Goal: Task Accomplishment & Management: Manage account settings

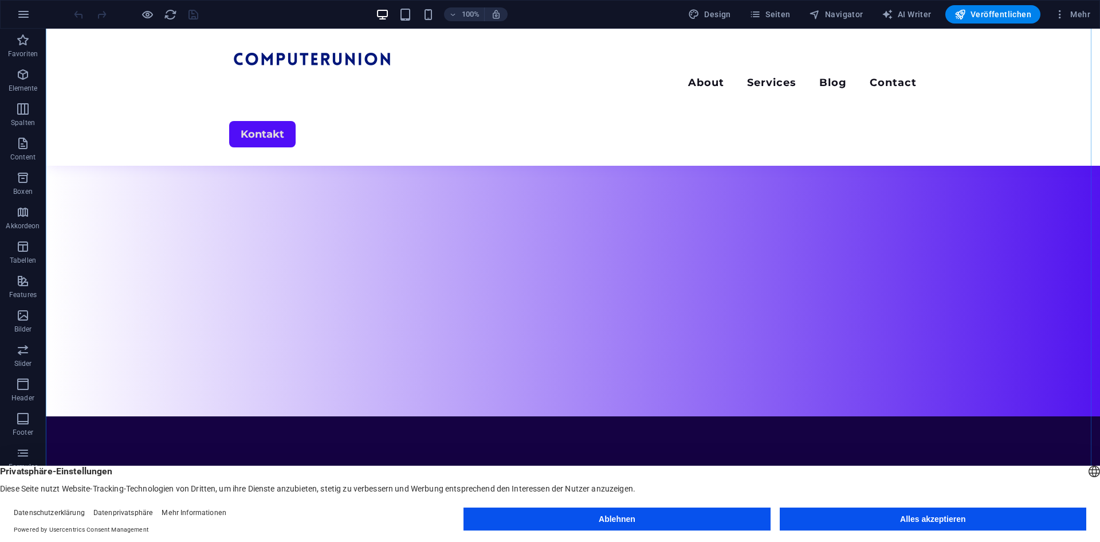
scroll to position [112, 0]
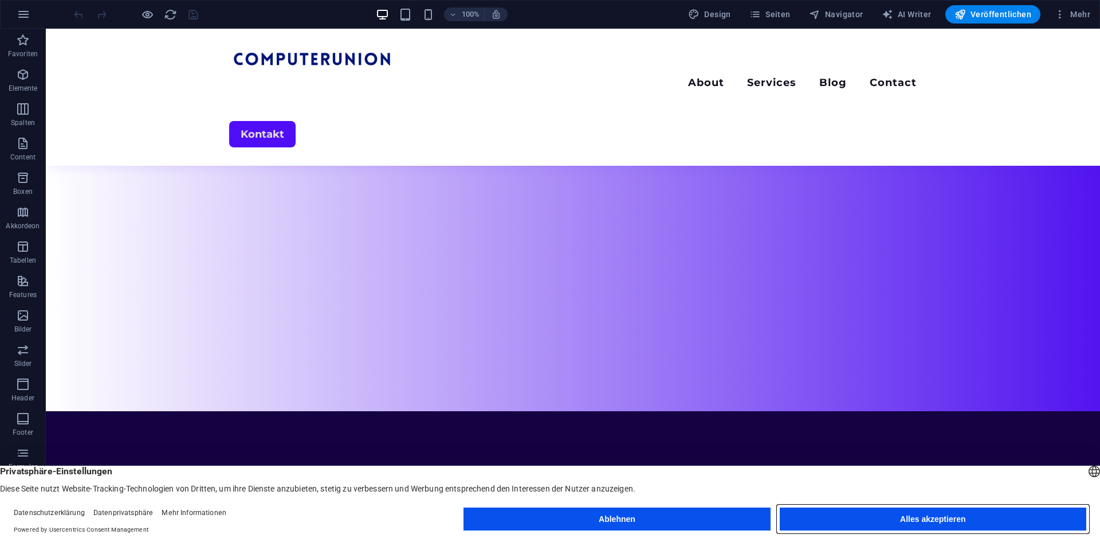
click at [897, 523] on button "Alles akzeptieren" at bounding box center [933, 518] width 307 height 23
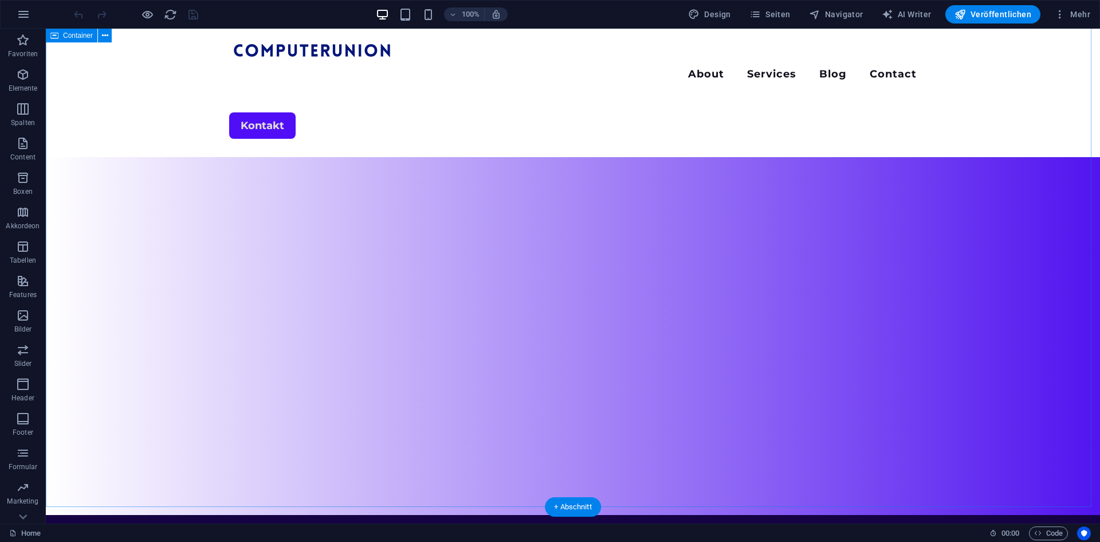
scroll to position [0, 0]
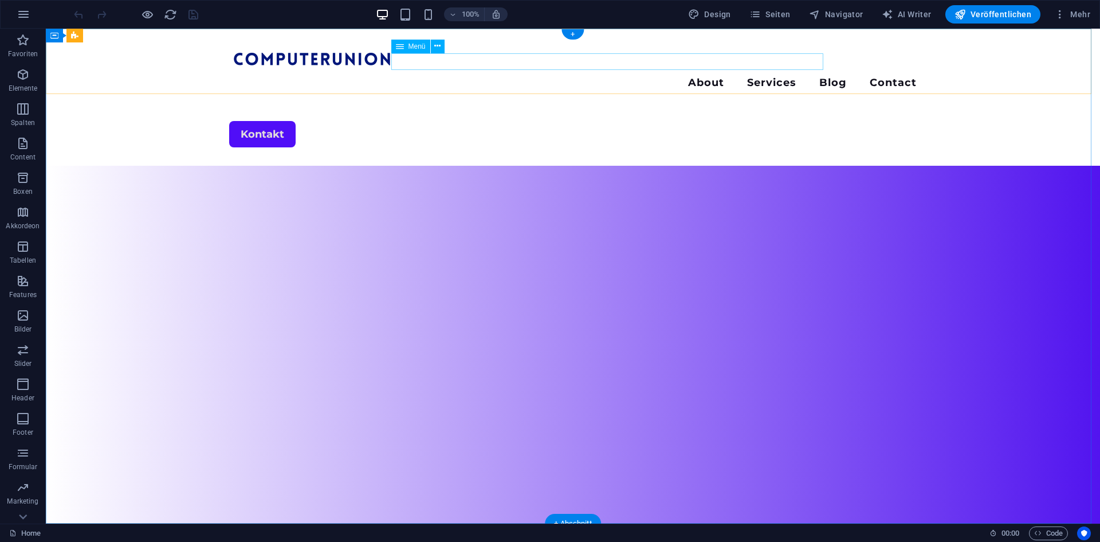
click at [803, 76] on nav "About Services Blog Contact" at bounding box center [573, 84] width 688 height 17
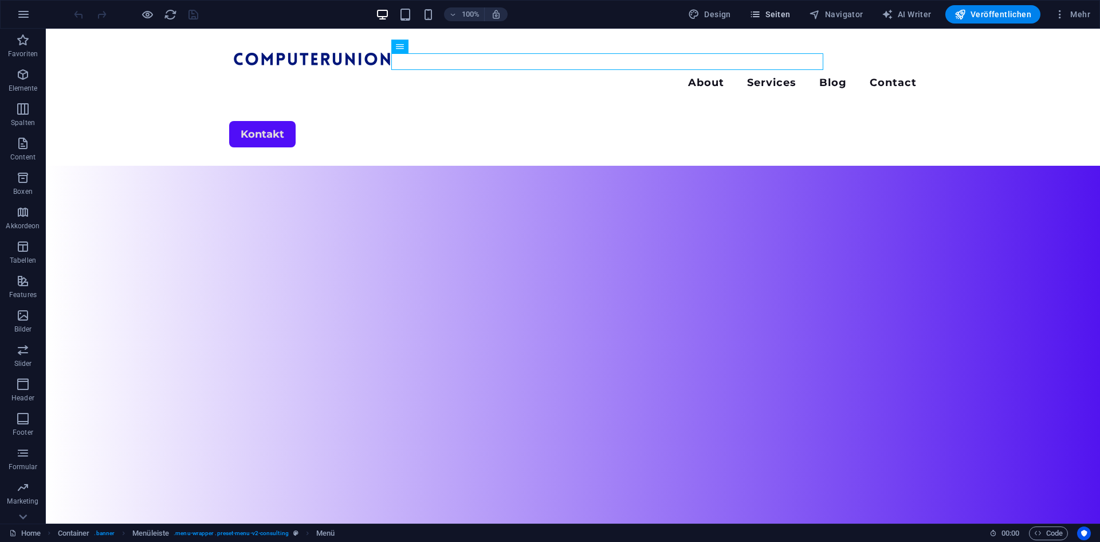
click at [784, 7] on button "Seiten" at bounding box center [770, 14] width 50 height 18
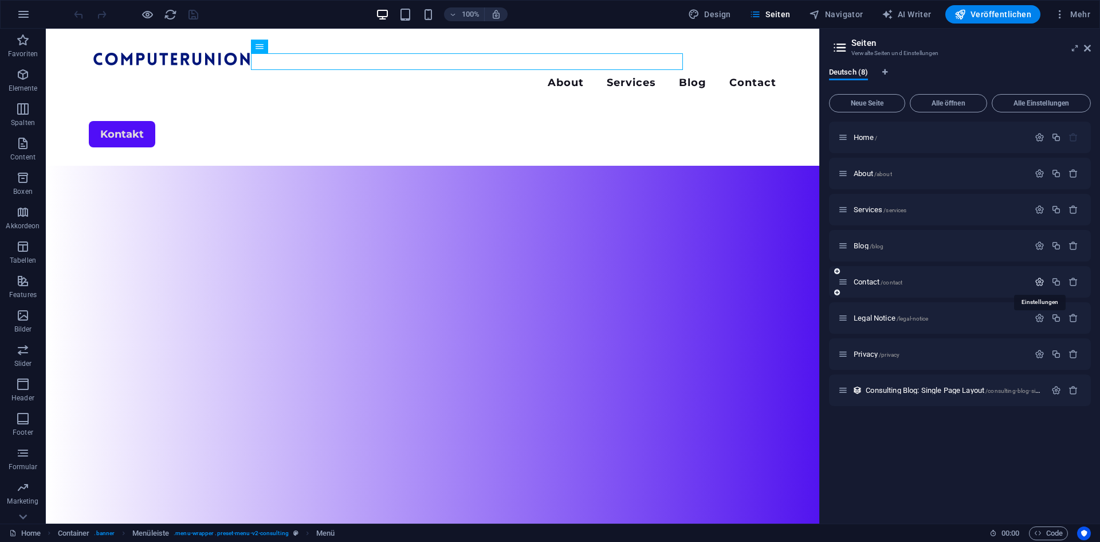
click at [1039, 286] on icon "button" at bounding box center [1040, 282] width 10 height 10
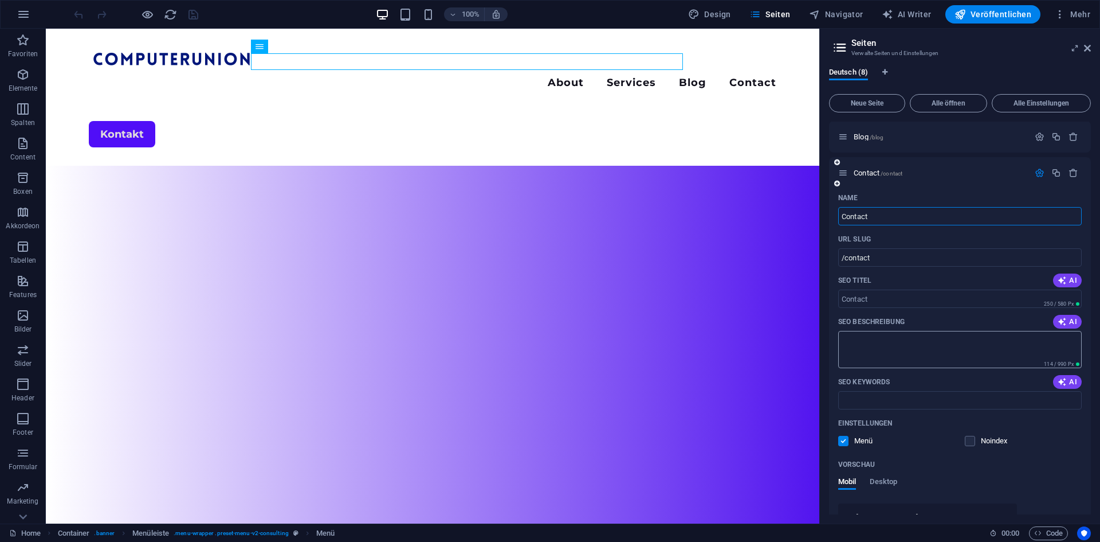
scroll to position [115, 0]
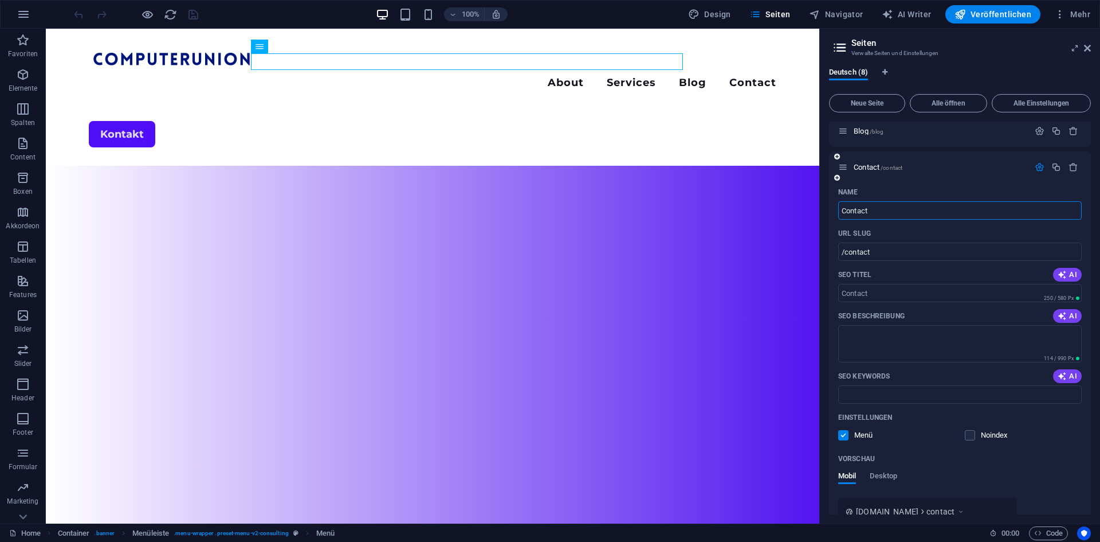
click at [860, 425] on div "Einstellungen" at bounding box center [961, 417] width 244 height 18
click at [840, 438] on label at bounding box center [844, 435] width 10 height 10
click at [0, 0] on input "checkbox" at bounding box center [0, 0] width 0 height 0
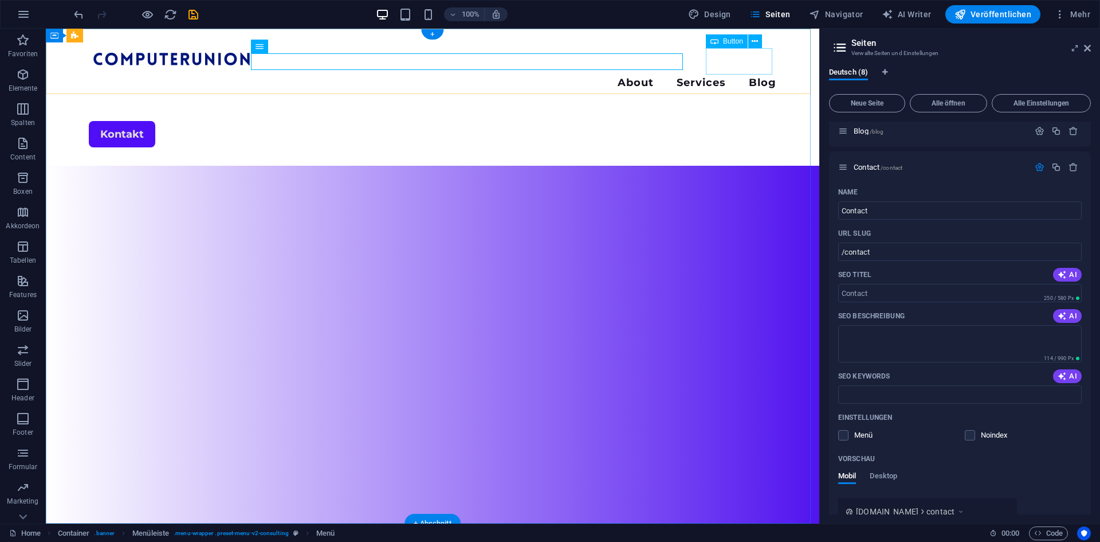
drag, startPoint x: 745, startPoint y: 55, endPoint x: 810, endPoint y: 73, distance: 67.3
click at [745, 121] on div "Kontakt" at bounding box center [433, 134] width 688 height 26
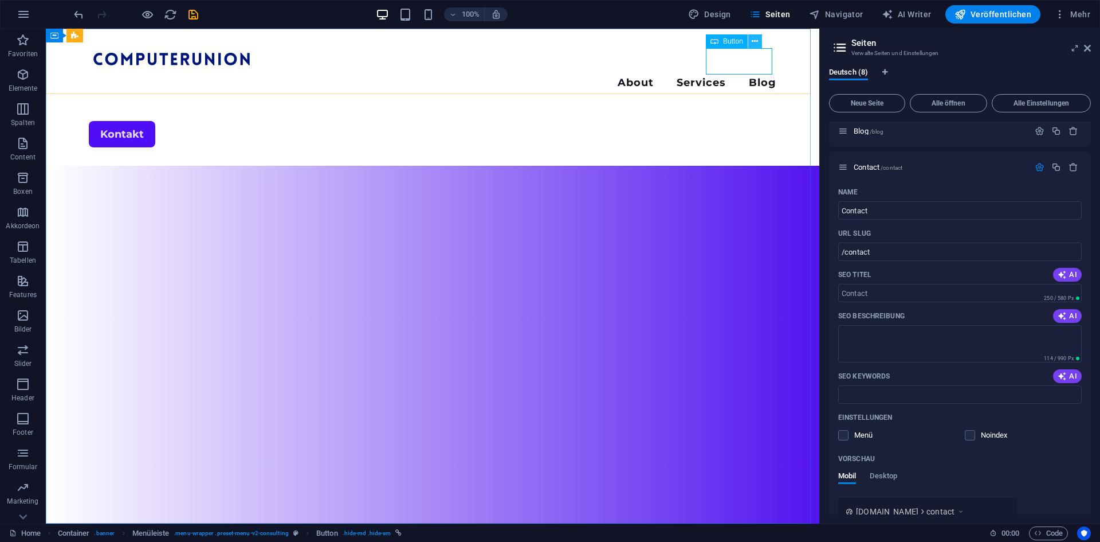
click at [749, 36] on button at bounding box center [756, 41] width 14 height 14
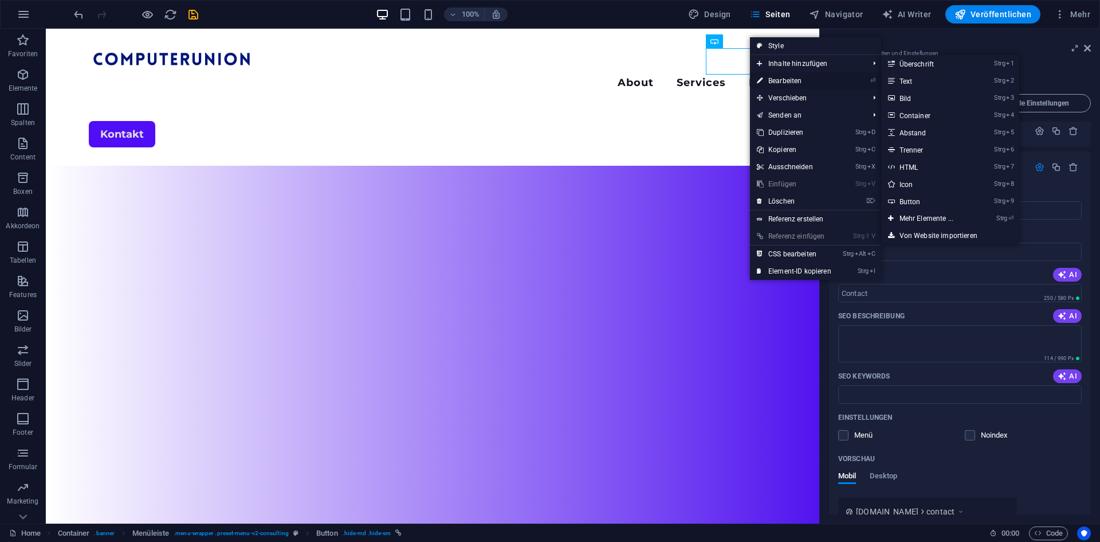
click at [787, 80] on link "⏎ Bearbeiten" at bounding box center [794, 80] width 88 height 17
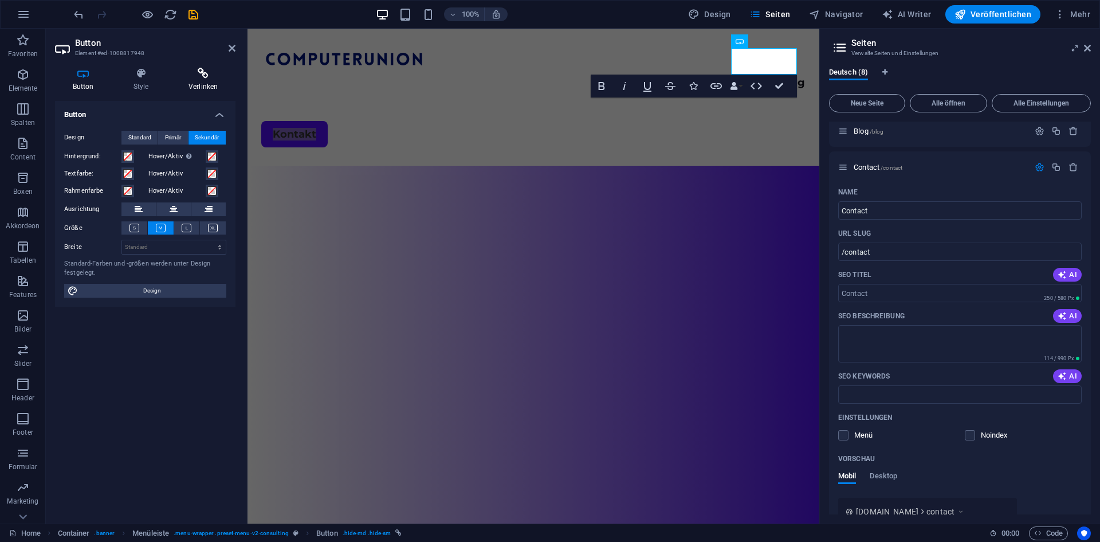
click at [222, 79] on icon at bounding box center [203, 73] width 65 height 11
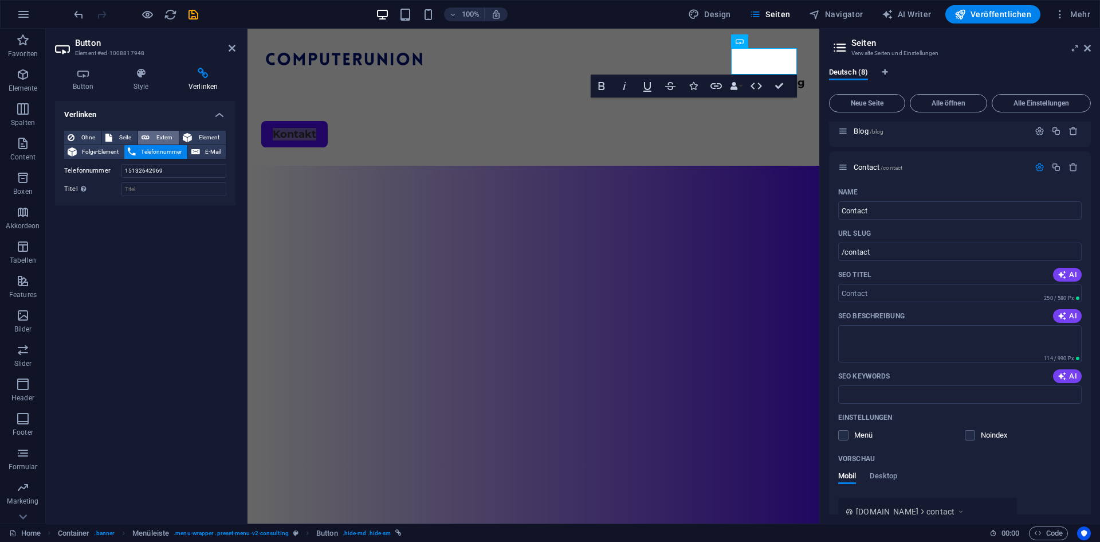
drag, startPoint x: 109, startPoint y: 133, endPoint x: 142, endPoint y: 134, distance: 32.1
click at [110, 133] on icon at bounding box center [108, 138] width 7 height 14
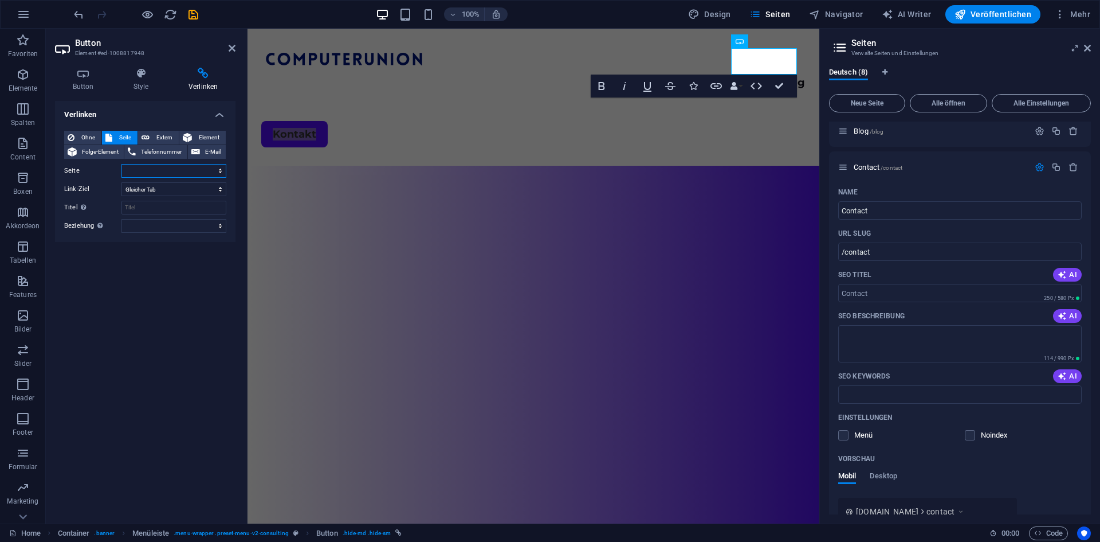
click at [148, 170] on select "Home About Services Blog Contact Legal Notice Privacy" at bounding box center [174, 171] width 105 height 14
select select "4"
click at [122, 164] on select "Home About Services Blog Contact Legal Notice Privacy" at bounding box center [174, 171] width 105 height 14
click at [154, 190] on select "Neuer Tab Gleicher Tab Overlay" at bounding box center [174, 189] width 105 height 14
click at [153, 190] on select "Neuer Tab Gleicher Tab Overlay" at bounding box center [174, 189] width 105 height 14
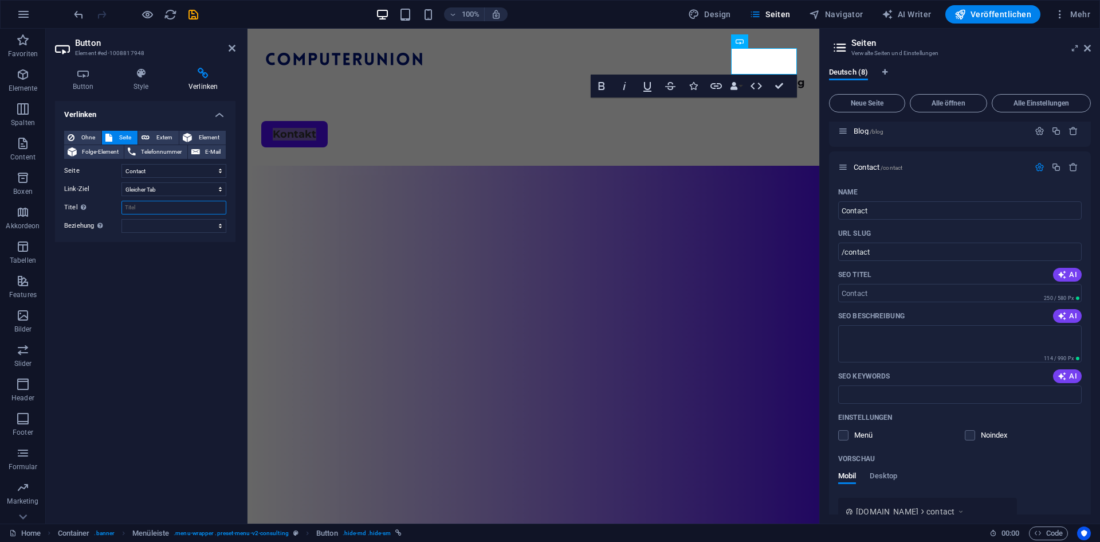
click at [143, 205] on input "Titel Zusätzliche Linkbeschreibung, sollte nicht mit dem Linktext identisch sei…" at bounding box center [174, 208] width 105 height 14
type input "Kontakt"
click at [167, 231] on select "alternate author bookmark external help license next nofollow noreferrer noopen…" at bounding box center [174, 226] width 105 height 14
click at [166, 226] on select "alternate author bookmark external help license next nofollow noreferrer noopen…" at bounding box center [174, 226] width 105 height 14
click at [193, 13] on icon "save" at bounding box center [193, 14] width 13 height 13
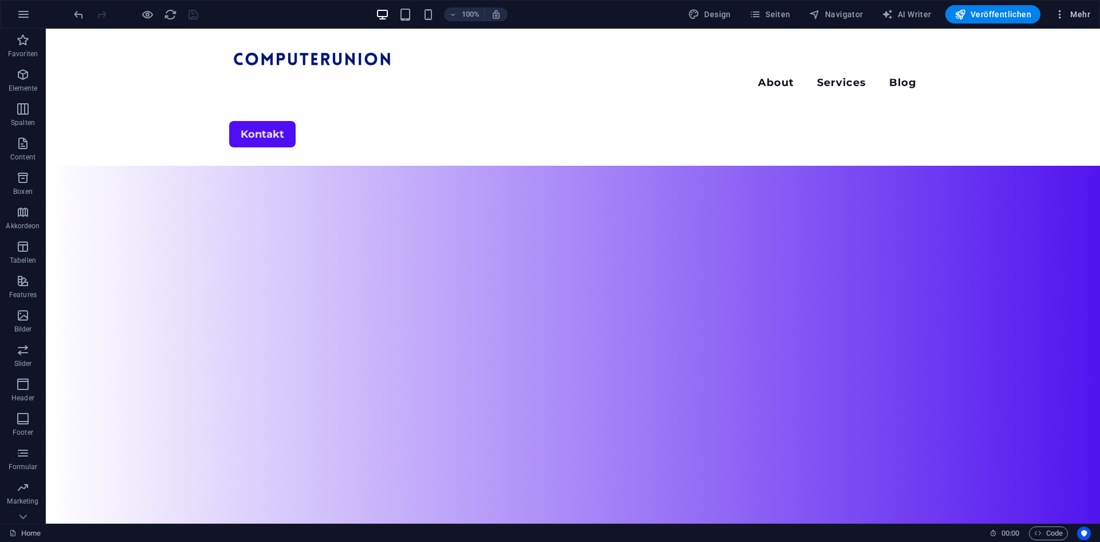
click at [1078, 12] on span "Mehr" at bounding box center [1073, 14] width 36 height 11
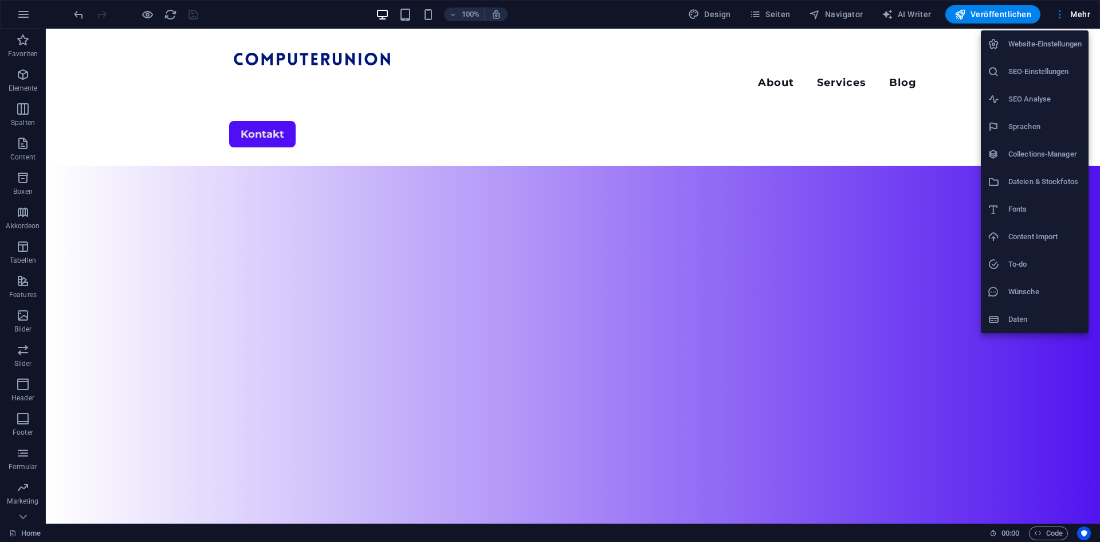
click at [1009, 21] on div at bounding box center [550, 271] width 1100 height 542
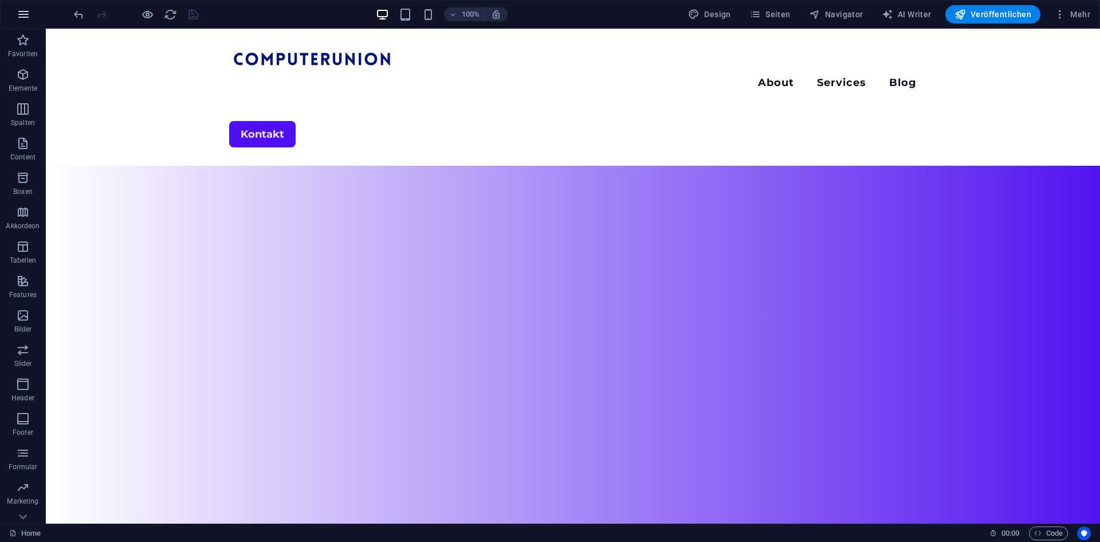
click at [23, 10] on icon "button" at bounding box center [24, 14] width 14 height 14
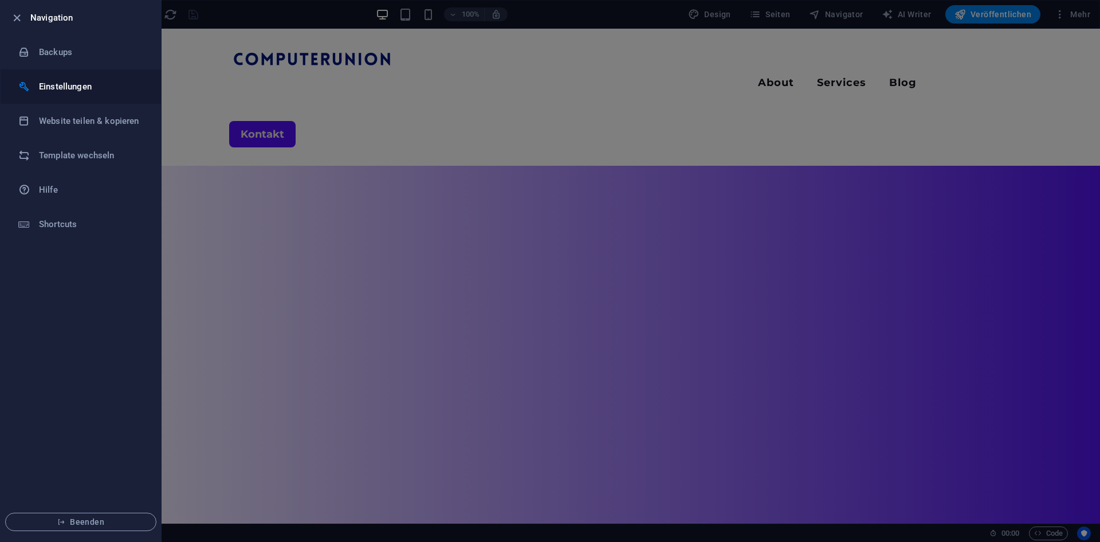
click at [71, 88] on h6 "Einstellungen" at bounding box center [92, 87] width 106 height 14
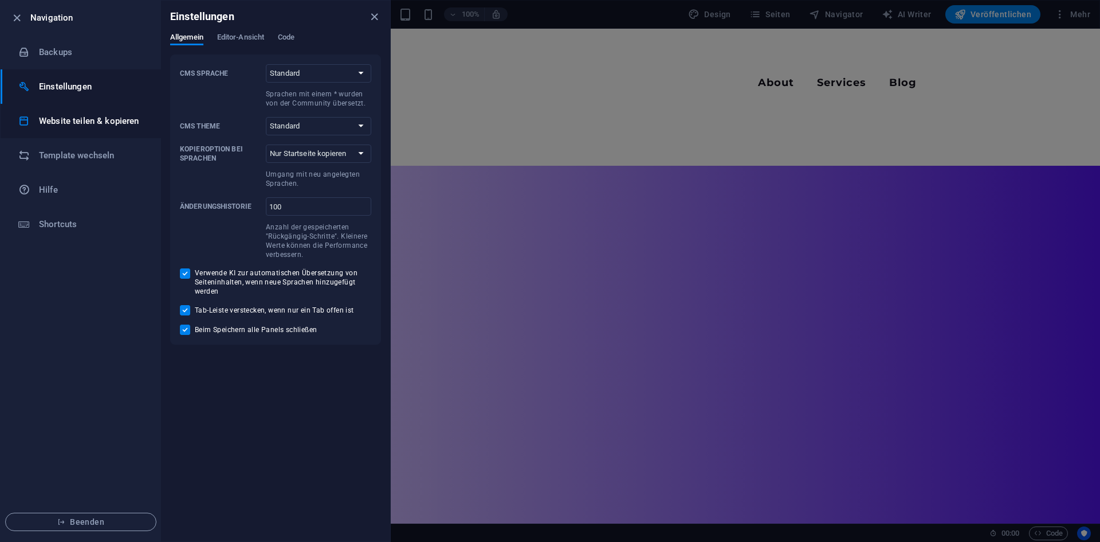
click at [85, 127] on h6 "Website teilen & kopieren" at bounding box center [92, 121] width 106 height 14
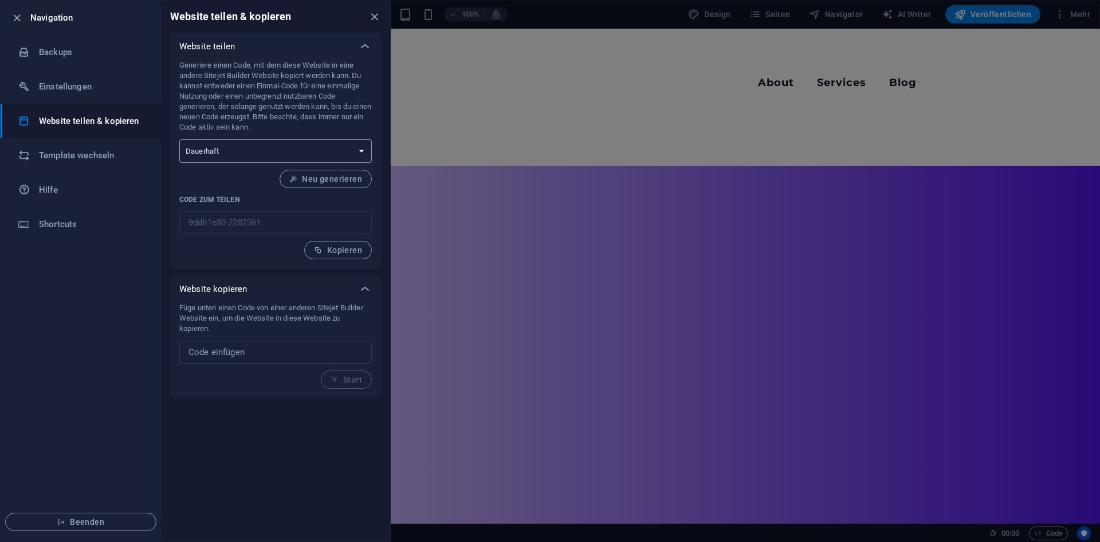
click at [283, 147] on select "Einmalig Dauerhaft" at bounding box center [275, 150] width 193 height 23
click at [83, 85] on h6 "Einstellungen" at bounding box center [92, 87] width 106 height 14
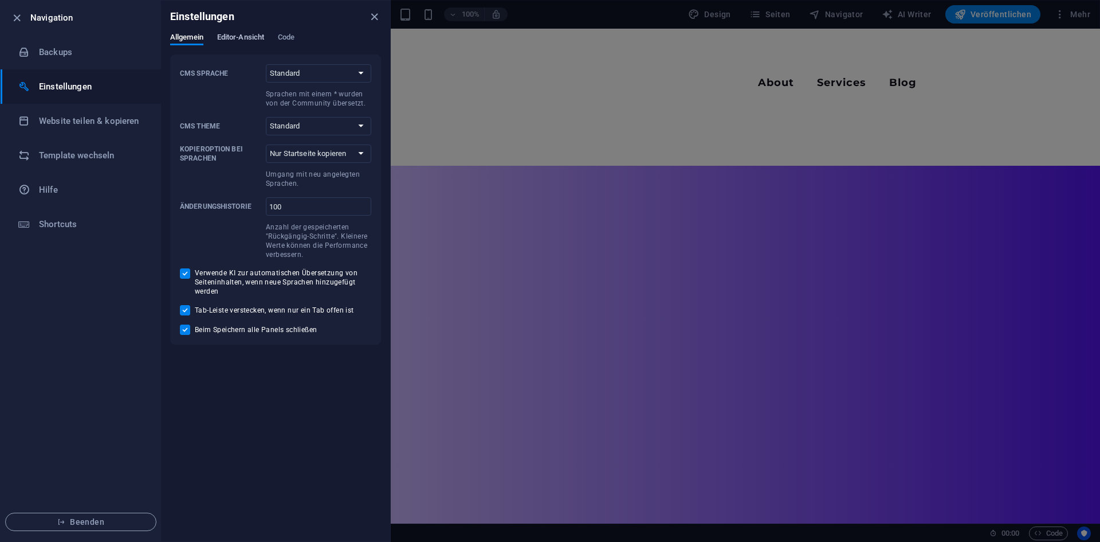
click at [254, 36] on span "Editor-Ansicht" at bounding box center [240, 38] width 47 height 16
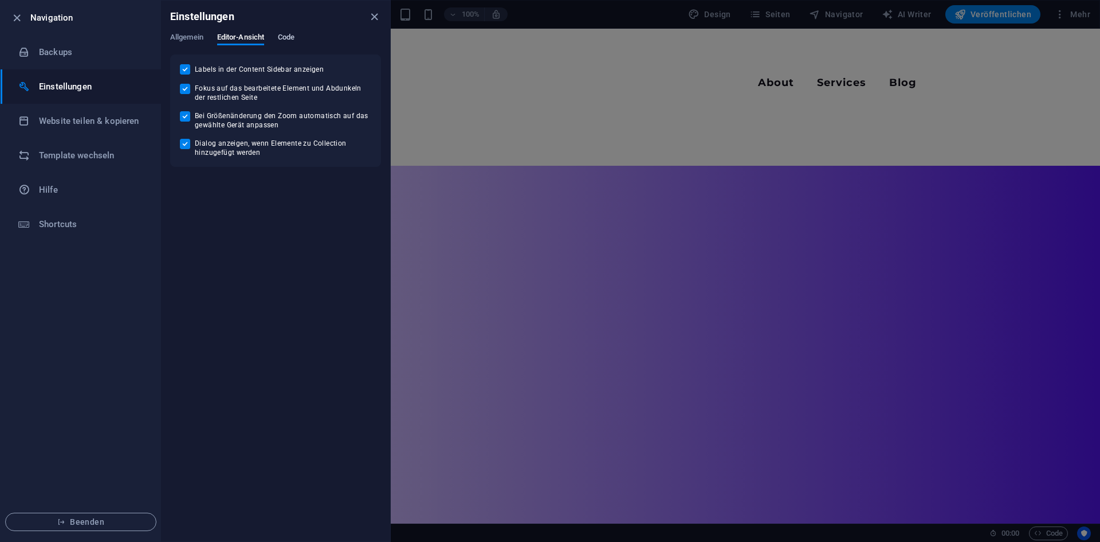
click at [287, 36] on span "Code" at bounding box center [286, 38] width 17 height 16
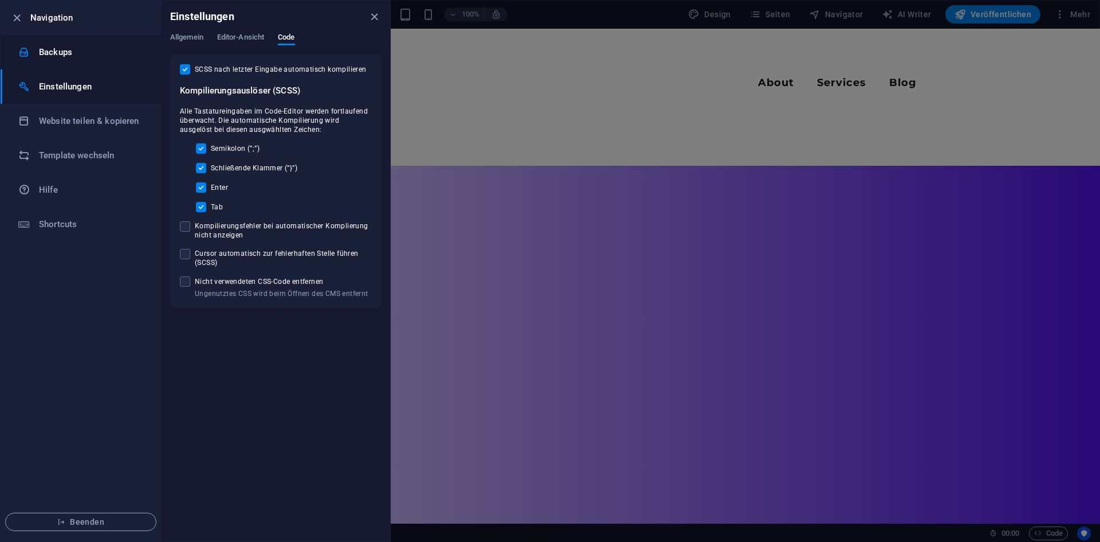
click at [70, 60] on li "Backups" at bounding box center [81, 52] width 160 height 34
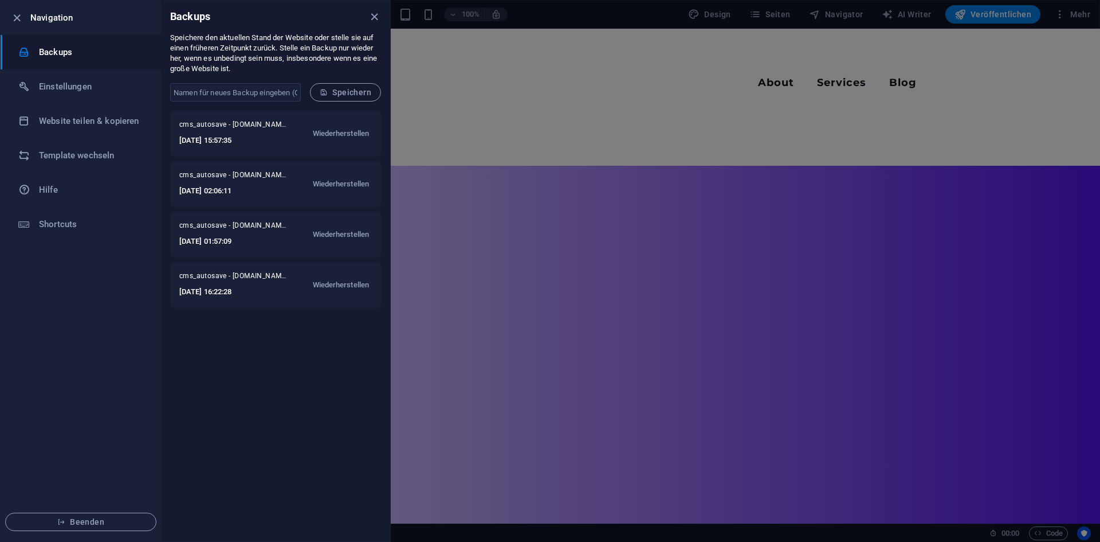
click at [3, 23] on li "Navigation" at bounding box center [81, 18] width 160 height 34
click at [23, 13] on icon "button" at bounding box center [16, 17] width 13 height 13
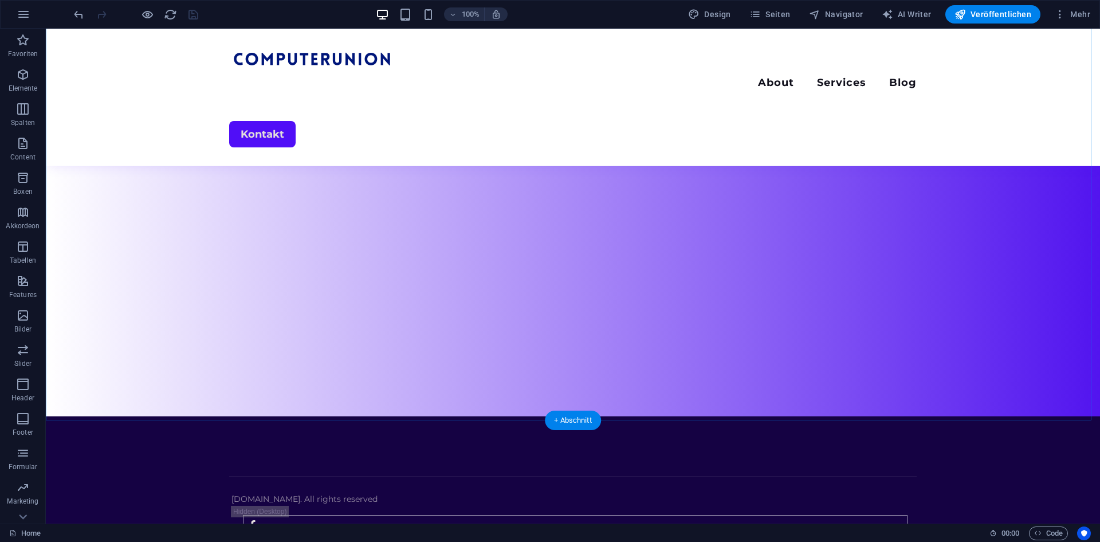
scroll to position [0, 0]
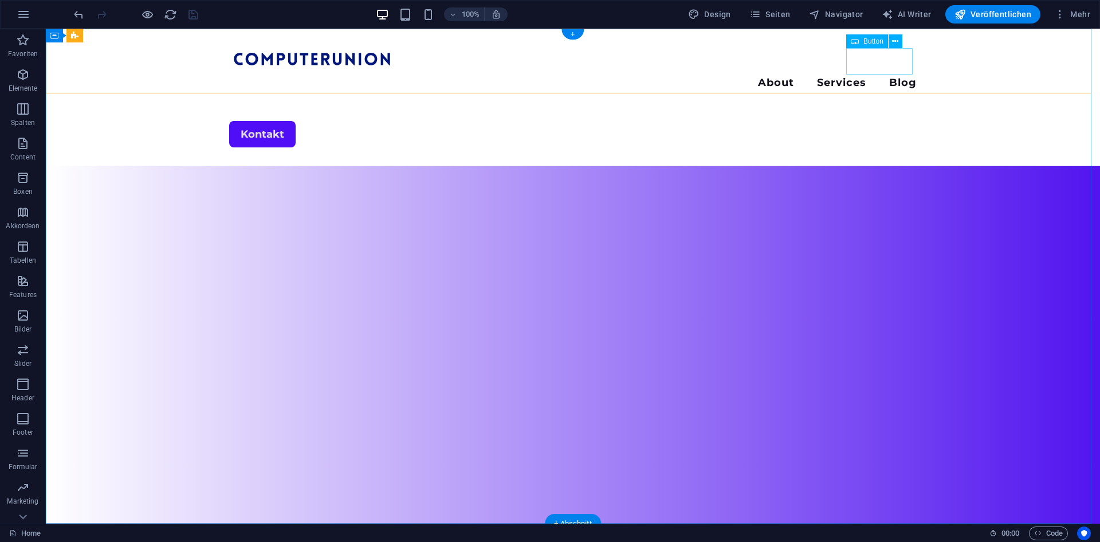
click at [884, 121] on div "Kontakt" at bounding box center [573, 134] width 688 height 26
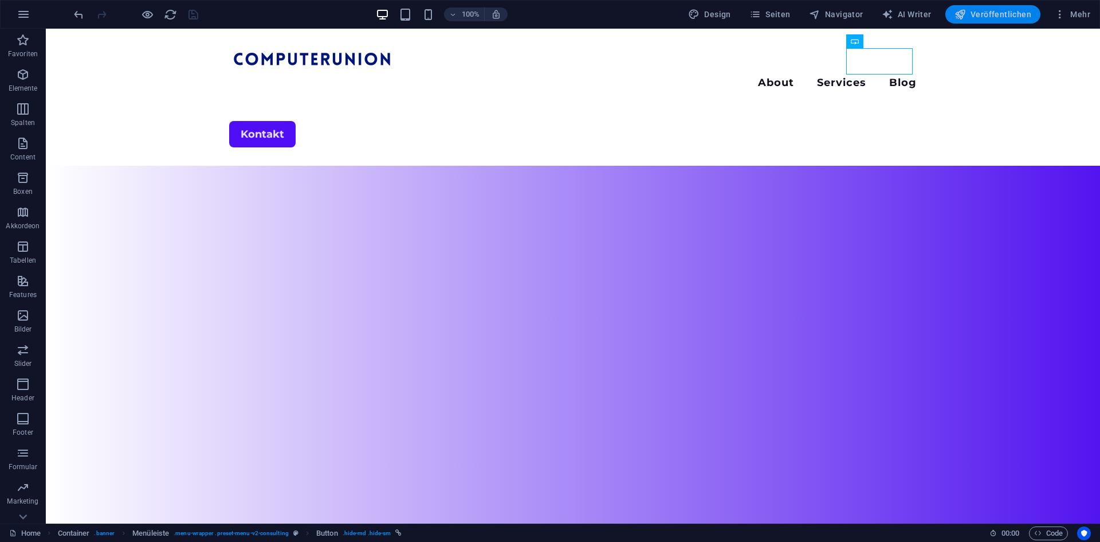
click at [1007, 17] on span "Veröffentlichen" at bounding box center [993, 14] width 77 height 11
click at [772, 11] on span "Seiten" at bounding box center [770, 14] width 41 height 11
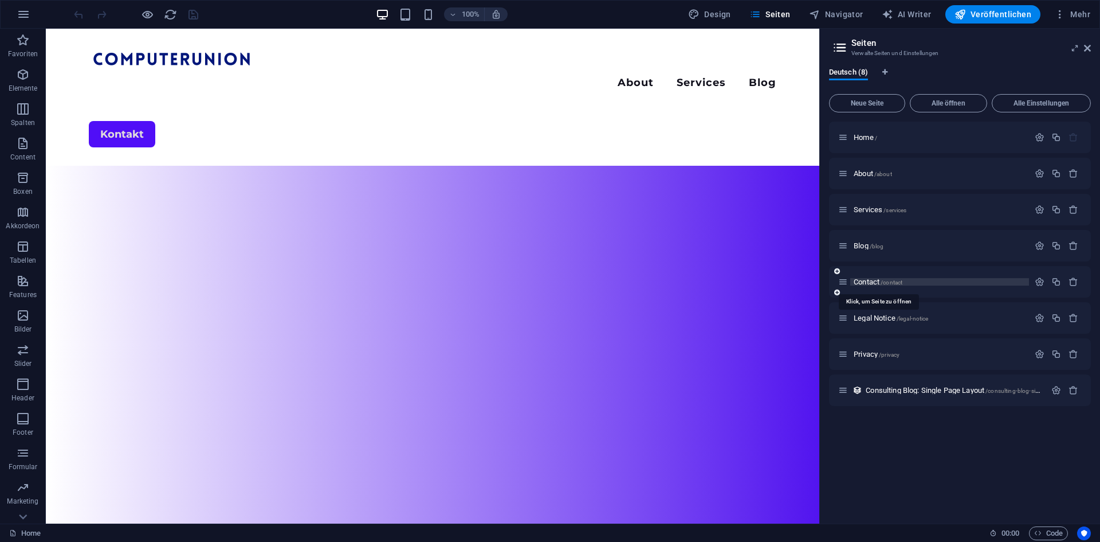
click at [868, 279] on span "Contact /contact" at bounding box center [878, 281] width 49 height 9
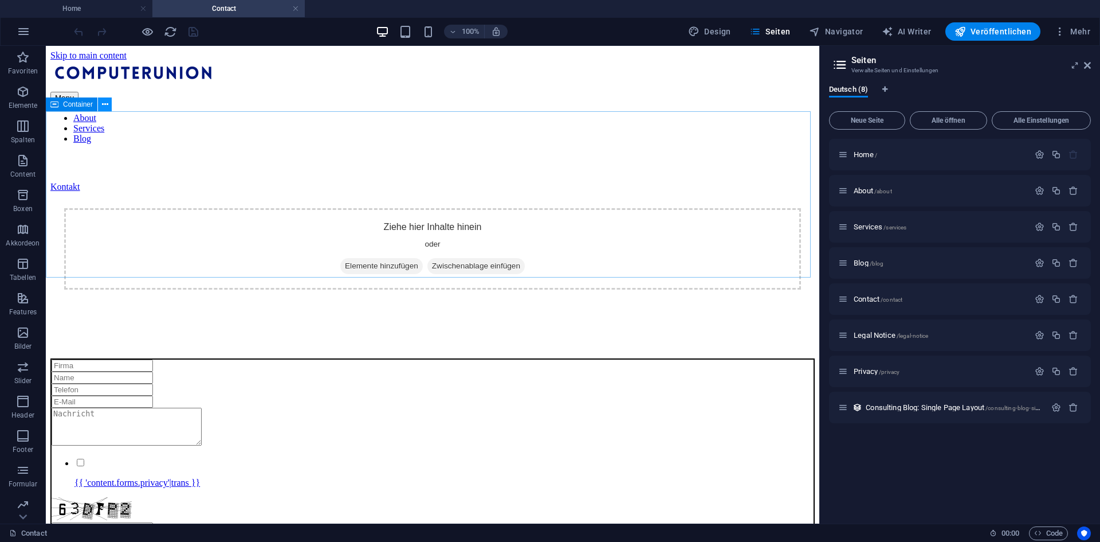
click at [100, 108] on button at bounding box center [105, 104] width 14 height 14
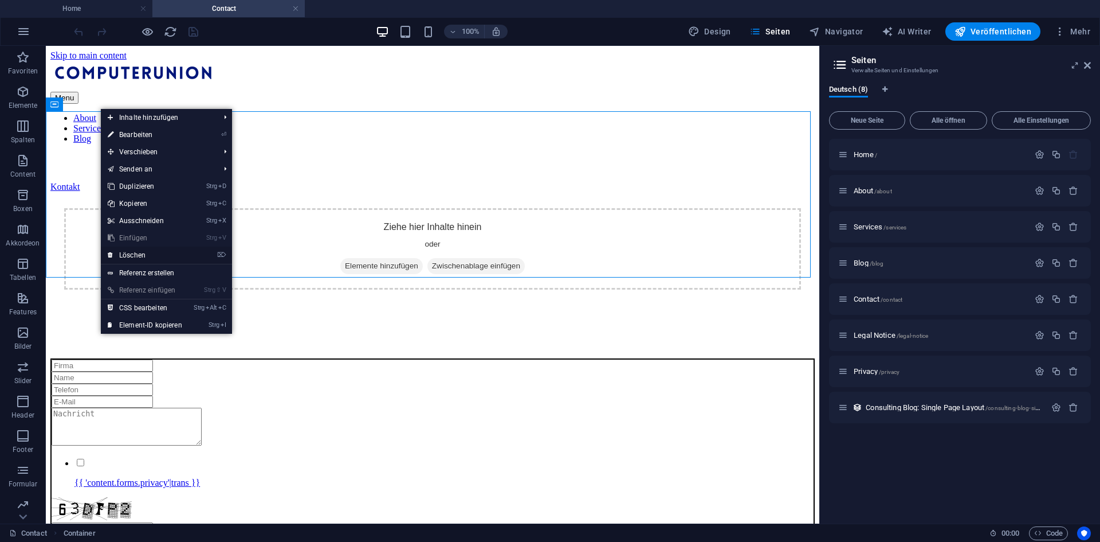
click at [151, 249] on link "⌦ Löschen" at bounding box center [145, 254] width 88 height 17
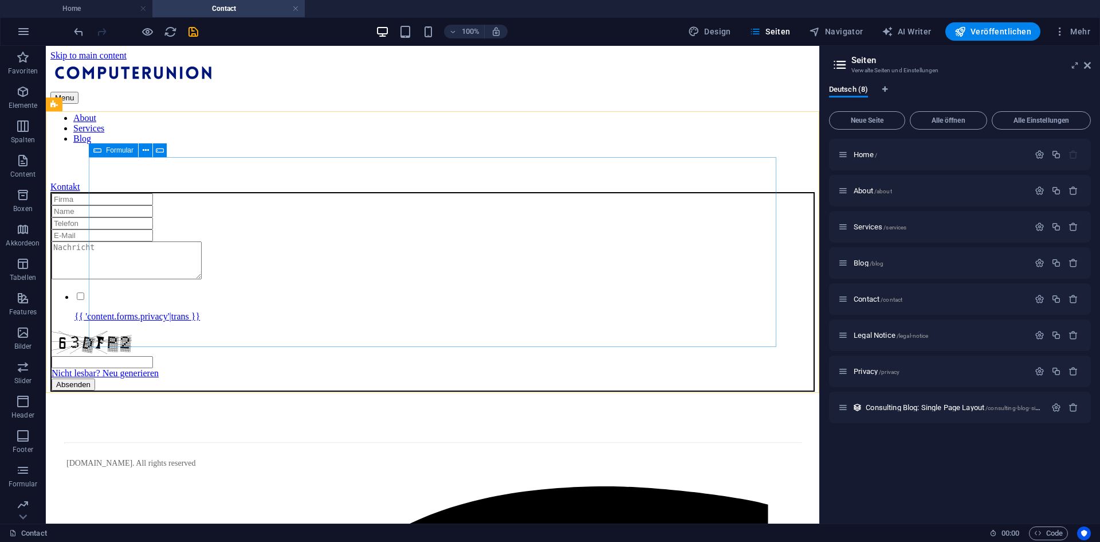
click at [97, 148] on icon at bounding box center [97, 150] width 8 height 14
click at [148, 154] on icon at bounding box center [146, 150] width 6 height 12
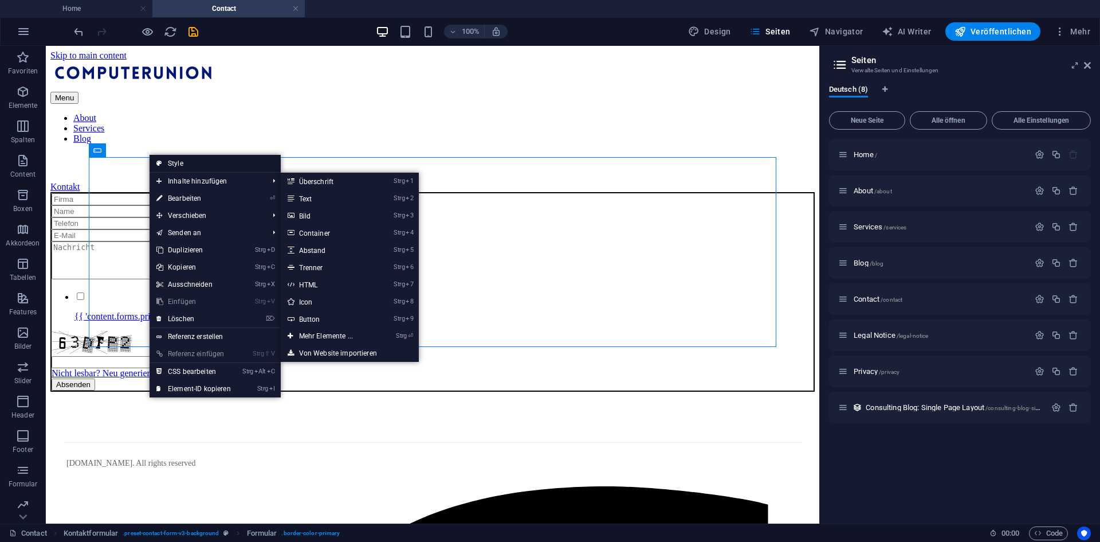
click at [192, 166] on link "Style" at bounding box center [215, 163] width 131 height 17
select select "rem"
select select "preset-contact-form-v3-background"
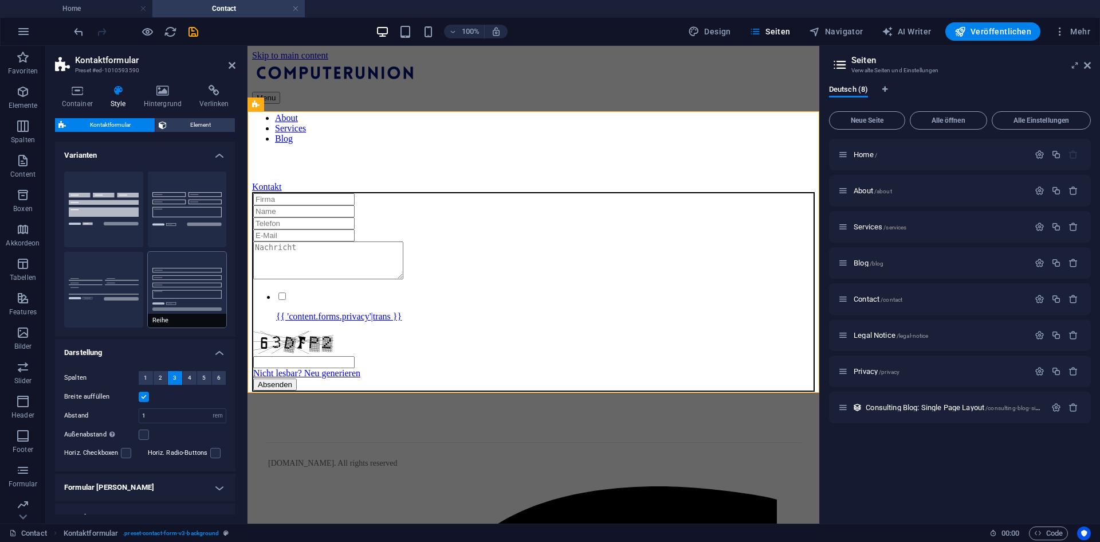
click at [192, 296] on button "Reihe" at bounding box center [187, 290] width 79 height 76
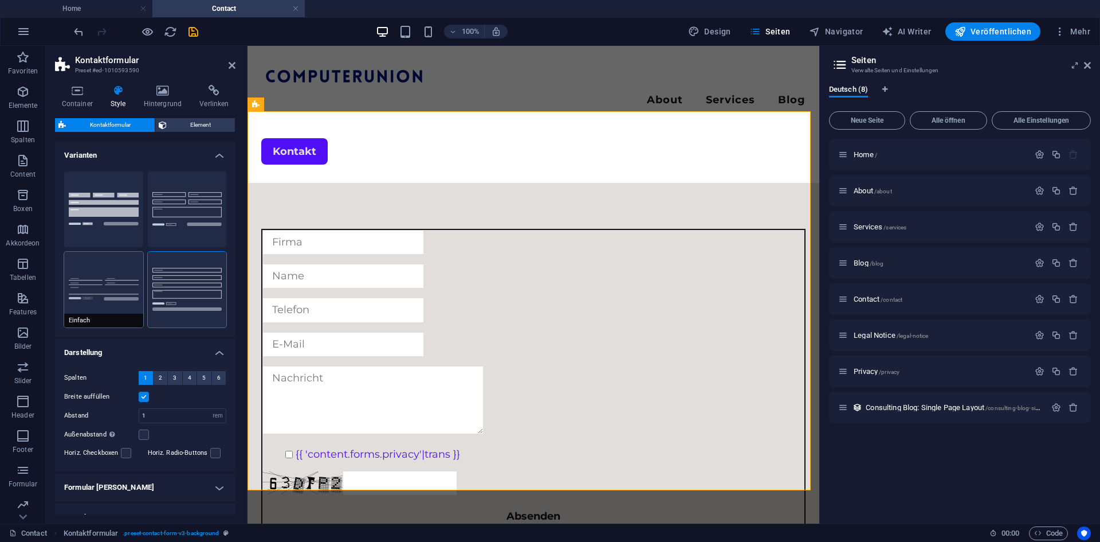
click at [122, 296] on button "Einfach" at bounding box center [103, 290] width 79 height 76
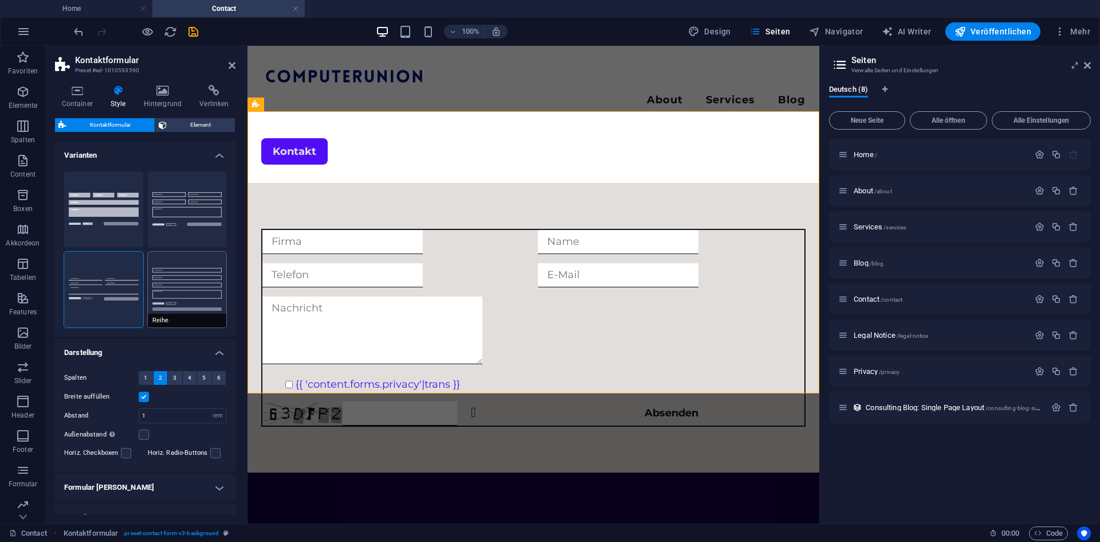
click at [187, 291] on button "Reihe" at bounding box center [187, 290] width 79 height 76
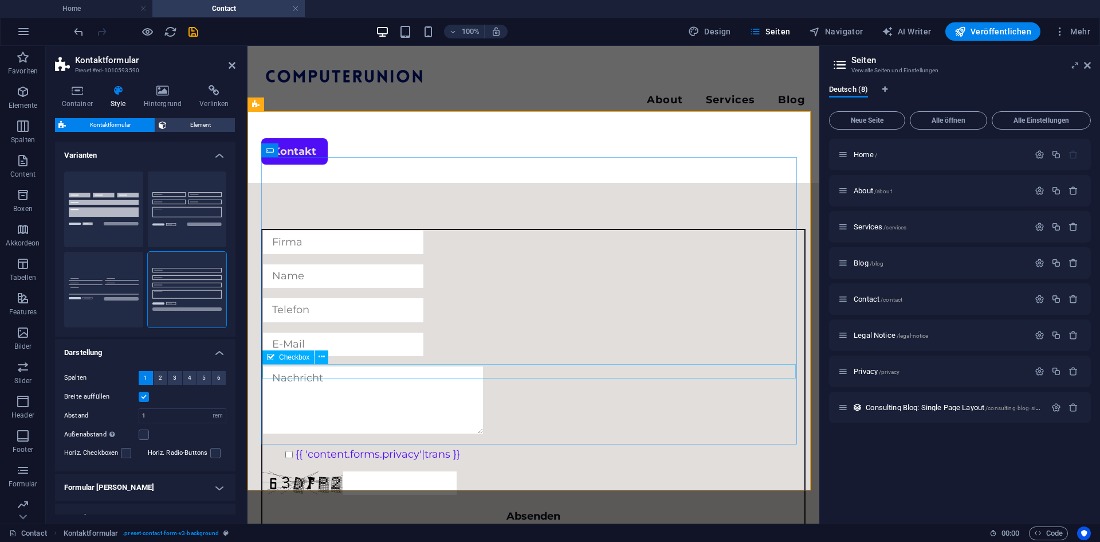
click at [361, 447] on div "{{ 'content.forms.privacy'|trans }}" at bounding box center [534, 454] width 542 height 14
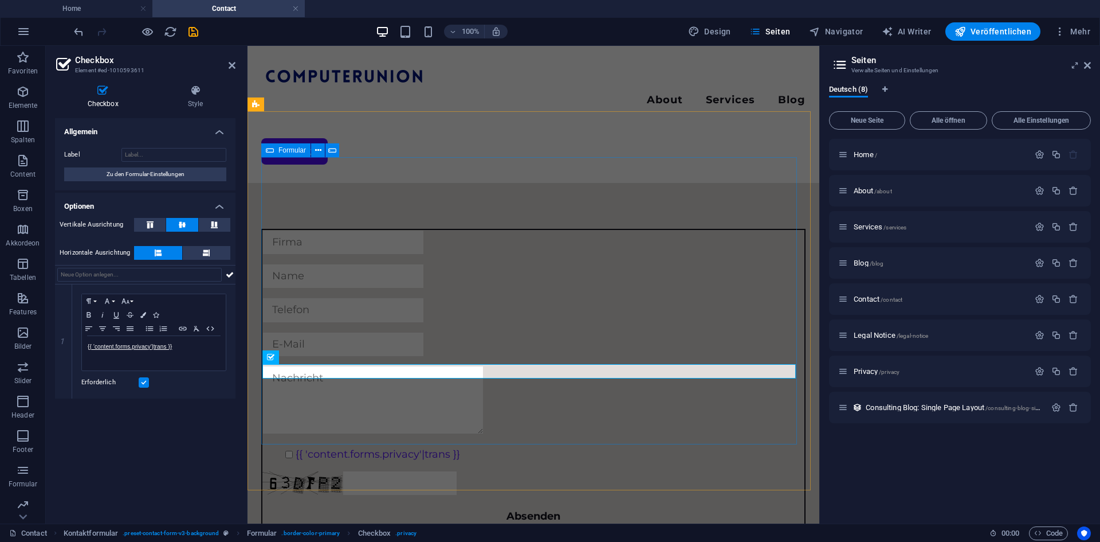
click at [465, 381] on div "{{ 'content.forms.privacy'|trans }} Nicht lesbar? Neu generieren Absenden" at bounding box center [533, 379] width 544 height 300
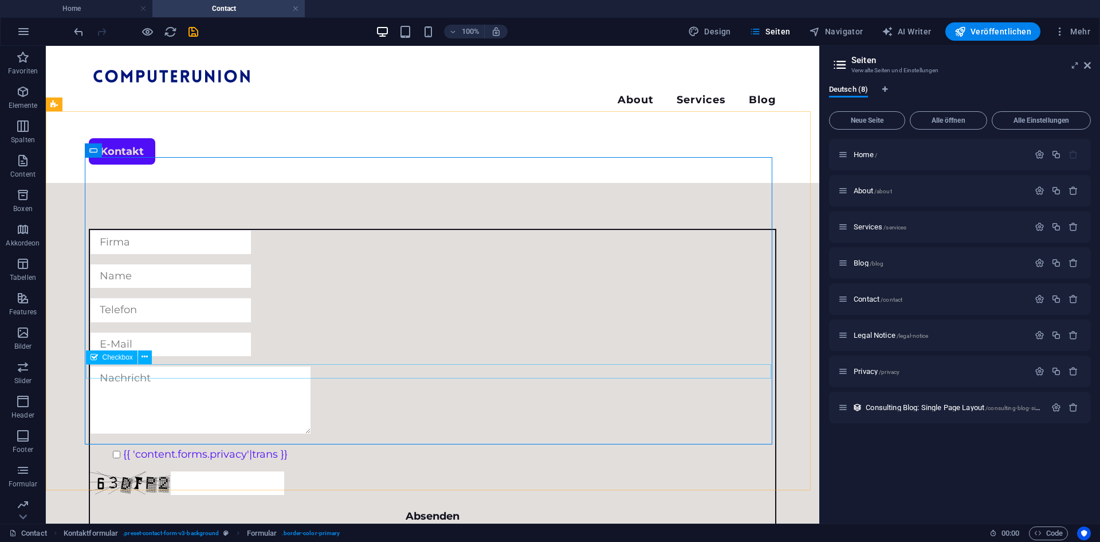
click at [446, 447] on div "{{ 'content.forms.privacy'|trans }}" at bounding box center [432, 454] width 685 height 14
click at [131, 358] on span "Checkbox" at bounding box center [118, 357] width 30 height 7
click at [148, 357] on icon at bounding box center [145, 357] width 6 height 12
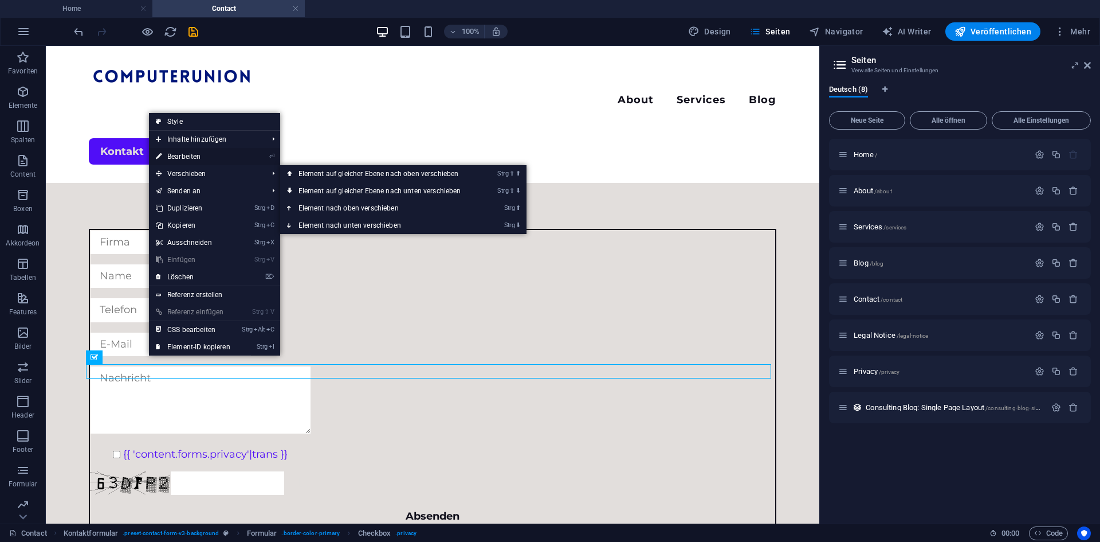
click at [192, 159] on link "⏎ Bearbeiten" at bounding box center [193, 156] width 88 height 17
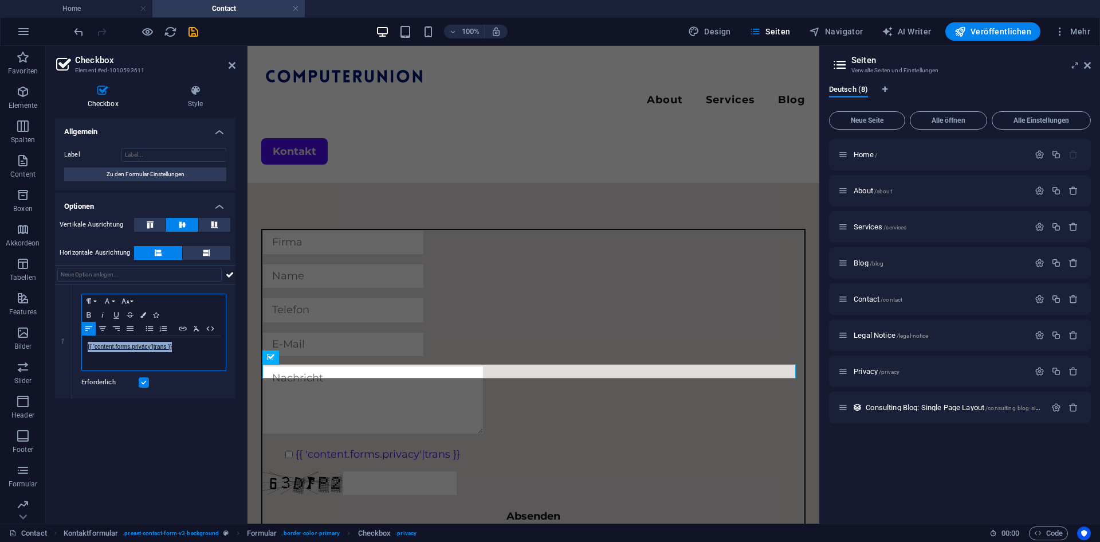
drag, startPoint x: 180, startPoint y: 348, endPoint x: 52, endPoint y: 336, distance: 128.4
click at [52, 336] on div "Checkbox Style Allgemein Label Zu den Formular-Einstellungen Optionen Vertikale…" at bounding box center [145, 300] width 199 height 448
click at [190, 346] on p "{{ 'content.forms.privacy'|trans }}" at bounding box center [154, 347] width 132 height 10
click at [190, 344] on p "{{ 'content.forms.privacy'|trans }}" at bounding box center [154, 347] width 132 height 10
drag, startPoint x: 184, startPoint y: 347, endPoint x: 81, endPoint y: 351, distance: 103.2
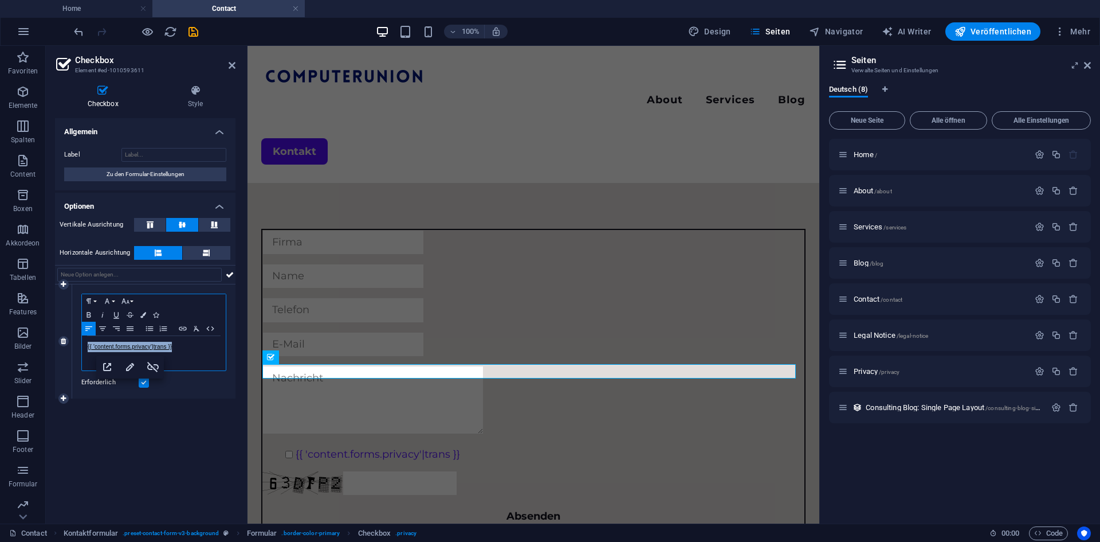
click at [81, 351] on div "Paragraph Format Normal Heading 1 Heading 2 Heading 3 Heading 4 Heading 5 Headi…" at bounding box center [153, 341] width 163 height 114
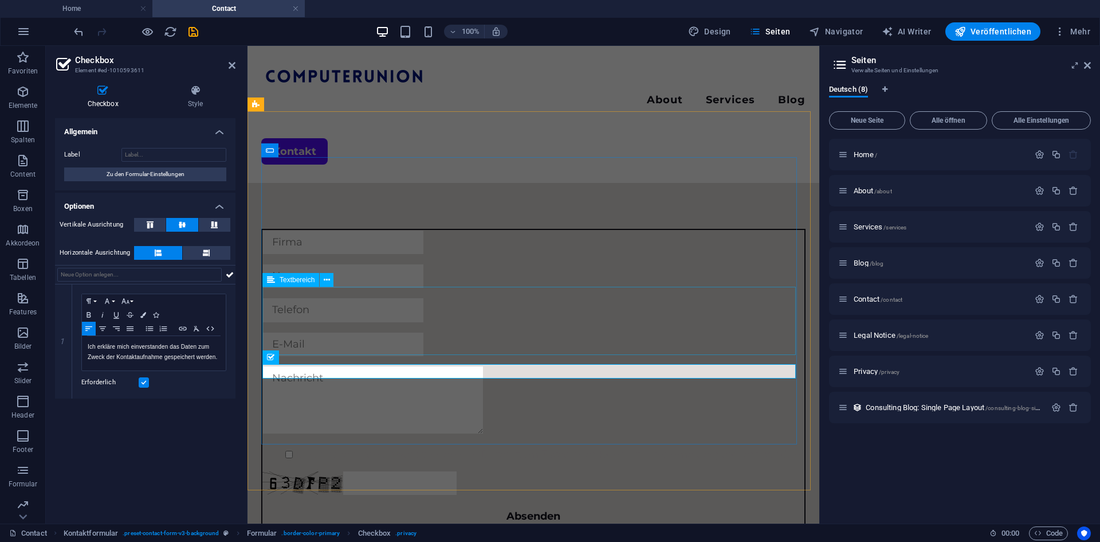
click at [323, 366] on div at bounding box center [534, 402] width 542 height 72
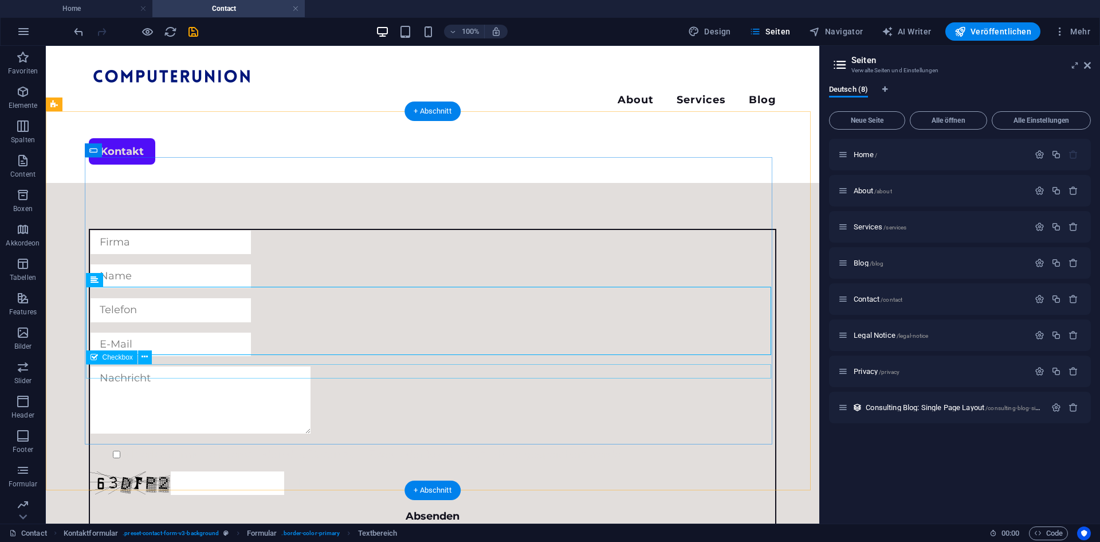
drag, startPoint x: 110, startPoint y: 368, endPoint x: 127, endPoint y: 365, distance: 17.0
click at [110, 447] on div "Ich erkläre mich einverstanden das Daten zum Zweck der Kontaktaufnahme gespeich…" at bounding box center [432, 454] width 685 height 14
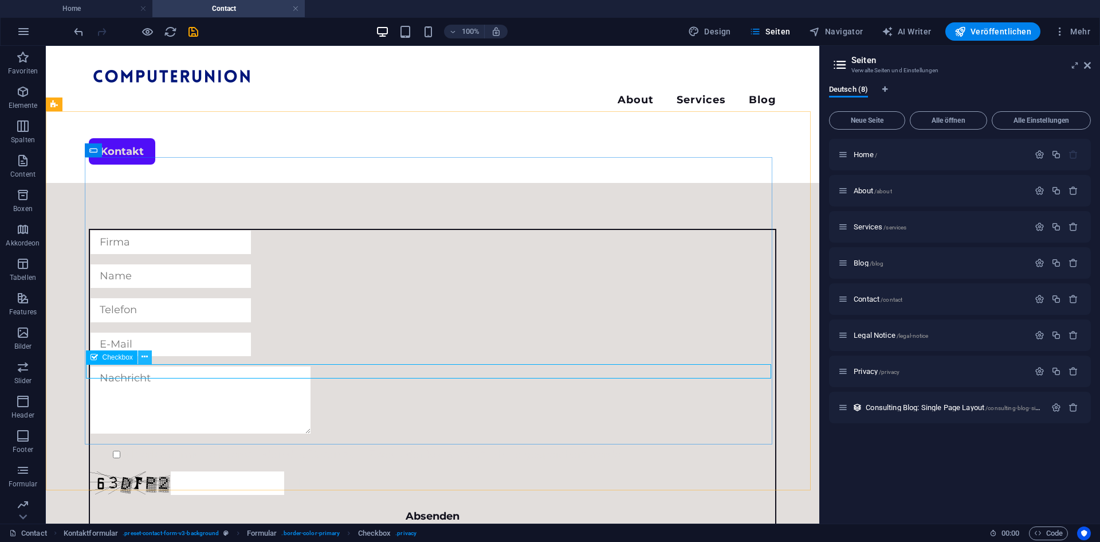
click at [140, 354] on button at bounding box center [145, 357] width 14 height 14
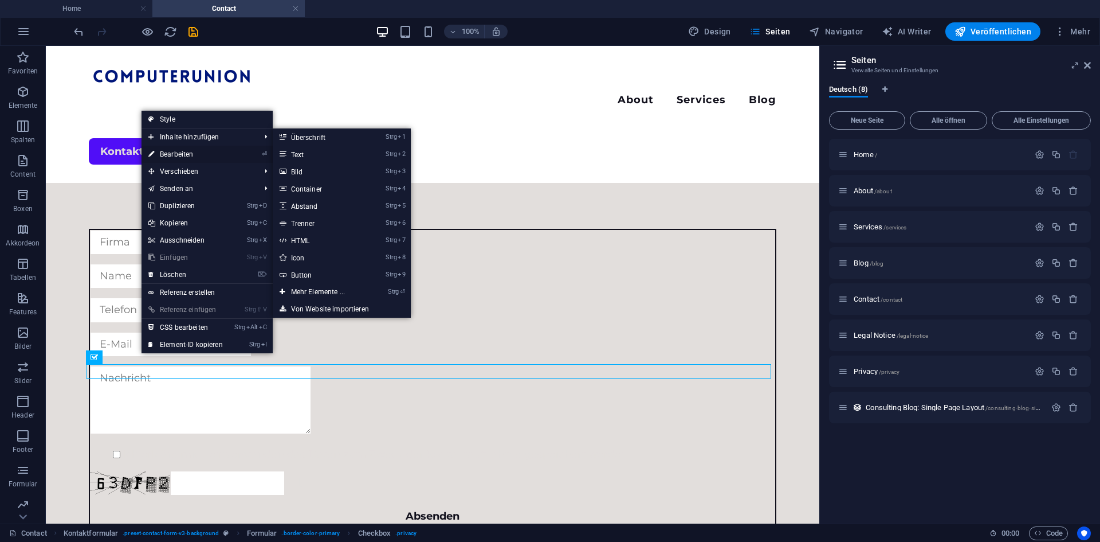
click at [186, 157] on link "⏎ Bearbeiten" at bounding box center [186, 154] width 88 height 17
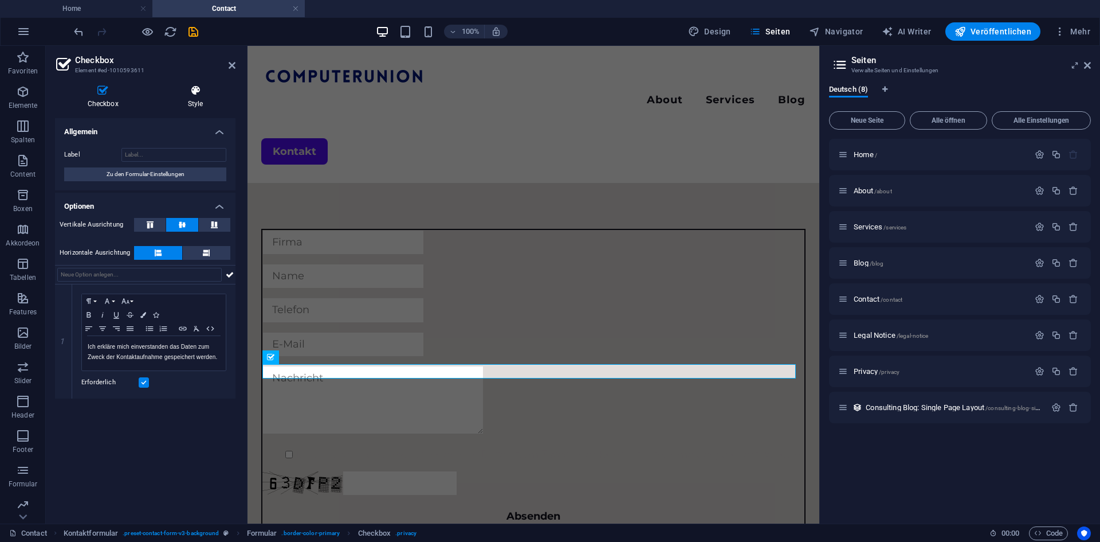
click at [193, 85] on icon at bounding box center [195, 90] width 80 height 11
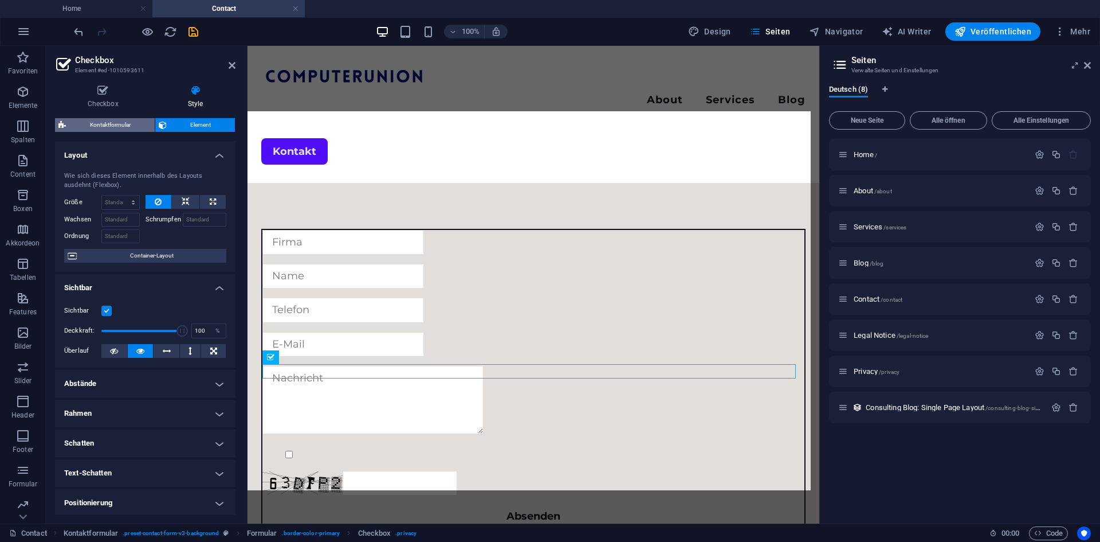
click at [115, 121] on span "Kontaktformular" at bounding box center [110, 125] width 82 height 14
select select "rem"
select select "preset-contact-form-v3-background"
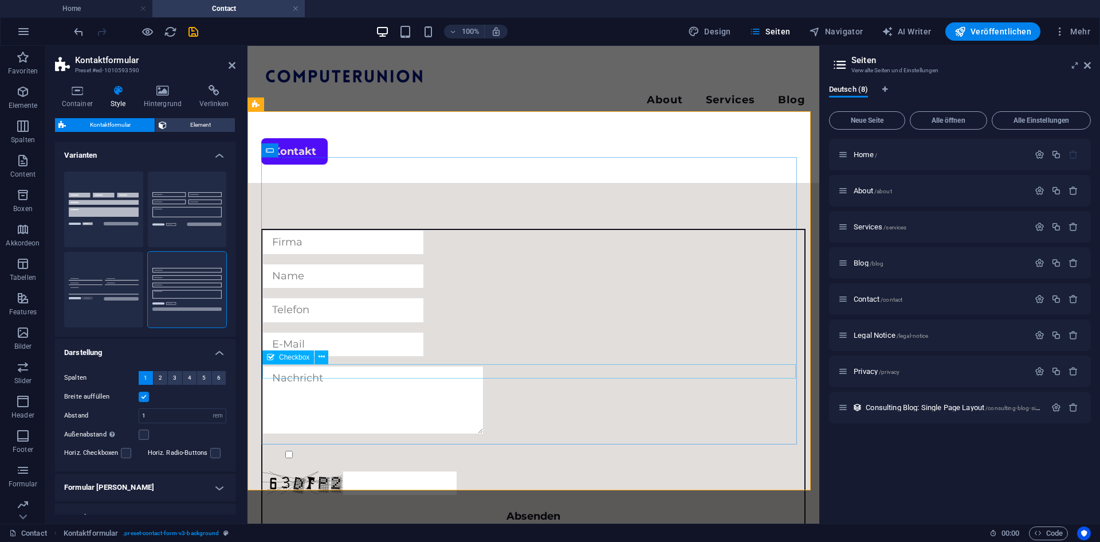
click at [323, 447] on div "Ich erkläre mich einverstanden das Daten zum Zweck der Kontaktaufnahme gespeich…" at bounding box center [534, 454] width 542 height 14
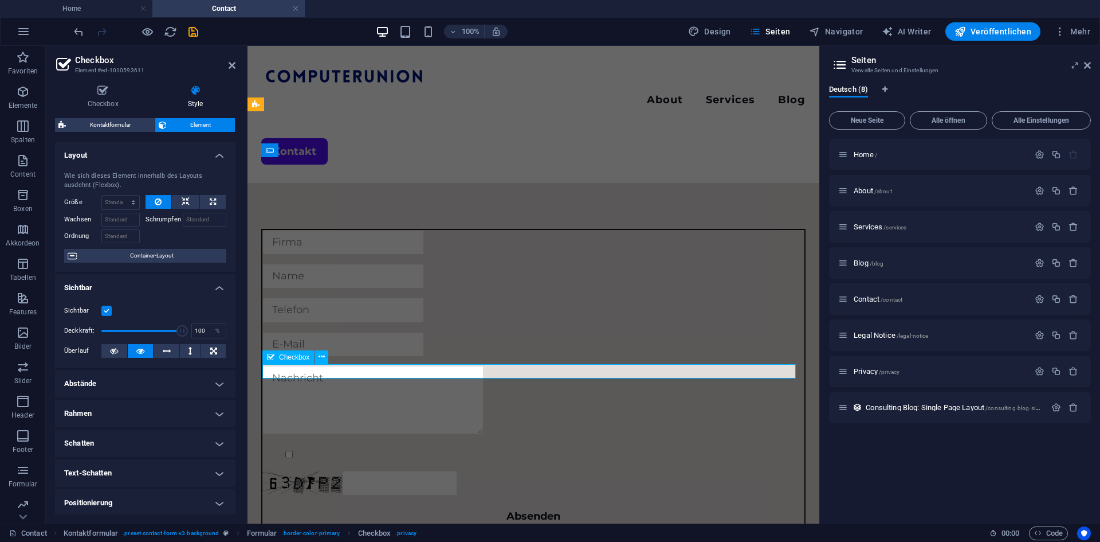
click at [329, 447] on div "Ich erkläre mich einverstanden das Daten zum Zweck der Kontaktaufnahme gespeich…" at bounding box center [534, 454] width 542 height 14
click at [113, 96] on h4 "Checkbox" at bounding box center [105, 97] width 100 height 24
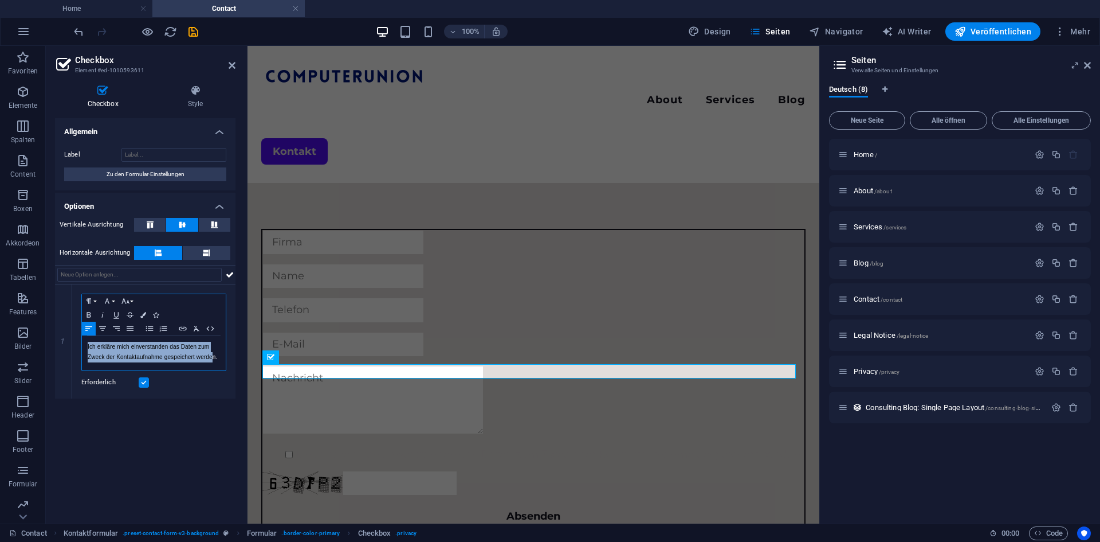
drag, startPoint x: 214, startPoint y: 357, endPoint x: 52, endPoint y: 342, distance: 162.9
click at [52, 342] on div "Checkbox Style Allgemein Label Zu den Formular-Einstellungen Optionen Vertikale…" at bounding box center [145, 300] width 199 height 448
click at [170, 351] on p "Ich erkläre mich einverstanden das Daten zum Zweck der Kontaktaufnahme gespeich…" at bounding box center [154, 352] width 132 height 21
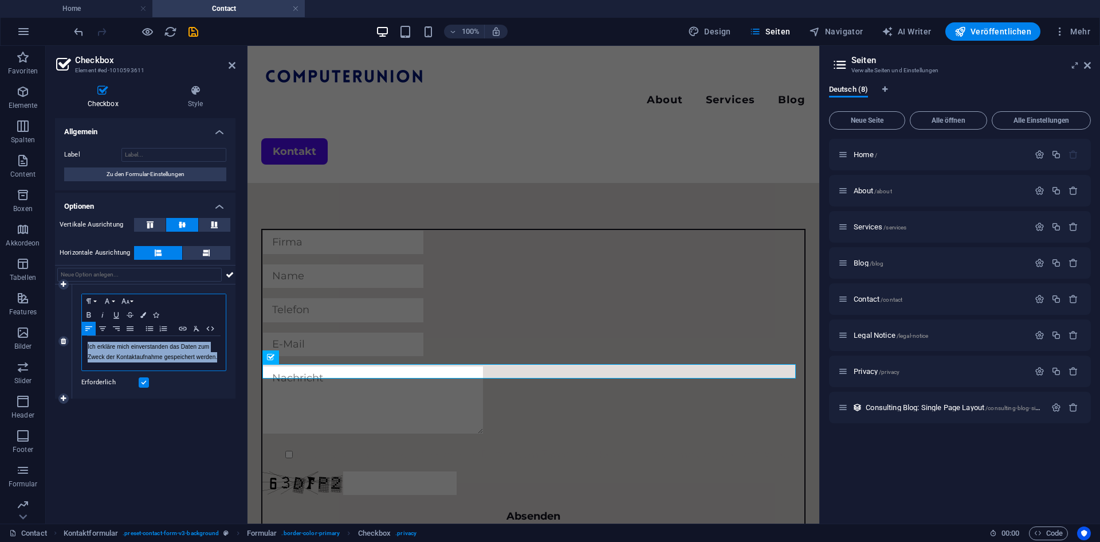
click at [170, 351] on p "Ich erkläre mich einverstanden das Daten zum Zweck der Kontaktaufnahme gespeich…" at bounding box center [154, 352] width 132 height 21
click at [143, 320] on button "Colors" at bounding box center [143, 315] width 13 height 14
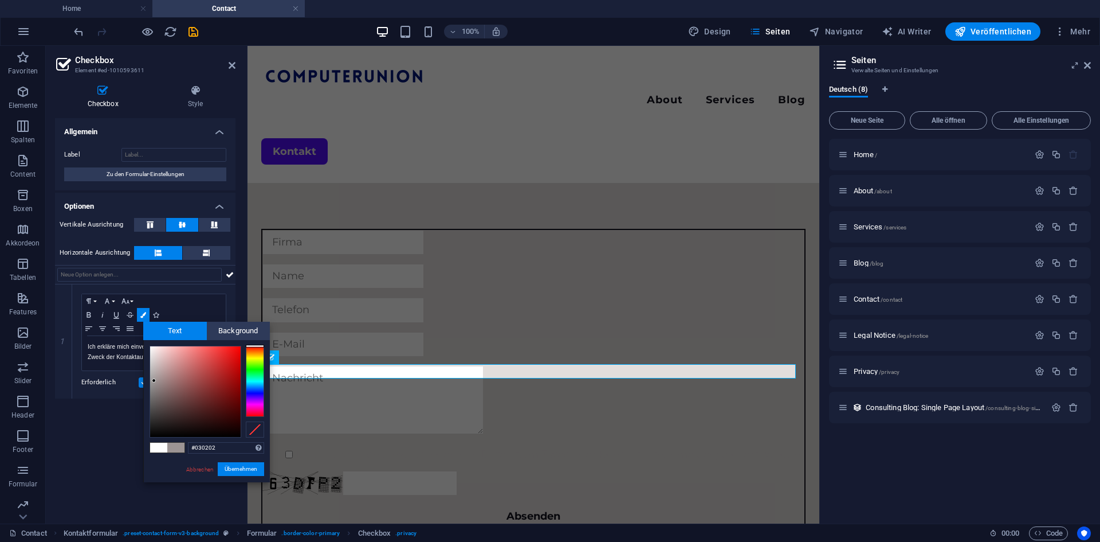
type input "#000000"
drag, startPoint x: 156, startPoint y: 373, endPoint x: 135, endPoint y: 455, distance: 84.7
click at [135, 455] on body "computerunion.de Home Contact Favoriten Elemente Spalten Content Boxen Akkordeo…" at bounding box center [550, 271] width 1100 height 542
click at [247, 464] on button "Übernehmen" at bounding box center [241, 469] width 46 height 14
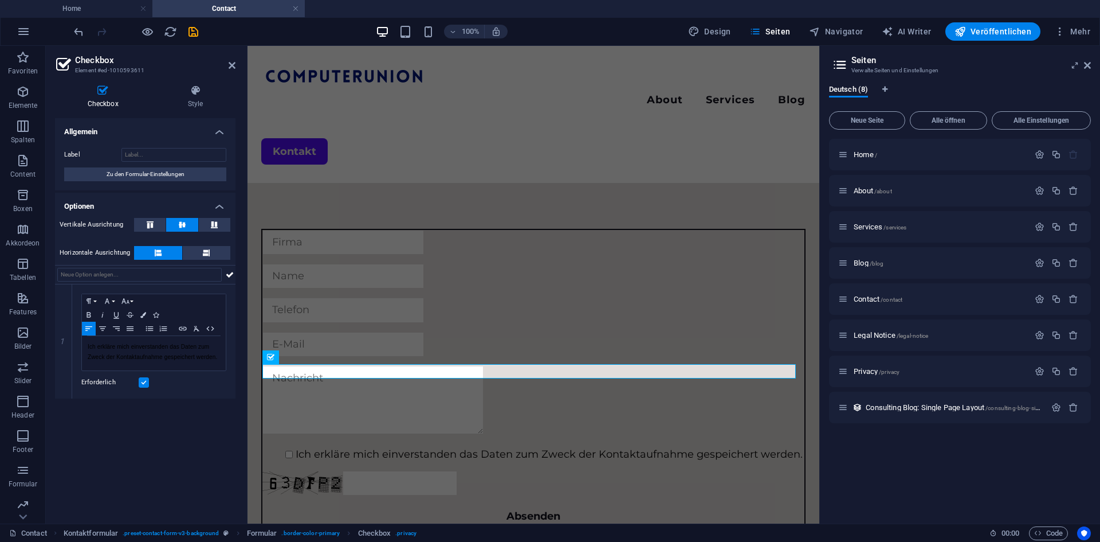
click at [190, 446] on div "Allgemein Label Zu den Formular-Einstellungen Optionen Vertikale Ausrichtung Ho…" at bounding box center [145, 316] width 181 height 396
click at [112, 305] on icon "button" at bounding box center [107, 300] width 14 height 9
drag, startPoint x: 113, startPoint y: 304, endPoint x: 136, endPoint y: 301, distance: 22.6
click at [114, 304] on button "Font Family" at bounding box center [109, 301] width 18 height 14
click at [136, 300] on button "Font Size" at bounding box center [128, 301] width 18 height 14
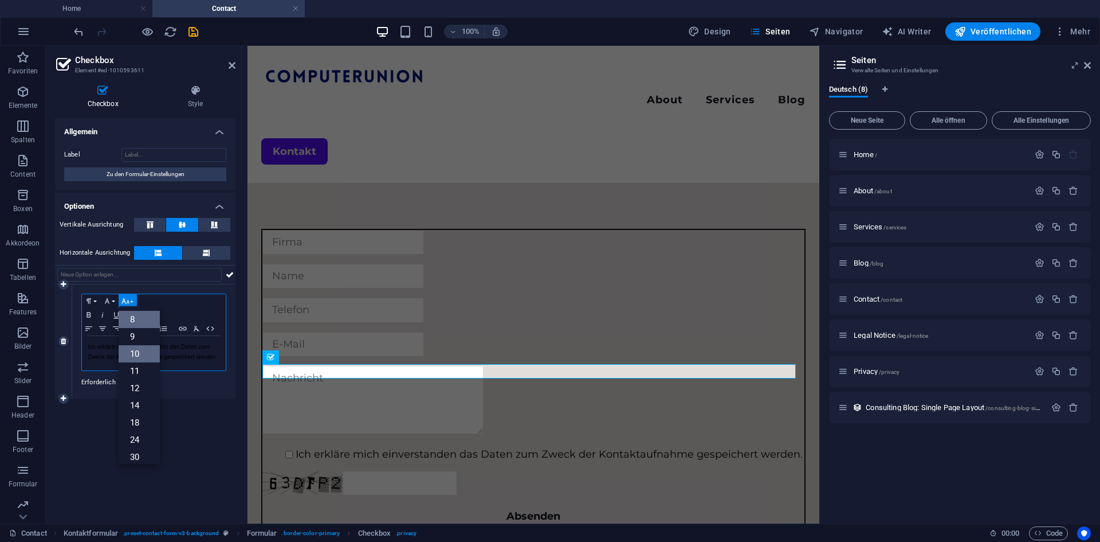
click at [136, 319] on link "8" at bounding box center [139, 319] width 41 height 17
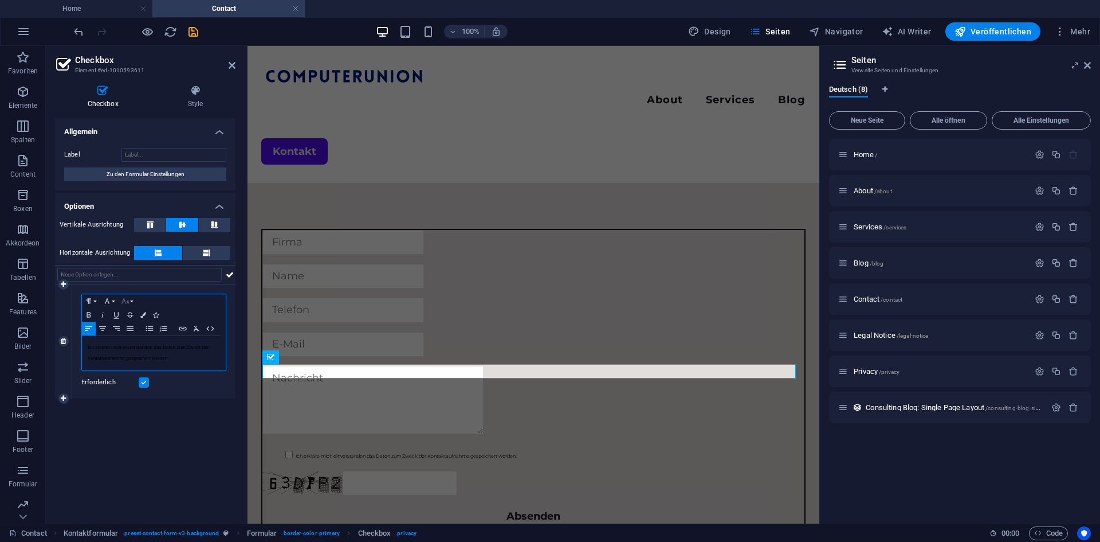
click at [130, 301] on button "Font Size" at bounding box center [128, 301] width 18 height 14
click at [141, 326] on link "9" at bounding box center [139, 323] width 41 height 17
click at [156, 413] on div "Allgemein Label Zu den Formular-Einstellungen Optionen Vertikale Ausrichtung Ho…" at bounding box center [145, 316] width 181 height 396
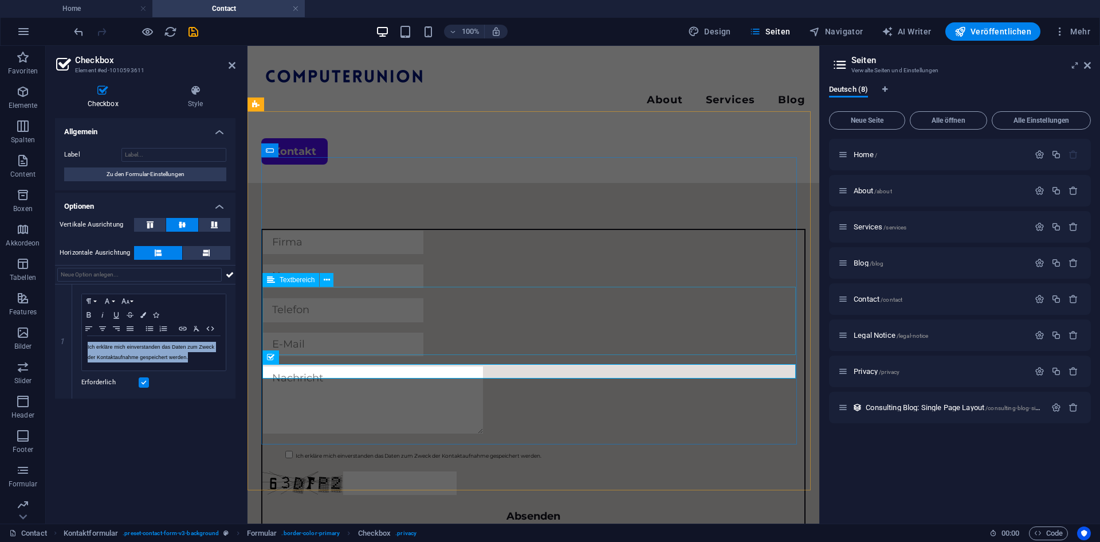
click at [343, 366] on div at bounding box center [534, 402] width 542 height 72
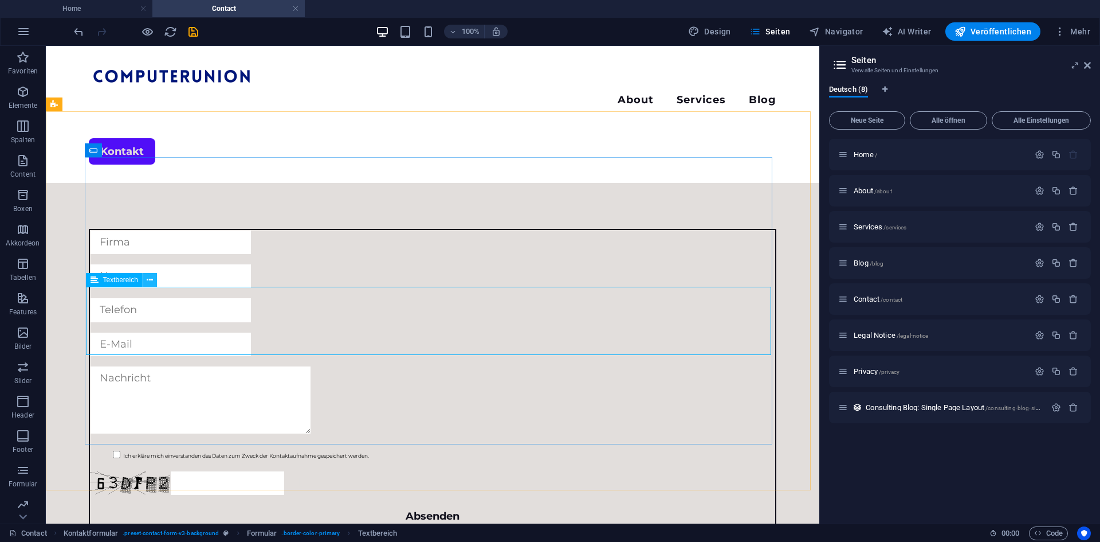
click at [147, 285] on icon at bounding box center [150, 280] width 6 height 12
drag, startPoint x: 195, startPoint y: 332, endPoint x: 151, endPoint y: 293, distance: 58.9
click at [129, 280] on span "Textbereich" at bounding box center [120, 279] width 35 height 7
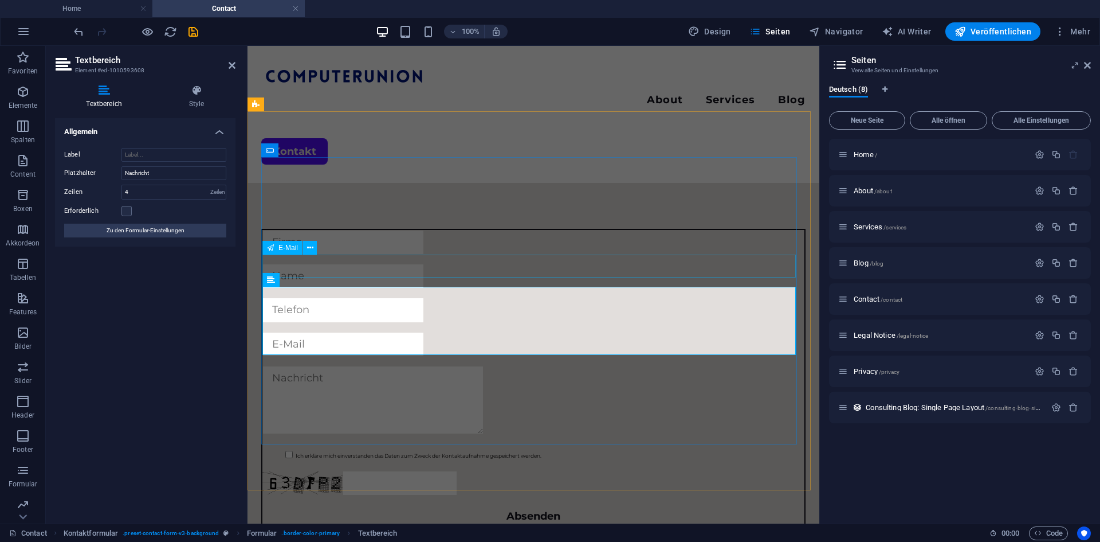
click at [342, 332] on div at bounding box center [534, 344] width 542 height 25
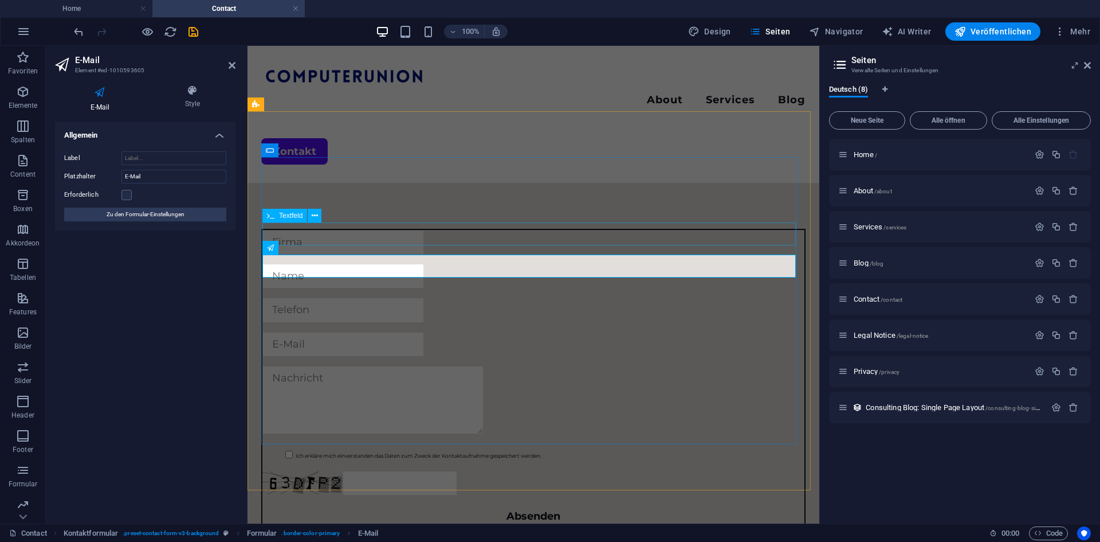
click at [314, 297] on div at bounding box center [534, 309] width 542 height 25
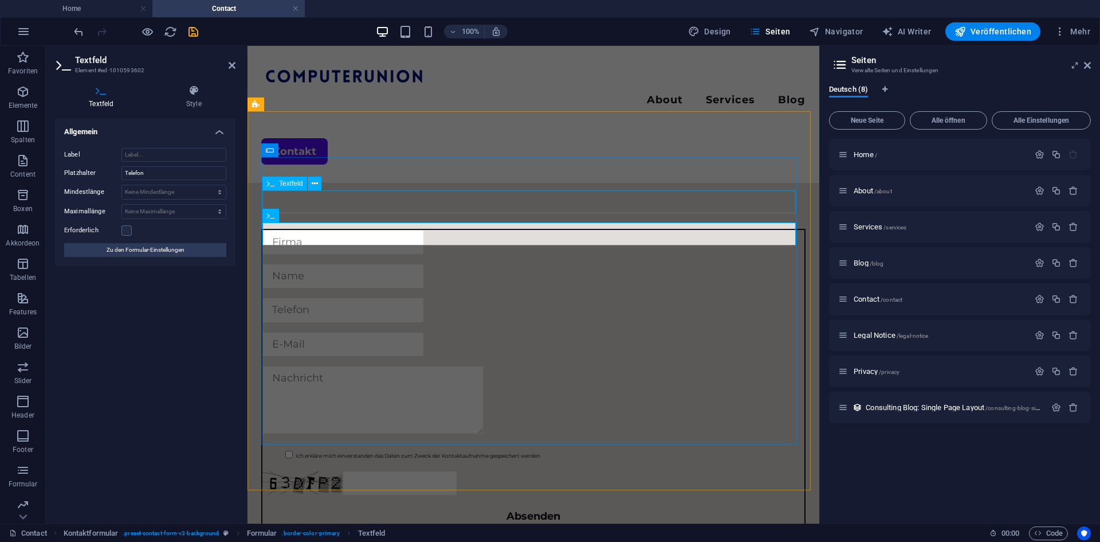
click at [367, 264] on div at bounding box center [534, 276] width 542 height 25
click at [366, 264] on div at bounding box center [534, 276] width 542 height 25
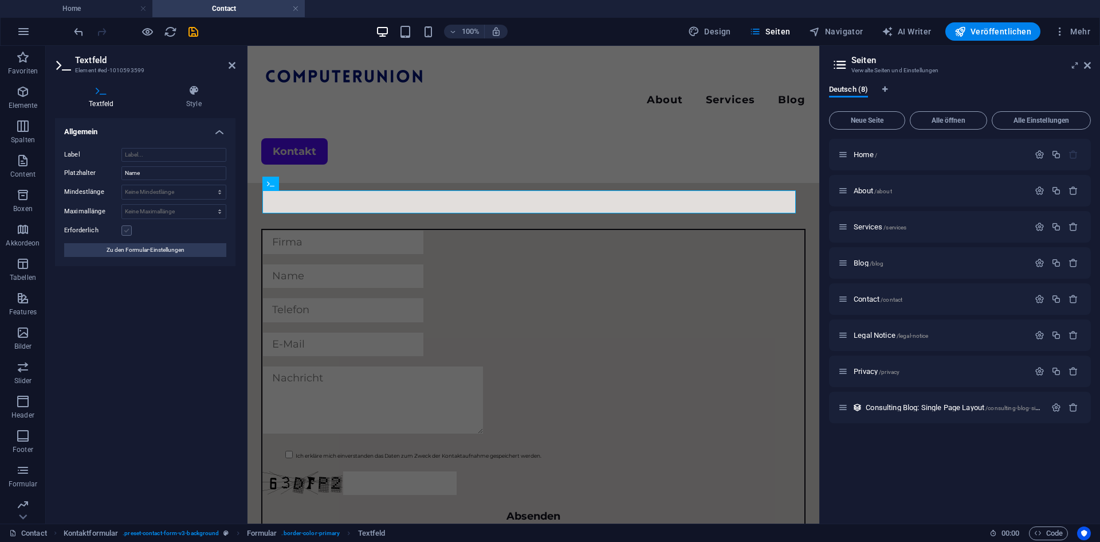
click at [129, 230] on label at bounding box center [127, 230] width 10 height 10
click at [0, 0] on input "Erforderlich" at bounding box center [0, 0] width 0 height 0
click at [303, 332] on div at bounding box center [534, 344] width 542 height 25
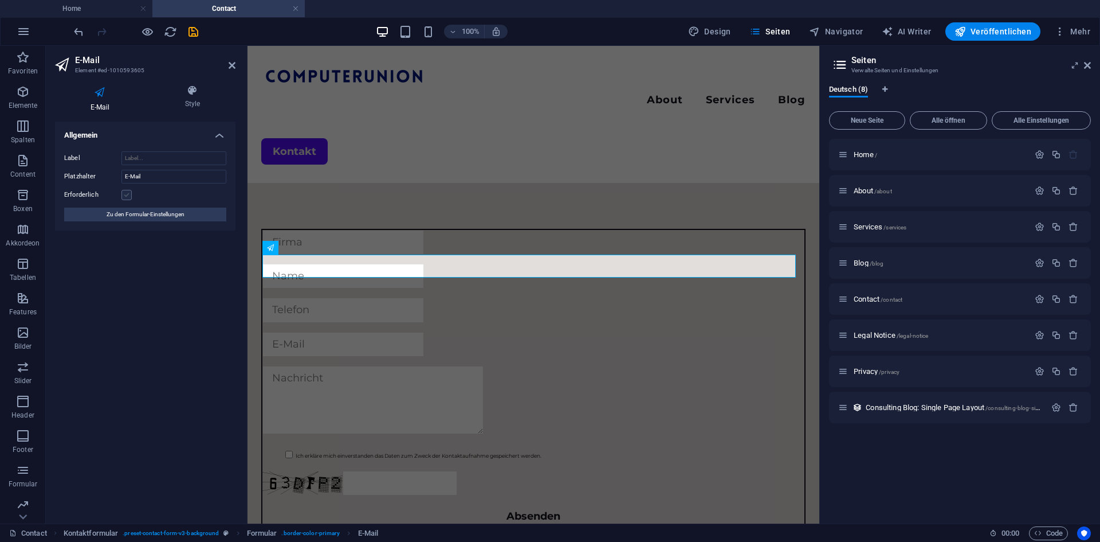
click at [126, 191] on label at bounding box center [127, 195] width 10 height 10
click at [0, 0] on input "Erforderlich" at bounding box center [0, 0] width 0 height 0
click at [349, 297] on div at bounding box center [534, 309] width 542 height 25
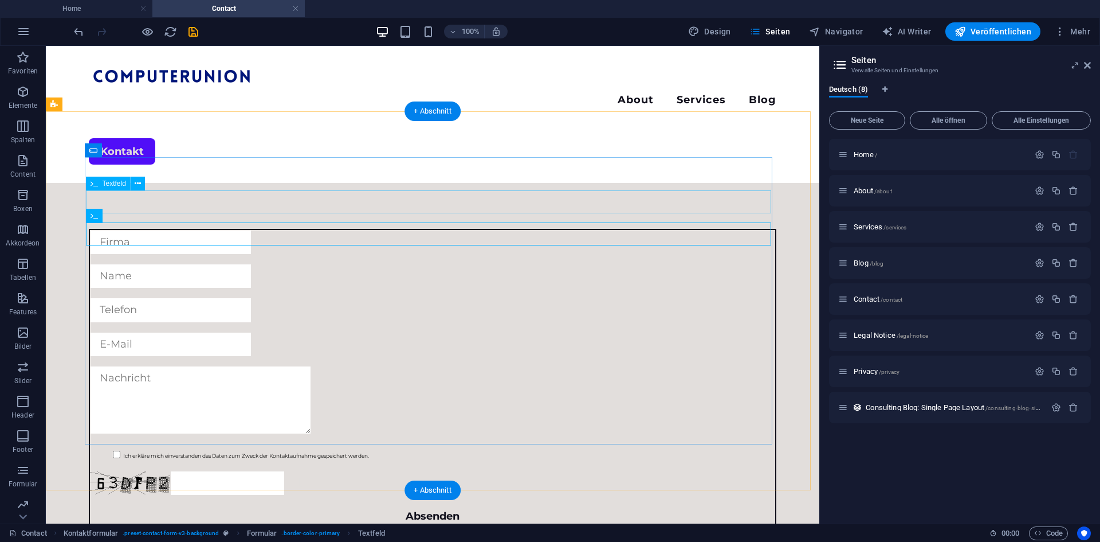
click at [340, 264] on div at bounding box center [432, 276] width 685 height 25
click at [155, 264] on div at bounding box center [432, 276] width 685 height 25
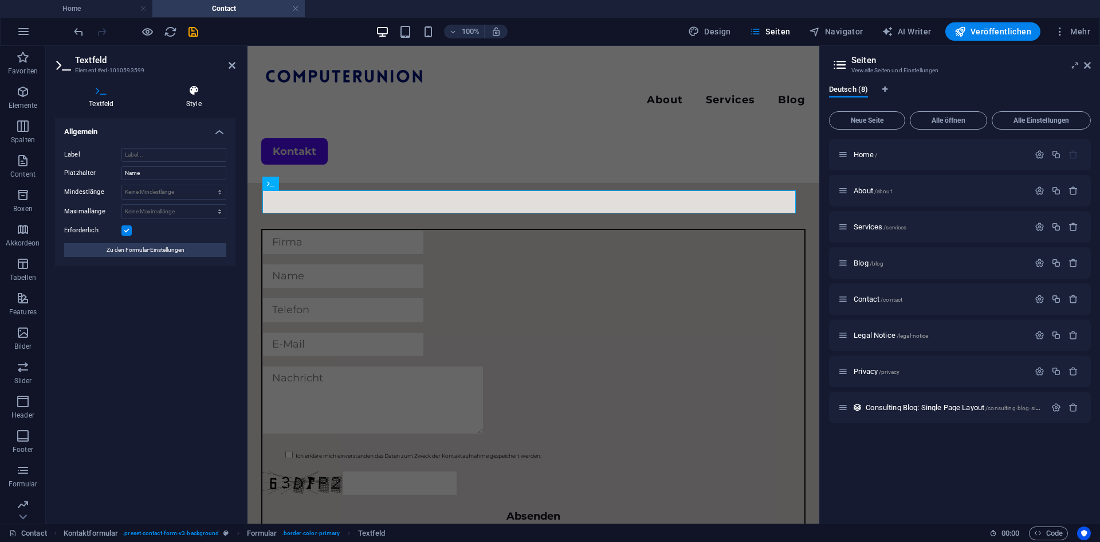
click at [204, 99] on h4 "Style" at bounding box center [193, 97] width 83 height 24
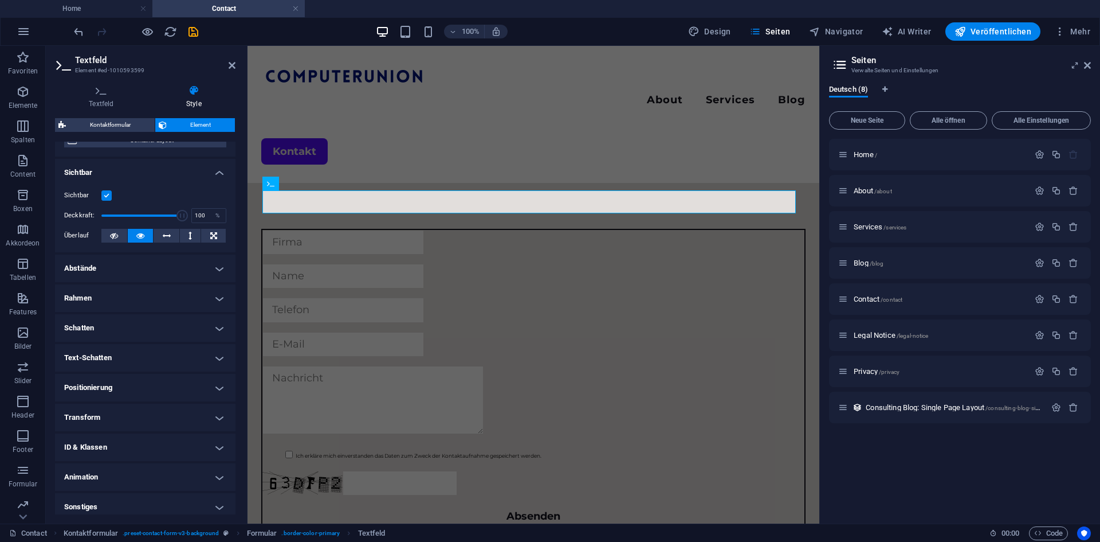
scroll to position [122, 0]
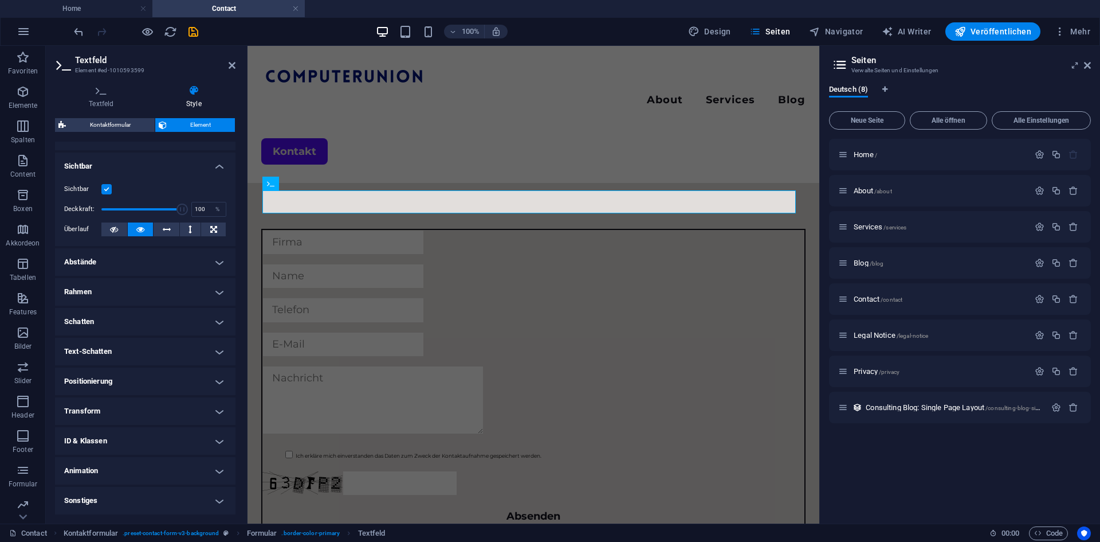
click at [113, 292] on h4 "Rahmen" at bounding box center [145, 292] width 181 height 28
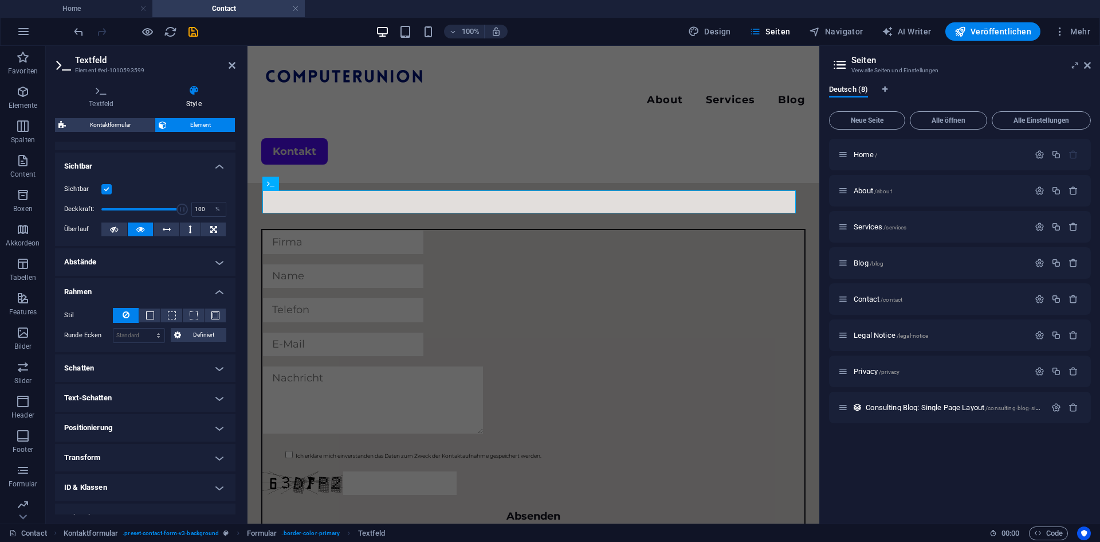
drag, startPoint x: 129, startPoint y: 316, endPoint x: 138, endPoint y: 316, distance: 8.6
click at [130, 316] on button at bounding box center [126, 315] width 26 height 15
click at [155, 315] on button at bounding box center [149, 315] width 21 height 14
click at [123, 309] on icon at bounding box center [126, 315] width 7 height 14
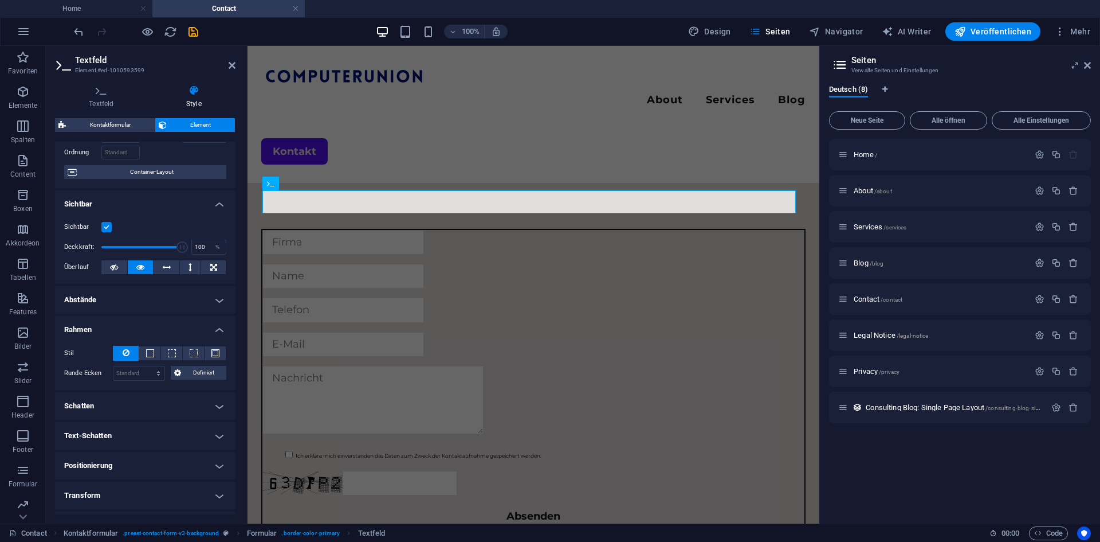
scroll to position [0, 0]
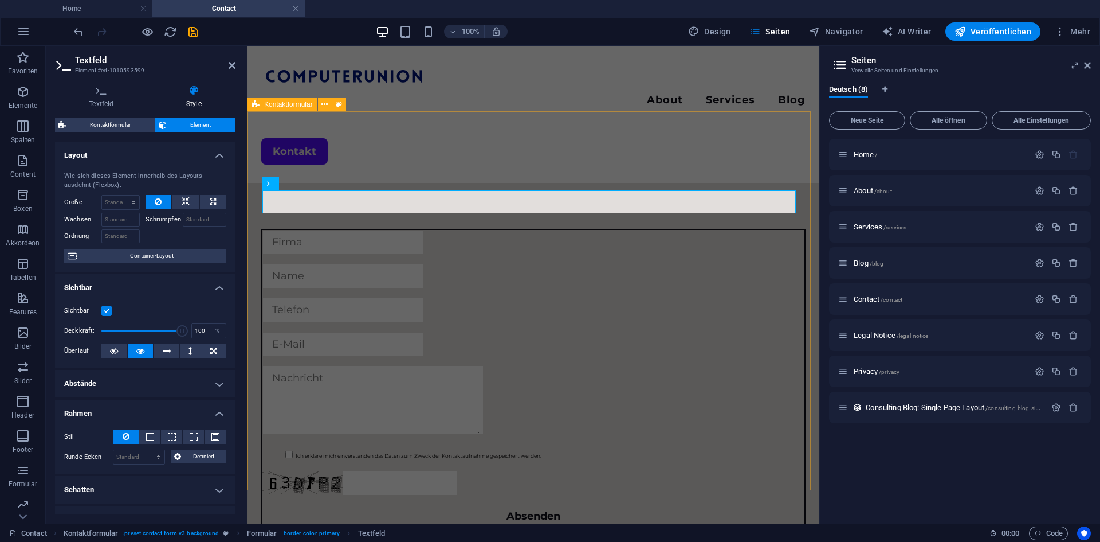
click at [644, 183] on div "Ich erkläre mich einverstanden das Daten zum Zweck der Kontaktaufnahme gespeich…" at bounding box center [534, 379] width 572 height 392
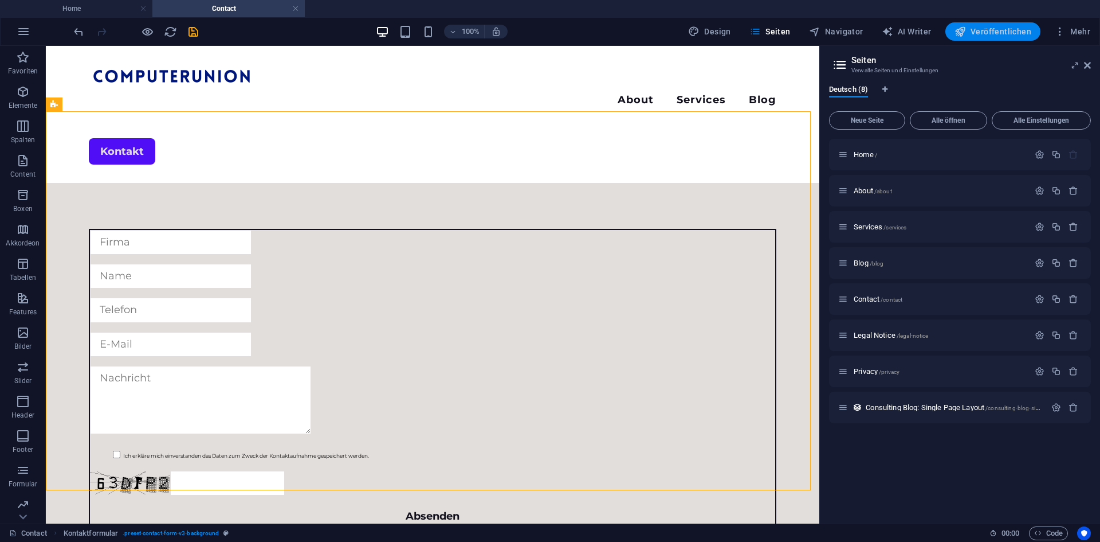
click at [1016, 40] on div "100% Design Seiten Navigator AI Writer Veröffentlichen Mehr" at bounding box center [550, 32] width 1099 height 28
click at [1005, 34] on span "Veröffentlichen" at bounding box center [993, 31] width 77 height 11
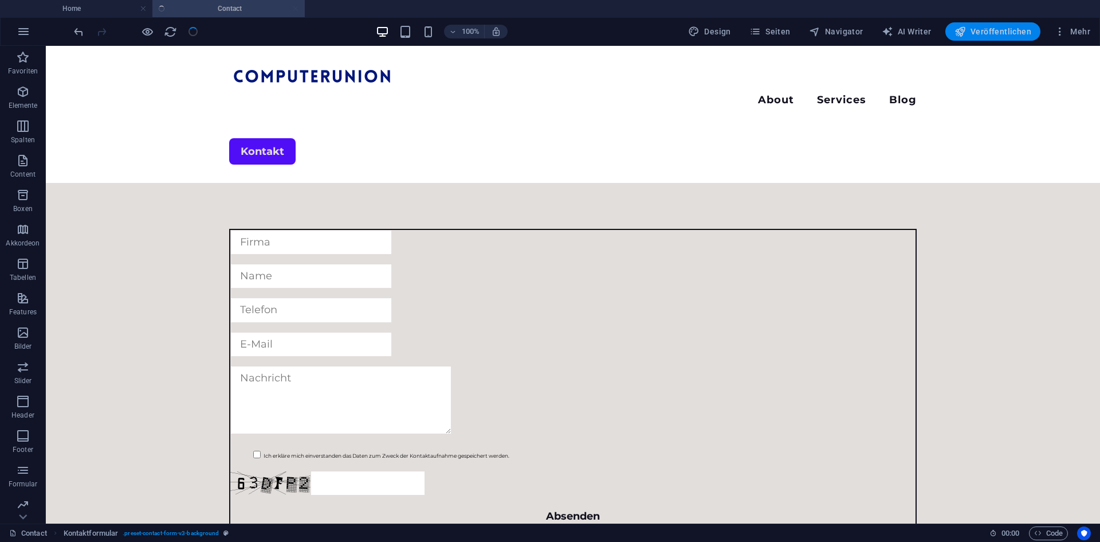
checkbox input "false"
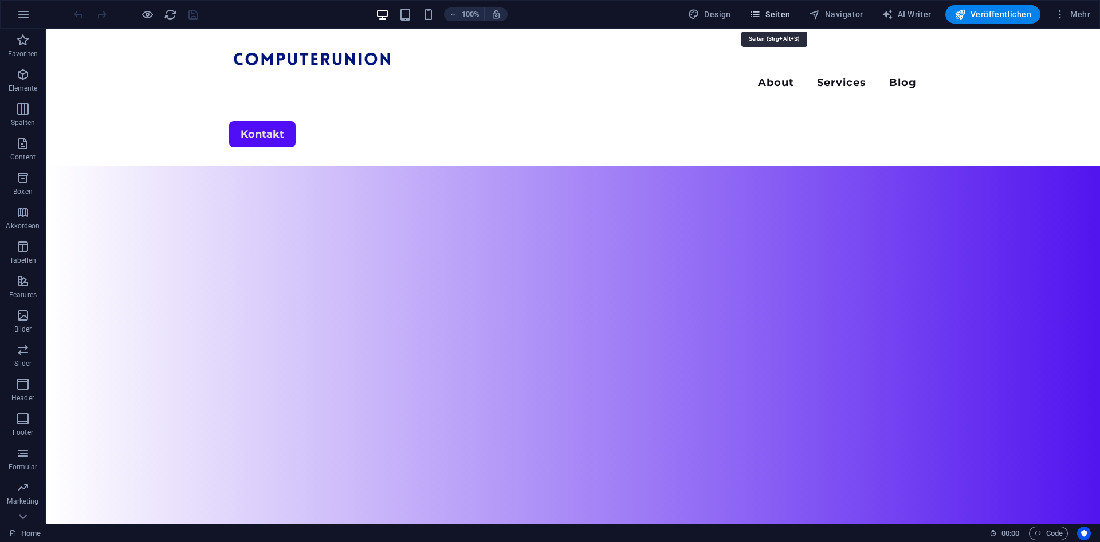
click at [761, 13] on icon "button" at bounding box center [755, 14] width 11 height 11
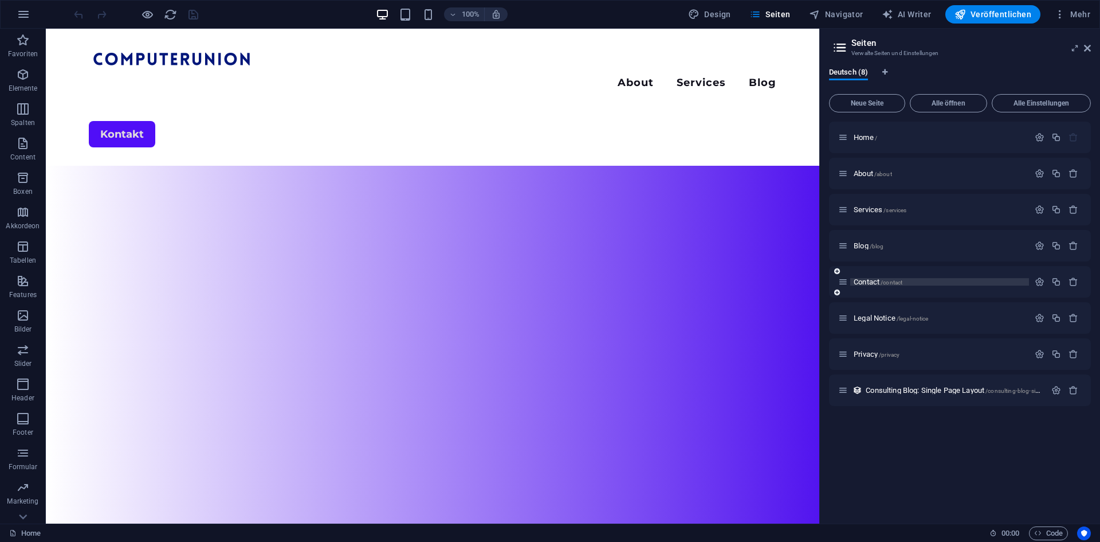
click at [892, 284] on span "/contact" at bounding box center [892, 282] width 22 height 6
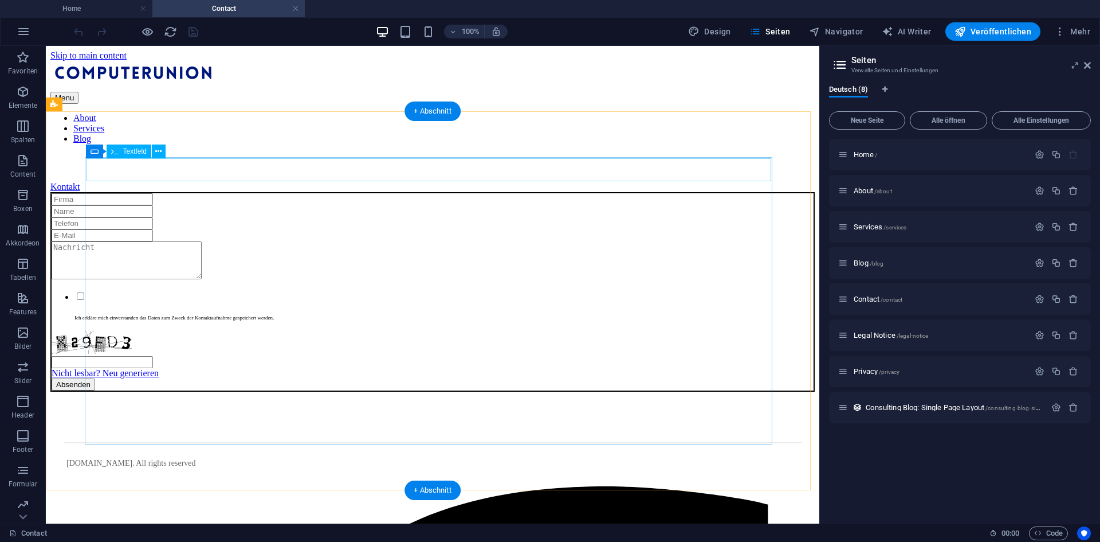
click at [126, 193] on div at bounding box center [433, 199] width 762 height 12
click at [136, 209] on div at bounding box center [433, 211] width 762 height 12
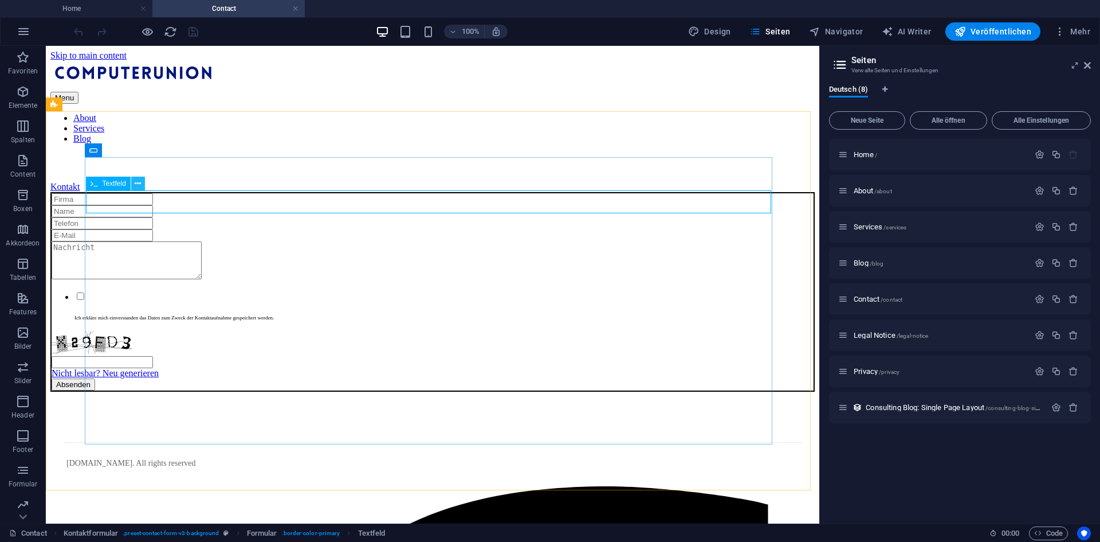
click at [140, 182] on icon at bounding box center [138, 184] width 6 height 12
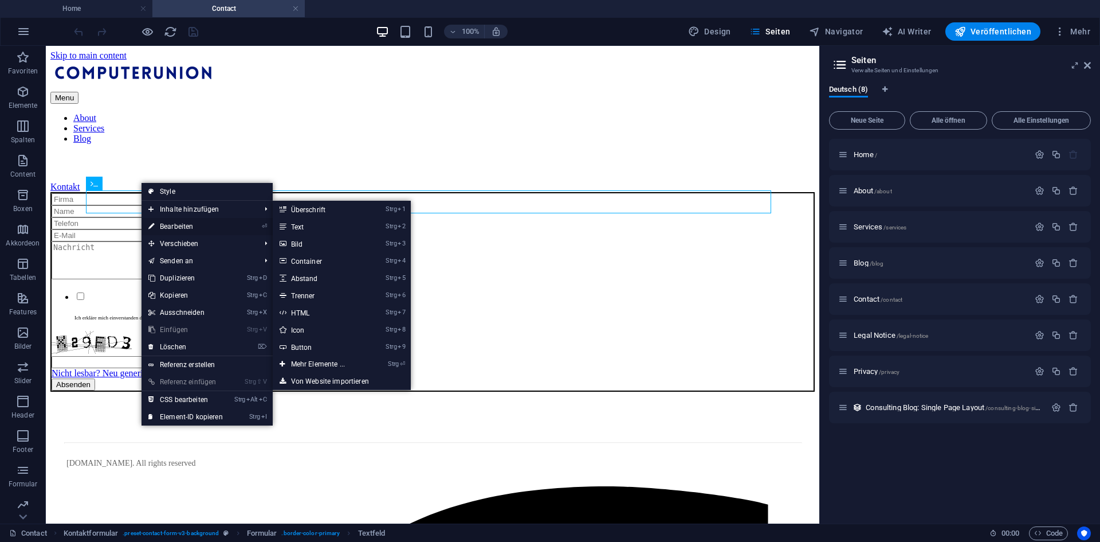
click at [177, 224] on link "⏎ Bearbeiten" at bounding box center [186, 226] width 88 height 17
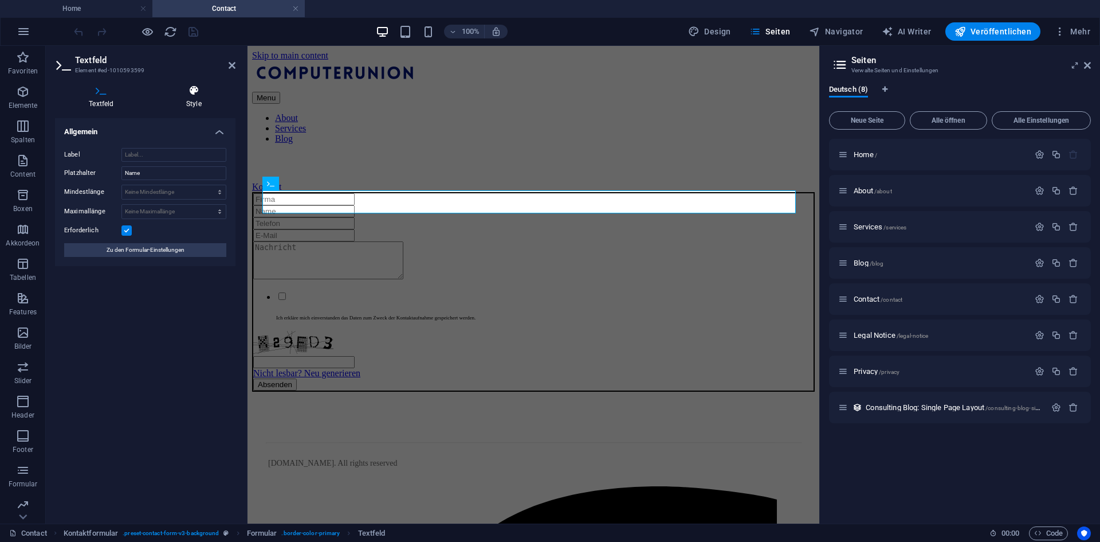
click at [197, 97] on h4 "Style" at bounding box center [193, 97] width 83 height 24
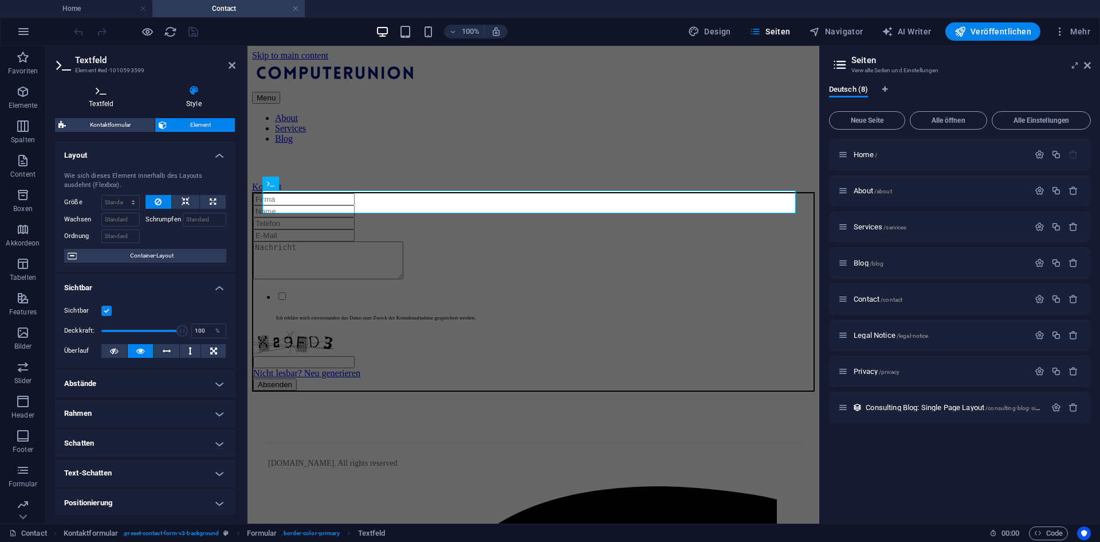
click at [107, 95] on icon at bounding box center [101, 90] width 93 height 11
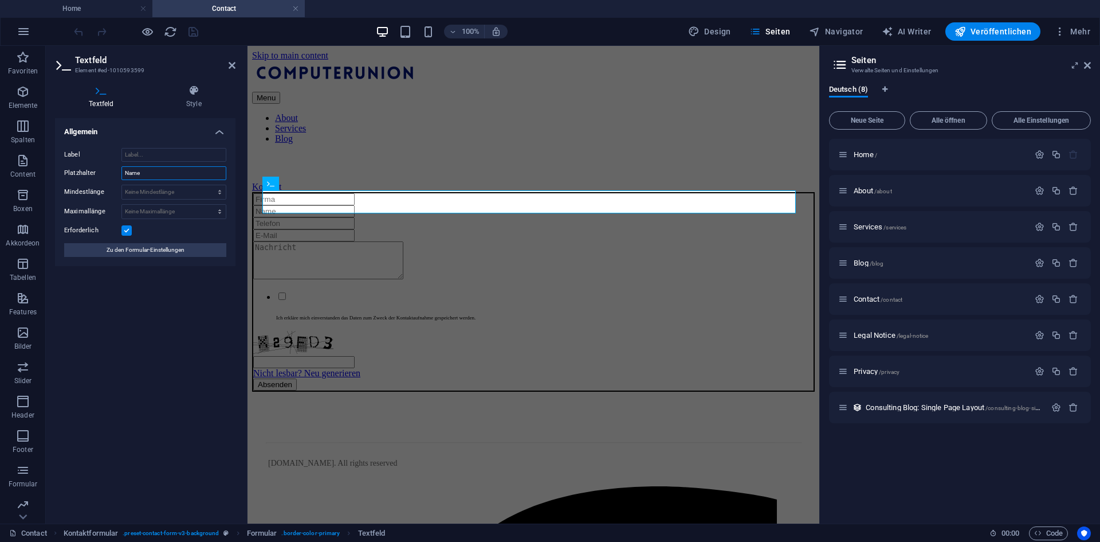
click at [187, 169] on input "Name" at bounding box center [174, 173] width 105 height 14
type input "Name*"
click at [314, 241] on div at bounding box center [533, 235] width 561 height 12
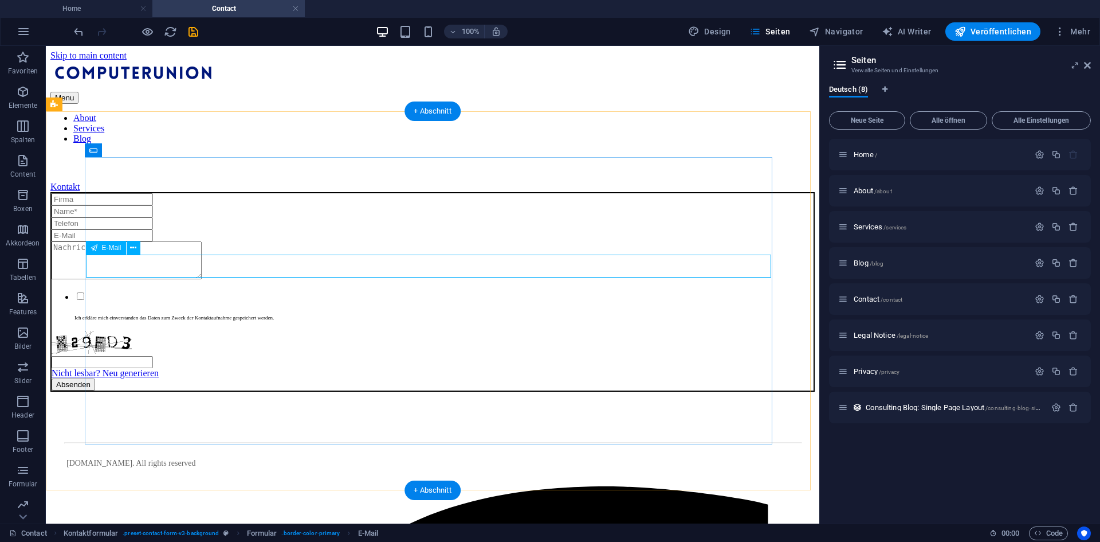
click at [117, 241] on div at bounding box center [433, 235] width 762 height 12
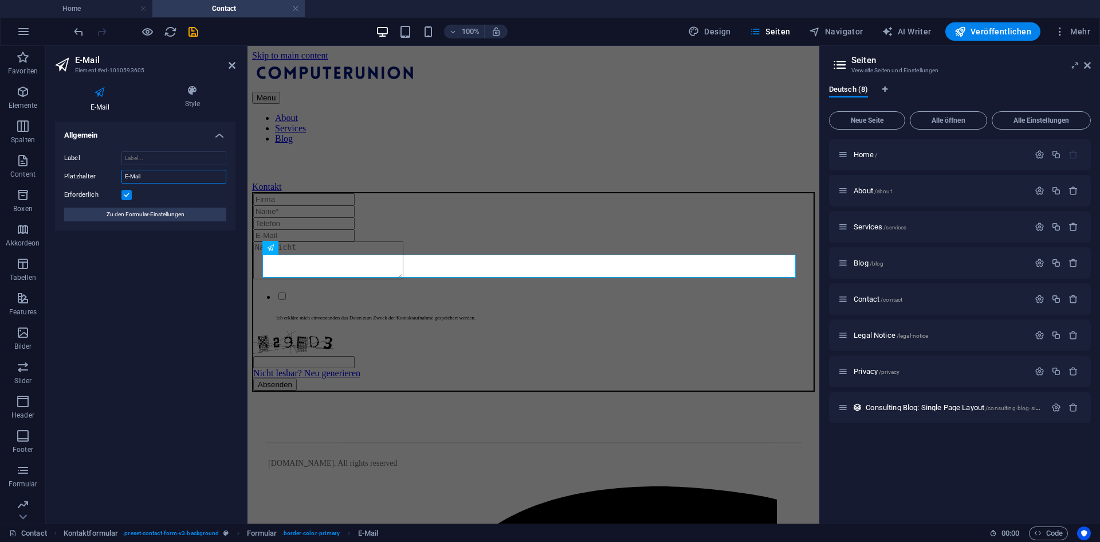
click at [152, 171] on input "E-Mail" at bounding box center [174, 177] width 105 height 14
type input "E-Mail*"
click at [363, 281] on div at bounding box center [533, 261] width 561 height 40
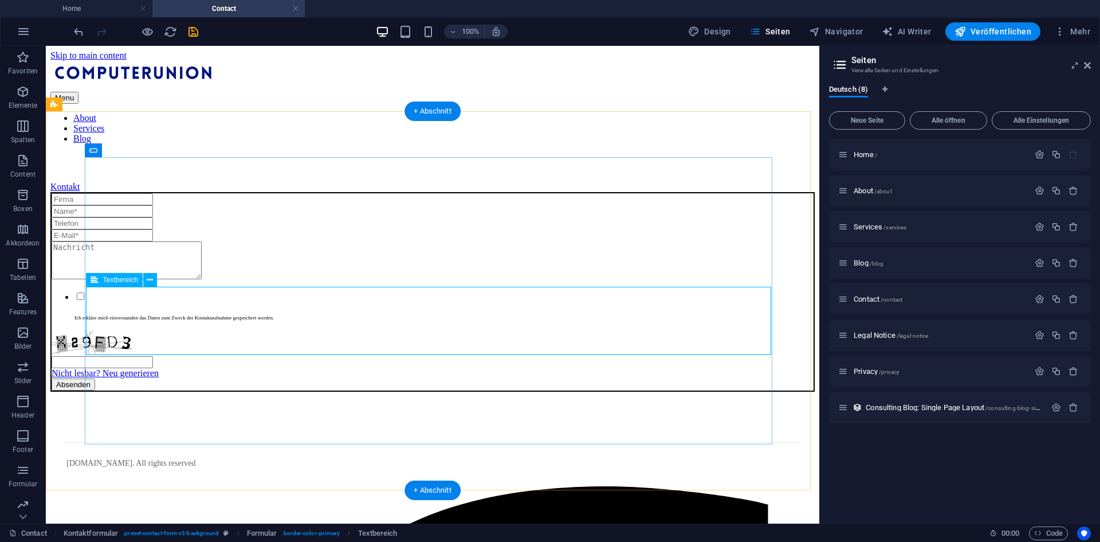
click at [122, 281] on div at bounding box center [433, 261] width 762 height 40
click at [144, 283] on button at bounding box center [150, 280] width 14 height 14
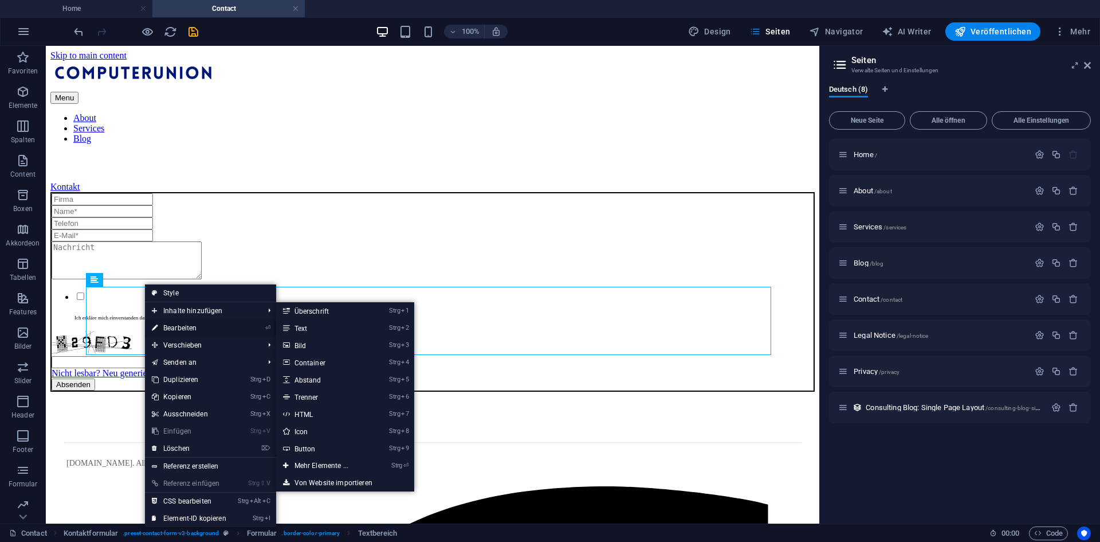
click at [173, 324] on link "⏎ Bearbeiten" at bounding box center [189, 327] width 88 height 17
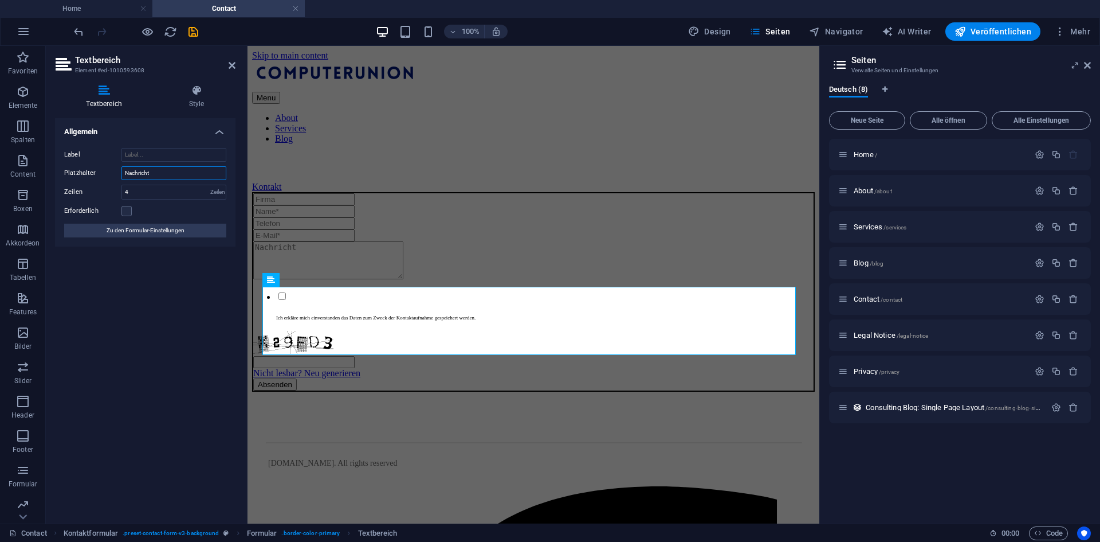
drag, startPoint x: 163, startPoint y: 173, endPoint x: 109, endPoint y: 169, distance: 54.6
click at [109, 169] on div "Platzhalter Nachricht" at bounding box center [145, 173] width 162 height 14
drag, startPoint x: 119, startPoint y: 221, endPoint x: 120, endPoint y: 214, distance: 6.5
click at [118, 221] on div "Label Platzhalter Kommentar / Grund der Kontaktanfrage Zeilen 4 Zeilen Erforder…" at bounding box center [145, 193] width 181 height 108
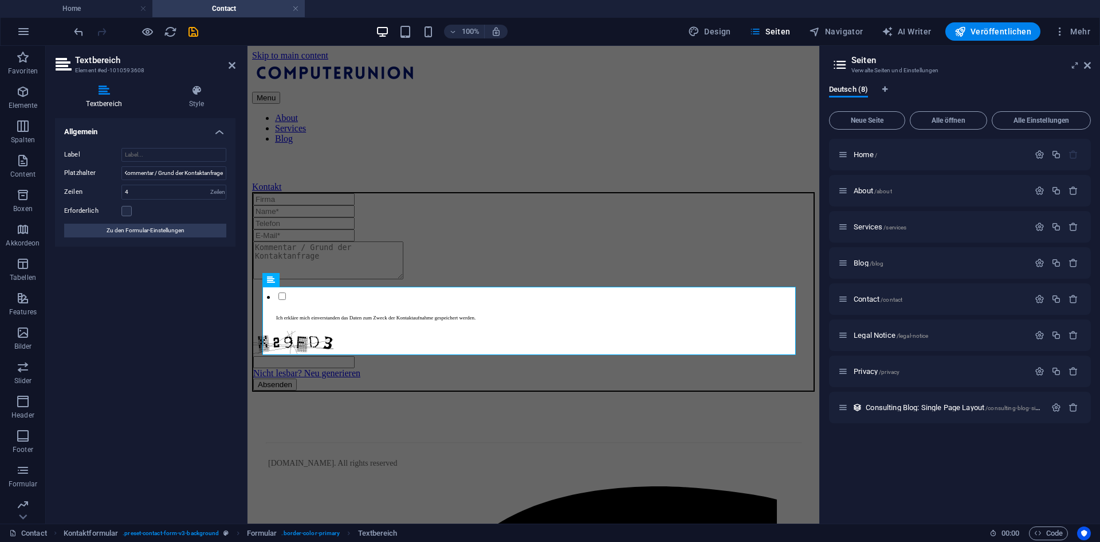
scroll to position [0, 0]
click at [128, 207] on label at bounding box center [127, 211] width 10 height 10
click at [0, 0] on input "Erforderlich" at bounding box center [0, 0] width 0 height 0
drag, startPoint x: 216, startPoint y: 176, endPoint x: 240, endPoint y: 170, distance: 24.7
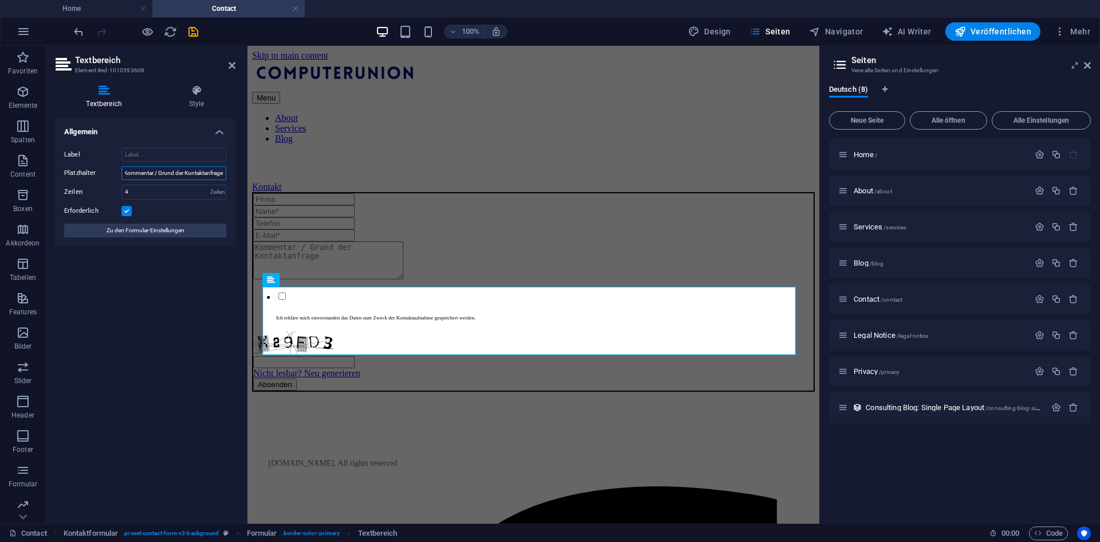
click at [240, 170] on div "Textbereich Style Allgemein Label Platzhalter Kommentar / Grund der Kontaktanfr…" at bounding box center [145, 300] width 199 height 448
click at [219, 178] on input "Kommentar / Grund der Kontaktanfrage" at bounding box center [174, 173] width 105 height 14
click at [224, 171] on input "Kommentar / Grund der Kontaktanfrage" at bounding box center [174, 173] width 105 height 14
type input "Kommentar / Grund der Kontaktanfrage*"
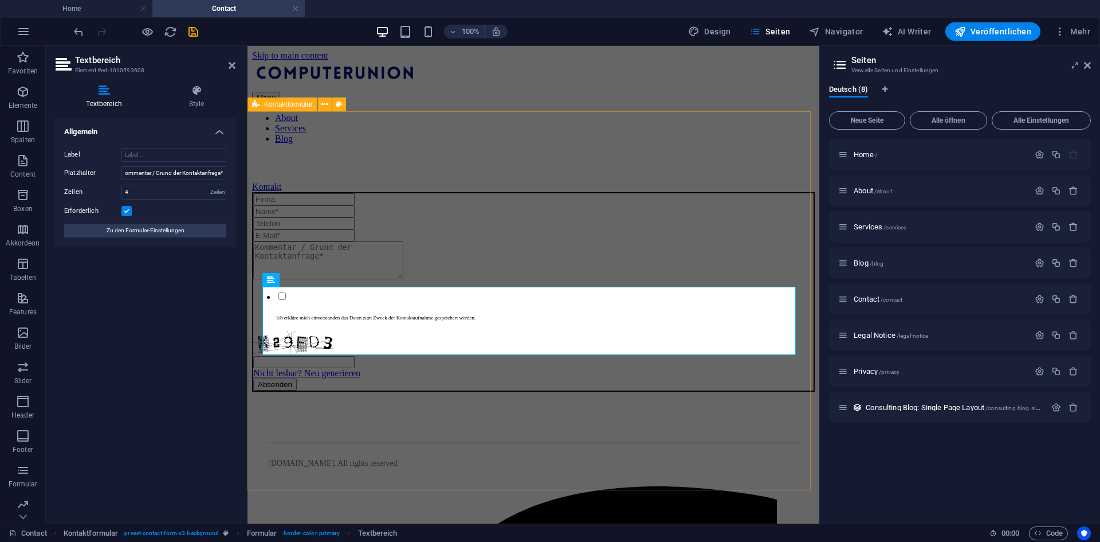
scroll to position [0, 0]
click at [388, 192] on div "Ich erkläre mich einverstanden das Daten zum Zweck der Kontaktaufnahme gespeich…" at bounding box center [533, 291] width 563 height 199
click at [538, 192] on div "Ich erkläre mich einverstanden das Daten zum Zweck der Kontaktaufnahme gespeich…" at bounding box center [533, 291] width 563 height 199
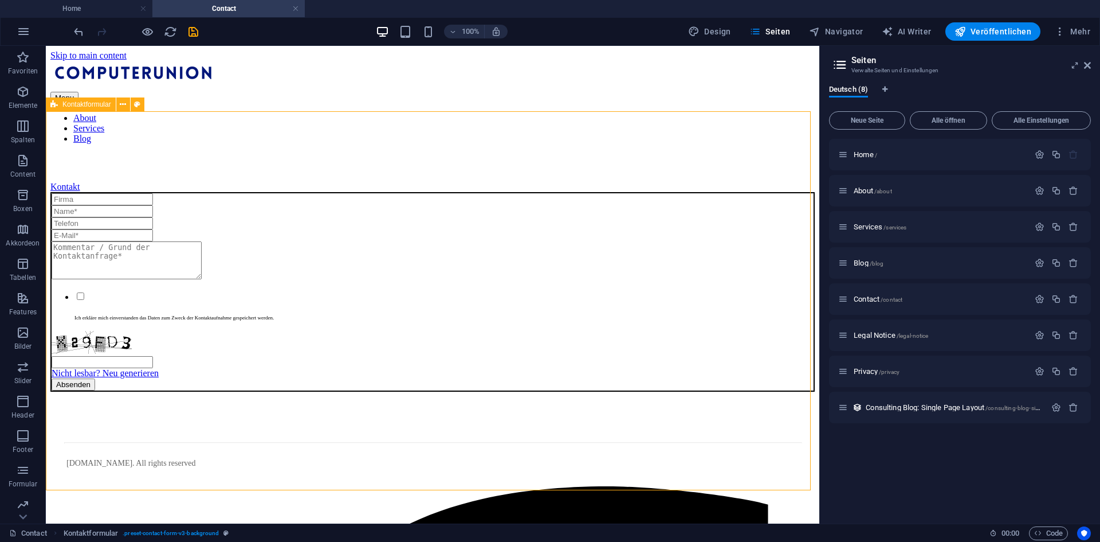
click at [118, 192] on div "Ich erkläre mich einverstanden das Daten zum Zweck der Kontaktaufnahme gespeich…" at bounding box center [432, 291] width 765 height 199
drag, startPoint x: 118, startPoint y: 120, endPoint x: 76, endPoint y: 139, distance: 46.4
click at [118, 192] on div "Ich erkläre mich einverstanden das Daten zum Zweck der Kontaktaufnahme gespeich…" at bounding box center [432, 291] width 765 height 199
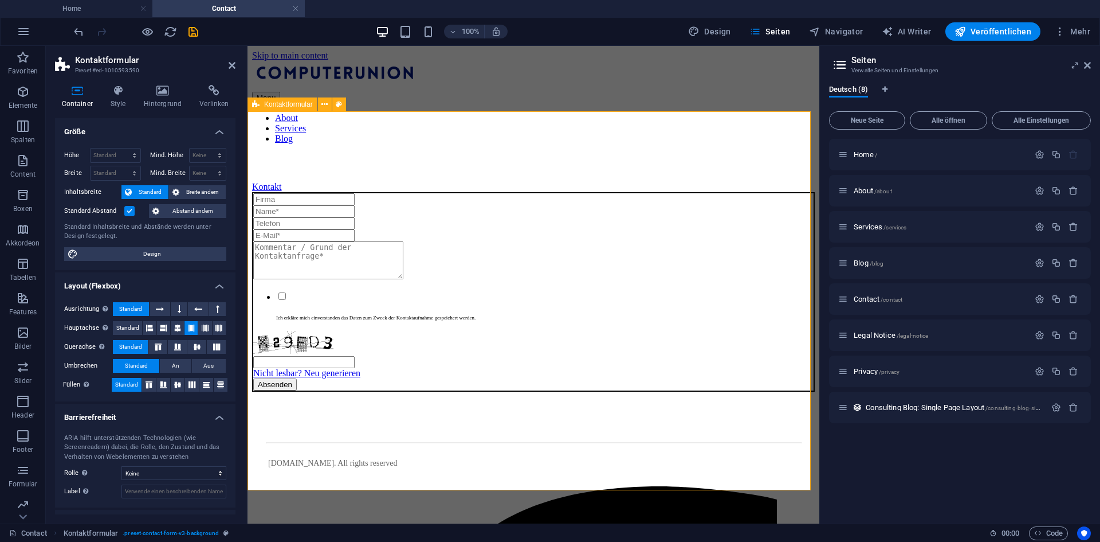
click at [305, 192] on div "Ich erkläre mich einverstanden das Daten zum Zweck der Kontaktaufnahme gespeich…" at bounding box center [533, 291] width 563 height 199
click at [319, 104] on button at bounding box center [325, 104] width 14 height 14
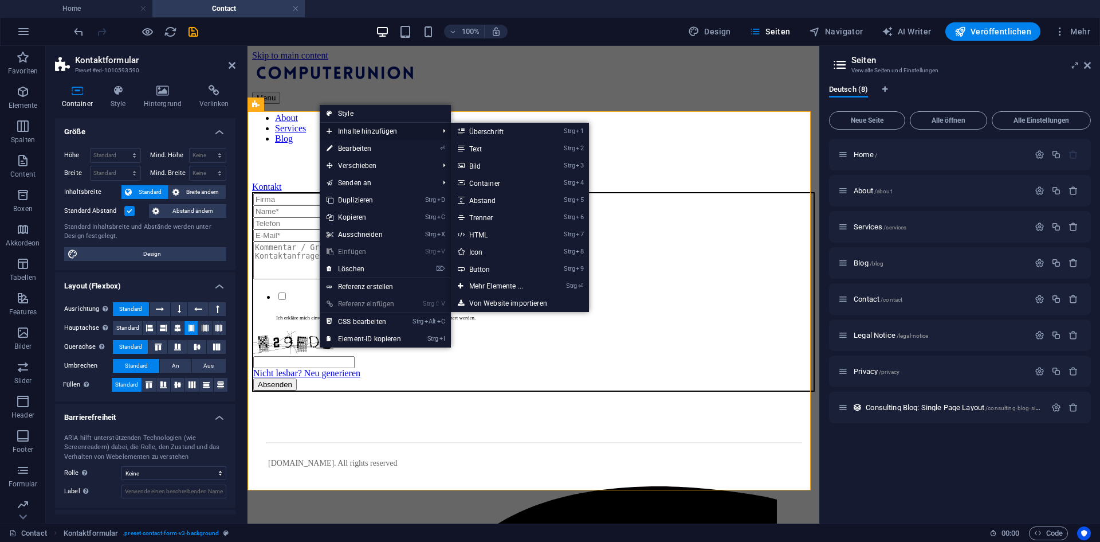
click at [373, 126] on span "Inhalte hinzufügen" at bounding box center [377, 131] width 114 height 17
click at [497, 150] on link "Strg 2 Text" at bounding box center [498, 148] width 95 height 17
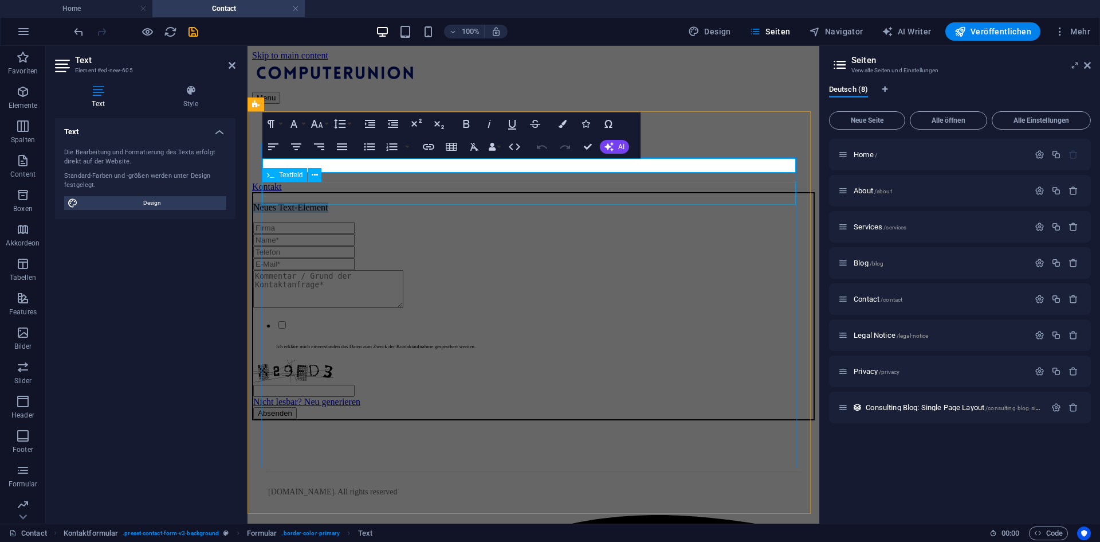
drag, startPoint x: 361, startPoint y: 197, endPoint x: 563, endPoint y: 195, distance: 202.3
click at [563, 222] on div at bounding box center [533, 228] width 561 height 12
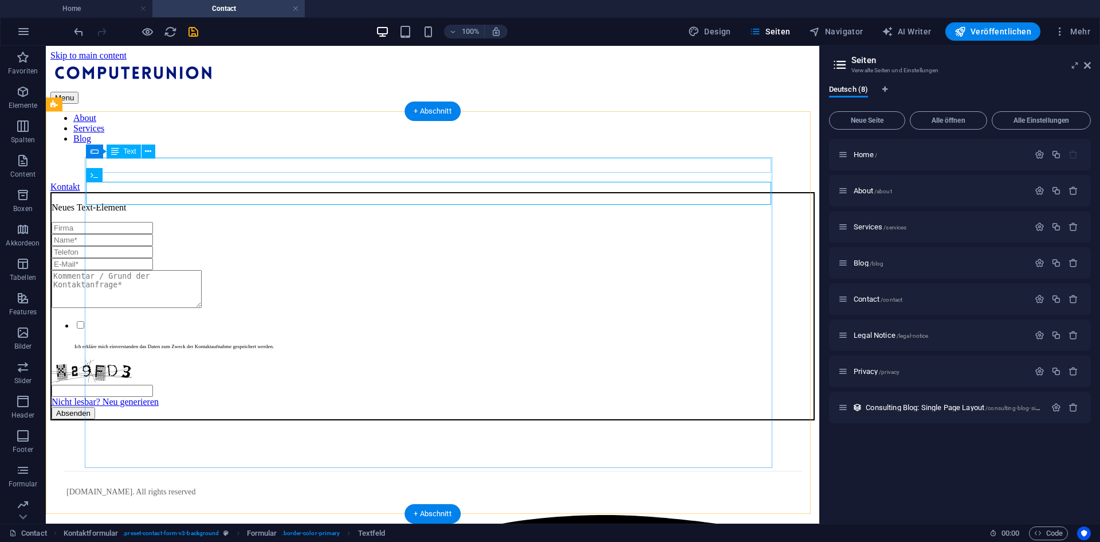
click at [211, 202] on div "Neues Text-Element" at bounding box center [433, 207] width 762 height 10
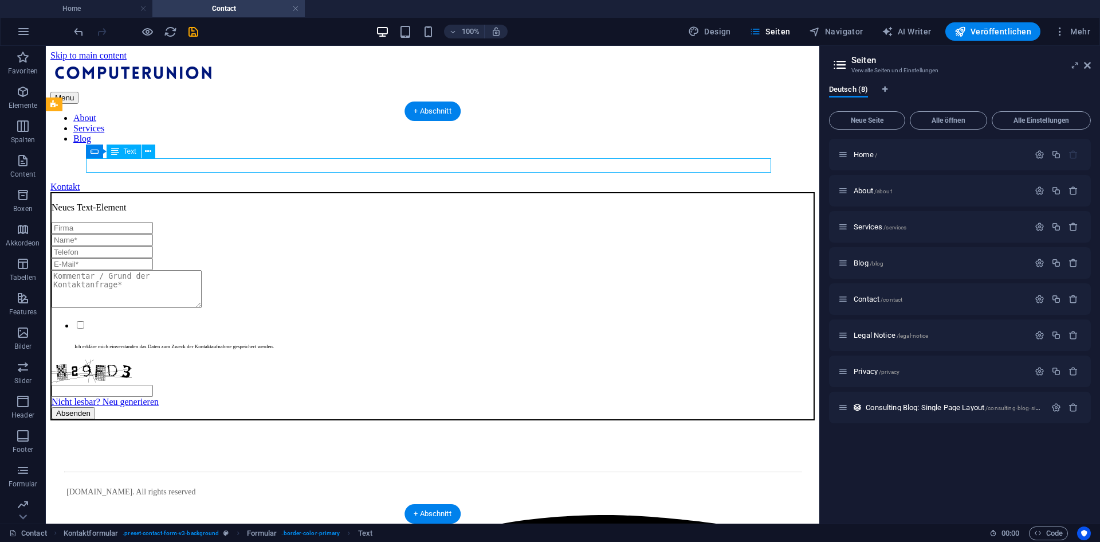
click at [211, 202] on div "Neues Text-Element" at bounding box center [433, 207] width 762 height 10
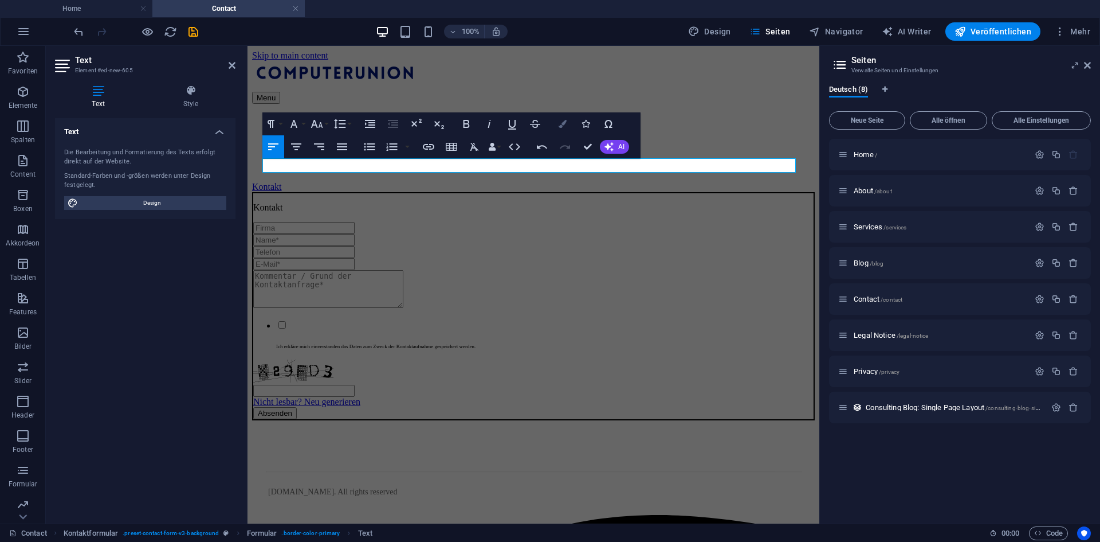
click at [552, 127] on button "Colors" at bounding box center [563, 123] width 22 height 23
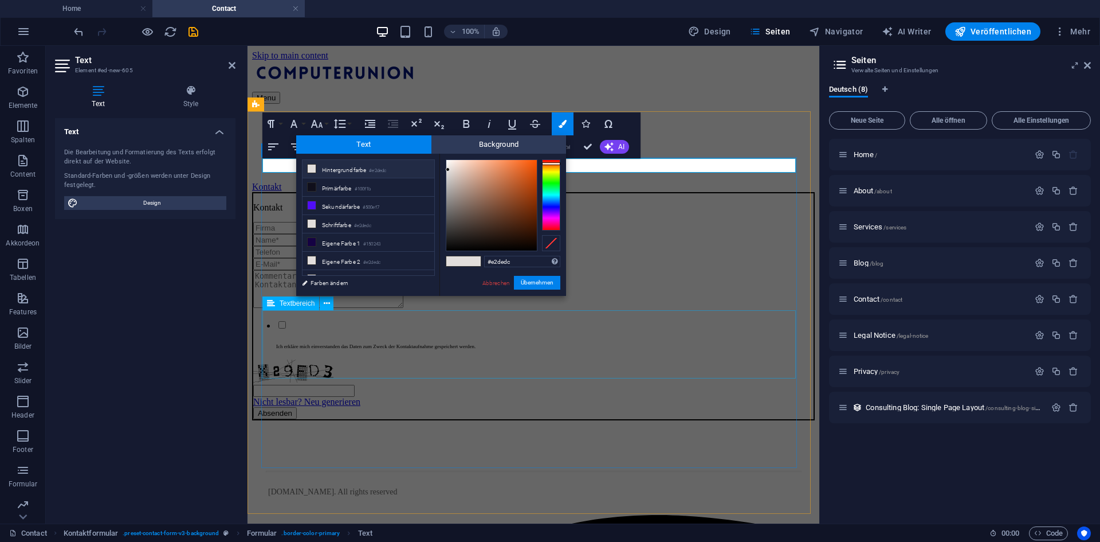
drag, startPoint x: 688, startPoint y: 233, endPoint x: 449, endPoint y: 297, distance: 247.5
type input "#000000"
drag, startPoint x: 456, startPoint y: 238, endPoint x: 409, endPoint y: 303, distance: 80.0
click at [409, 303] on body "computerunion.de Home Contact Favoriten Elemente Spalten Content Boxen Akkordeo…" at bounding box center [550, 271] width 1100 height 542
click at [530, 279] on button "Übernehmen" at bounding box center [537, 283] width 46 height 14
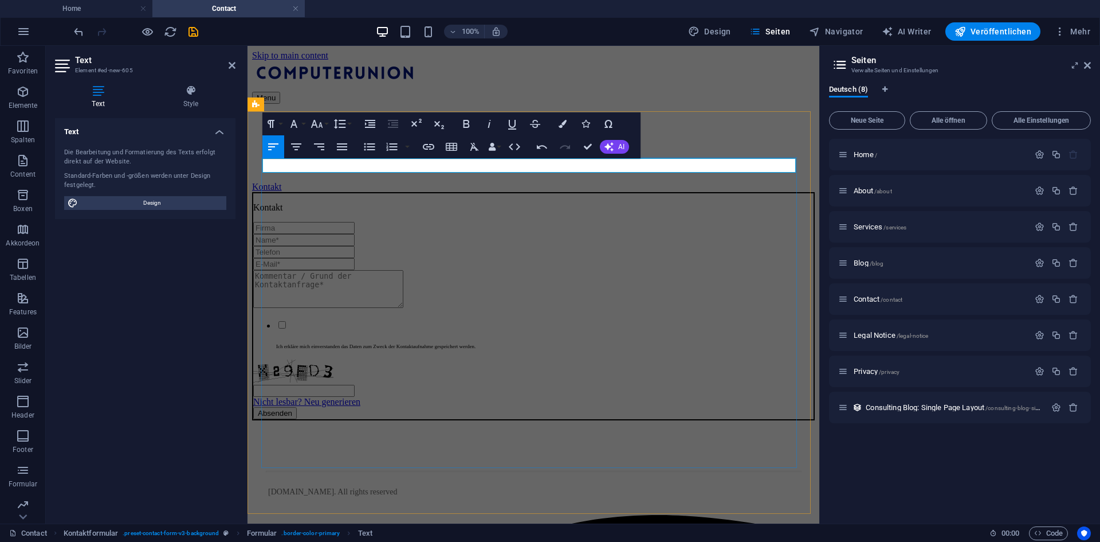
click at [331, 202] on p "Kontakt​ ​" at bounding box center [533, 207] width 561 height 10
click at [285, 202] on p "Kontakt​ ​" at bounding box center [533, 207] width 561 height 10
click at [565, 123] on icon "button" at bounding box center [563, 124] width 8 height 8
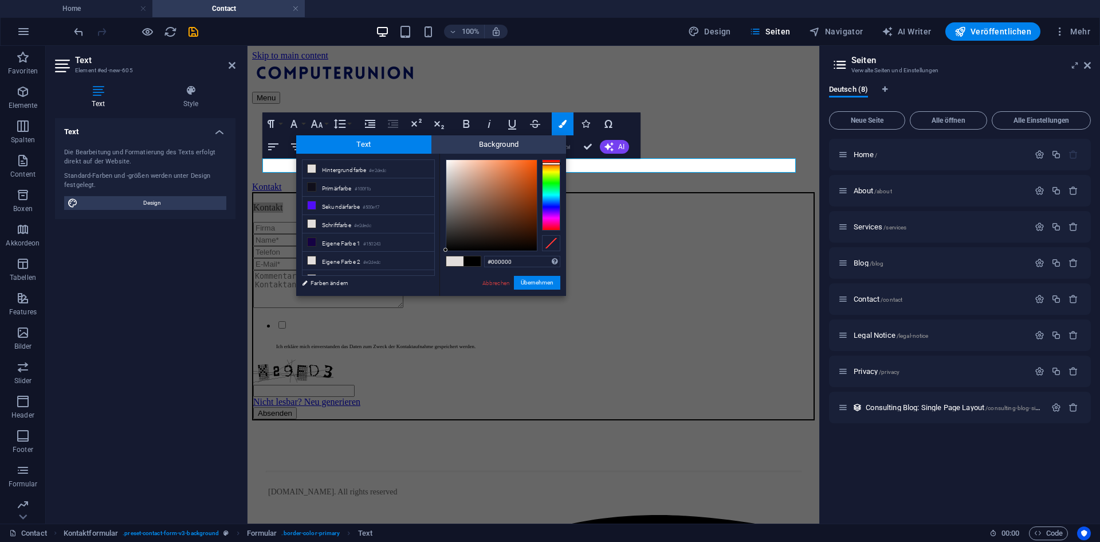
click at [477, 260] on span at bounding box center [472, 261] width 17 height 10
click at [542, 281] on button "Übernehmen" at bounding box center [537, 283] width 46 height 14
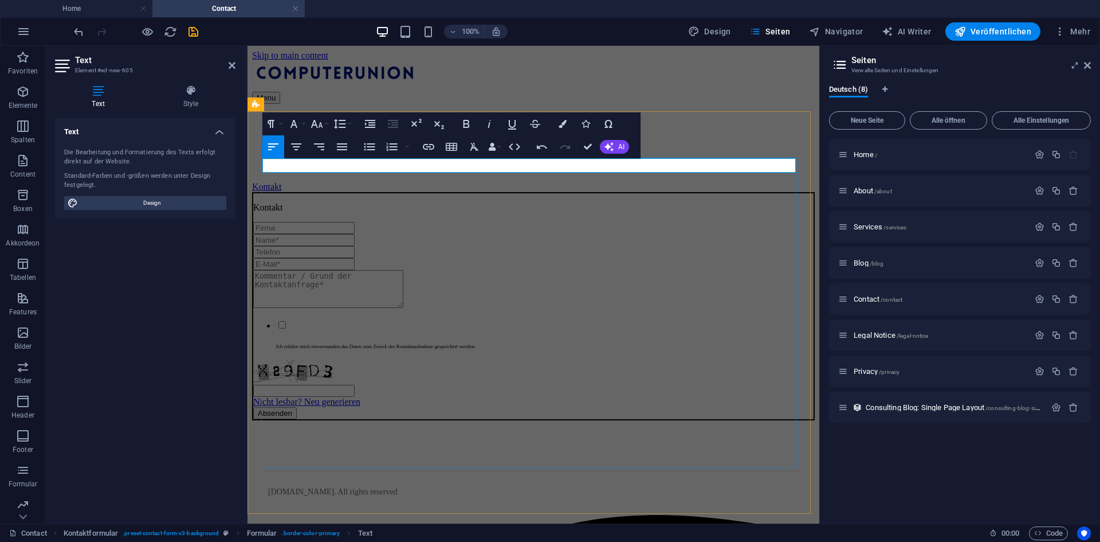
click at [334, 192] on div "Kontakt​​ Ich erkläre mich einverstanden das Daten zum Zweck der Kontaktaufnahm…" at bounding box center [533, 306] width 563 height 228
click at [334, 202] on p "Kontakt​​" at bounding box center [533, 207] width 561 height 10
click at [318, 209] on div "Kontakt​​ Ich erkläre mich einverstanden das Daten zum Zweck der Kontaktaufnahm…" at bounding box center [533, 306] width 563 height 228
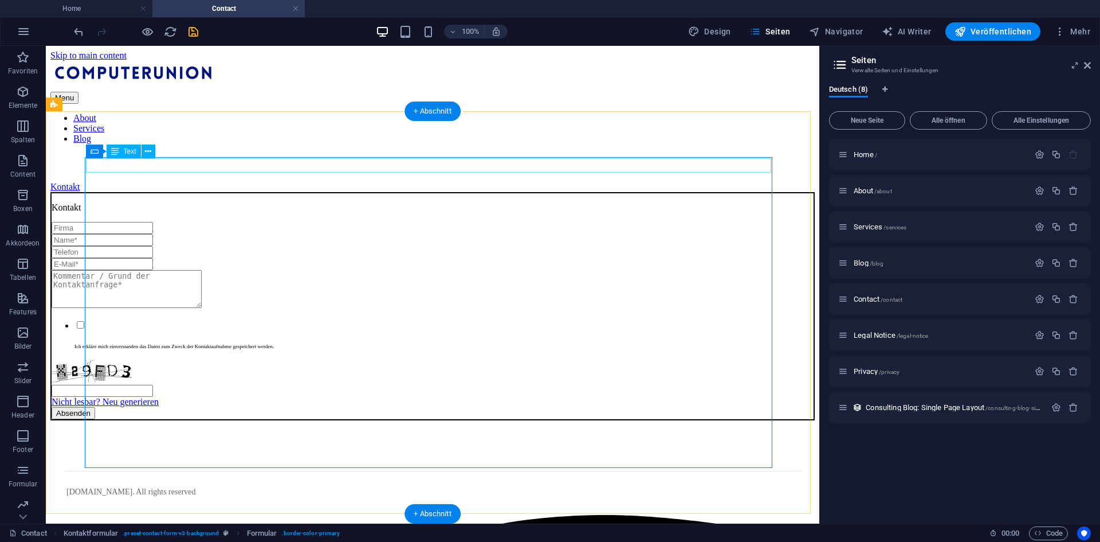
click at [160, 202] on div "Kontakt" at bounding box center [433, 207] width 762 height 10
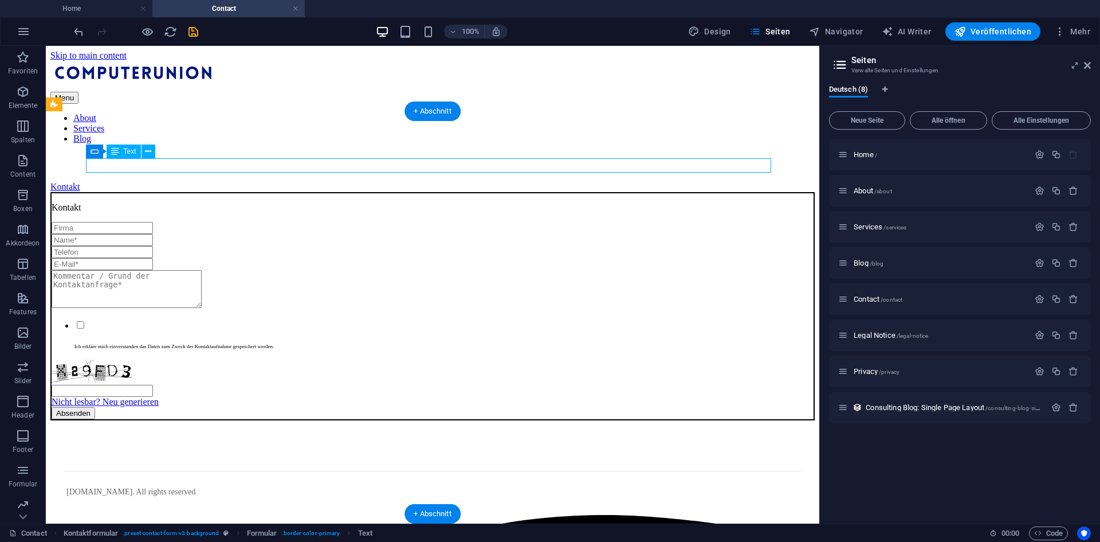
click at [160, 202] on div "Kontakt" at bounding box center [433, 207] width 762 height 10
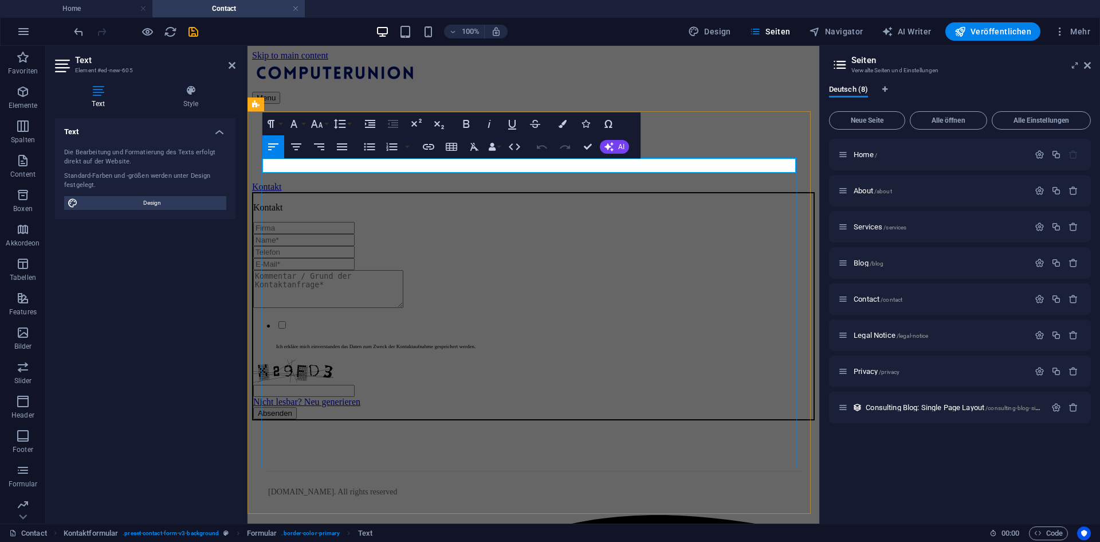
click at [311, 202] on p "Kontakt" at bounding box center [533, 207] width 561 height 10
click at [464, 119] on icon "button" at bounding box center [467, 124] width 14 height 14
click at [362, 202] on p "Kontaktformular" at bounding box center [533, 207] width 561 height 10
click at [363, 202] on p "Kontaktformular" at bounding box center [533, 207] width 561 height 10
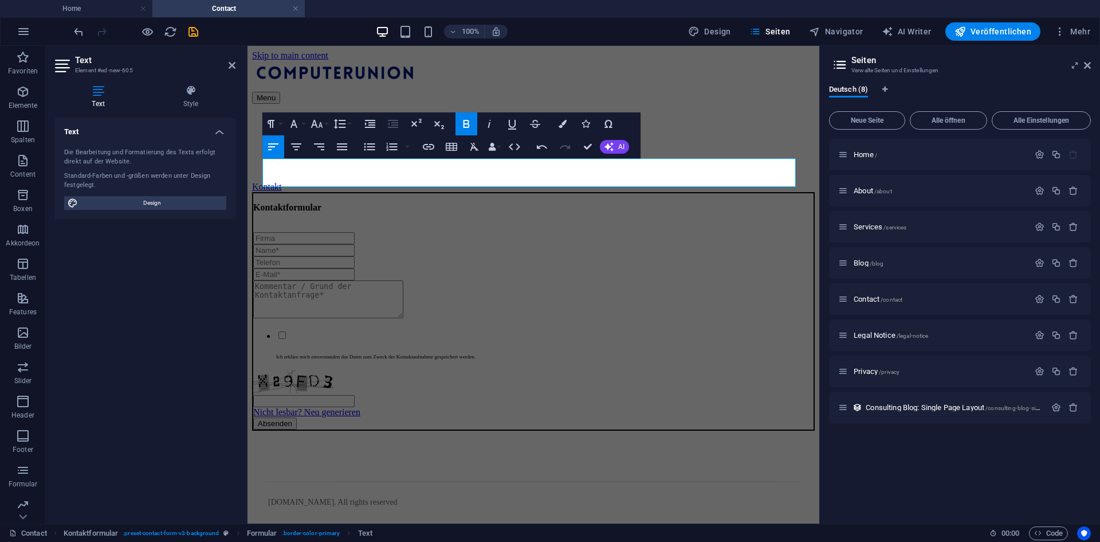
click at [473, 120] on button "Bold" at bounding box center [467, 123] width 22 height 23
click at [311, 127] on icon "button" at bounding box center [317, 124] width 14 height 14
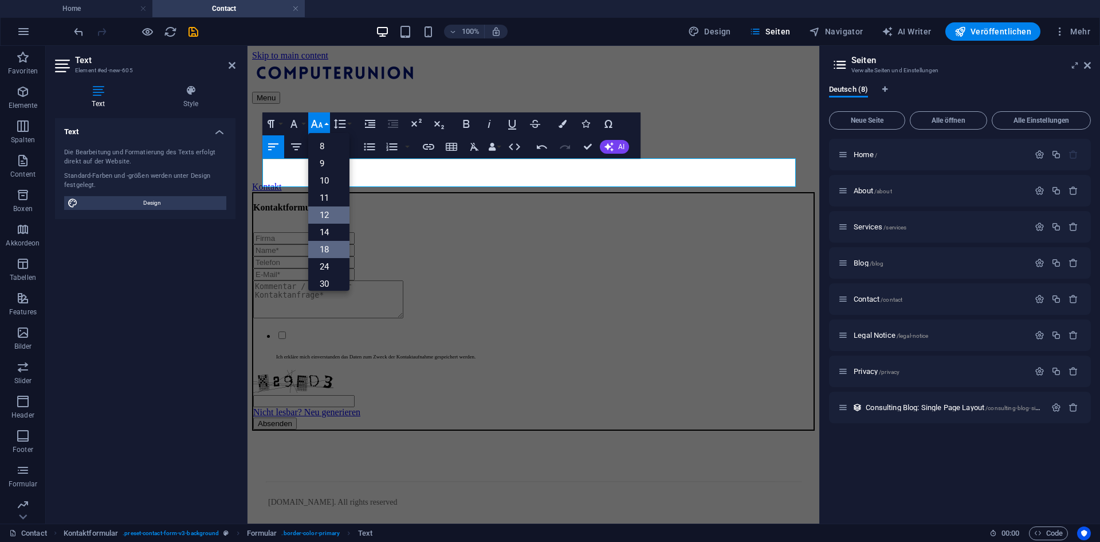
click at [324, 207] on link "12" at bounding box center [328, 214] width 41 height 17
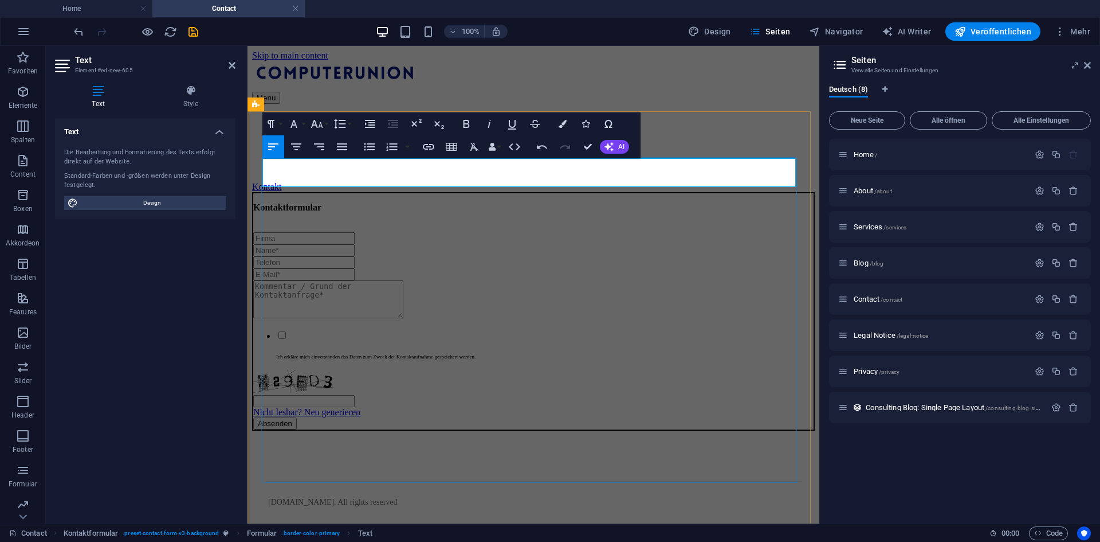
click at [293, 202] on p "Kontaktformular ​" at bounding box center [533, 212] width 561 height 21
click at [289, 202] on p "Kontaktformular ​" at bounding box center [533, 212] width 561 height 21
click at [399, 214] on span "Mit (*) gekennzeichnete Felder sind Pflicht!" at bounding box center [332, 218] width 159 height 8
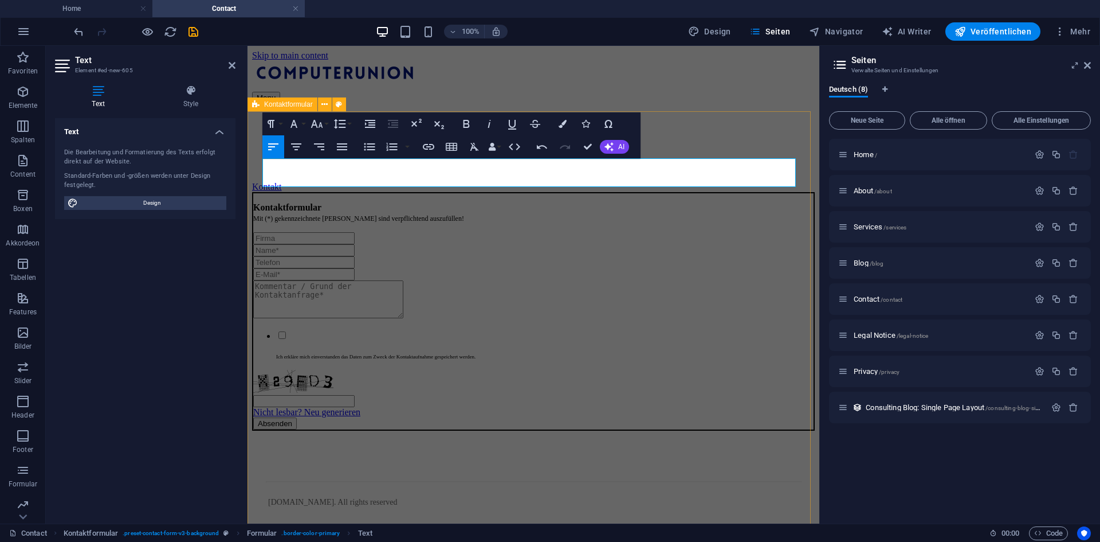
click at [784, 192] on div "Kontaktformular Mit (*) gekennzeichnete Felder sind verpflichtend auszufüllen! …" at bounding box center [533, 311] width 563 height 238
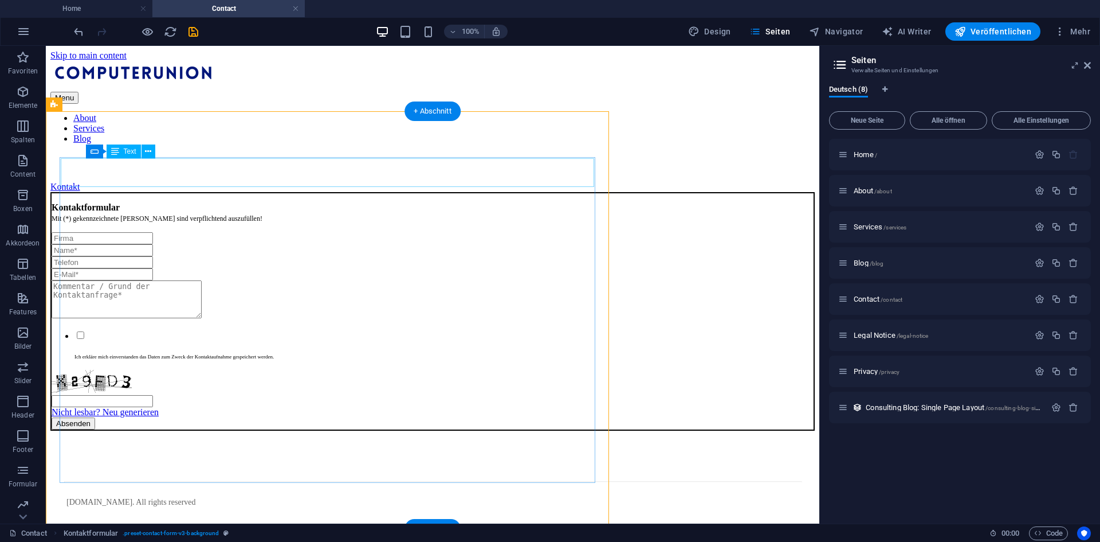
click at [737, 192] on div "Kontaktformular Mit (*) gekennzeichnete Felder sind verpflichtend auszufüllen! …" at bounding box center [432, 311] width 765 height 238
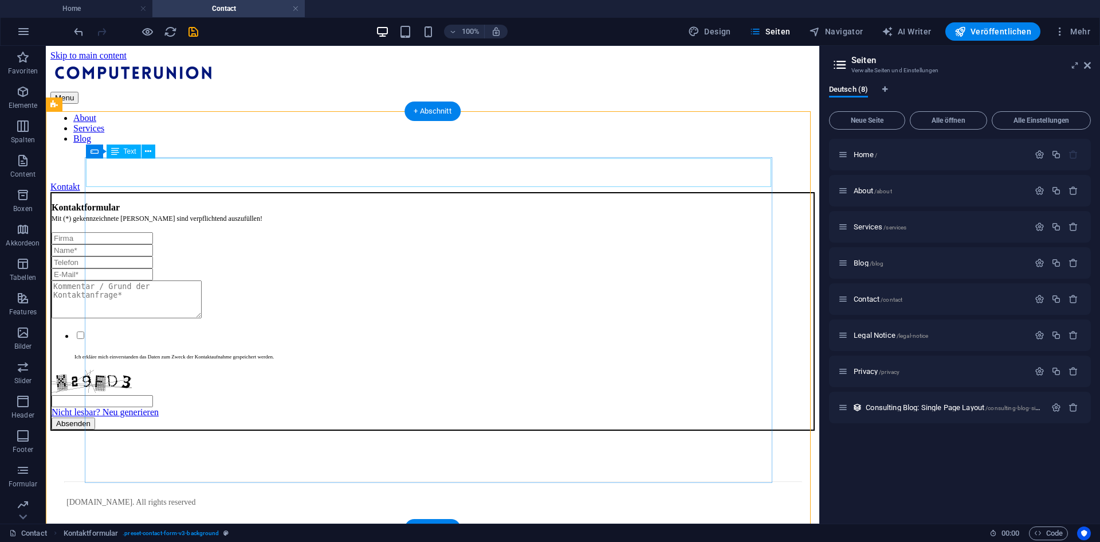
click at [710, 202] on div "Kontaktformular Mit (*) gekennzeichnete Felder sind verpflichtend auszufüllen!" at bounding box center [433, 212] width 762 height 21
click at [100, 150] on div "Formular" at bounding box center [109, 150] width 49 height 14
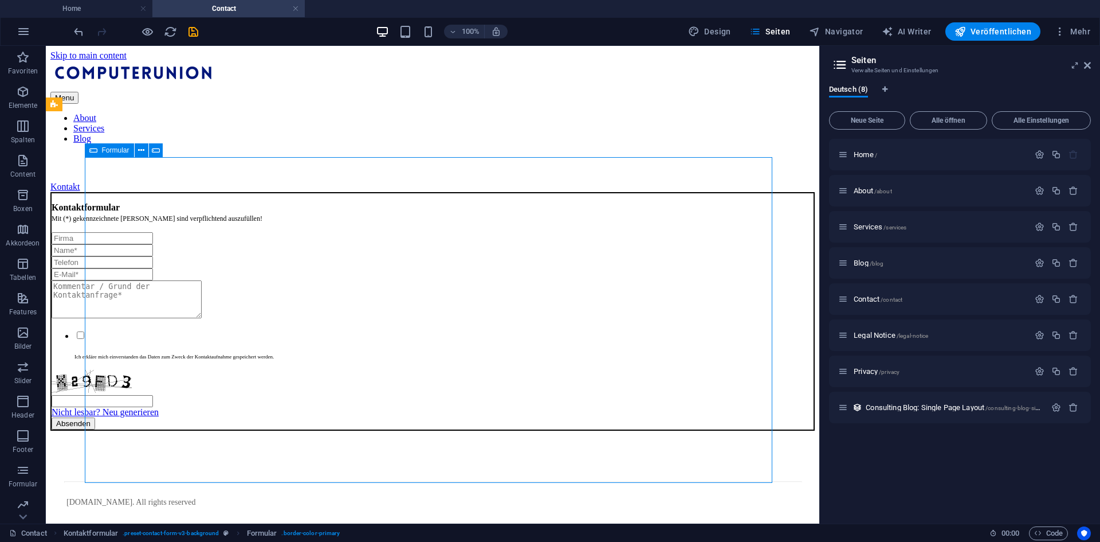
click at [100, 150] on div "Formular" at bounding box center [109, 150] width 49 height 14
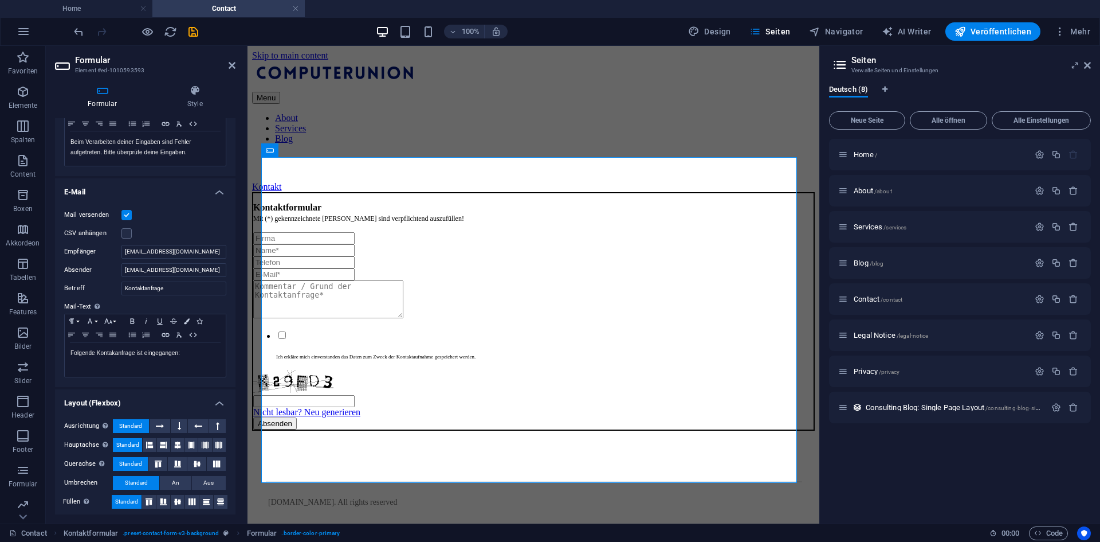
scroll to position [237, 0]
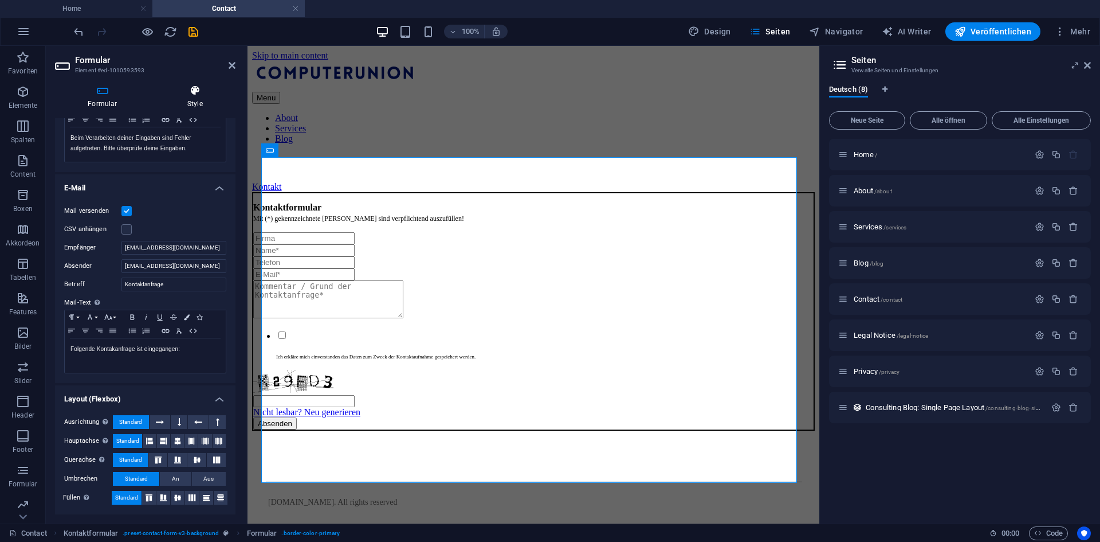
click at [197, 86] on icon at bounding box center [195, 90] width 81 height 11
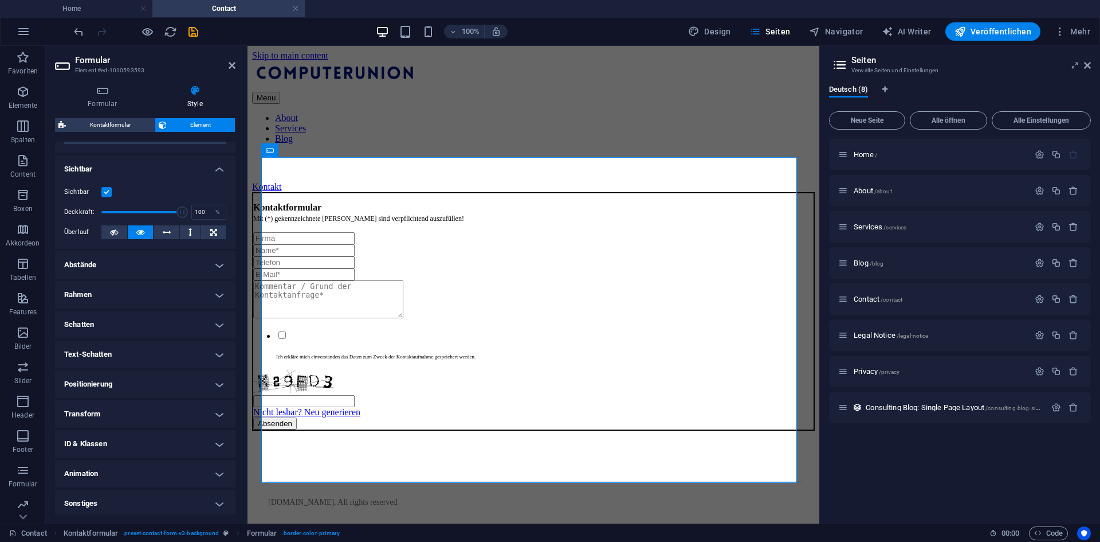
scroll to position [122, 0]
click at [103, 284] on h4 "Rahmen" at bounding box center [145, 292] width 181 height 28
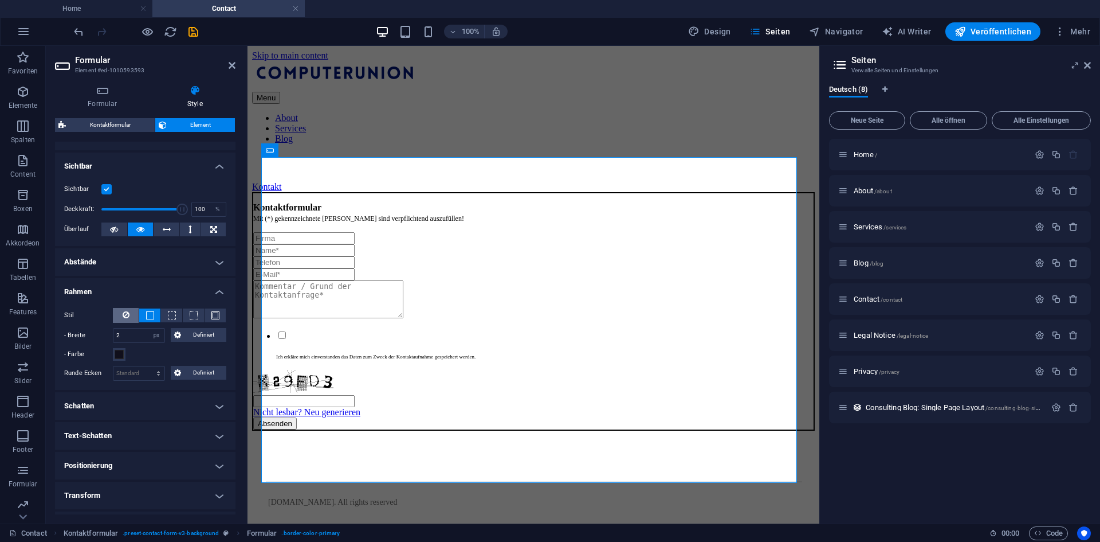
click at [129, 316] on button at bounding box center [126, 315] width 26 height 15
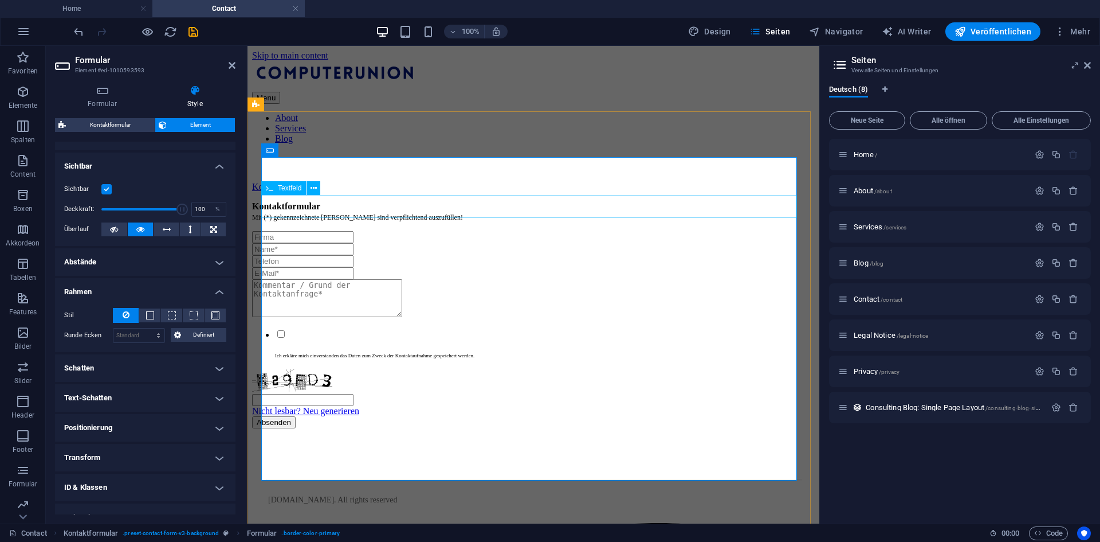
drag, startPoint x: 422, startPoint y: 194, endPoint x: 424, endPoint y: 181, distance: 12.7
click at [421, 201] on div "Kontaktformular Mit (*) gekennzeichnete Felder sind verpflichtend auszufüllen! …" at bounding box center [533, 314] width 563 height 227
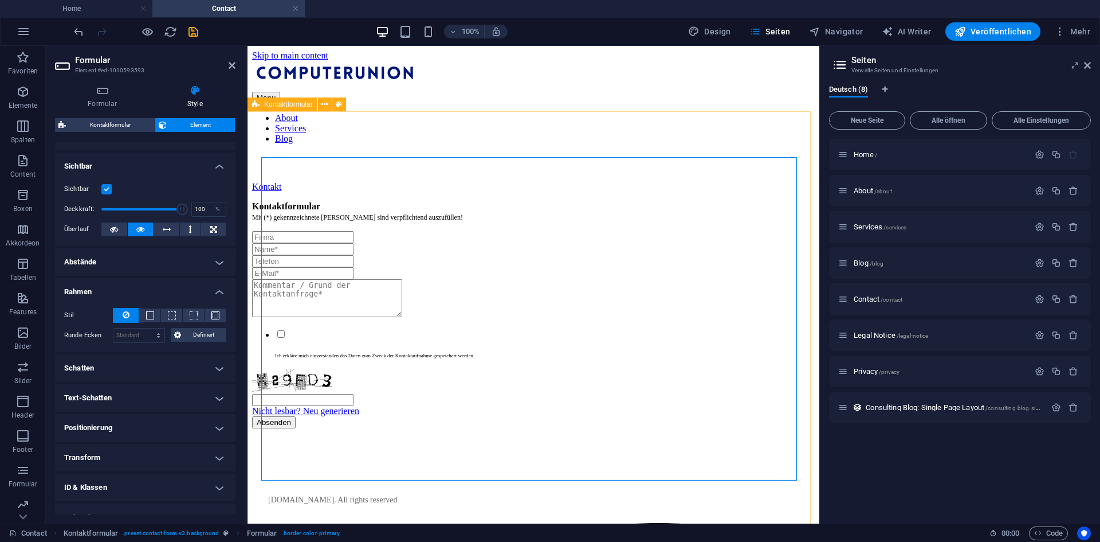
click at [437, 201] on div "Kontaktformular Mit (*) gekennzeichnete Felder sind verpflichtend auszufüllen! …" at bounding box center [533, 314] width 563 height 227
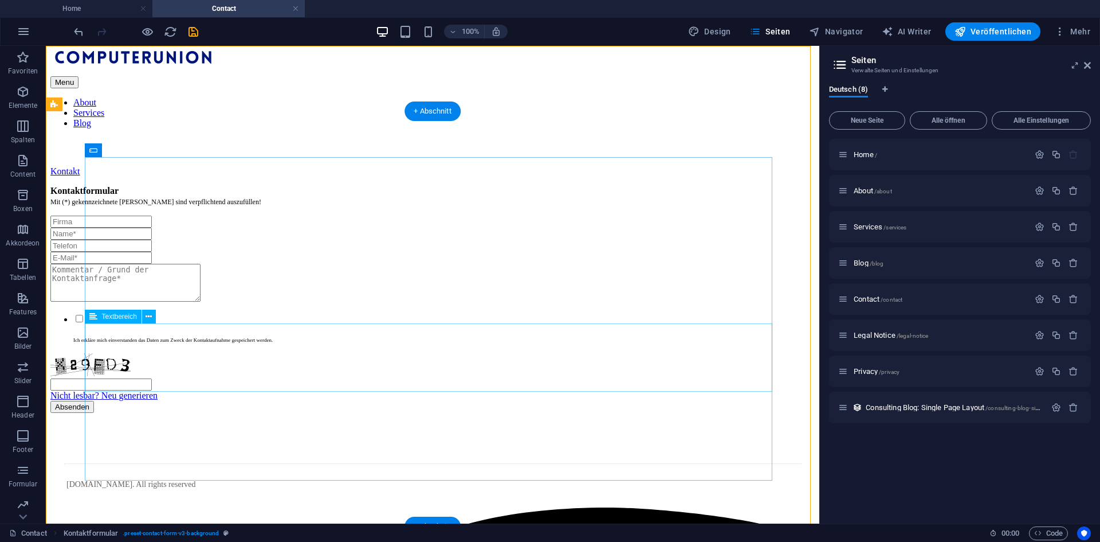
scroll to position [0, 0]
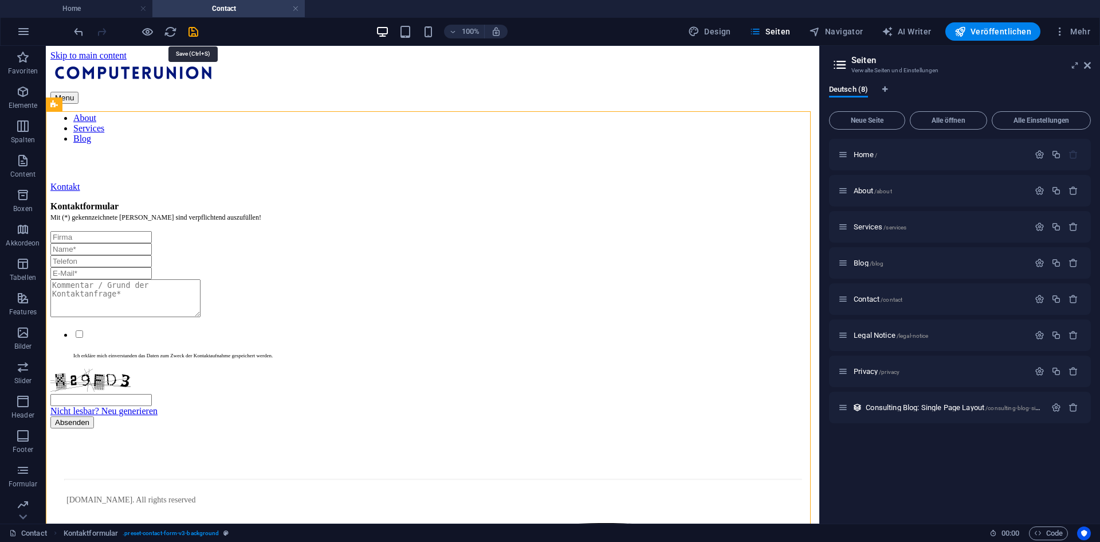
click at [190, 33] on icon "save" at bounding box center [193, 31] width 13 height 13
checkbox input "false"
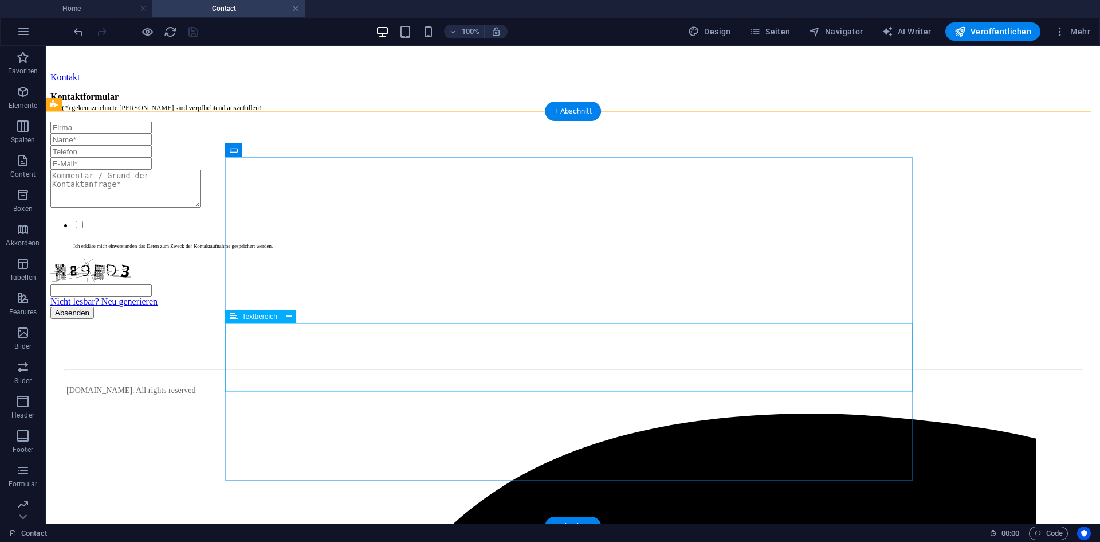
scroll to position [115, 0]
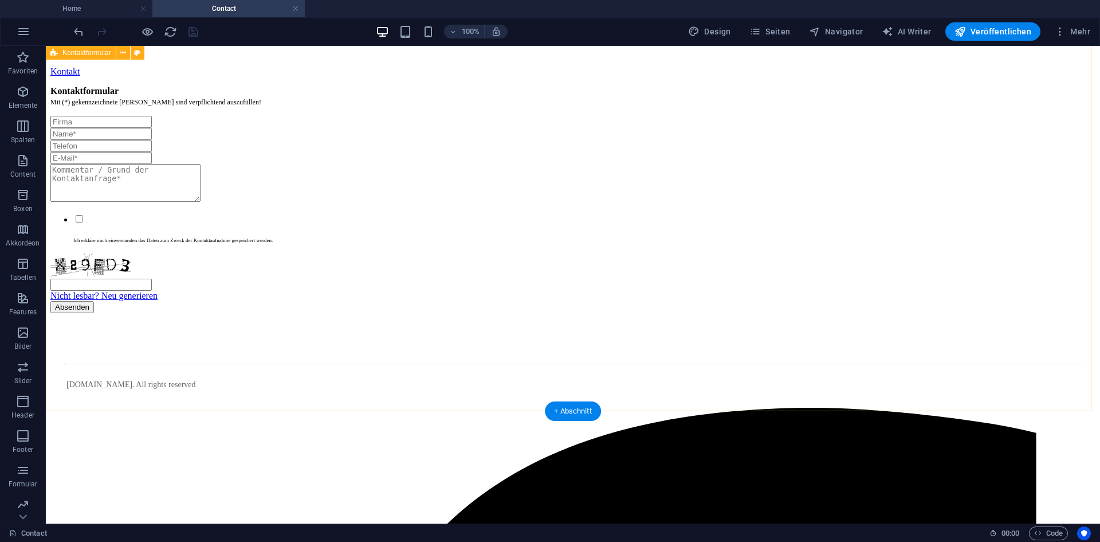
click at [355, 313] on div "Kontaktformular Mit (*) gekennzeichnete Felder sind verpflichtend auszufüllen! …" at bounding box center [572, 199] width 1045 height 227
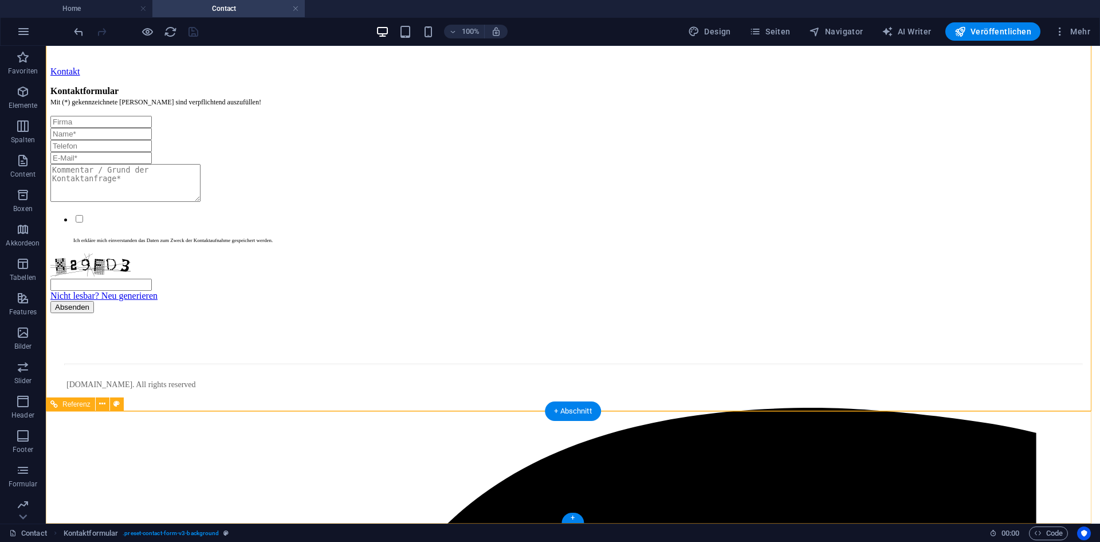
click at [257, 408] on div at bounding box center [574, 402] width 1016 height 9
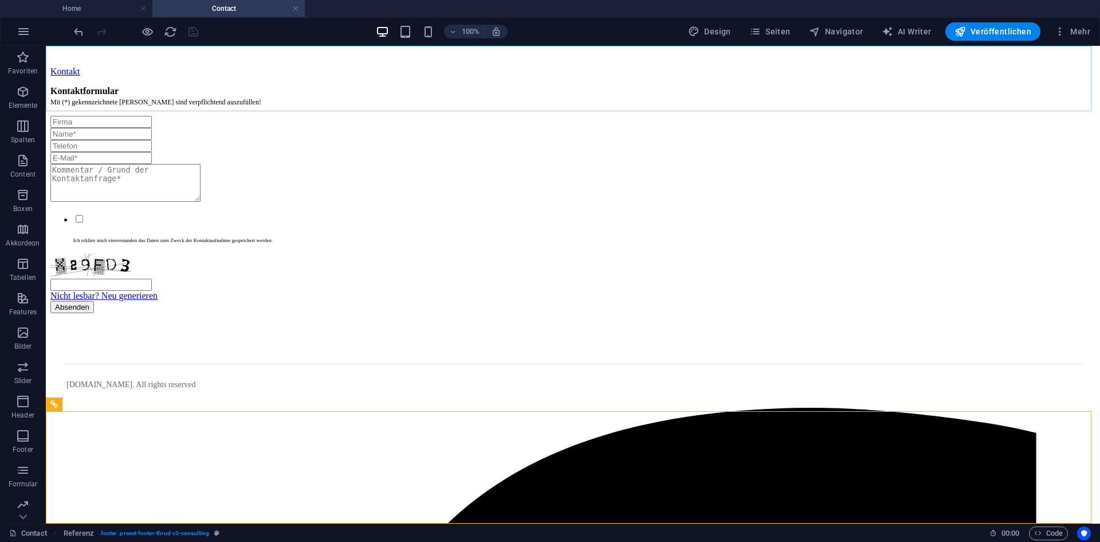
scroll to position [53, 0]
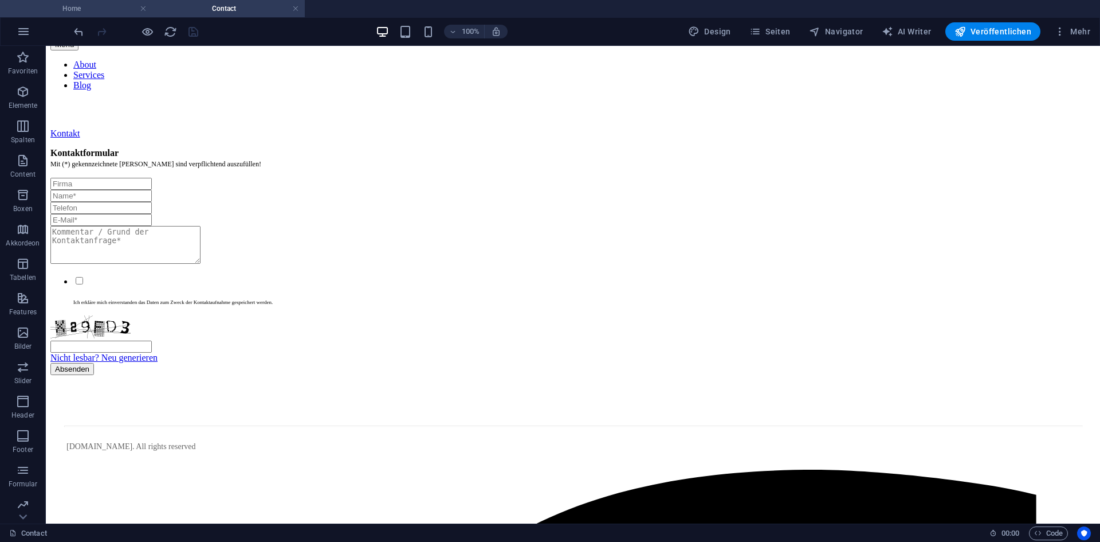
click at [114, 13] on h4 "Home" at bounding box center [76, 8] width 152 height 13
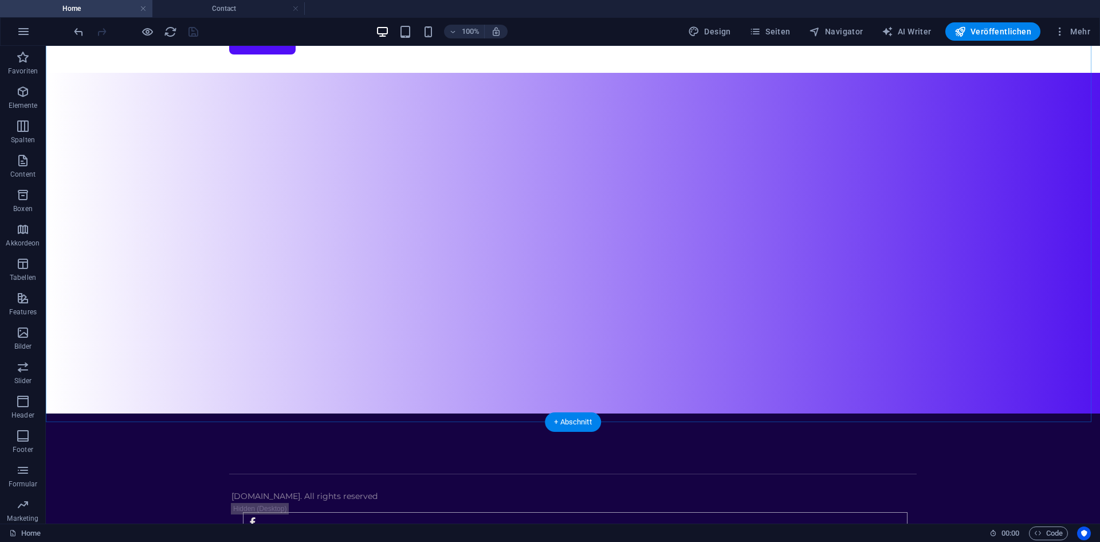
scroll to position [112, 0]
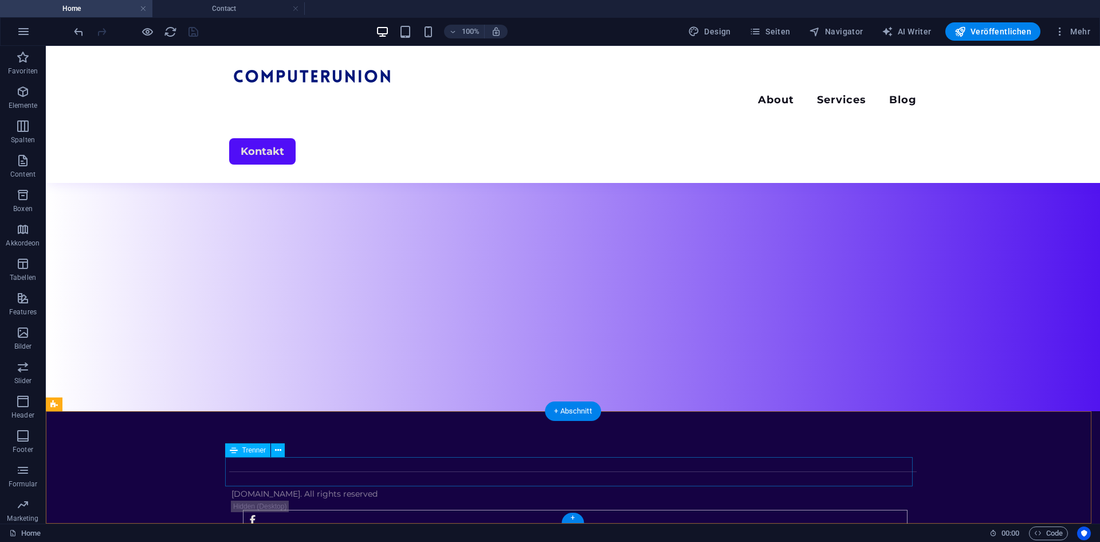
click at [318, 460] on div at bounding box center [573, 471] width 688 height 29
select select "%"
select select "px"
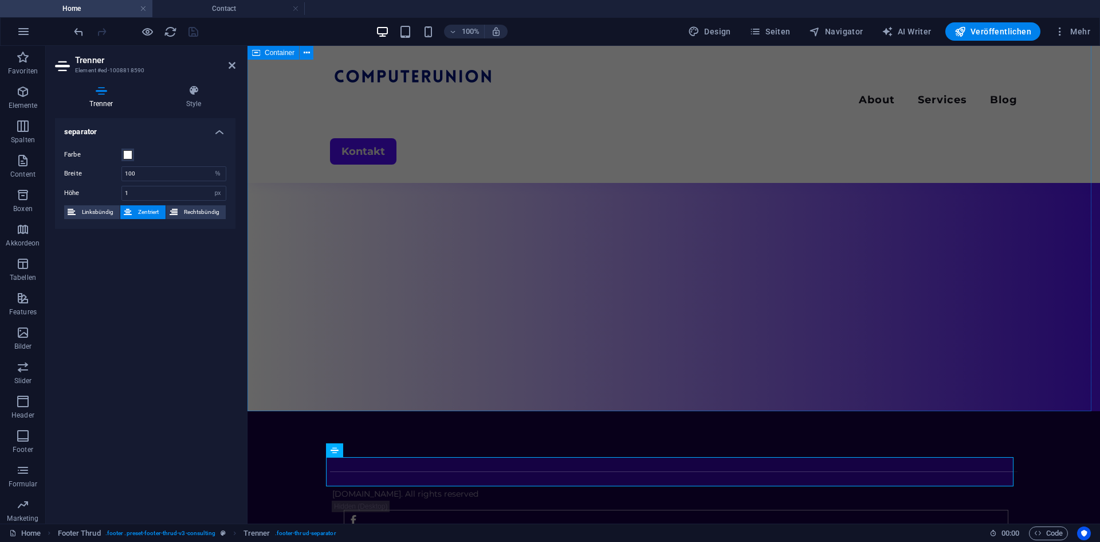
click at [461, 367] on div "Menu About Services Blog Kontakt" at bounding box center [674, 172] width 853 height 477
drag, startPoint x: 461, startPoint y: 367, endPoint x: 454, endPoint y: 355, distance: 13.4
click at [662, 365] on div "Menu About Services Blog Kontakt" at bounding box center [674, 172] width 853 height 477
click at [457, 357] on div "Menu About Services Blog Kontakt" at bounding box center [674, 172] width 853 height 477
select select "vh"
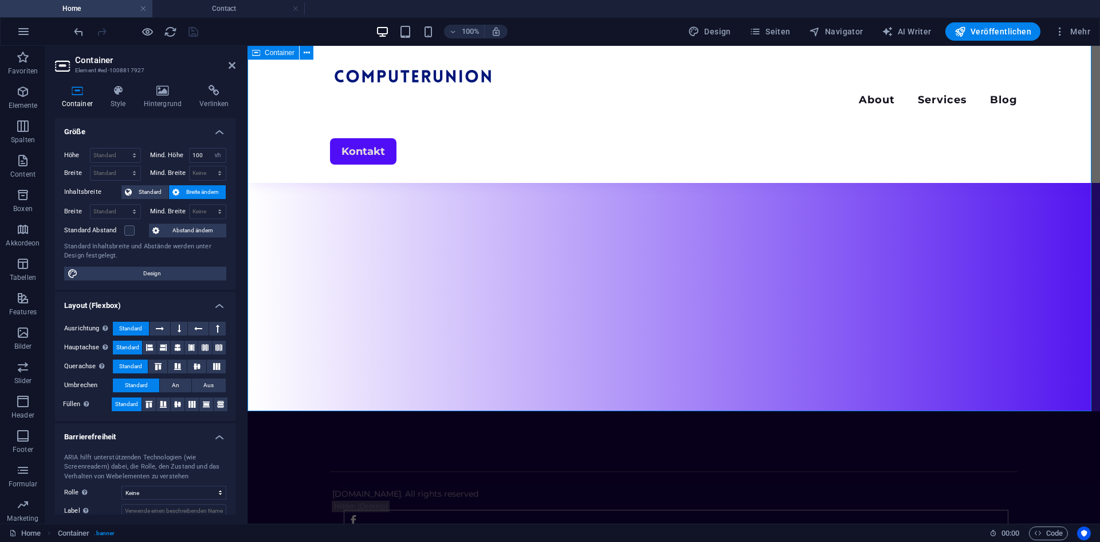
click at [305, 344] on div "Menu About Services Blog Kontakt" at bounding box center [674, 172] width 853 height 477
click at [225, 65] on h2 "Container" at bounding box center [155, 60] width 160 height 10
click at [229, 65] on icon at bounding box center [232, 65] width 7 height 9
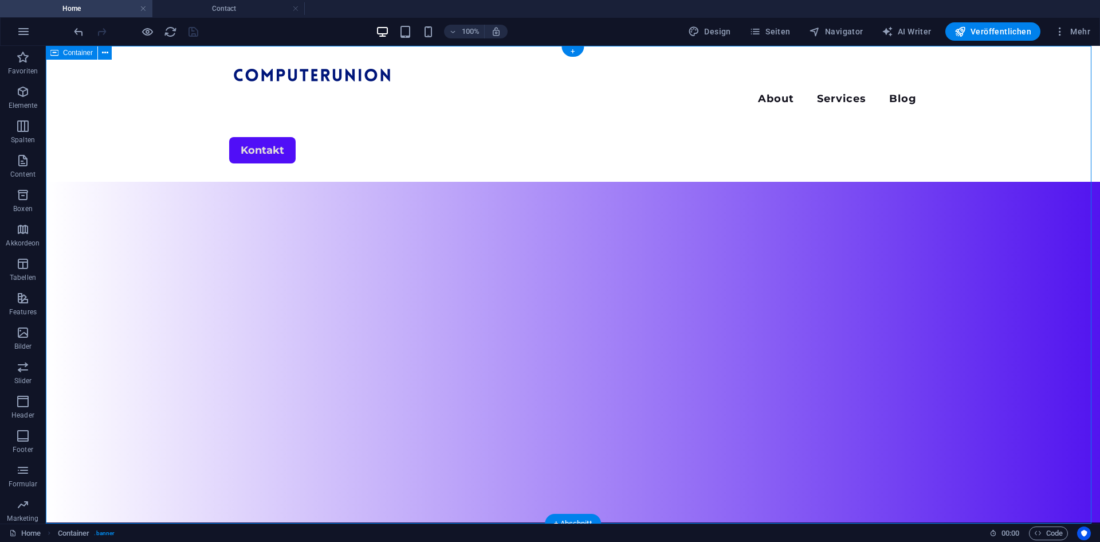
scroll to position [0, 0]
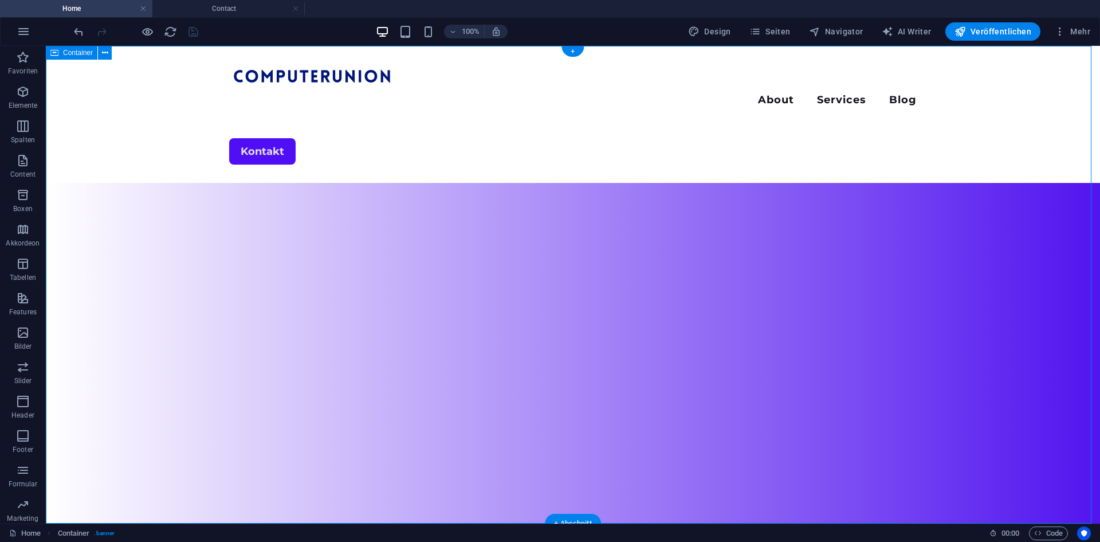
click at [401, 130] on div "Menu About Services Blog Kontakt" at bounding box center [573, 284] width 1055 height 477
click at [574, 55] on div "+" at bounding box center [573, 51] width 22 height 10
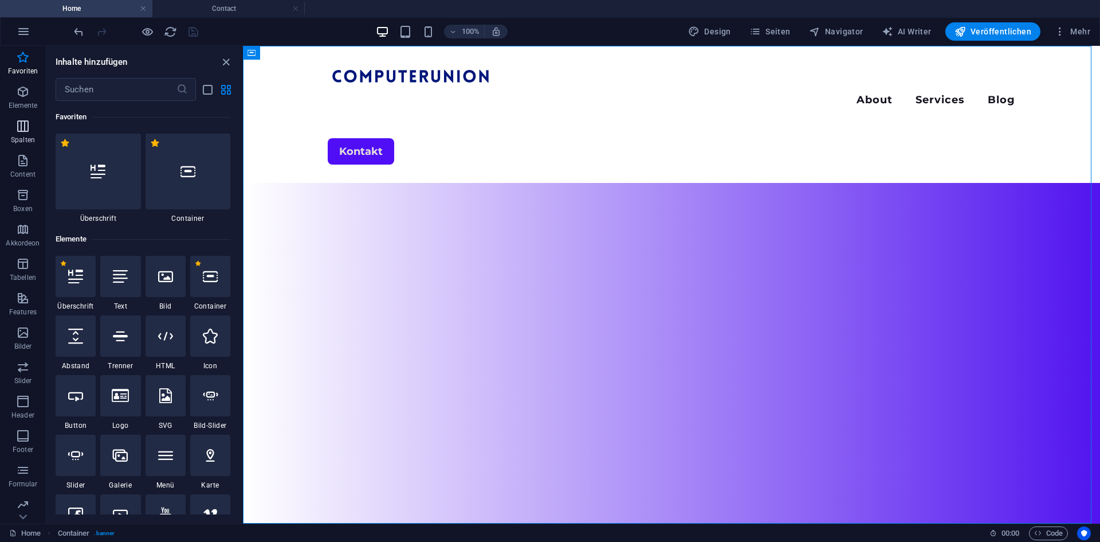
click at [22, 131] on icon "button" at bounding box center [23, 126] width 14 height 14
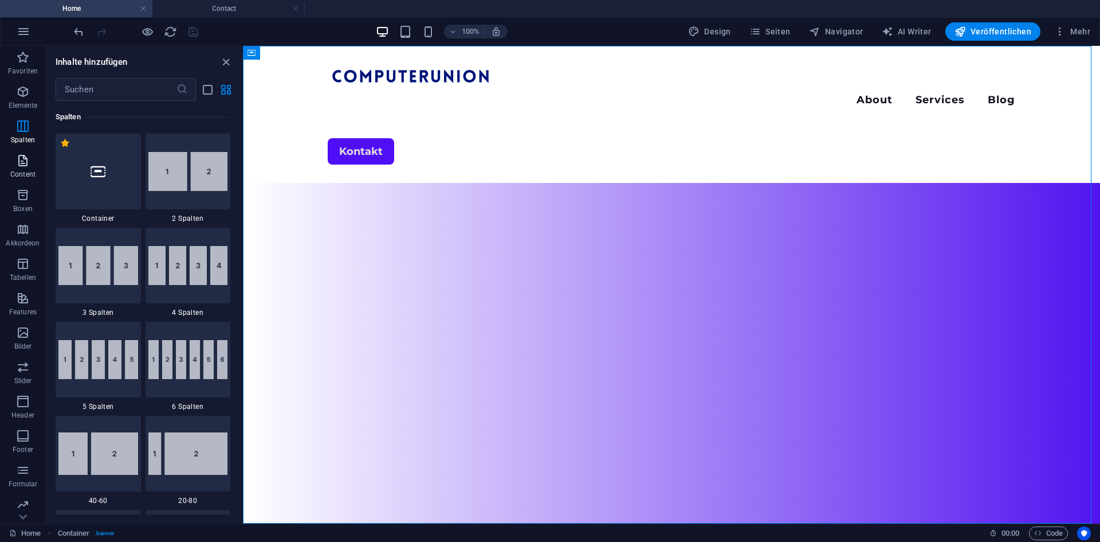
click at [23, 180] on span "Content" at bounding box center [23, 168] width 46 height 28
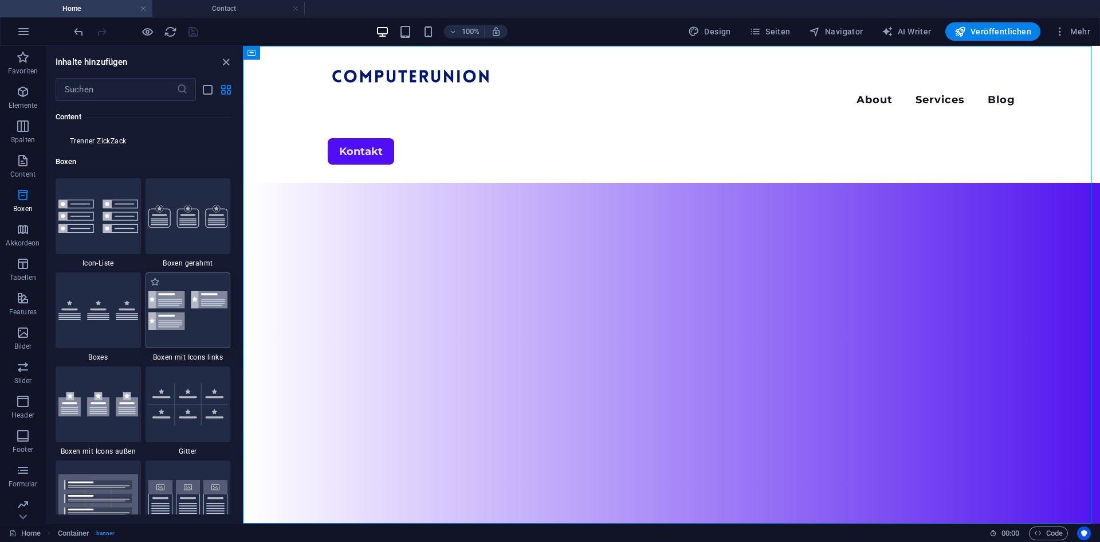
scroll to position [3152, 0]
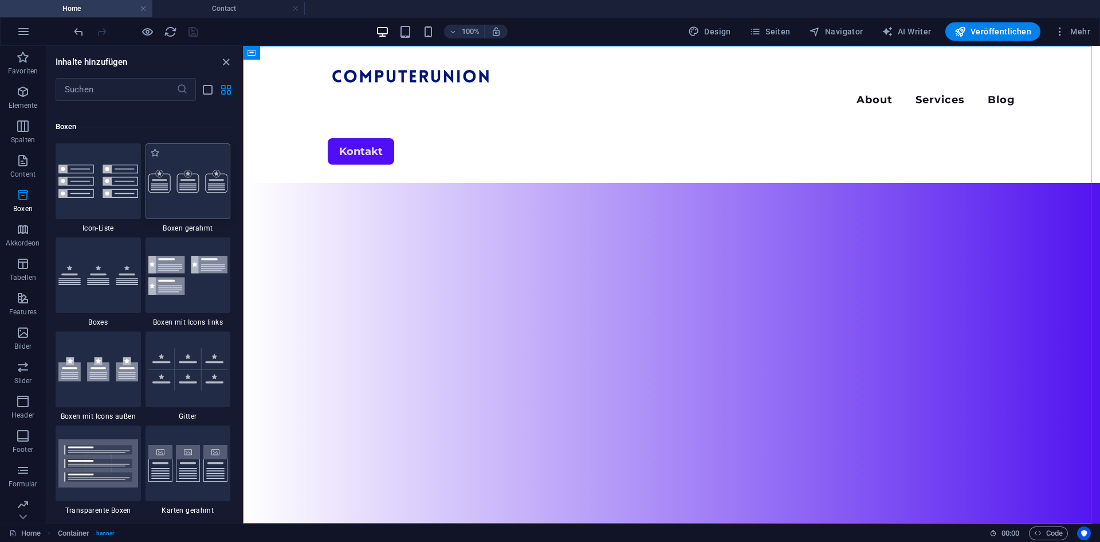
click at [198, 199] on div at bounding box center [188, 181] width 85 height 76
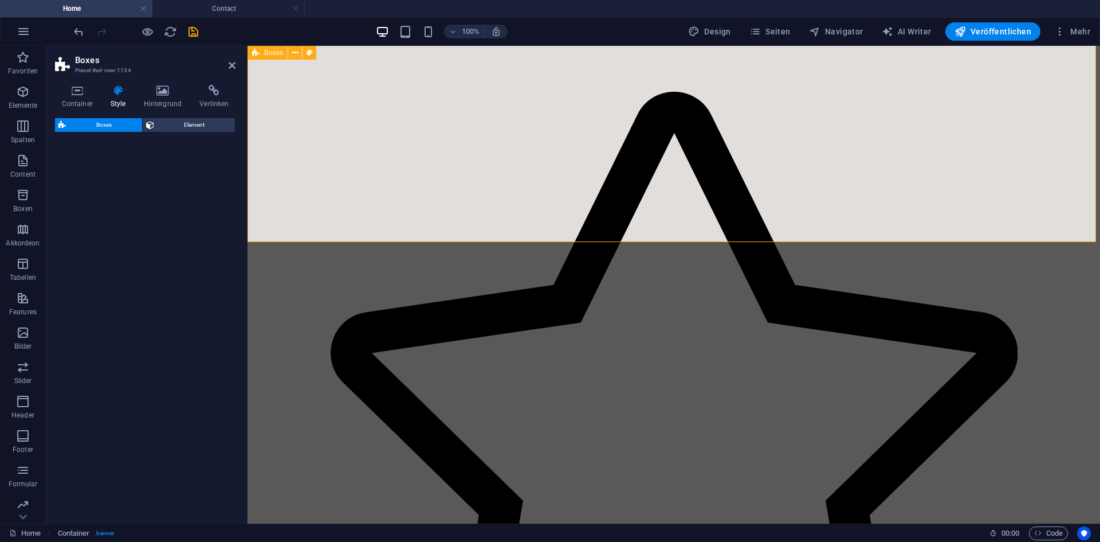
drag, startPoint x: 434, startPoint y: 230, endPoint x: 455, endPoint y: 221, distance: 22.6
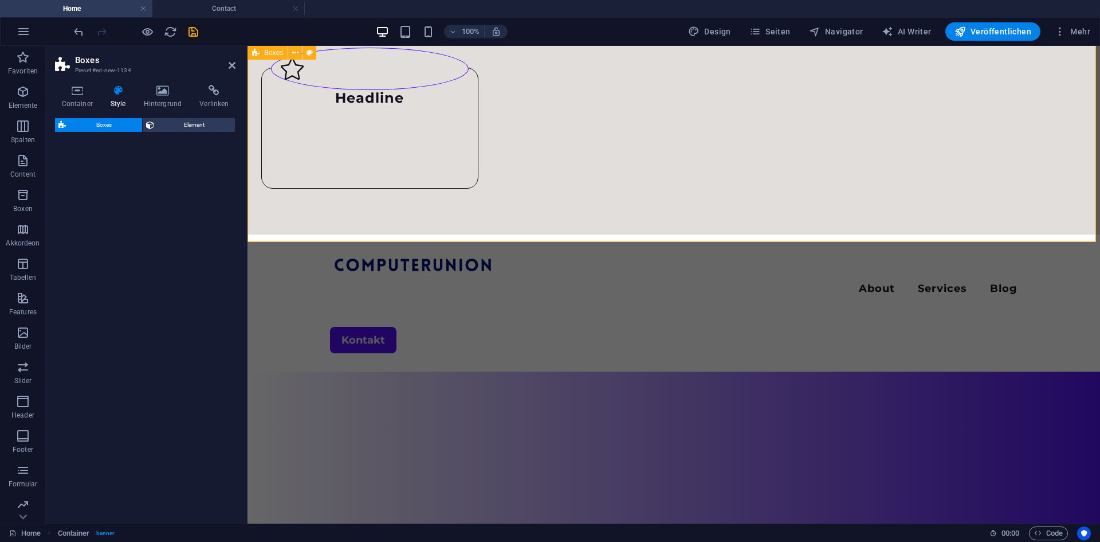
select select "rem"
select select "preset-boxes-v3-border"
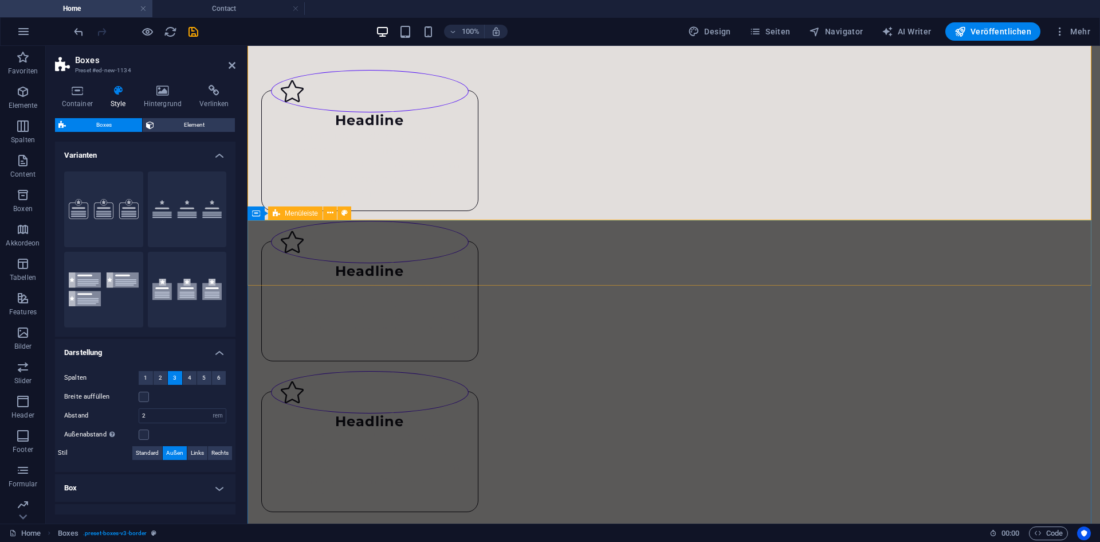
scroll to position [0, 0]
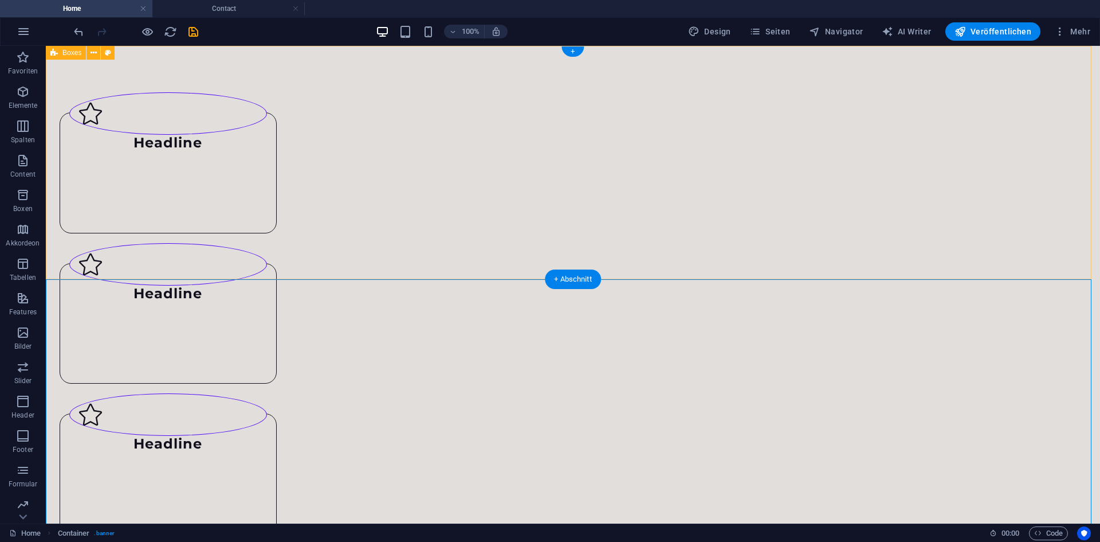
click at [715, 76] on div "Headline Lorem ipsum dolor sit amet, consectetuer adipiscing elit. Aenean commo…" at bounding box center [573, 313] width 1055 height 534
click at [93, 57] on icon at bounding box center [94, 53] width 6 height 12
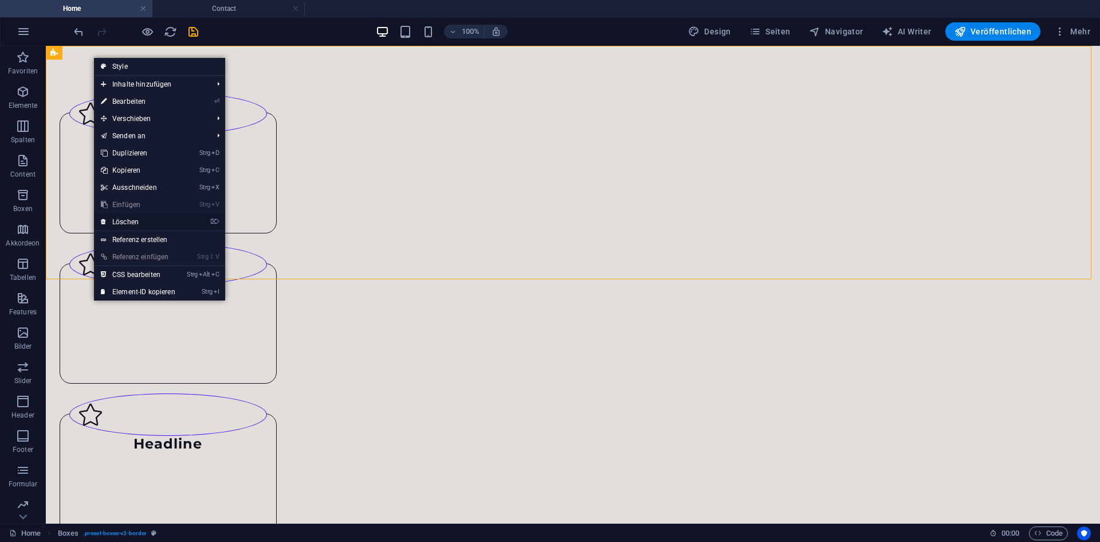
click at [129, 216] on link "⌦ Löschen" at bounding box center [138, 221] width 88 height 17
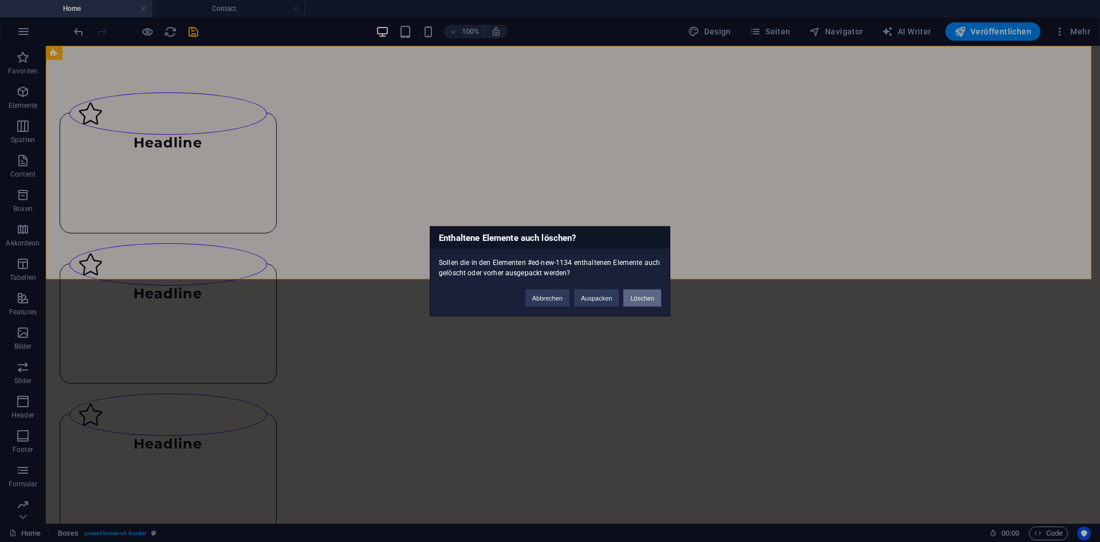
click at [633, 297] on button "Löschen" at bounding box center [643, 297] width 38 height 17
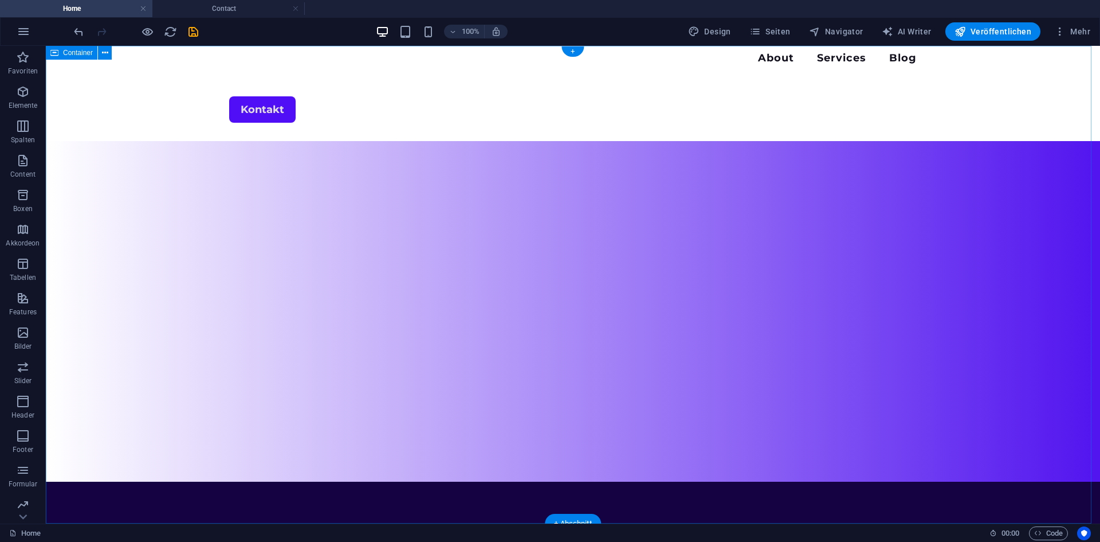
scroll to position [112, 0]
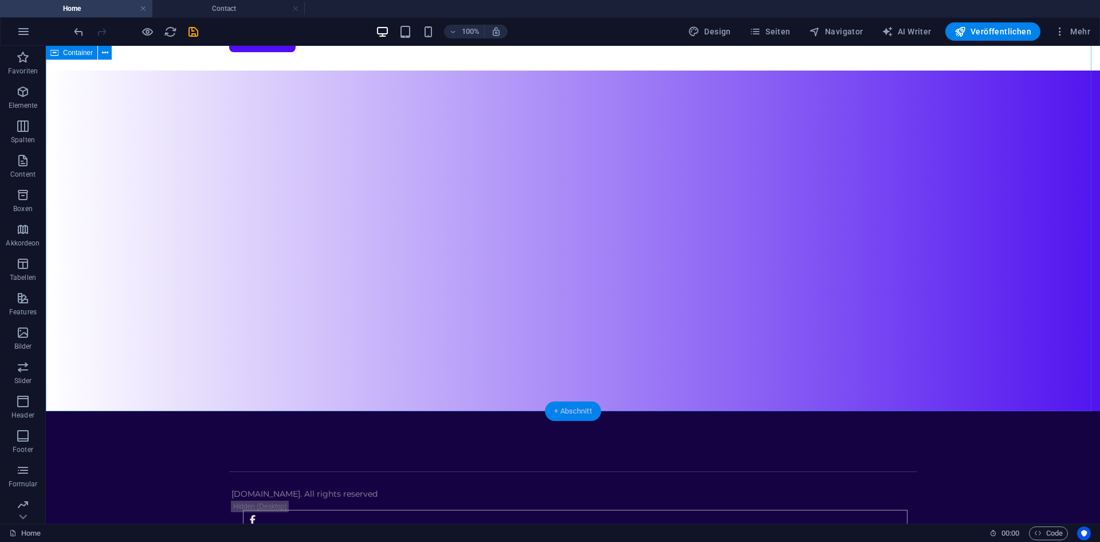
click at [577, 406] on div "+ Abschnitt" at bounding box center [573, 410] width 56 height 19
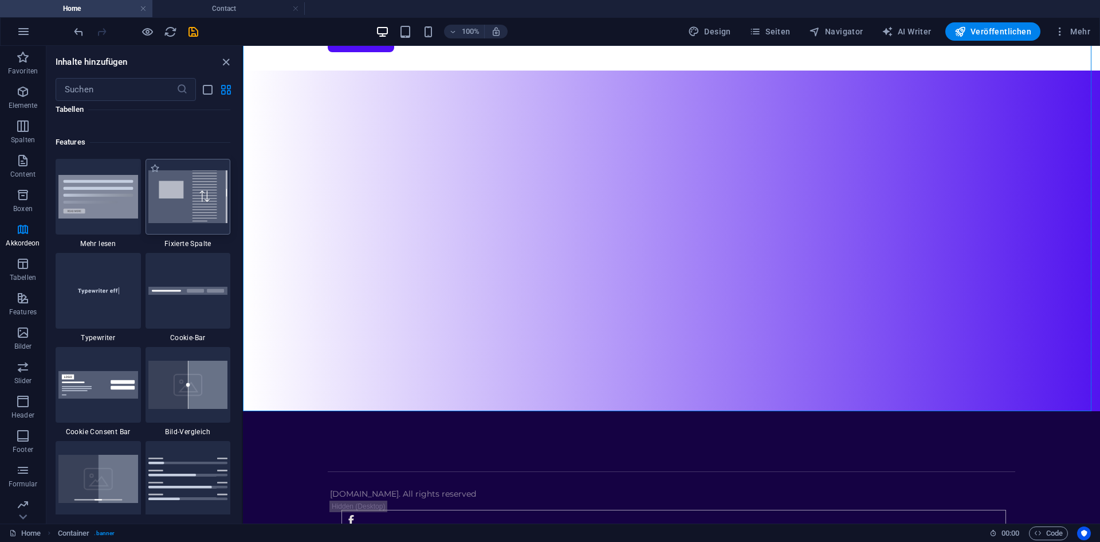
scroll to position [4472, 0]
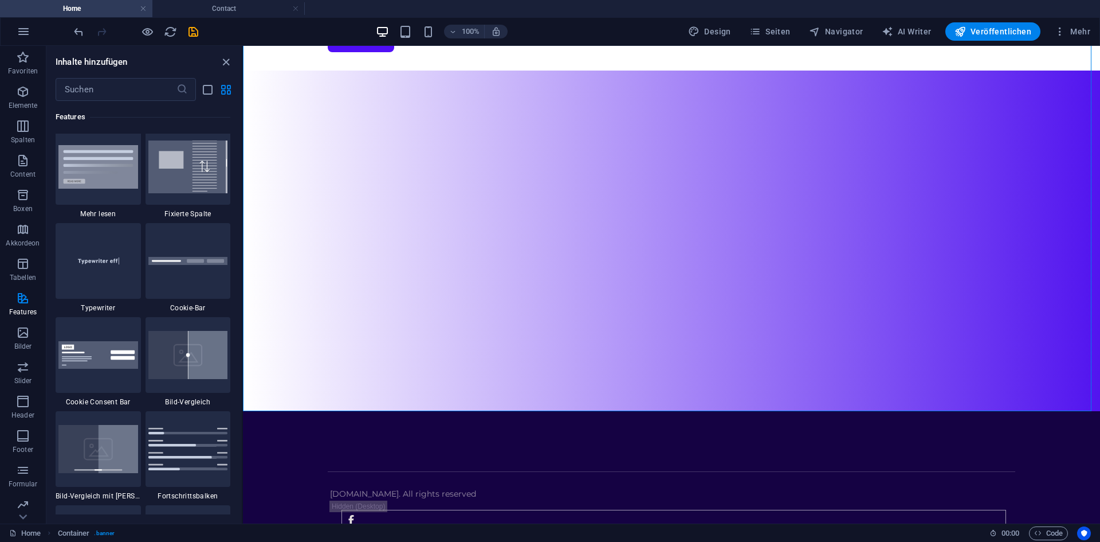
drag, startPoint x: 131, startPoint y: 275, endPoint x: 119, endPoint y: 276, distance: 12.1
click at [131, 274] on img at bounding box center [98, 260] width 80 height 53
click at [243, 276] on div "Ziehe hier rein, um den vorhandenen Inhalt zu ersetzen. Drücke "Strg", wenn du …" at bounding box center [671, 284] width 857 height 477
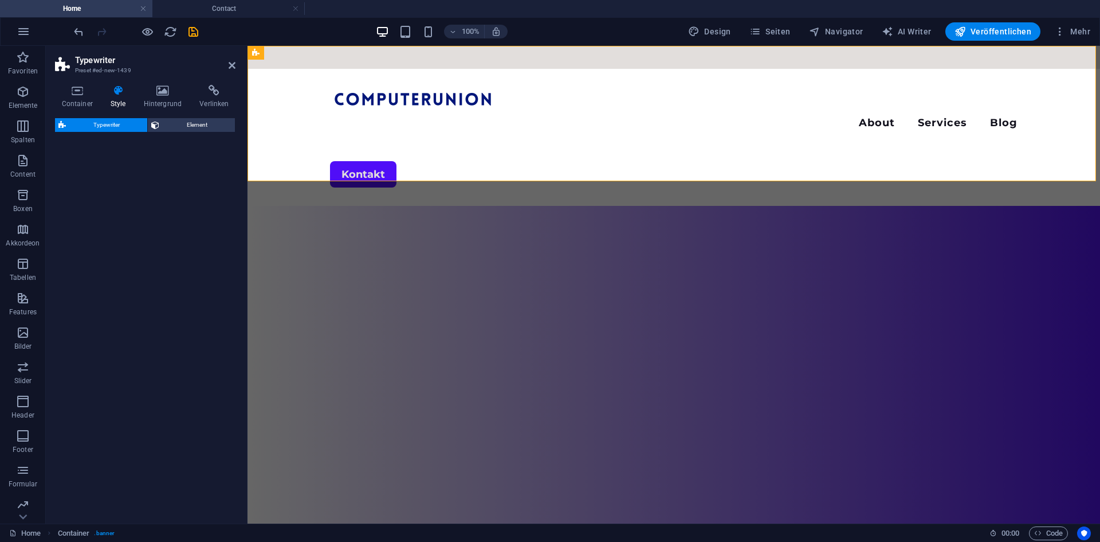
scroll to position [0, 0]
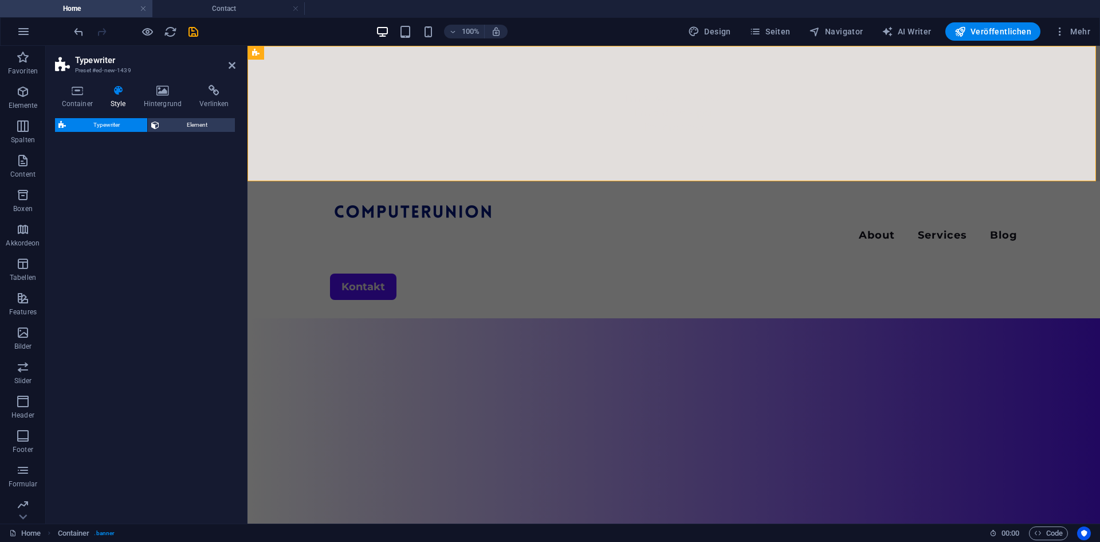
select select "ms"
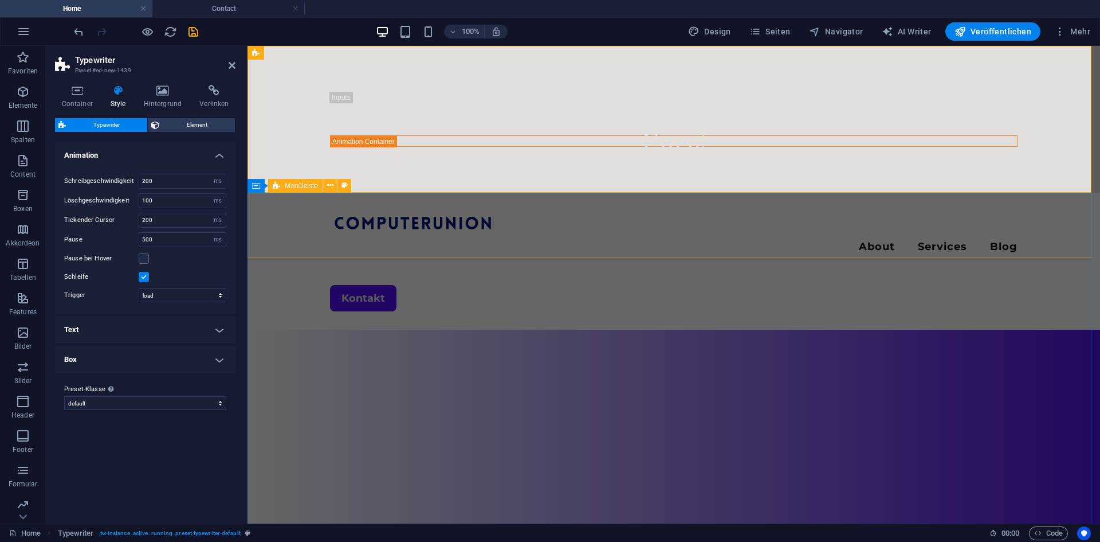
click at [330, 237] on div at bounding box center [674, 225] width 688 height 29
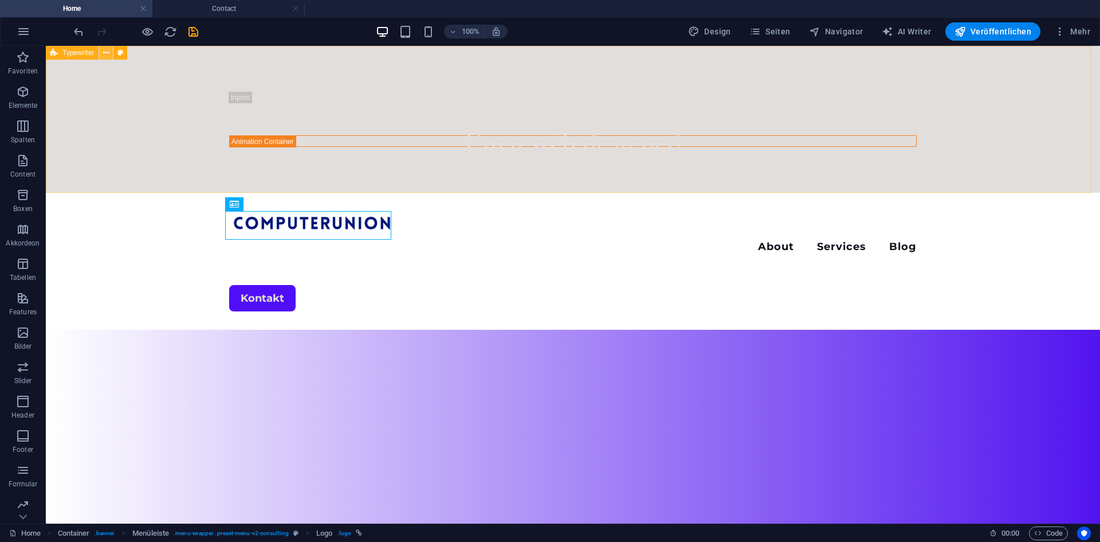
click at [106, 54] on icon at bounding box center [106, 53] width 6 height 12
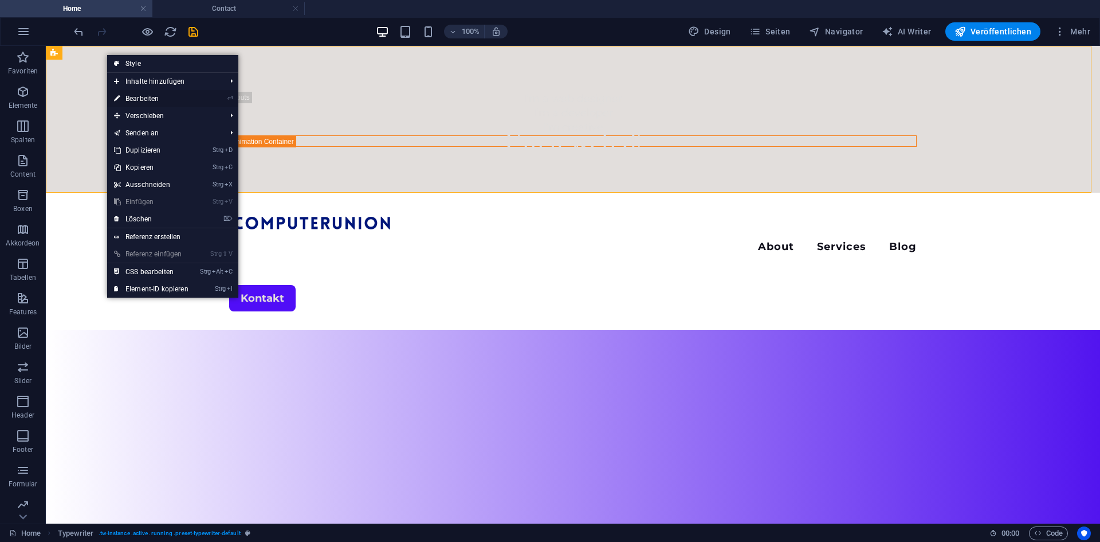
click at [154, 97] on link "⏎ Bearbeiten" at bounding box center [151, 98] width 88 height 17
select select "ms"
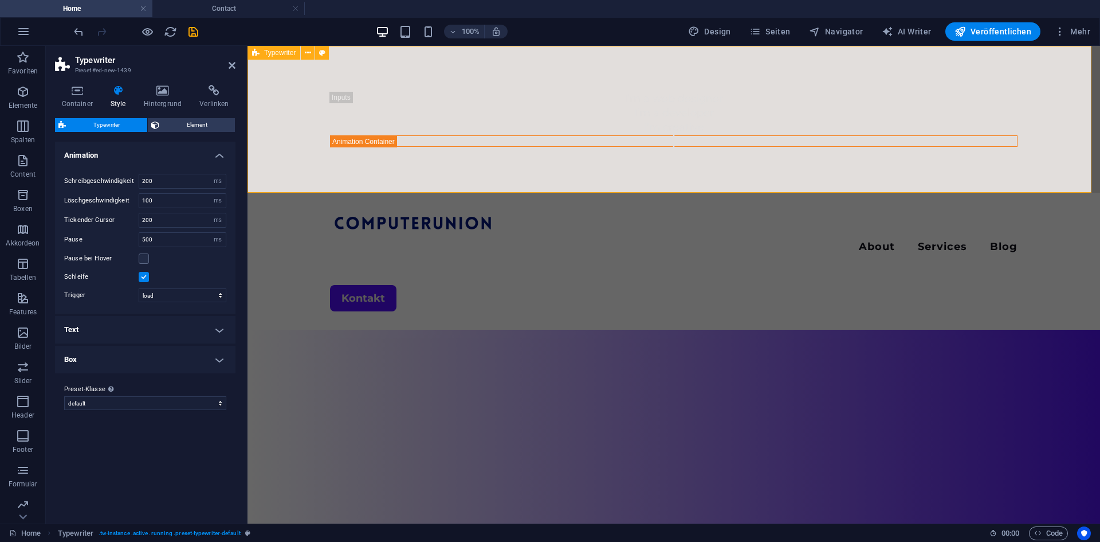
click at [298, 53] on div "Typewriter" at bounding box center [274, 53] width 53 height 14
click at [305, 55] on icon at bounding box center [308, 53] width 6 height 12
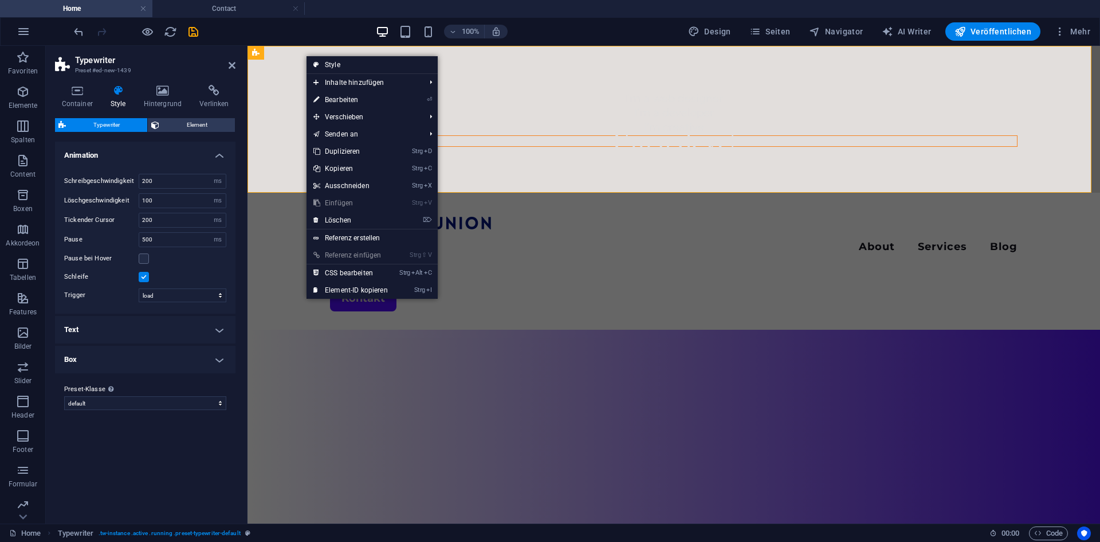
click at [339, 208] on link "Strg V Einfügen" at bounding box center [351, 202] width 88 height 17
click at [336, 221] on link "⌦ Löschen" at bounding box center [351, 219] width 88 height 17
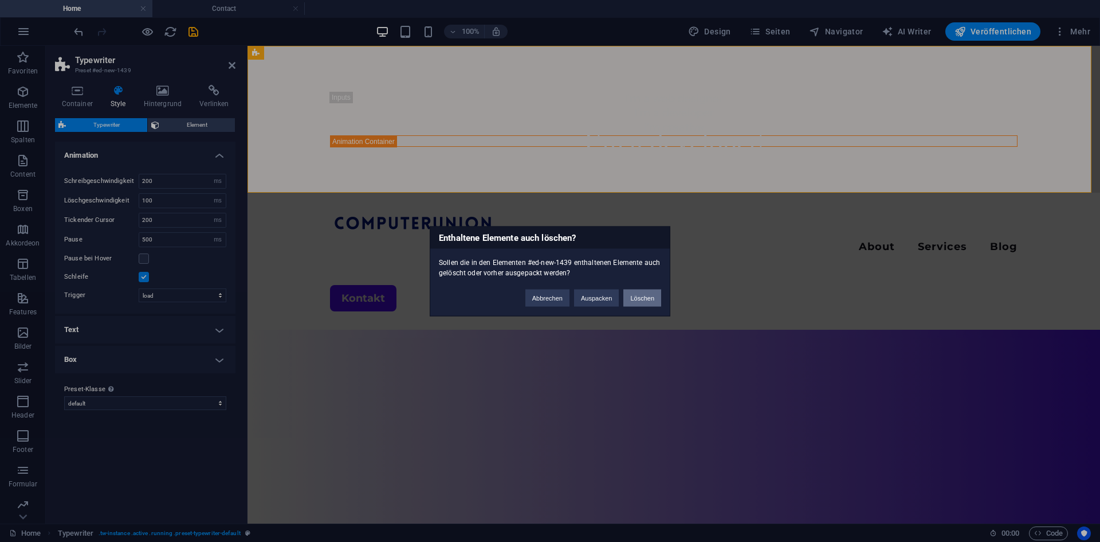
drag, startPoint x: 638, startPoint y: 300, endPoint x: 591, endPoint y: 250, distance: 68.1
click at [638, 300] on button "Löschen" at bounding box center [643, 297] width 38 height 17
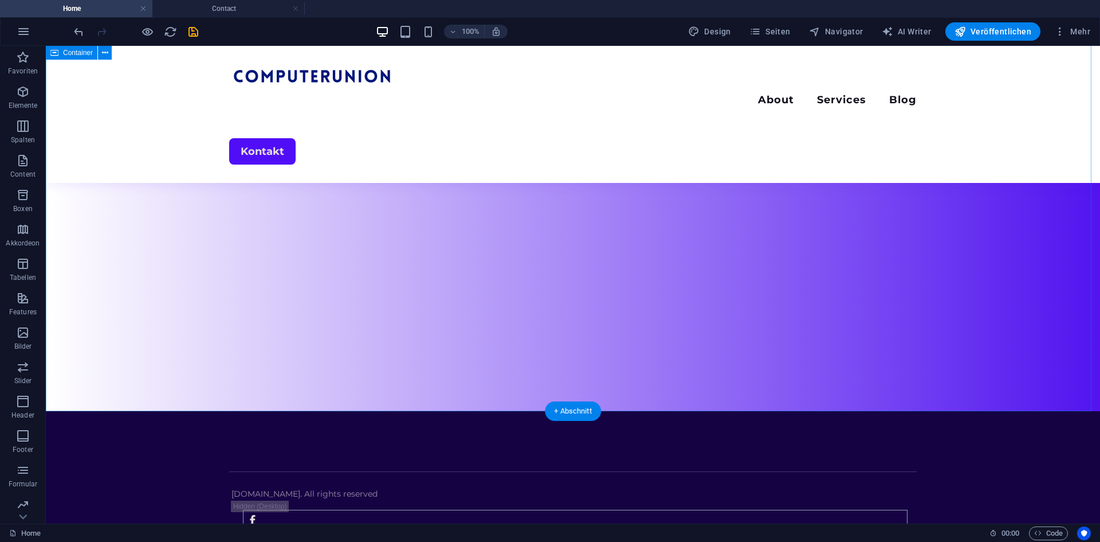
click at [621, 340] on div "Menu About Services Blog Kontakt" at bounding box center [573, 172] width 1055 height 477
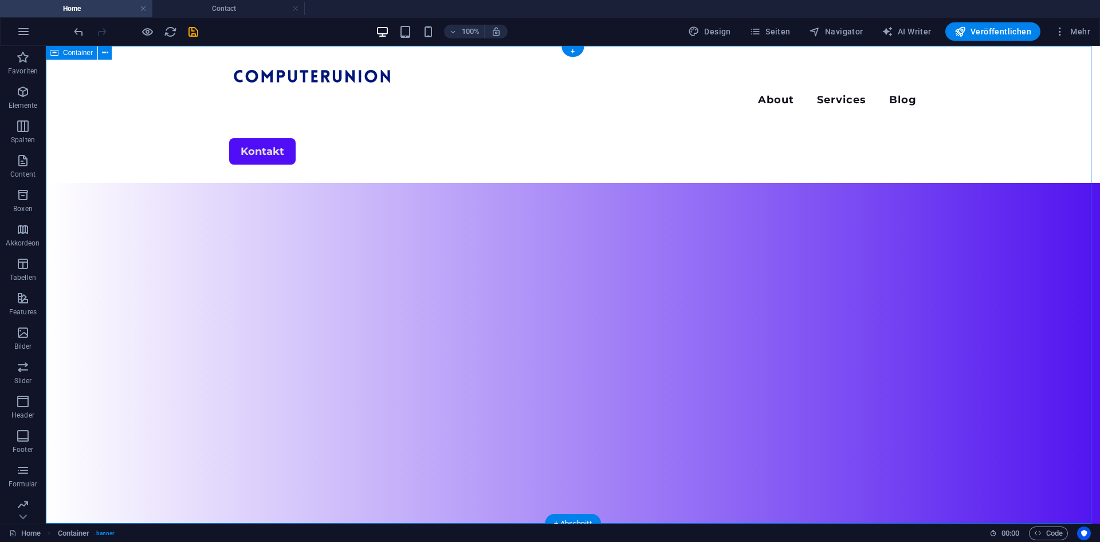
click at [554, 183] on div "Menu About Services Blog Kontakt" at bounding box center [573, 284] width 1055 height 477
click at [555, 173] on div "Menu About Services Blog Kontakt" at bounding box center [573, 284] width 1055 height 477
select select "vh"
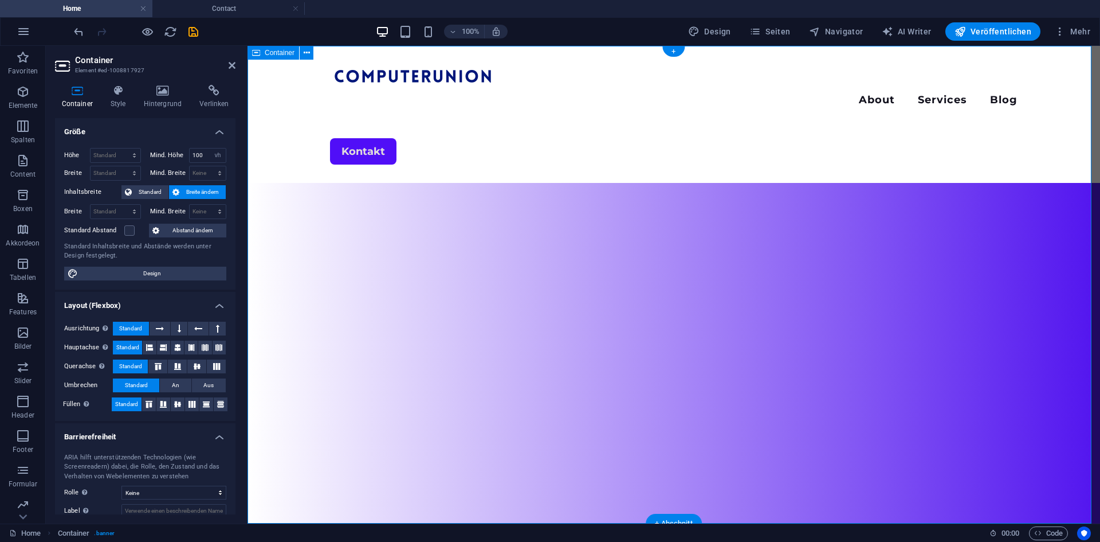
click at [508, 262] on div "Menu About Services Blog Kontakt" at bounding box center [674, 284] width 853 height 477
click at [27, 164] on icon "button" at bounding box center [23, 161] width 14 height 14
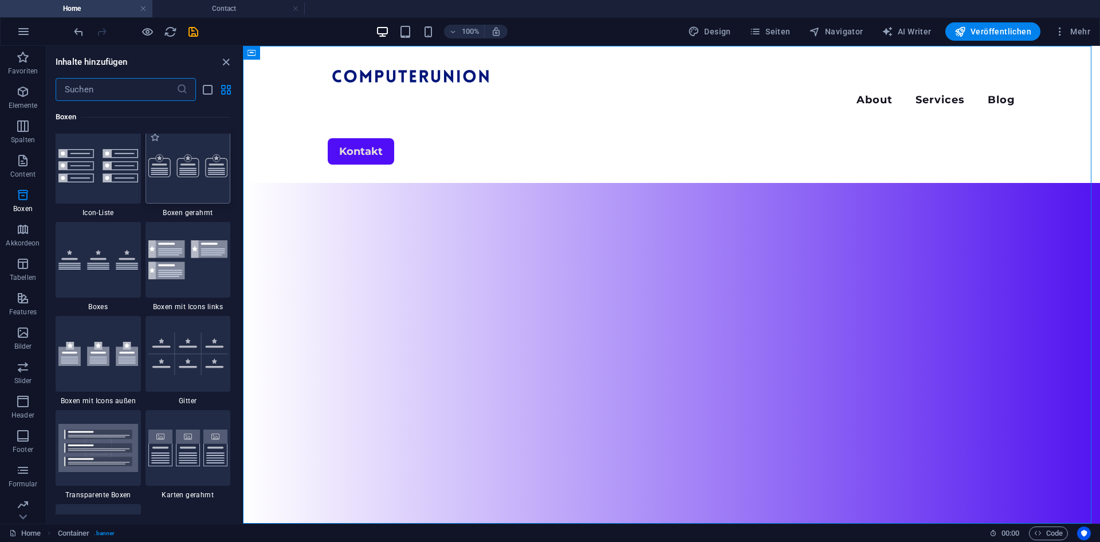
scroll to position [3152, 0]
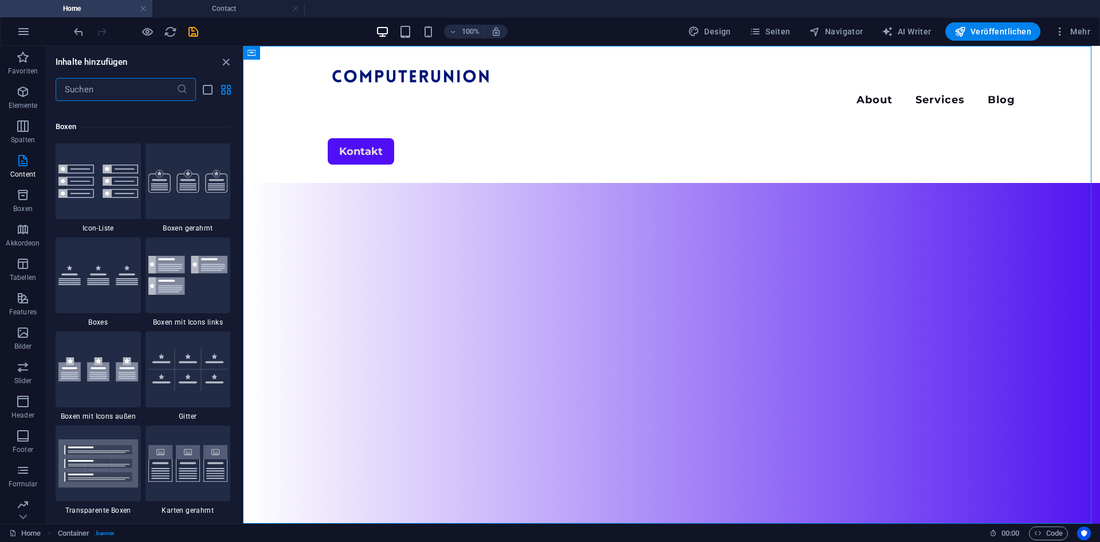
click at [128, 93] on input "text" at bounding box center [116, 89] width 121 height 23
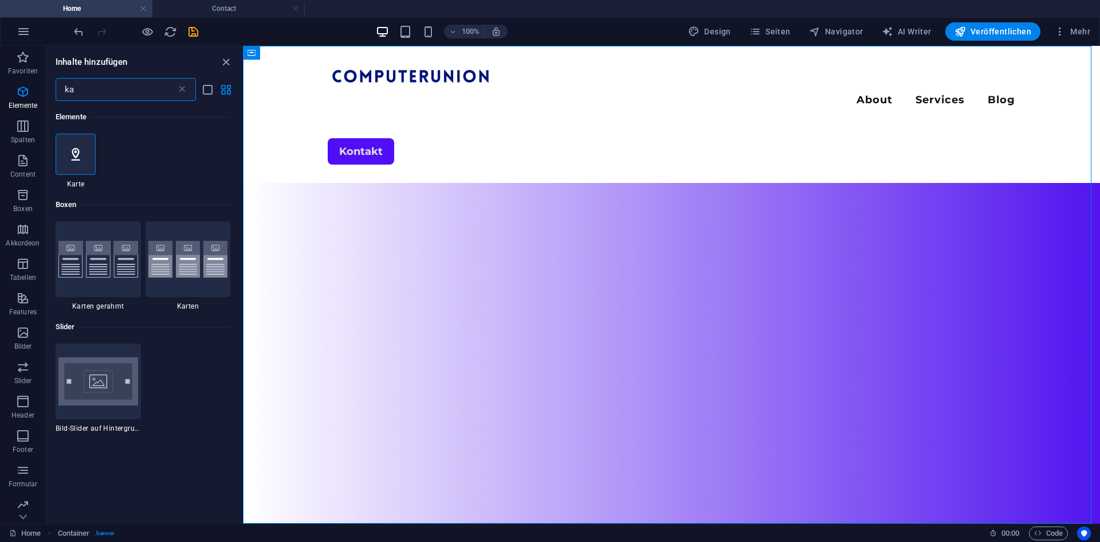
type input "k"
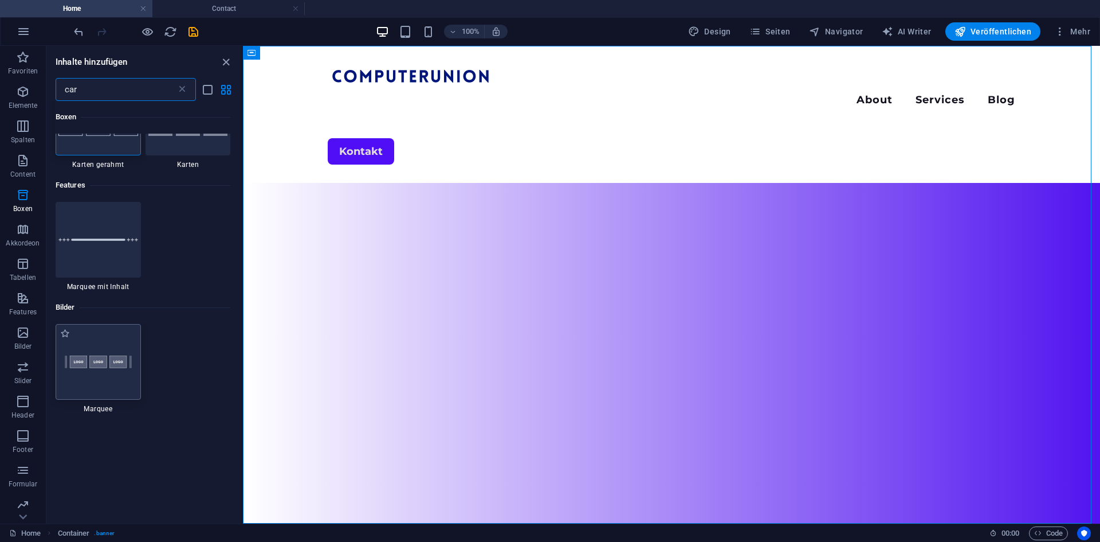
scroll to position [57, 0]
type input "car"
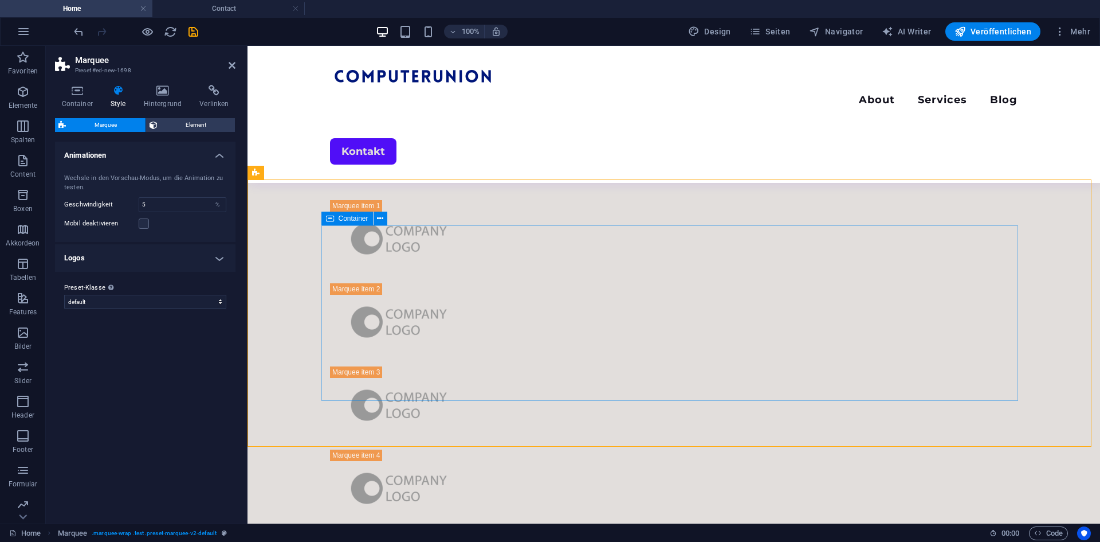
scroll to position [379, 0]
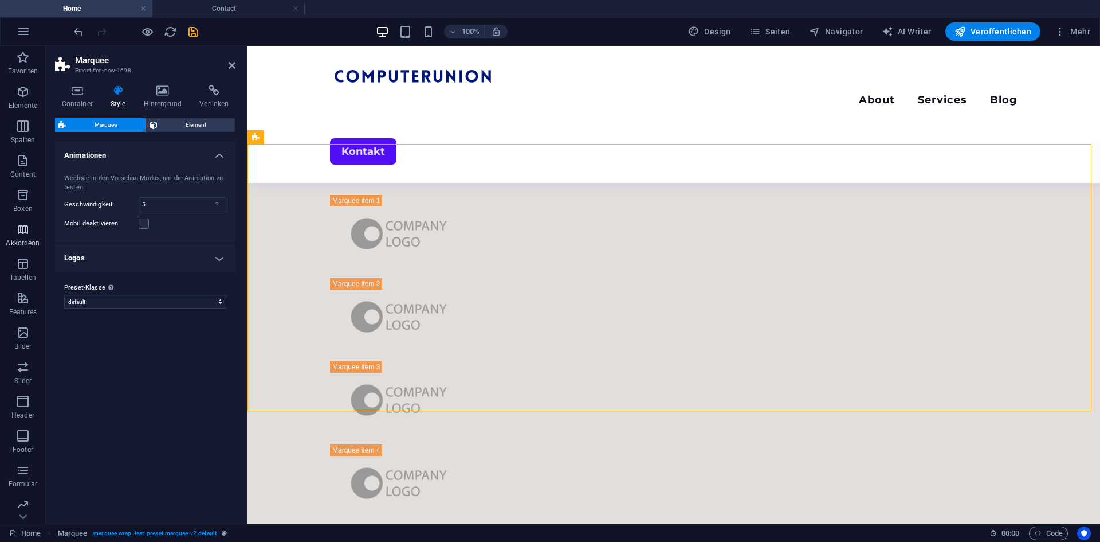
click at [27, 238] on p "Akkordeon" at bounding box center [23, 242] width 34 height 9
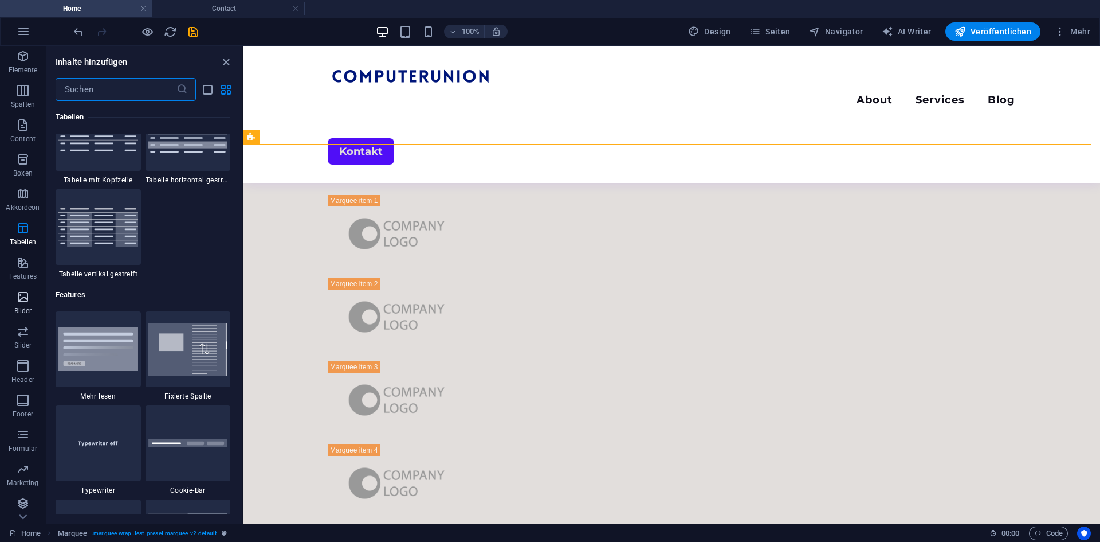
scroll to position [38, 0]
click at [18, 337] on span "Slider" at bounding box center [23, 336] width 46 height 28
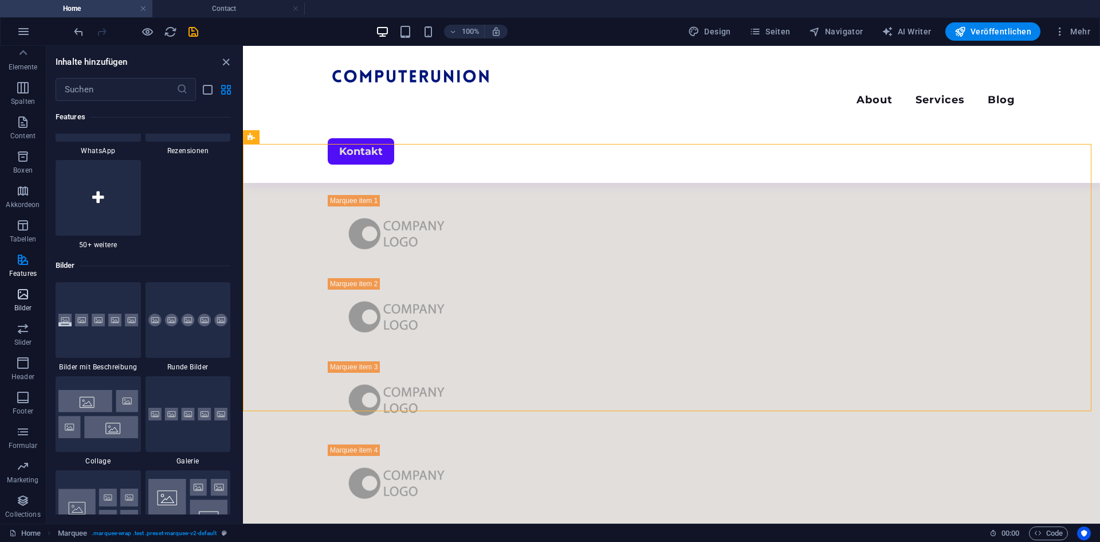
scroll to position [5695, 0]
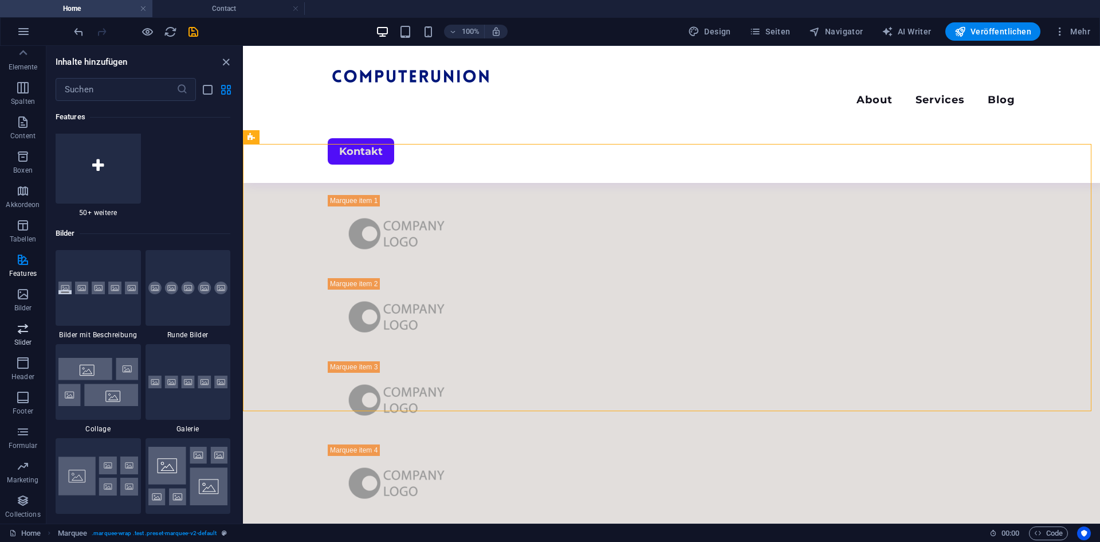
click at [21, 350] on button "Slider" at bounding box center [23, 334] width 46 height 34
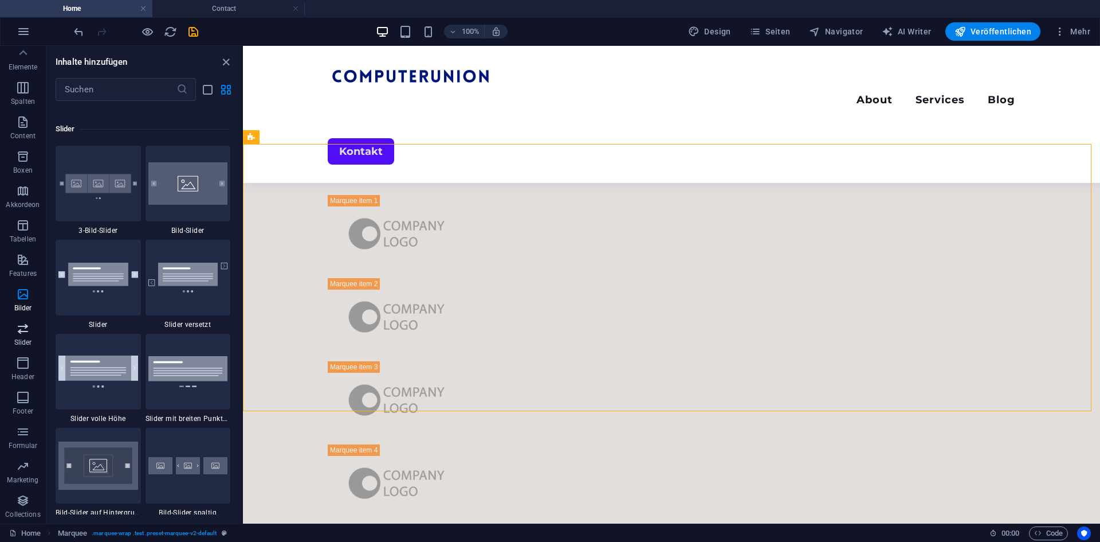
scroll to position [6498, 0]
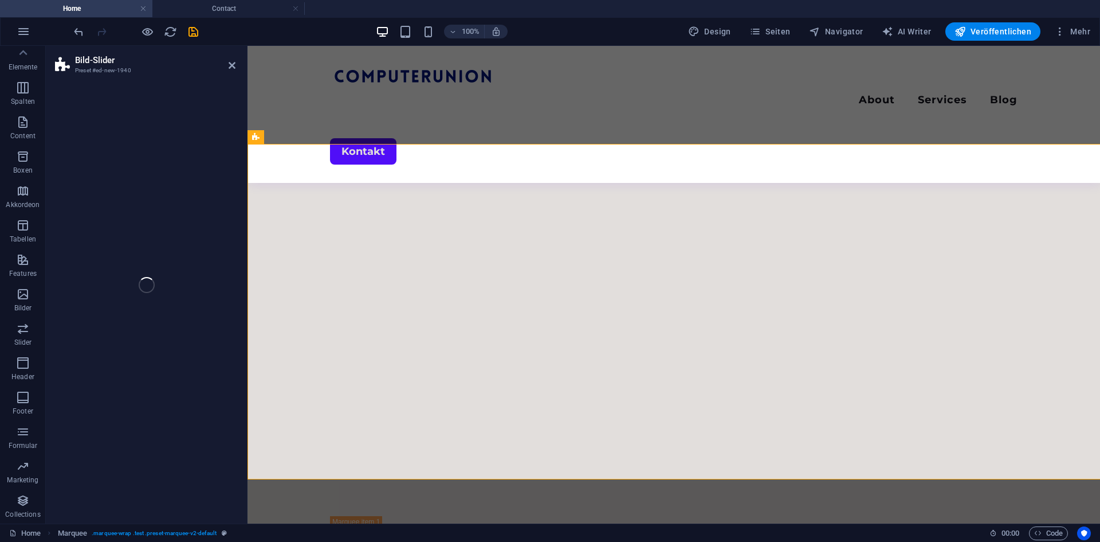
select select "rem"
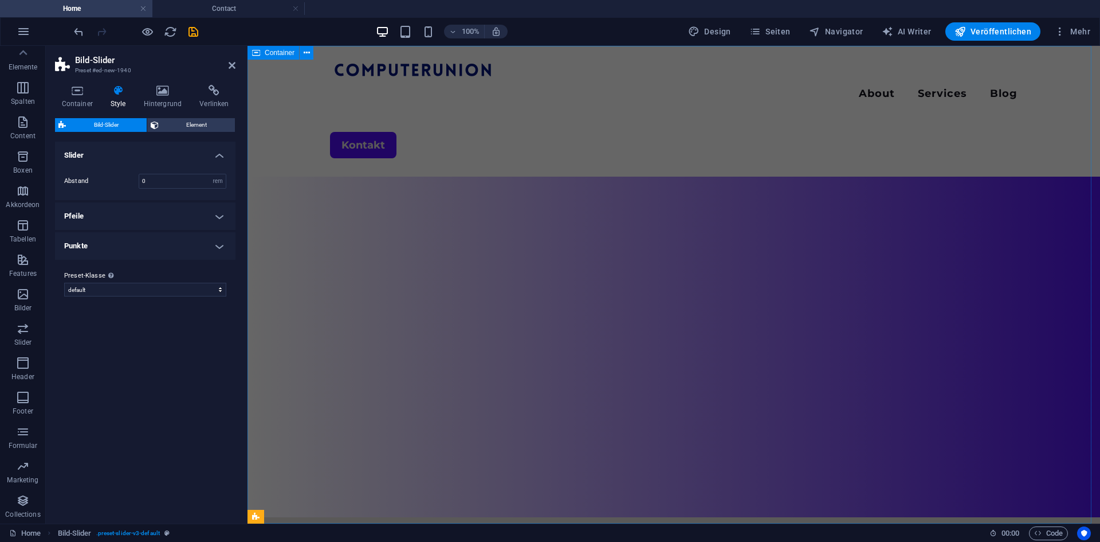
scroll to position [0, 0]
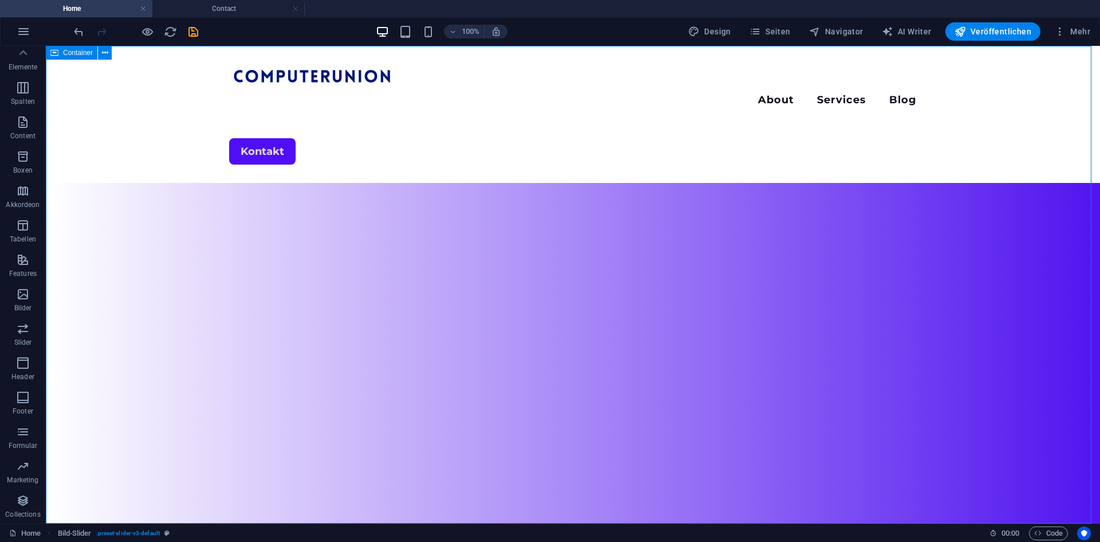
click at [684, 164] on div "Menu About Services Blog Kontakt" at bounding box center [573, 284] width 1055 height 477
click at [159, 189] on div "Menu About Services Blog Kontakt" at bounding box center [573, 284] width 1055 height 477
select select "vh"
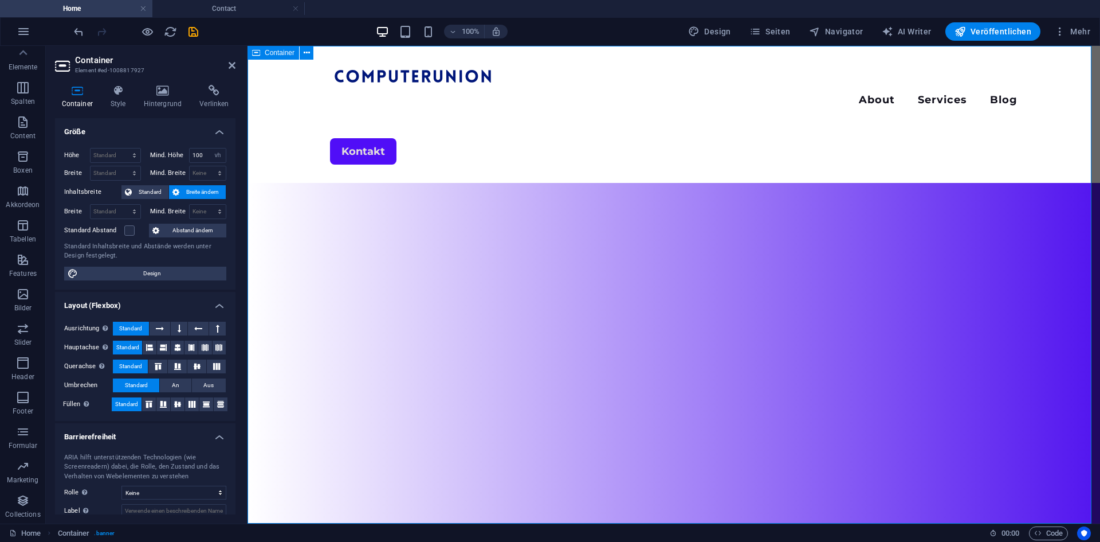
click at [316, 162] on div "Menu About Services Blog Kontakt" at bounding box center [674, 284] width 853 height 477
click at [301, 130] on div "Menu About Services Blog Kontakt" at bounding box center [674, 284] width 853 height 477
click at [310, 52] on button at bounding box center [307, 53] width 14 height 14
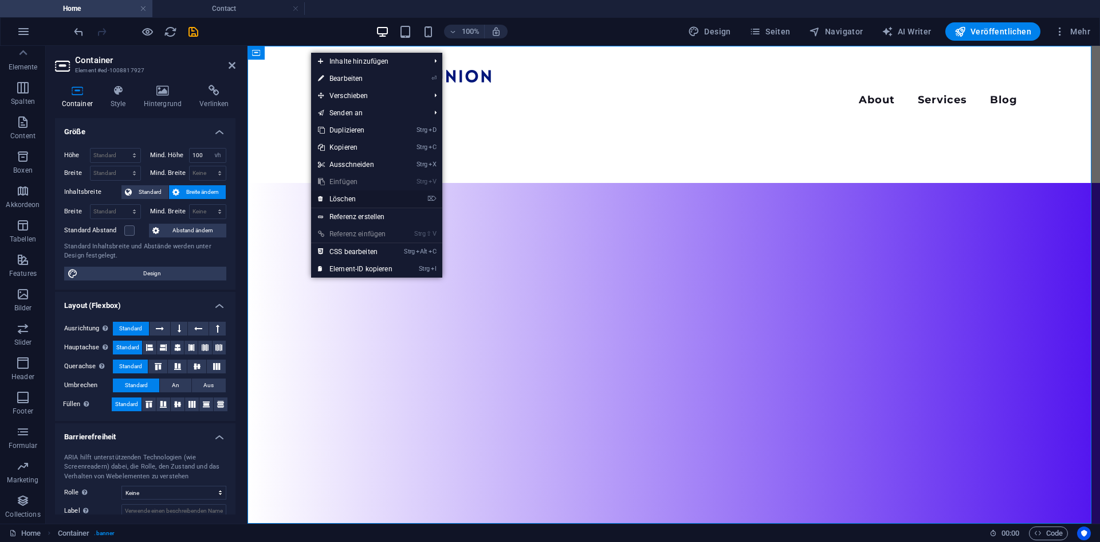
click at [358, 199] on link "⌦ Löschen" at bounding box center [355, 198] width 88 height 17
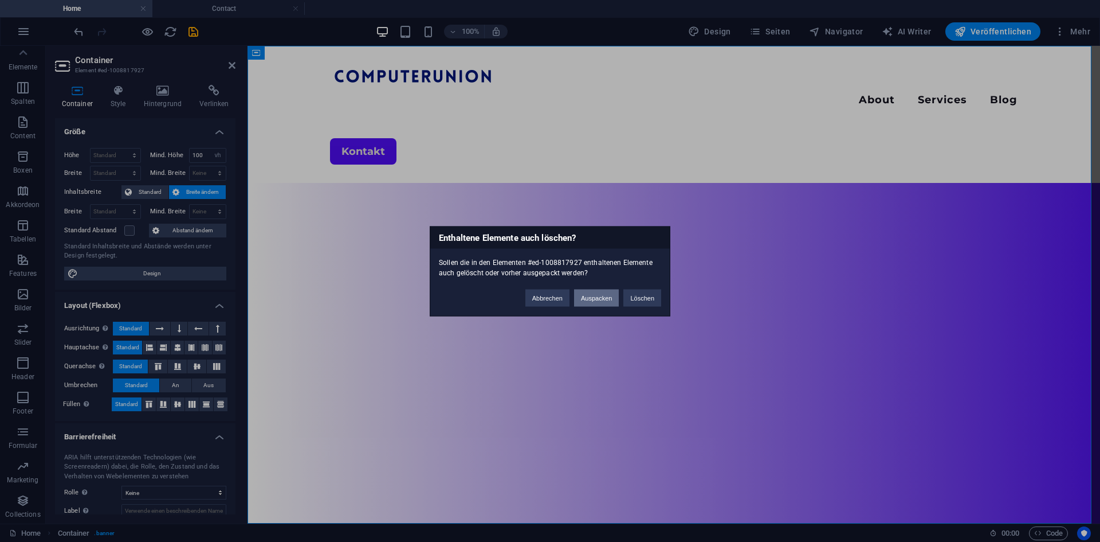
click at [597, 293] on button "Auspacken" at bounding box center [596, 297] width 45 height 17
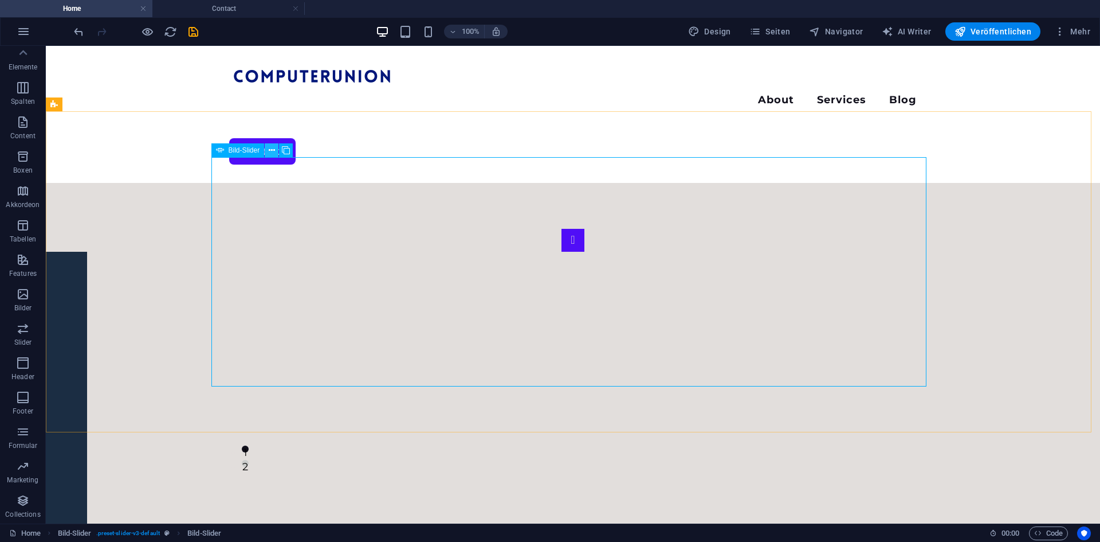
click at [273, 153] on icon at bounding box center [272, 150] width 6 height 12
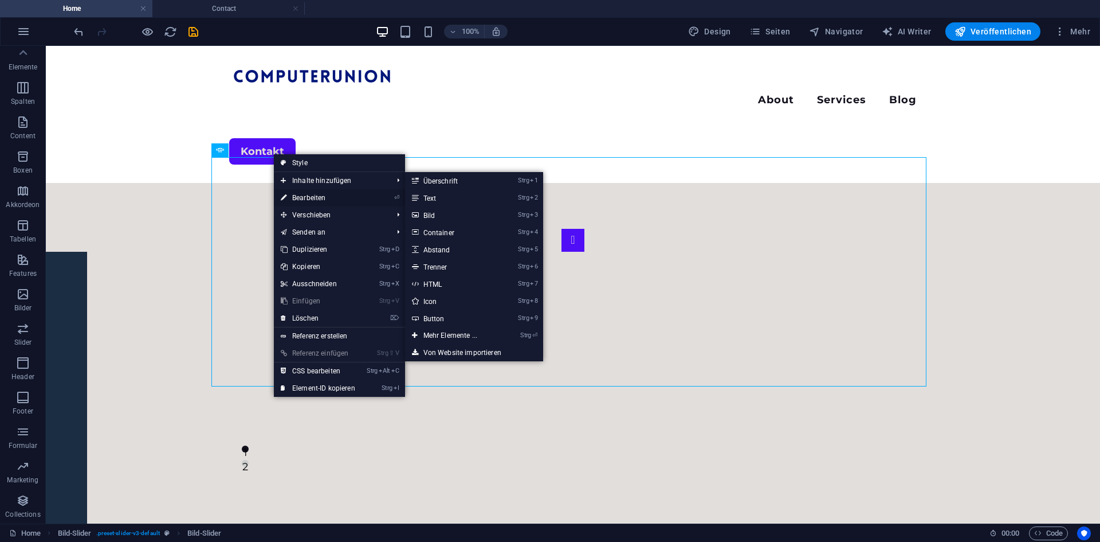
click at [315, 196] on link "⏎ Bearbeiten" at bounding box center [318, 197] width 88 height 17
select select "px"
select select "ms"
select select "s"
select select "progressive"
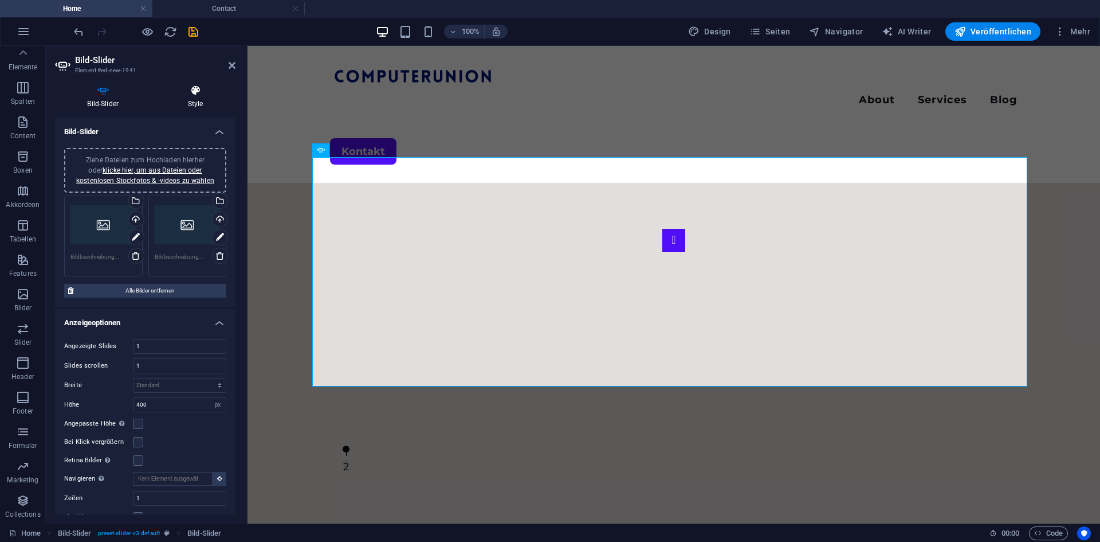
click at [199, 95] on icon at bounding box center [195, 90] width 80 height 11
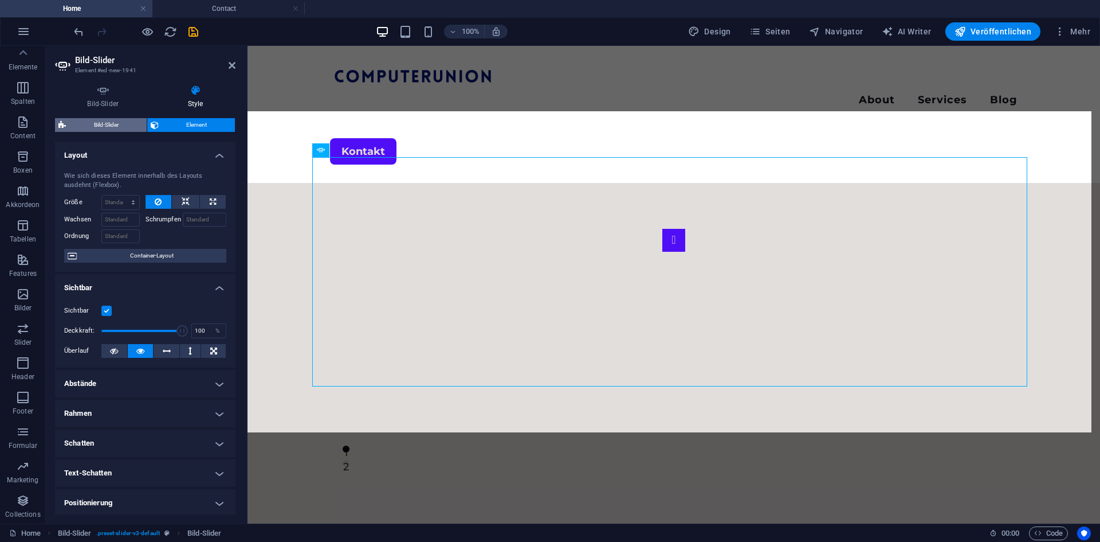
click at [103, 128] on span "Bild-Slider" at bounding box center [106, 125] width 74 height 14
select select "rem"
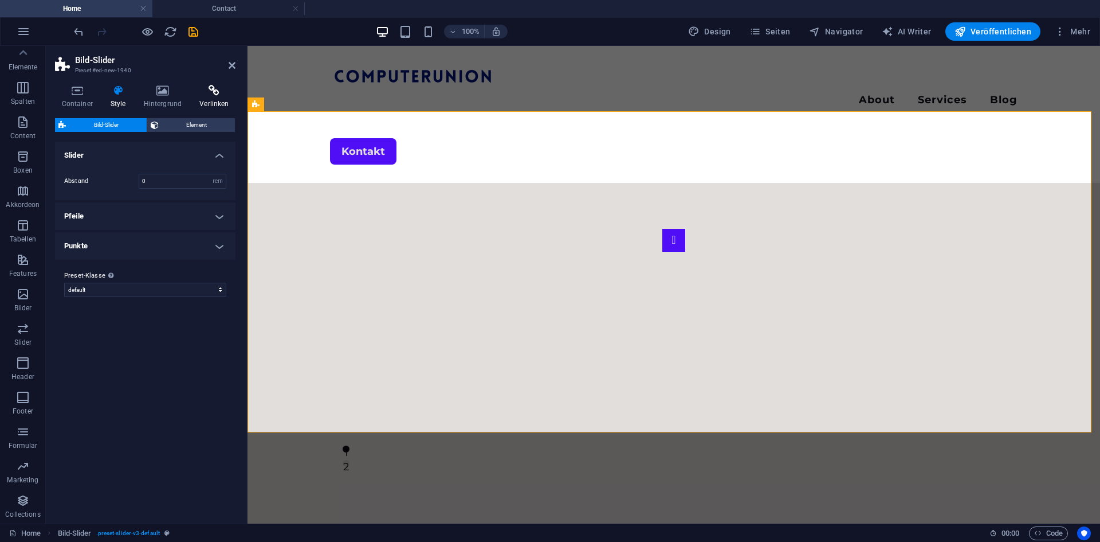
click at [221, 102] on h4 "Verlinken" at bounding box center [214, 97] width 42 height 24
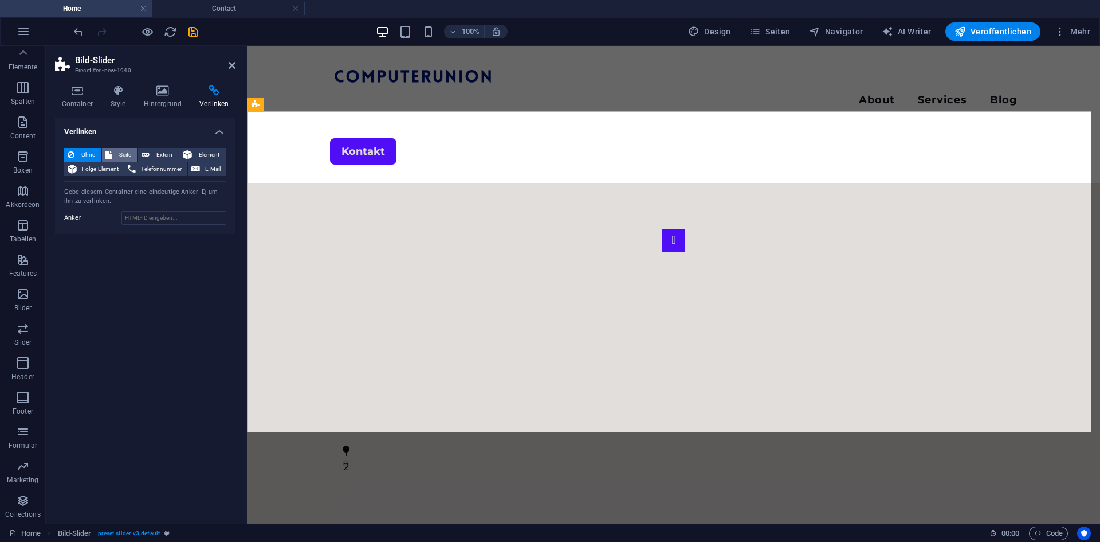
click at [119, 160] on span "Seite" at bounding box center [125, 155] width 18 height 14
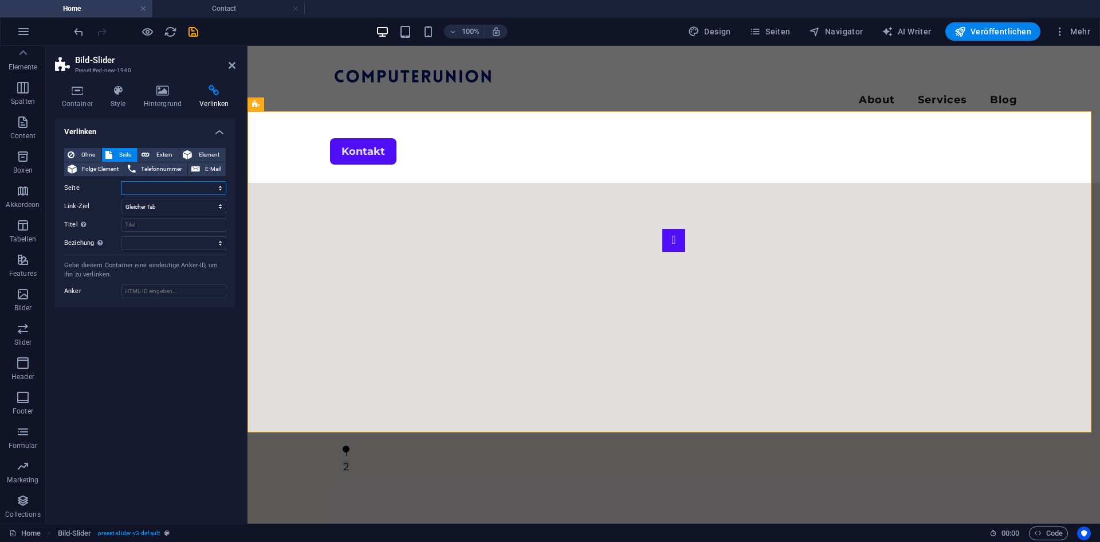
select select
click at [83, 149] on span "Ohne" at bounding box center [88, 155] width 20 height 14
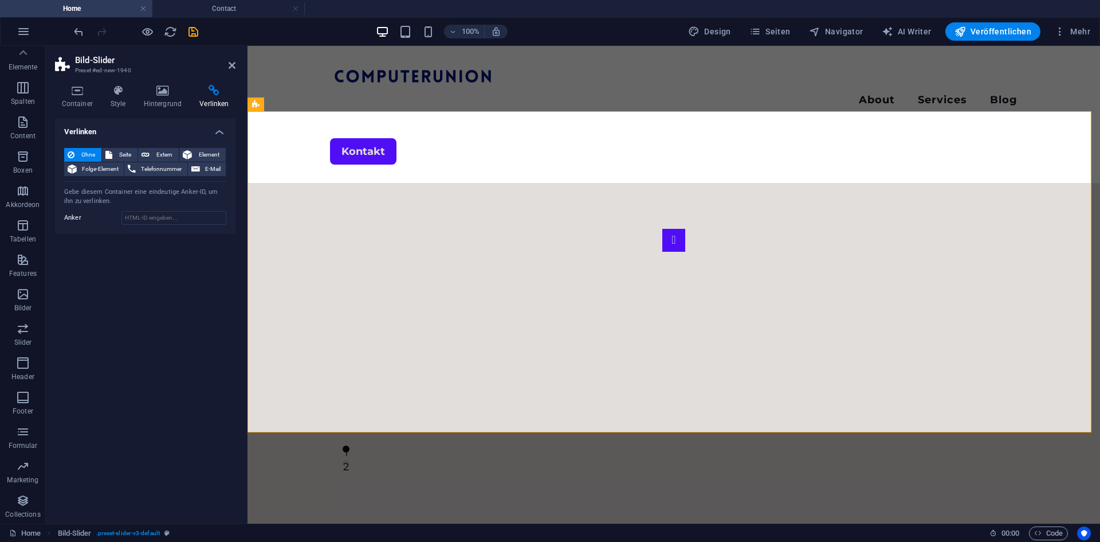
click at [236, 51] on aside "Bild-Slider Preset #ed-new-1940 Container Style Hintergrund Verlinken Größe Höh…" at bounding box center [147, 284] width 202 height 477
drag, startPoint x: 235, startPoint y: 53, endPoint x: 232, endPoint y: 58, distance: 6.2
click at [234, 53] on header "Bild-Slider Preset #ed-new-1940" at bounding box center [145, 61] width 181 height 30
click at [229, 61] on icon at bounding box center [232, 65] width 7 height 9
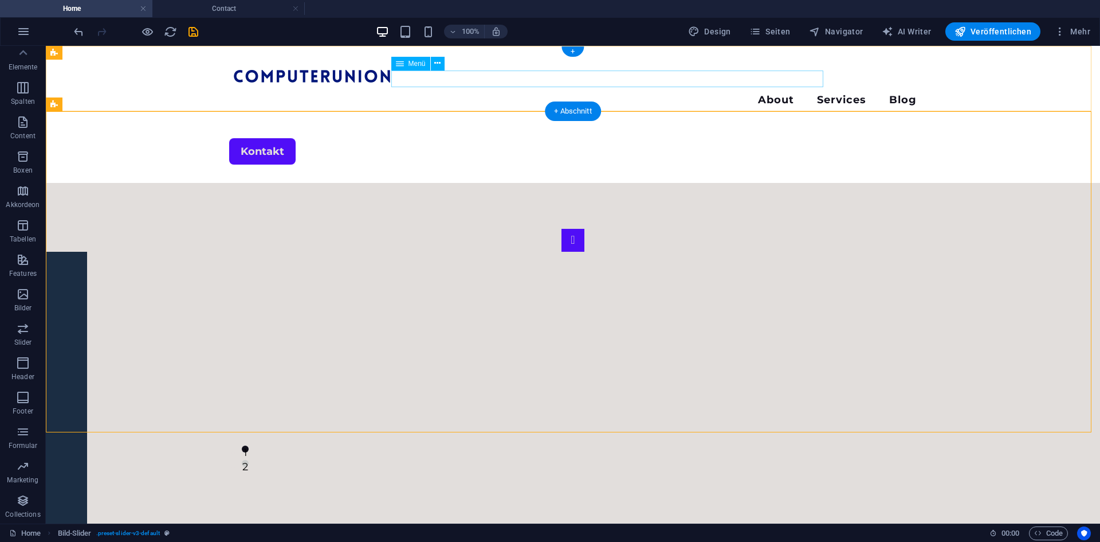
click at [805, 93] on nav "About Services Blog" at bounding box center [573, 101] width 688 height 17
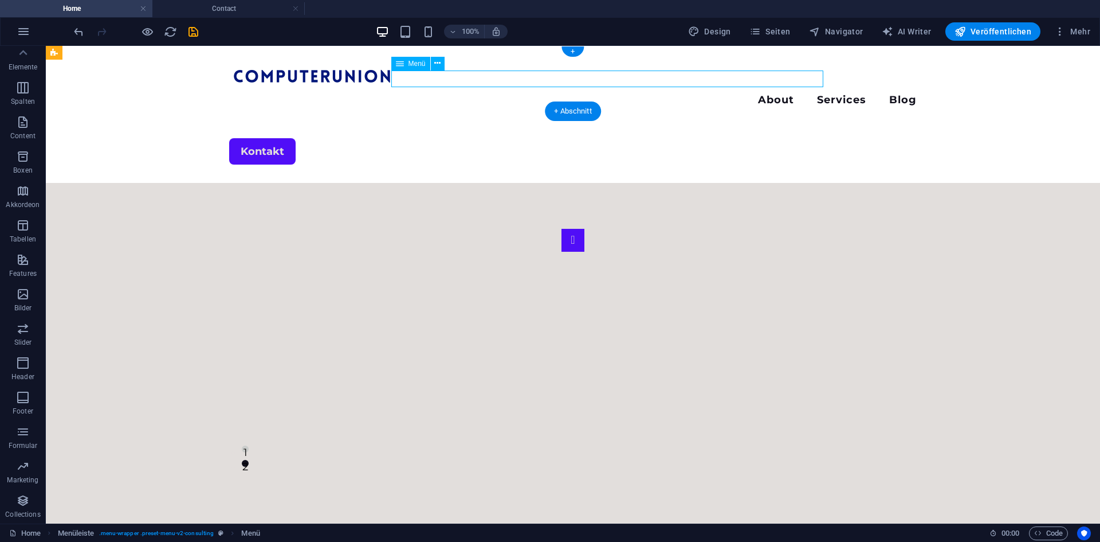
click at [810, 93] on nav "About Services Blog" at bounding box center [573, 101] width 688 height 17
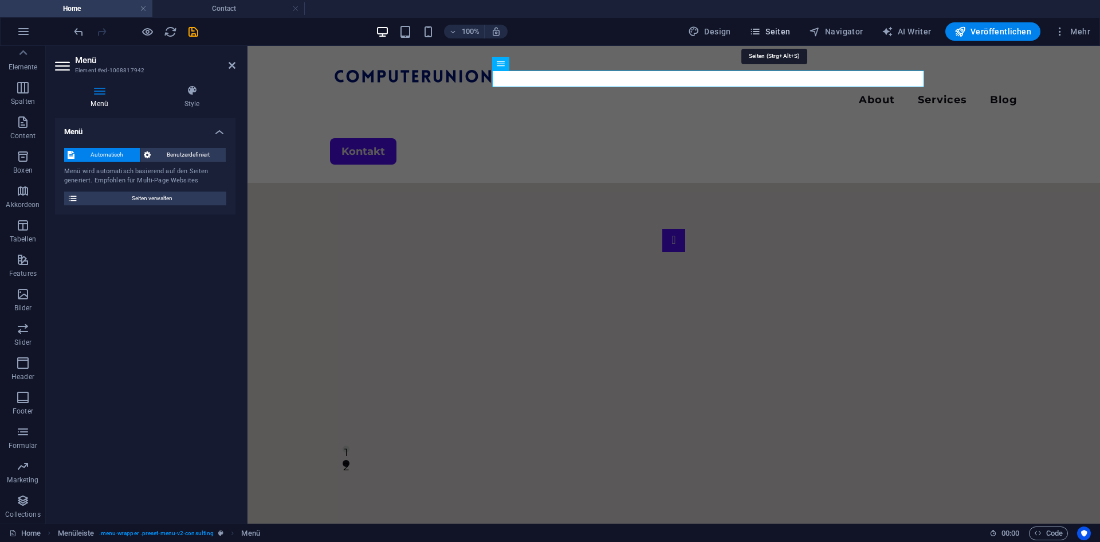
click at [761, 31] on icon "button" at bounding box center [755, 31] width 11 height 11
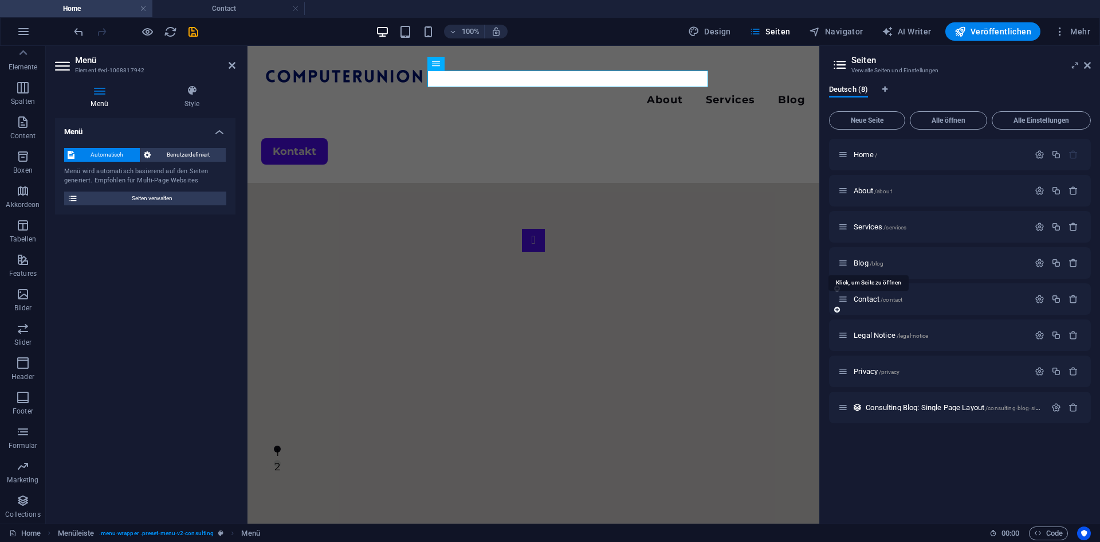
click at [869, 263] on span "Blog /blog" at bounding box center [869, 262] width 30 height 9
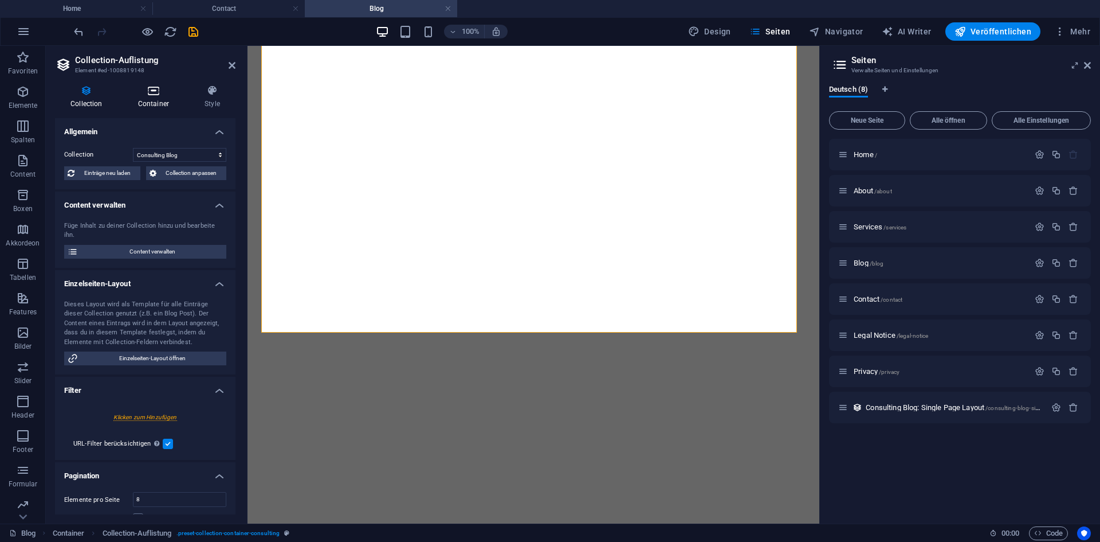
click at [143, 89] on icon at bounding box center [154, 90] width 62 height 11
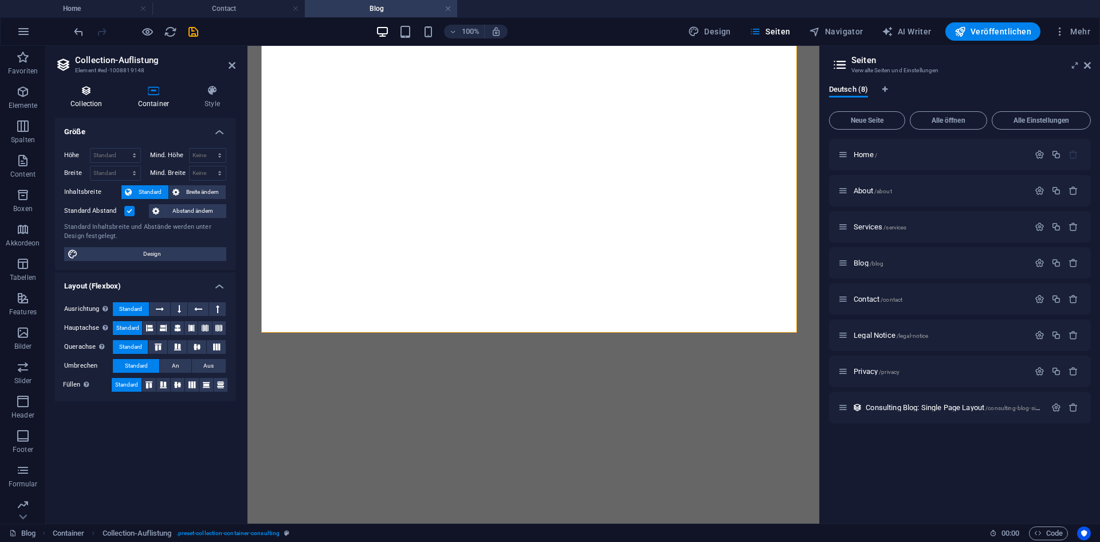
click at [93, 93] on icon at bounding box center [86, 90] width 63 height 11
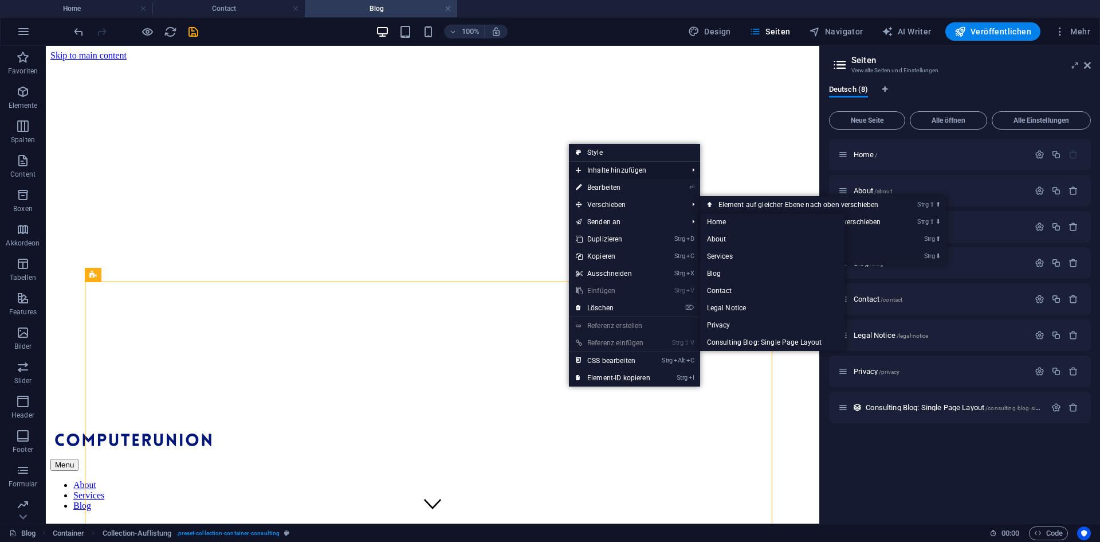
scroll to position [282, 0]
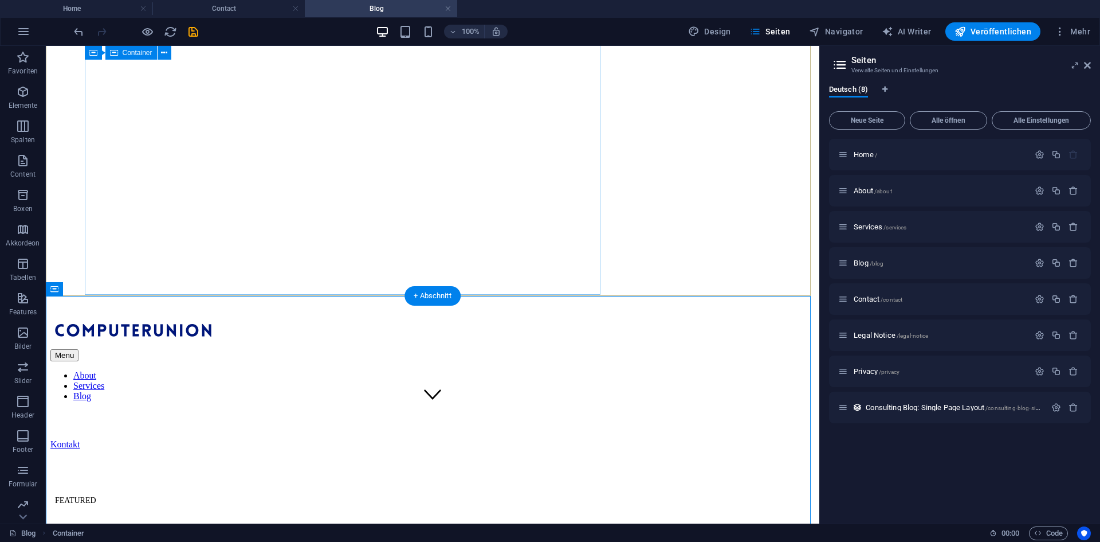
scroll to position [103, 0]
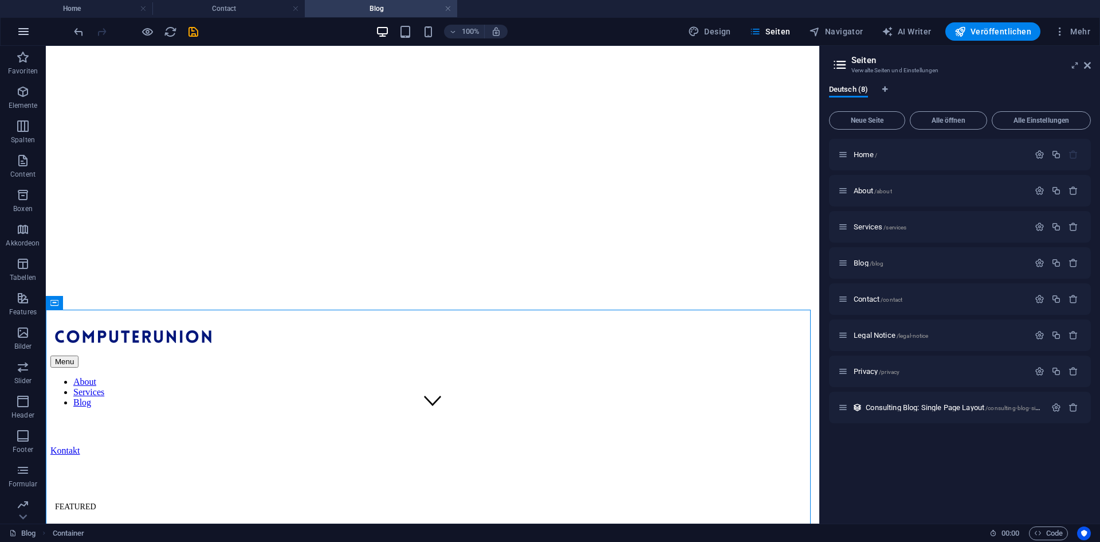
click at [19, 27] on icon "button" at bounding box center [24, 32] width 14 height 14
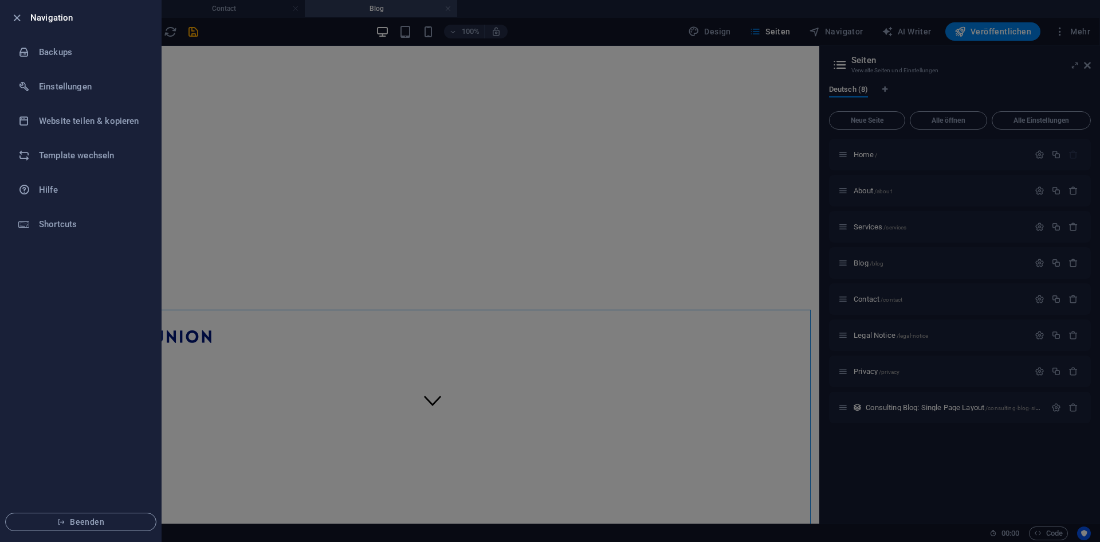
click at [46, 19] on h6 "Navigation" at bounding box center [91, 18] width 122 height 14
click at [17, 17] on icon "button" at bounding box center [16, 17] width 13 height 13
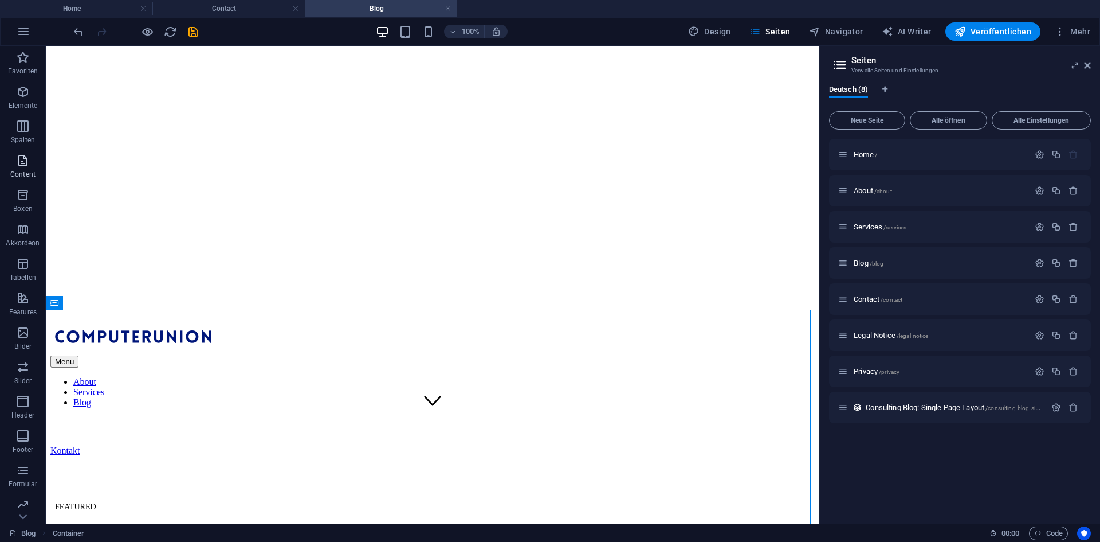
click at [23, 151] on button "Content" at bounding box center [23, 166] width 46 height 34
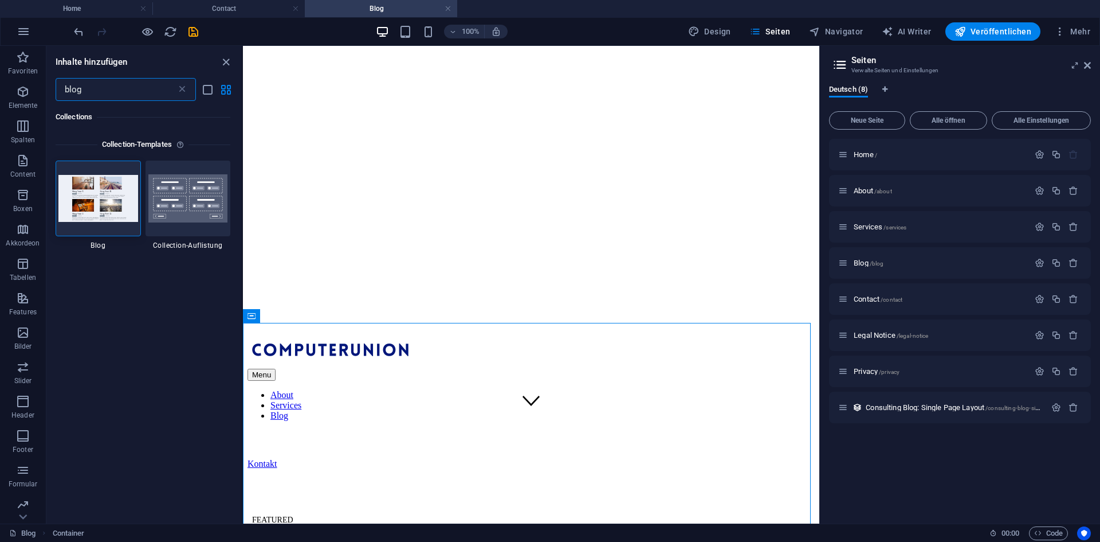
scroll to position [0, 0]
type input "blog"
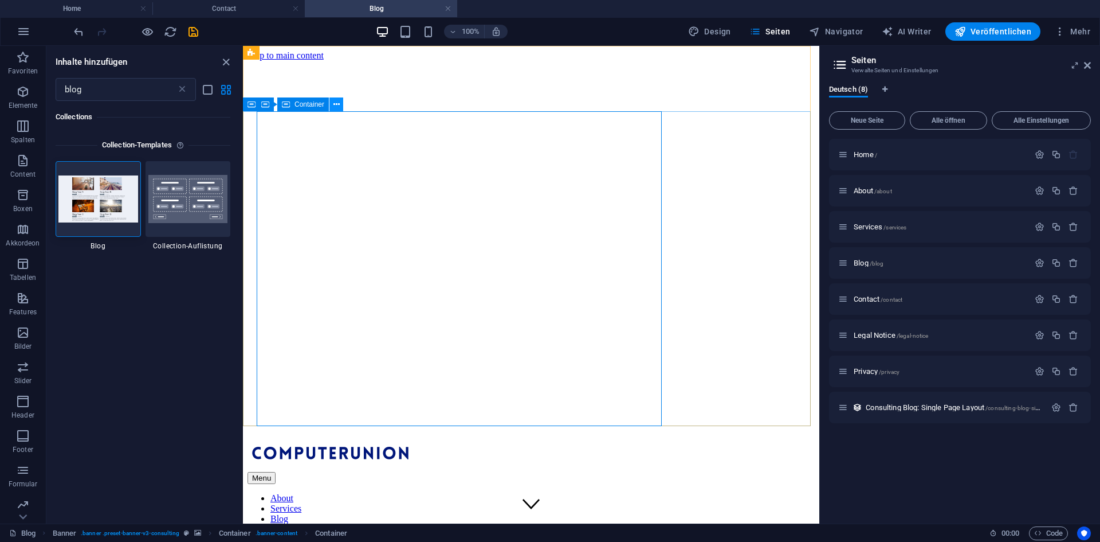
click at [334, 110] on icon at bounding box center [337, 105] width 6 height 12
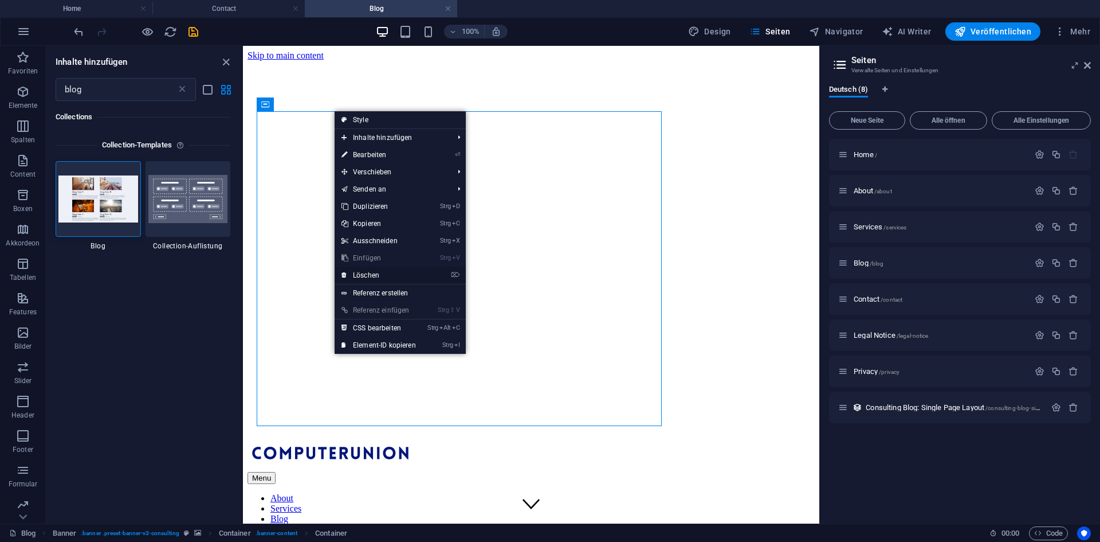
click at [362, 272] on link "⌦ Löschen" at bounding box center [379, 275] width 88 height 17
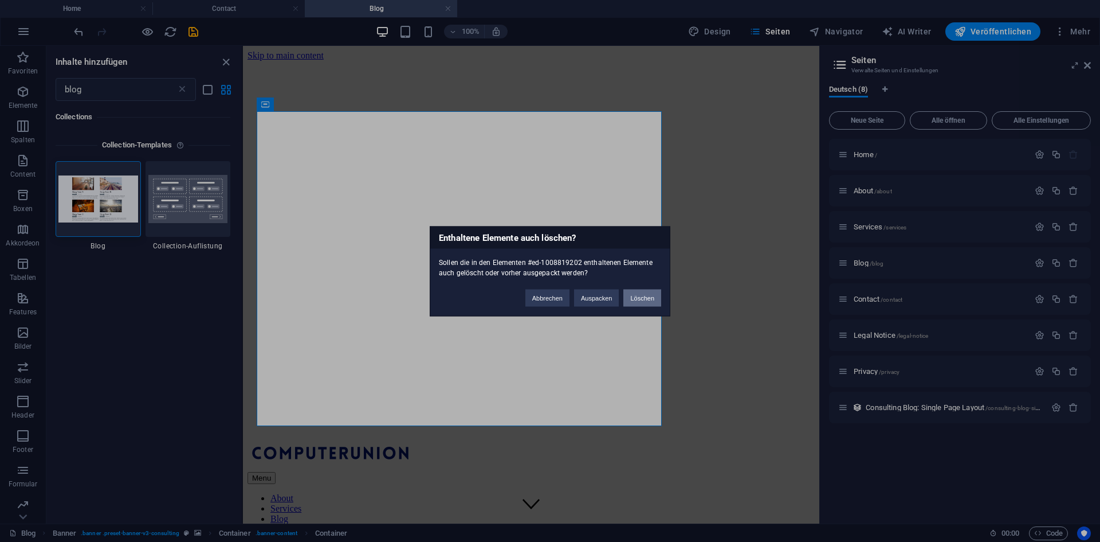
click at [632, 295] on button "Löschen" at bounding box center [643, 297] width 38 height 17
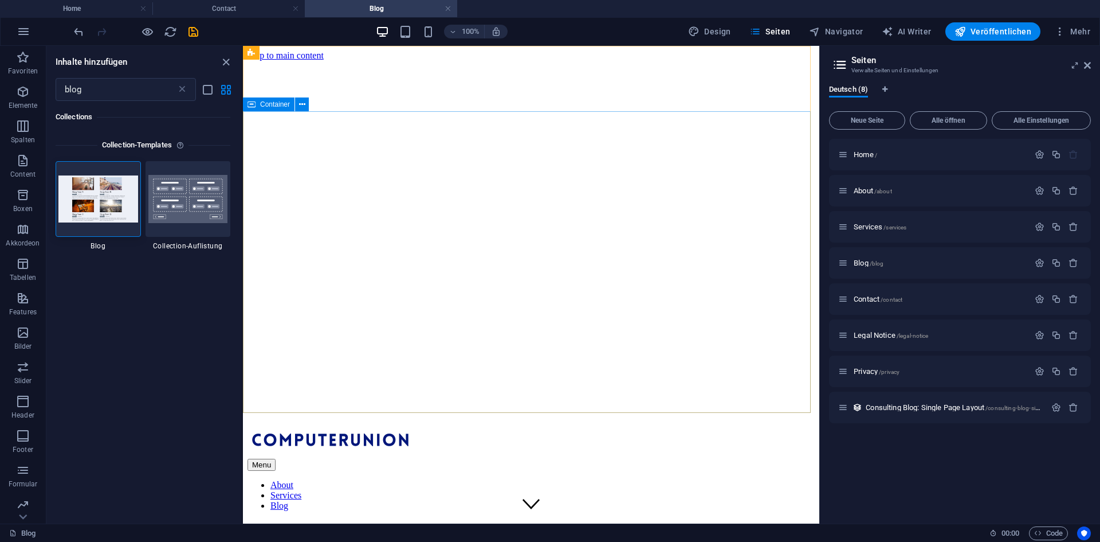
click at [292, 108] on div "Container" at bounding box center [269, 104] width 52 height 14
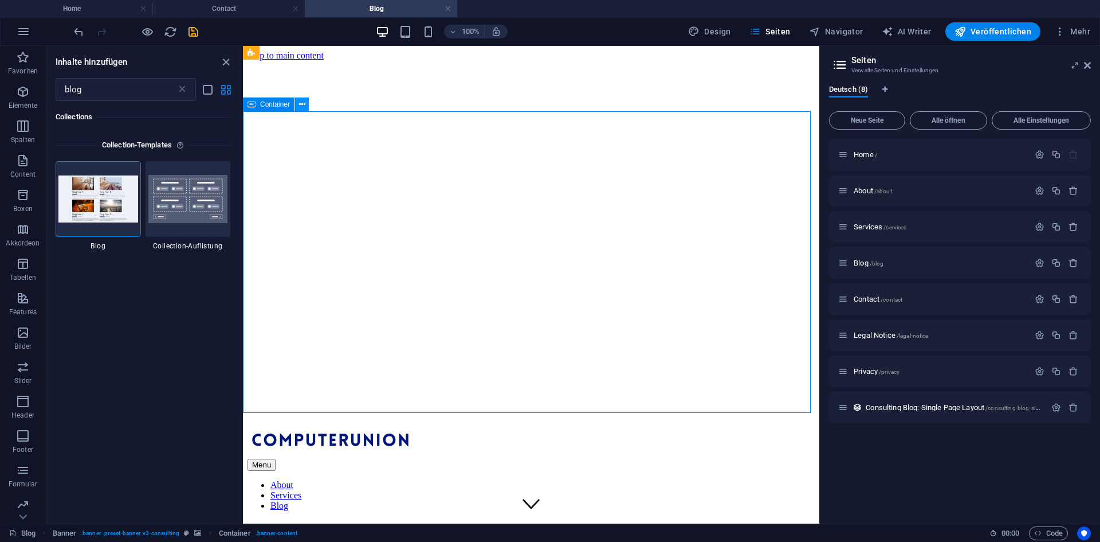
click at [296, 100] on button at bounding box center [302, 104] width 14 height 14
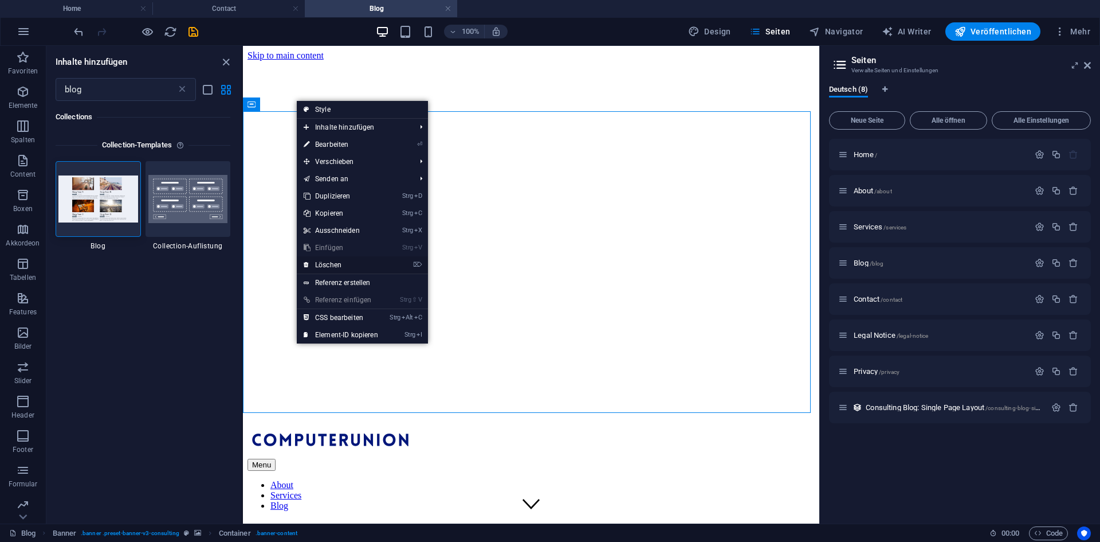
click at [338, 260] on link "⌦ Löschen" at bounding box center [341, 264] width 88 height 17
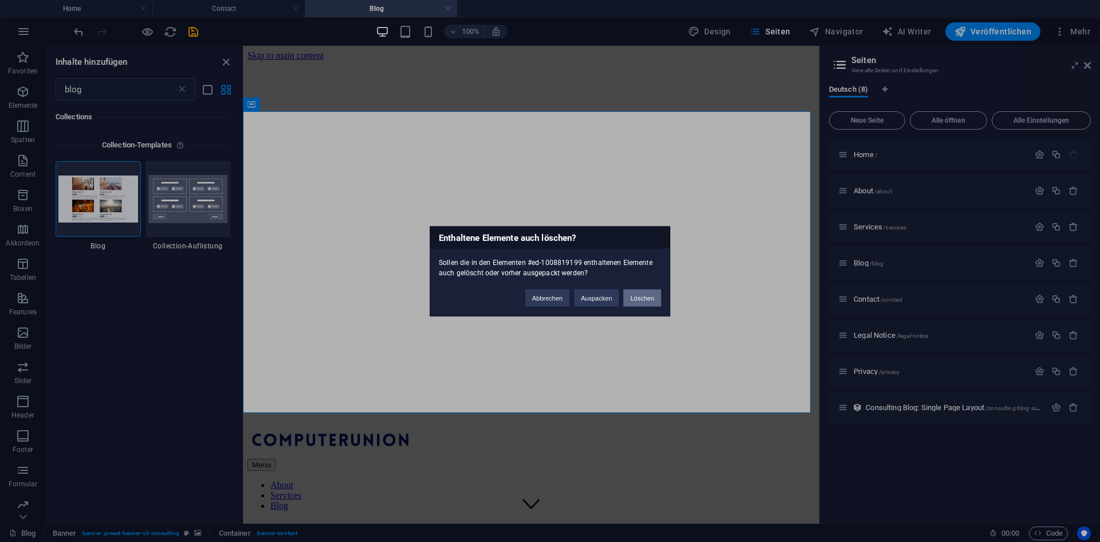
click at [638, 300] on button "Löschen" at bounding box center [643, 297] width 38 height 17
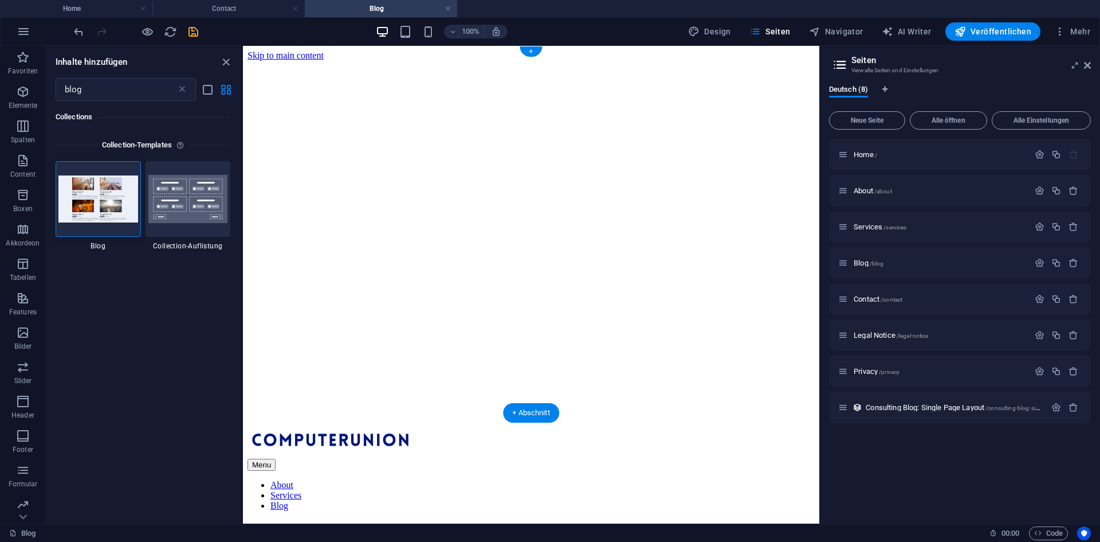
click at [344, 61] on figure at bounding box center [531, 61] width 567 height 0
click at [496, 61] on figure at bounding box center [531, 61] width 567 height 0
drag, startPoint x: 496, startPoint y: 237, endPoint x: 480, endPoint y: 284, distance: 49.5
click at [495, 61] on figure at bounding box center [531, 61] width 567 height 0
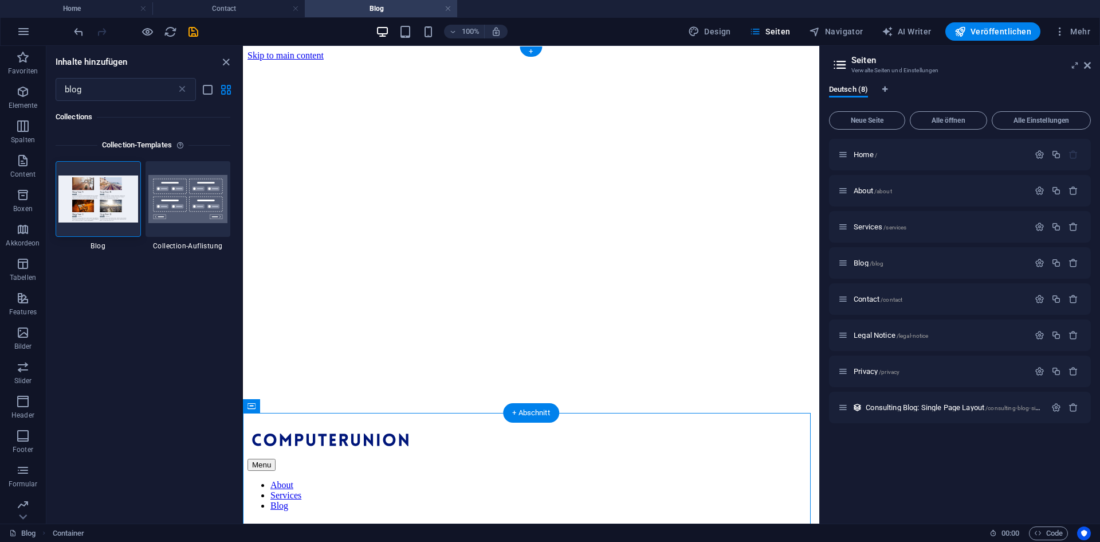
click at [373, 61] on figure at bounding box center [531, 61] width 567 height 0
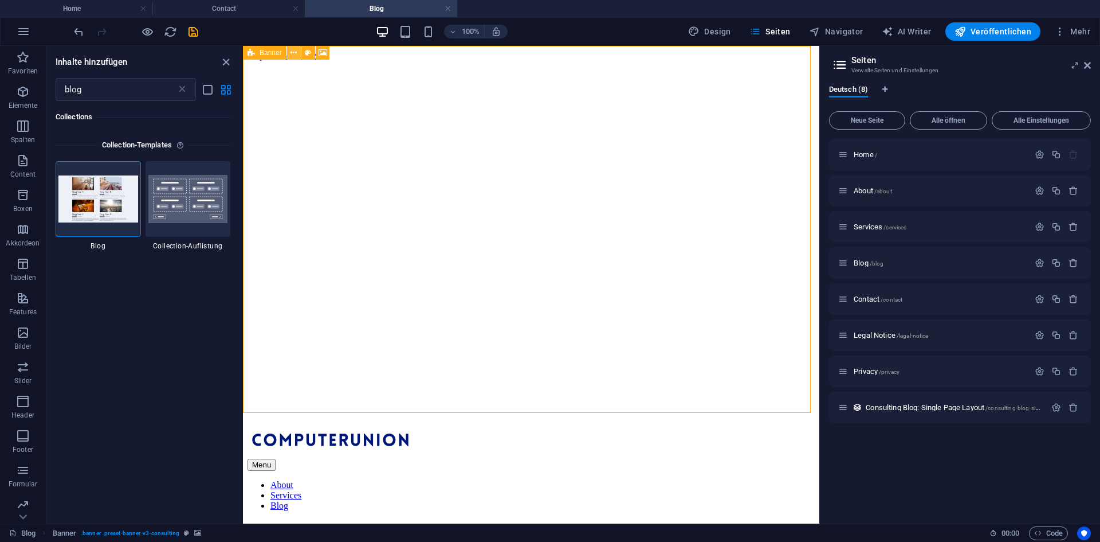
click at [296, 49] on icon at bounding box center [294, 53] width 6 height 12
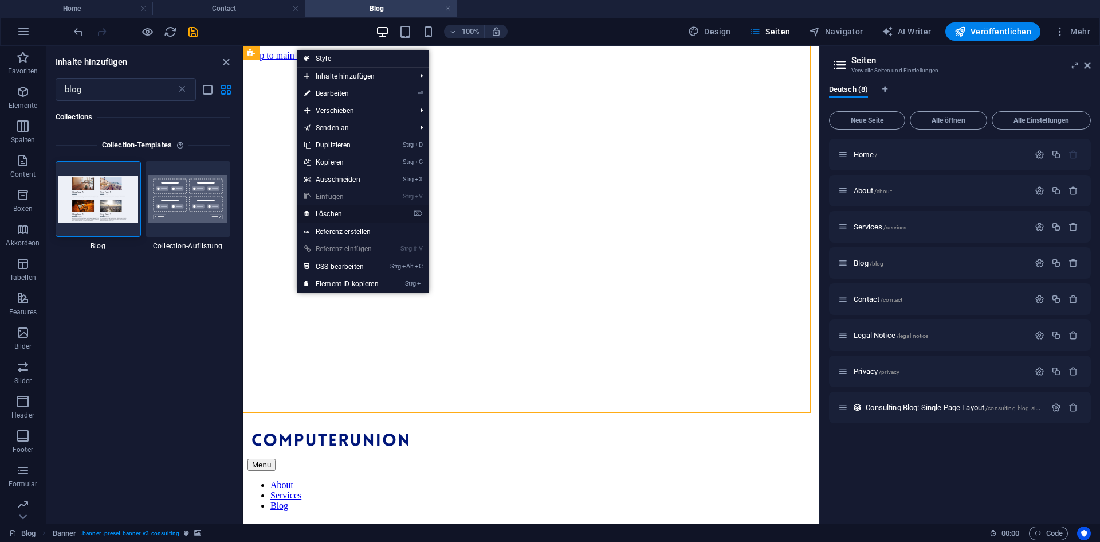
click at [344, 217] on link "⌦ Löschen" at bounding box center [341, 213] width 88 height 17
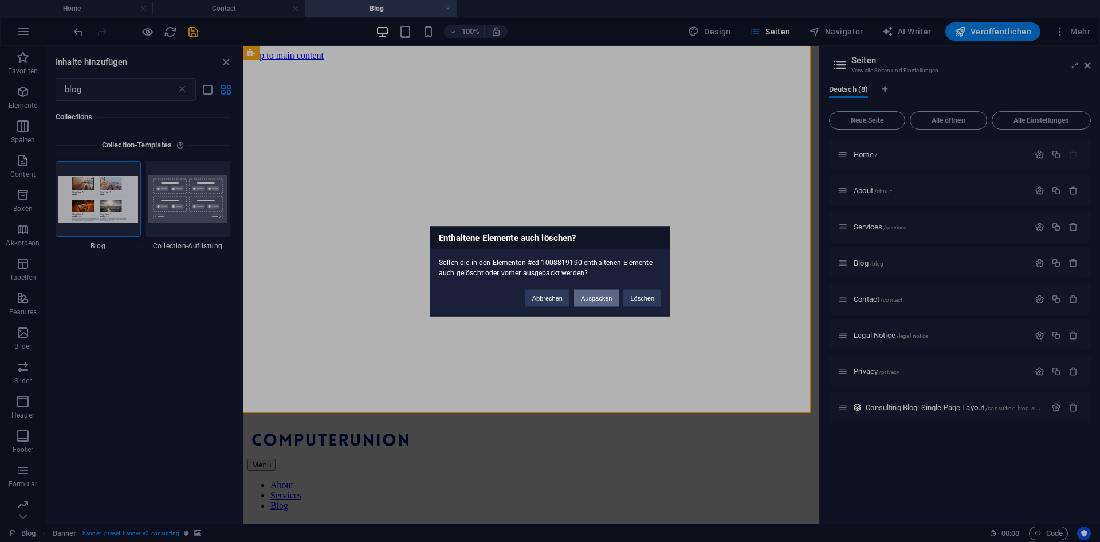
click at [599, 292] on button "Auspacken" at bounding box center [596, 297] width 45 height 17
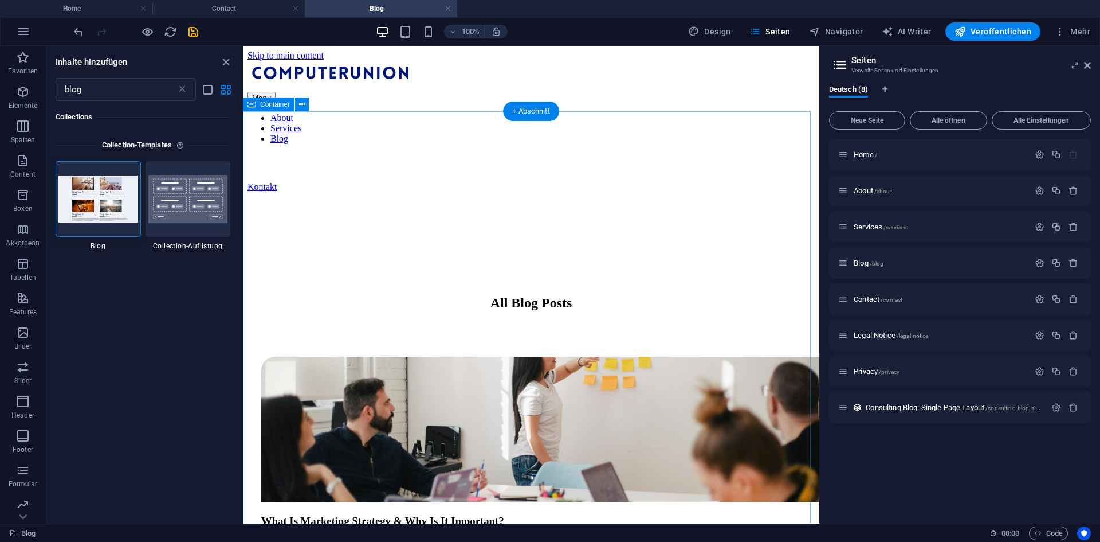
drag, startPoint x: 572, startPoint y: 155, endPoint x: 360, endPoint y: 173, distance: 212.8
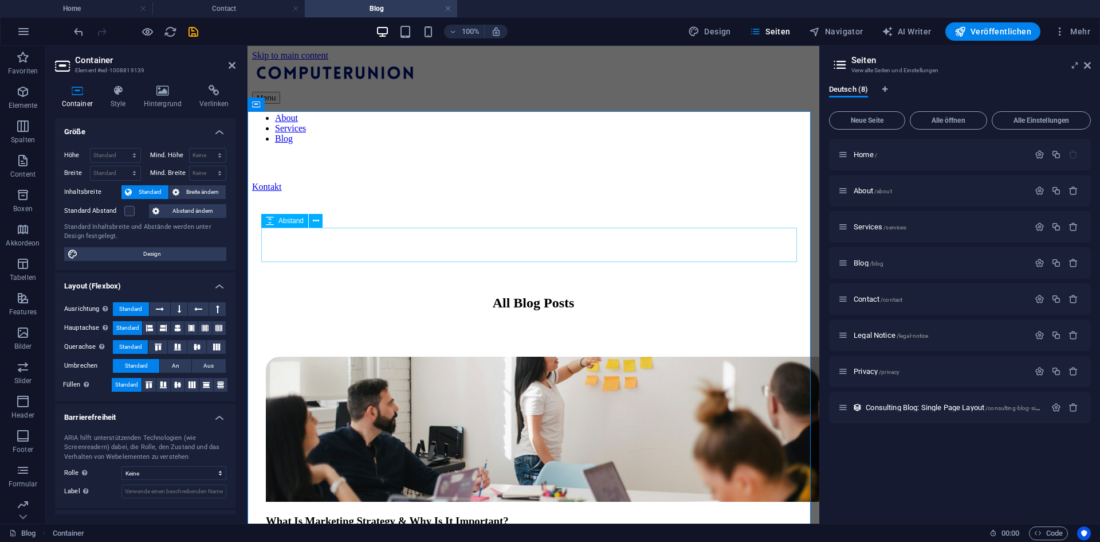
click at [524, 322] on div at bounding box center [533, 339] width 535 height 34
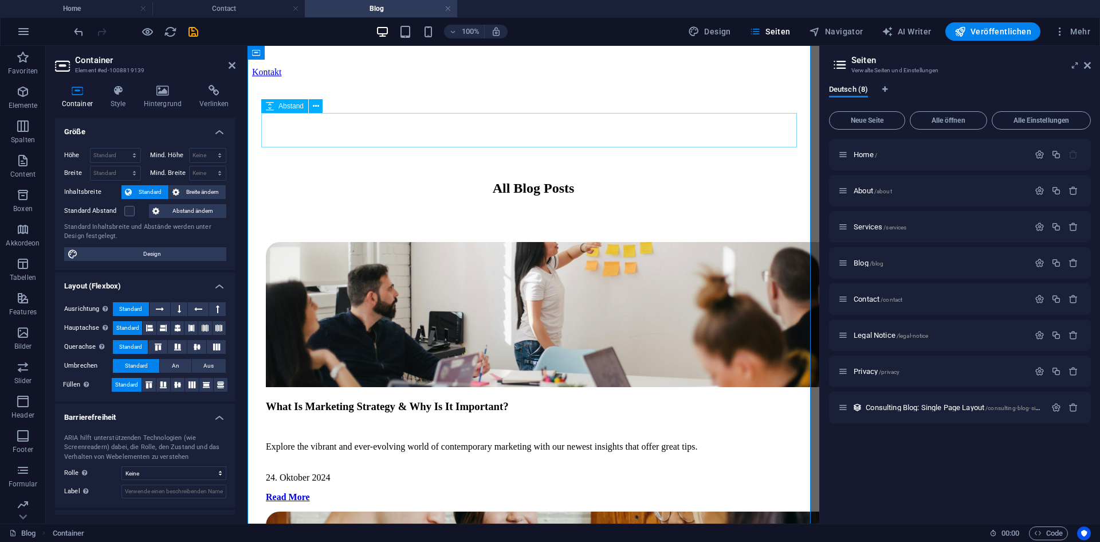
click at [642, 207] on div at bounding box center [533, 224] width 535 height 34
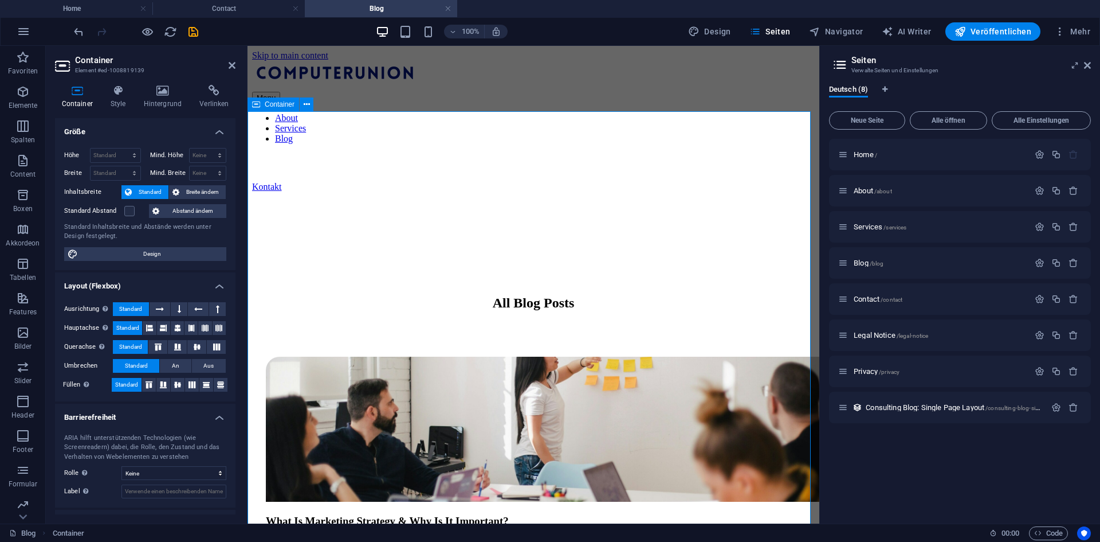
click at [301, 99] on button at bounding box center [307, 104] width 14 height 14
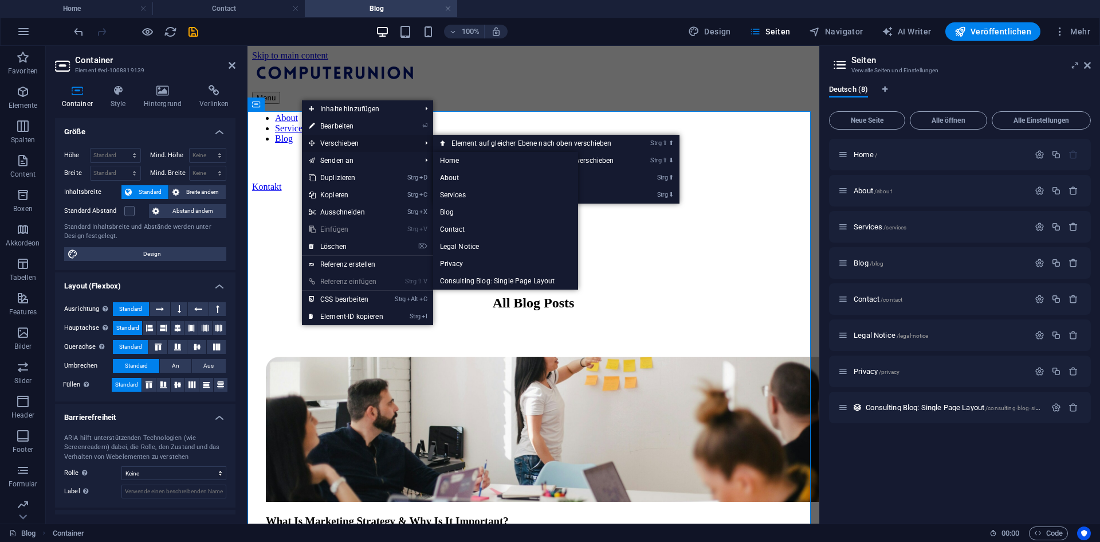
click at [367, 150] on span "Verschieben" at bounding box center [359, 143] width 114 height 17
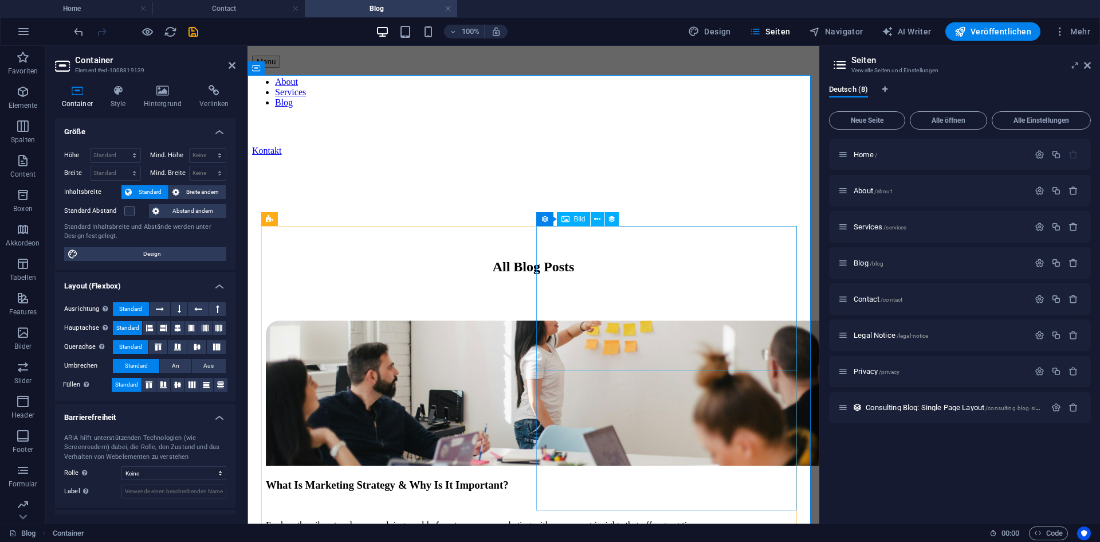
scroll to position [57, 0]
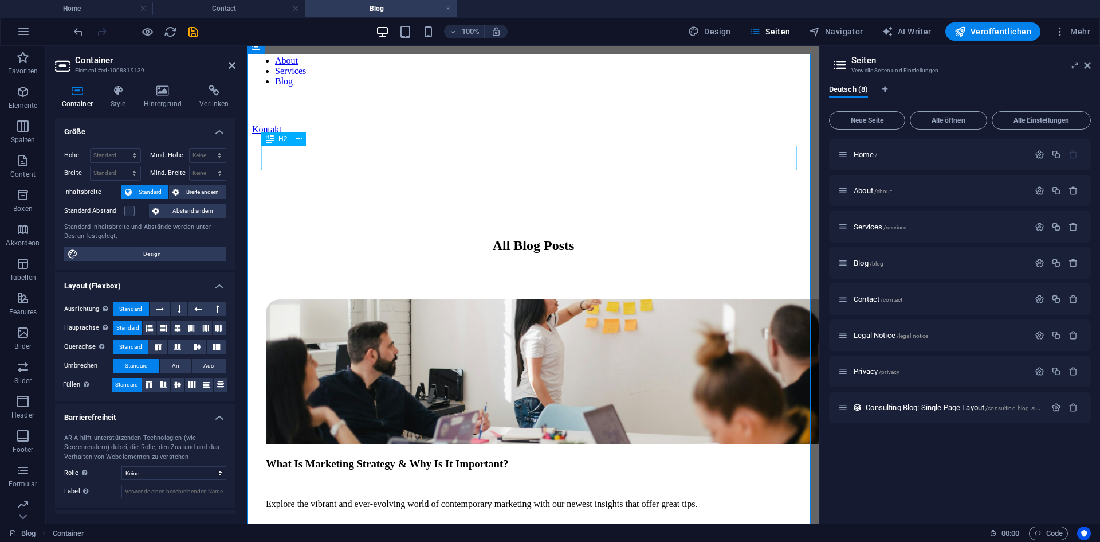
click at [534, 238] on div "All Blog Posts" at bounding box center [533, 245] width 535 height 15
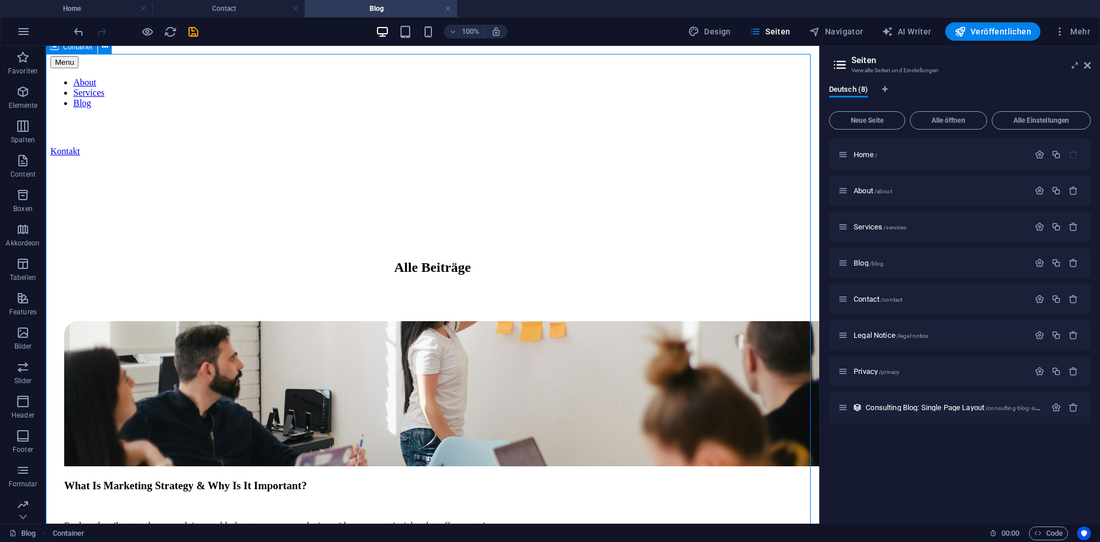
scroll to position [0, 0]
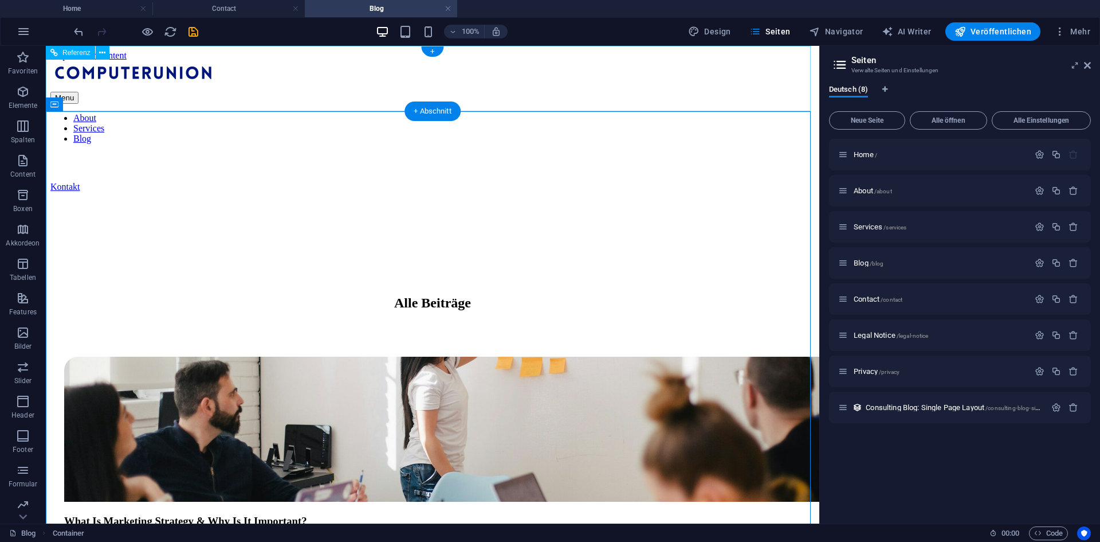
click at [670, 113] on nav "About Services Blog" at bounding box center [432, 128] width 765 height 31
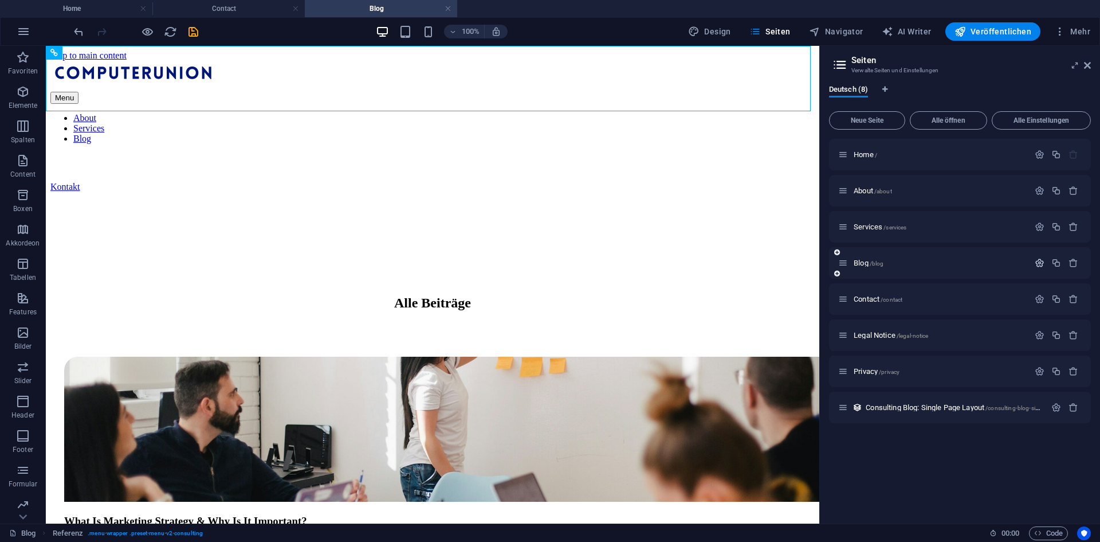
click at [1043, 261] on icon "button" at bounding box center [1040, 263] width 10 height 10
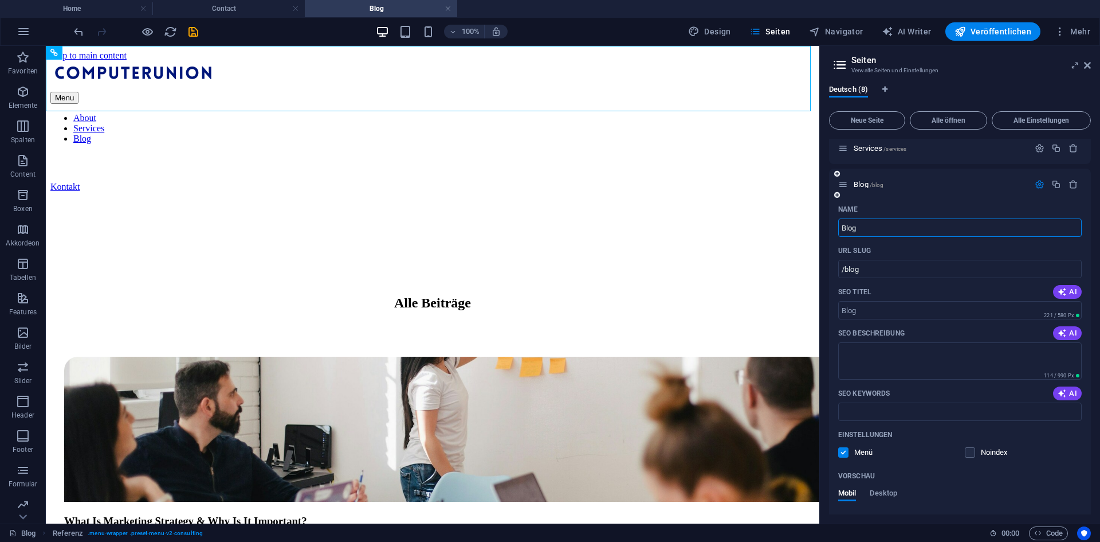
scroll to position [115, 0]
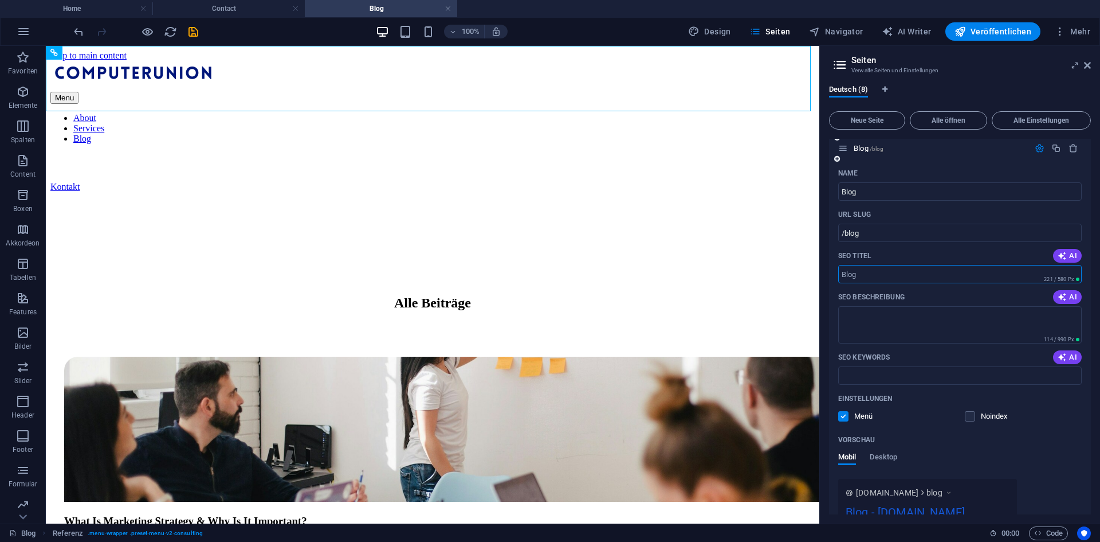
drag, startPoint x: 880, startPoint y: 272, endPoint x: 839, endPoint y: 270, distance: 41.9
click at [839, 270] on input "SEO Titel" at bounding box center [961, 274] width 244 height 18
drag, startPoint x: 939, startPoint y: 322, endPoint x: 743, endPoint y: 272, distance: 201.8
type input "Beiträge"
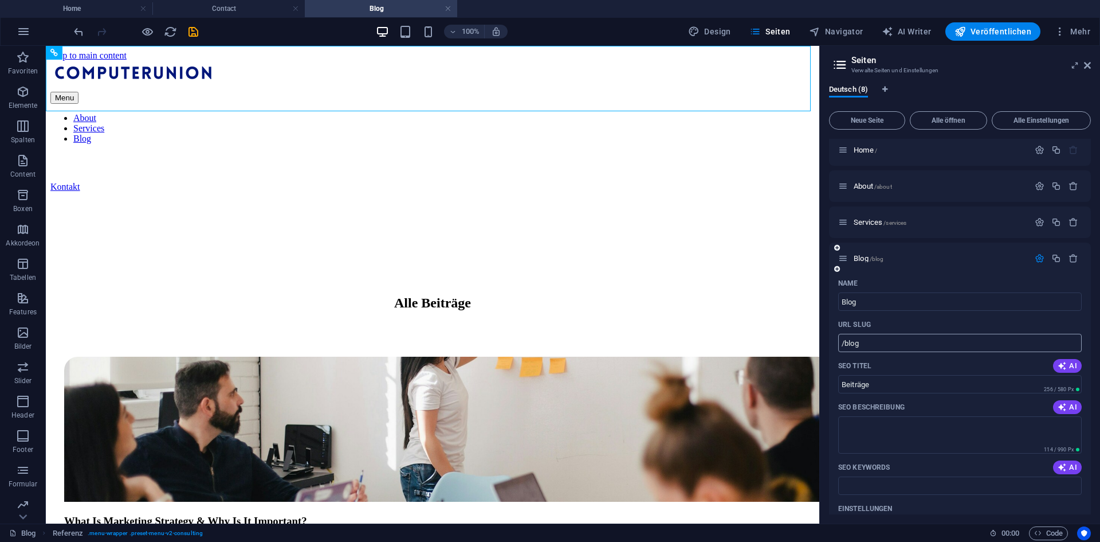
scroll to position [0, 0]
drag, startPoint x: 865, startPoint y: 308, endPoint x: 823, endPoint y: 310, distance: 41.9
click at [823, 310] on div "Deutsch (8) Neue Seite Alle öffnen Alle Einstellungen Home / About /about Servi…" at bounding box center [960, 300] width 280 height 448
type input "Beträge"
type input "/betraege"
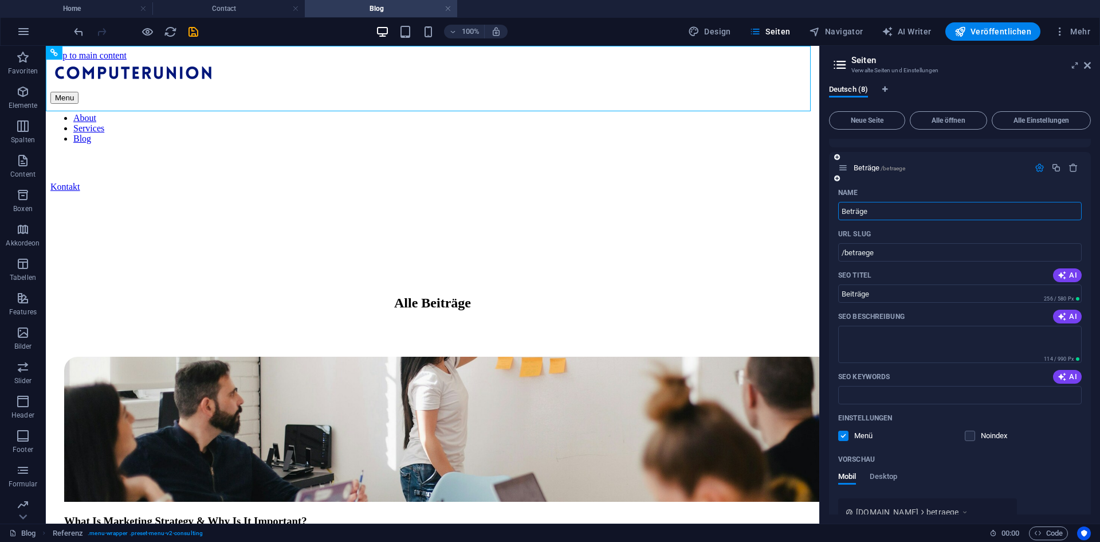
scroll to position [115, 0]
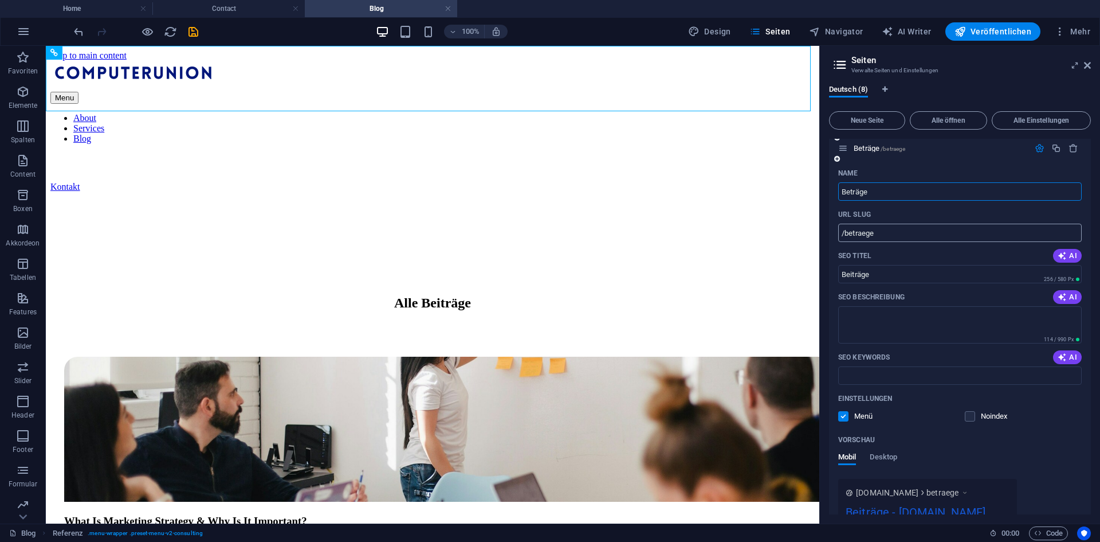
type input "Beträge"
drag, startPoint x: 886, startPoint y: 226, endPoint x: 846, endPoint y: 237, distance: 40.9
click at [846, 237] on input "/betraege" at bounding box center [961, 233] width 244 height 18
type input "/blog"
click at [831, 354] on div "Name Beträge ​ URL SLUG /blog ​ SEO Titel AI Beiträge ​ 256 / 580 Px SEO Beschr…" at bounding box center [960, 377] width 262 height 427
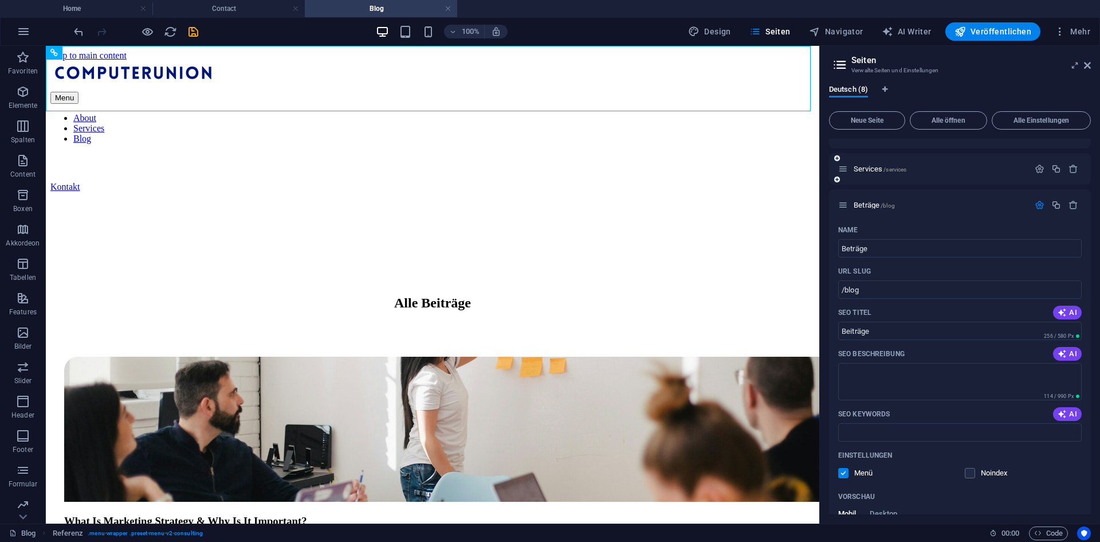
scroll to position [0, 0]
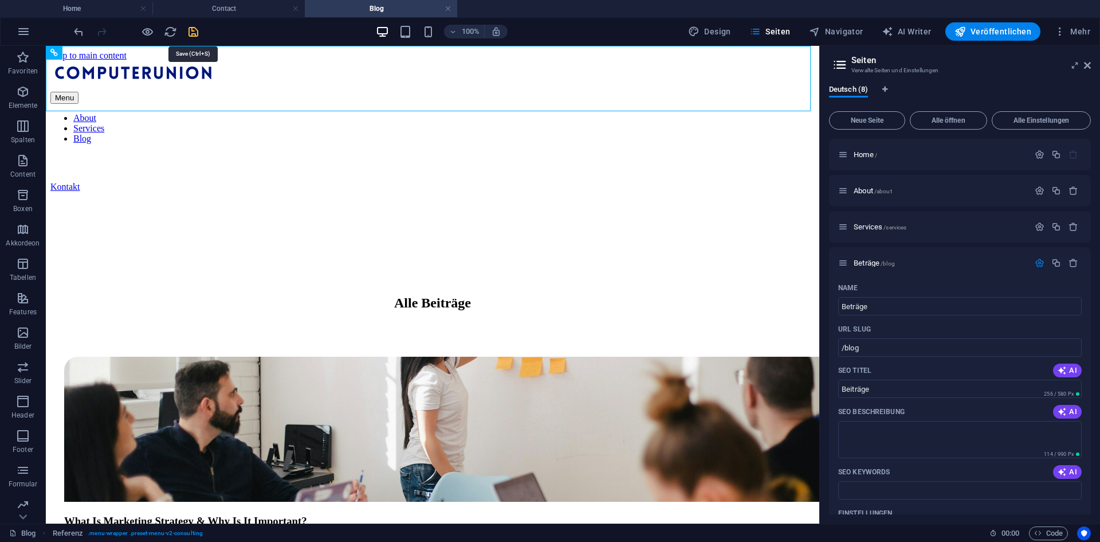
click at [198, 27] on icon "save" at bounding box center [193, 31] width 13 height 13
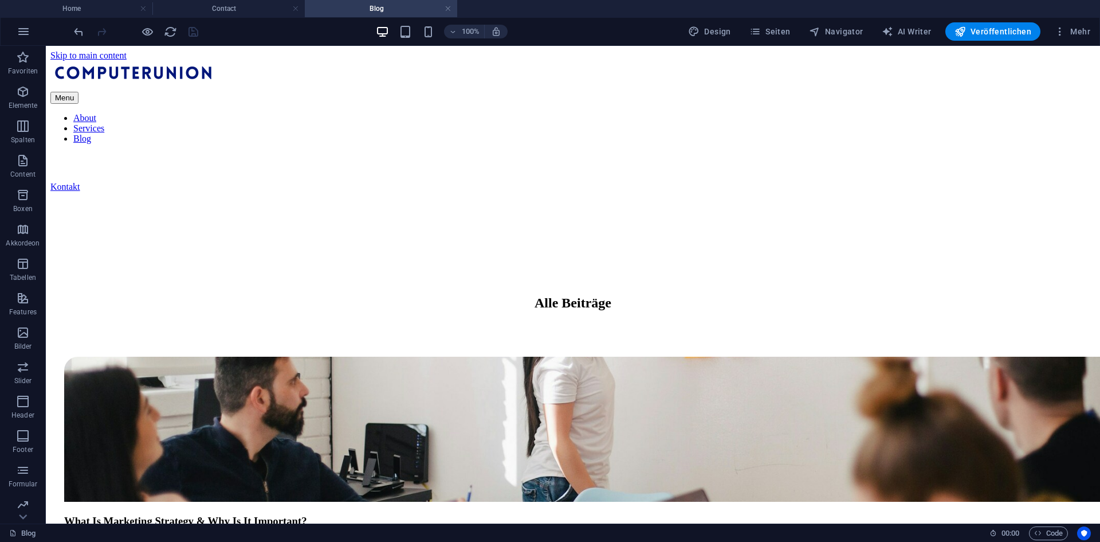
click at [407, 22] on div "100% Design Seiten Navigator AI Writer Veröffentlichen Mehr" at bounding box center [550, 32] width 1099 height 28
click at [409, 24] on div "100%" at bounding box center [441, 31] width 132 height 18
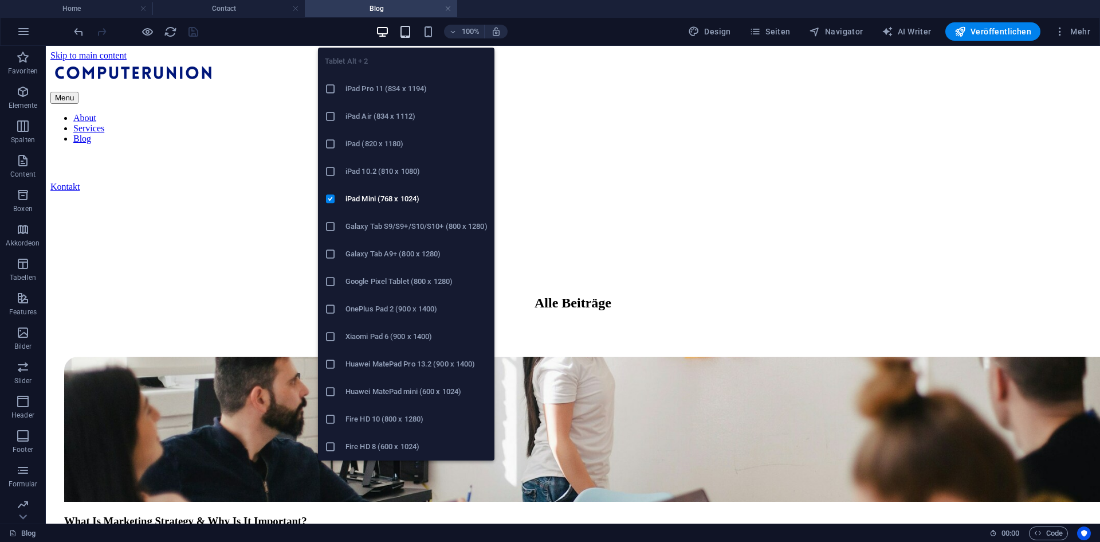
click at [409, 26] on icon "button" at bounding box center [405, 31] width 13 height 13
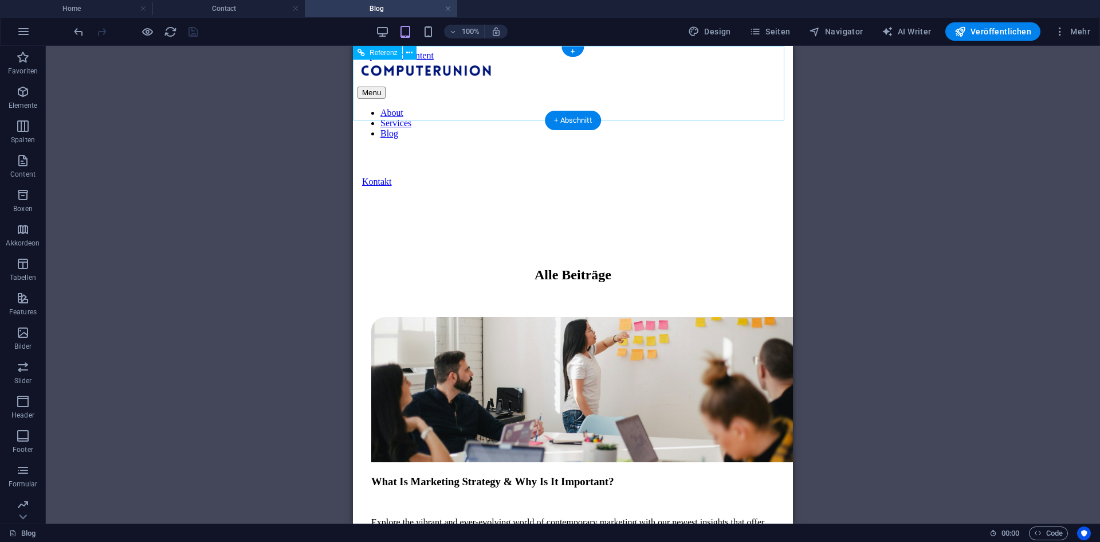
click at [690, 87] on div "Menu" at bounding box center [573, 93] width 431 height 12
click at [689, 87] on div "Menu" at bounding box center [573, 93] width 431 height 12
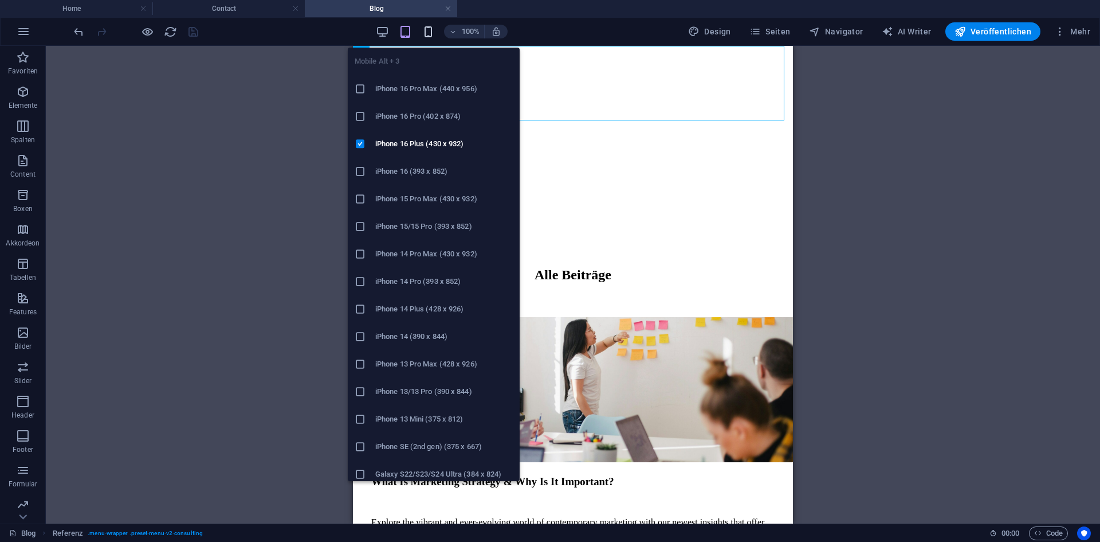
click at [425, 32] on icon "button" at bounding box center [428, 31] width 13 height 13
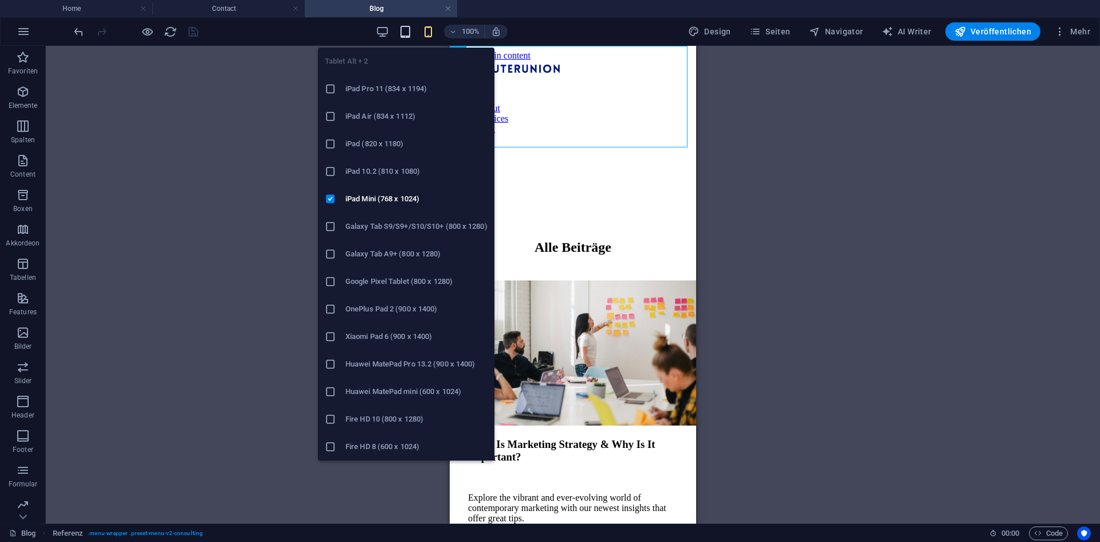
click at [412, 26] on icon "button" at bounding box center [405, 31] width 13 height 13
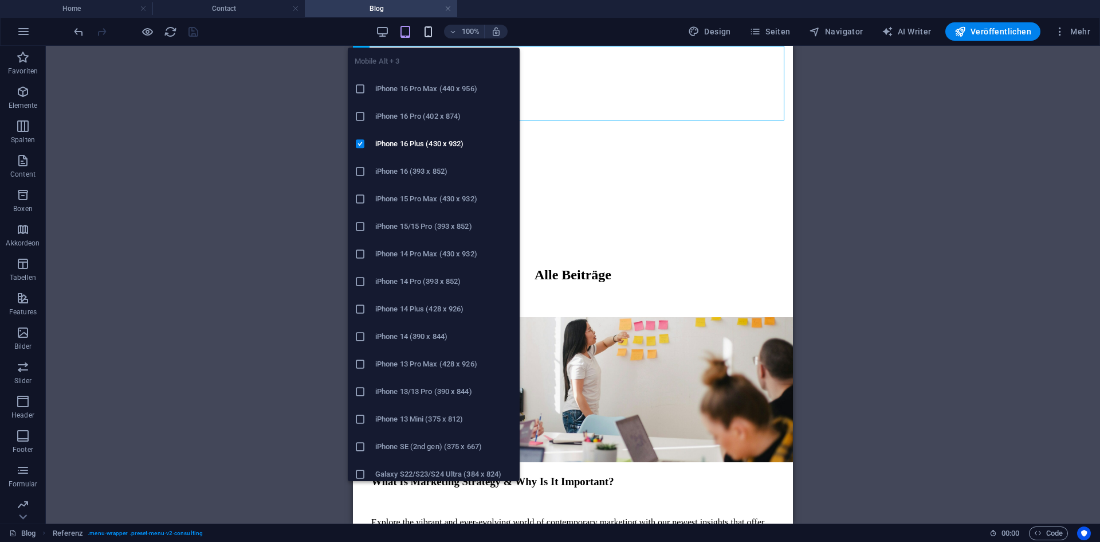
click at [432, 34] on icon "button" at bounding box center [428, 31] width 13 height 13
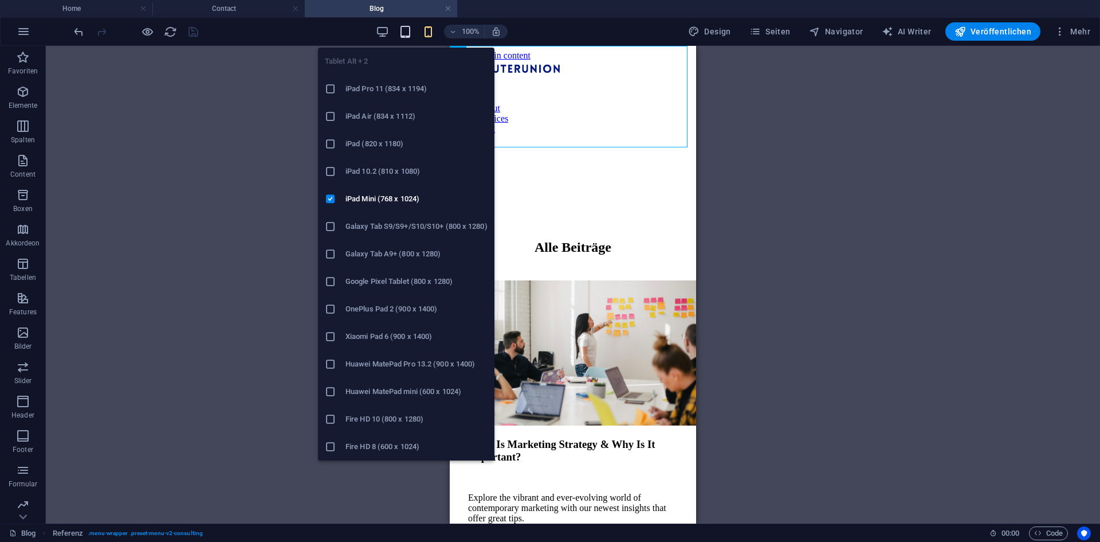
click at [402, 35] on icon "button" at bounding box center [405, 31] width 13 height 13
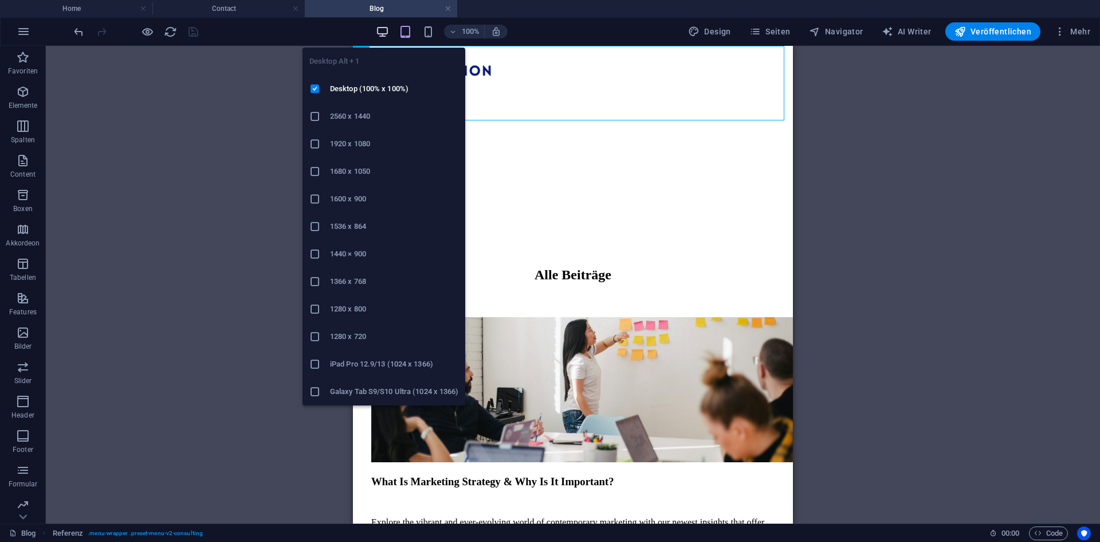
click at [386, 28] on icon "button" at bounding box center [382, 31] width 13 height 13
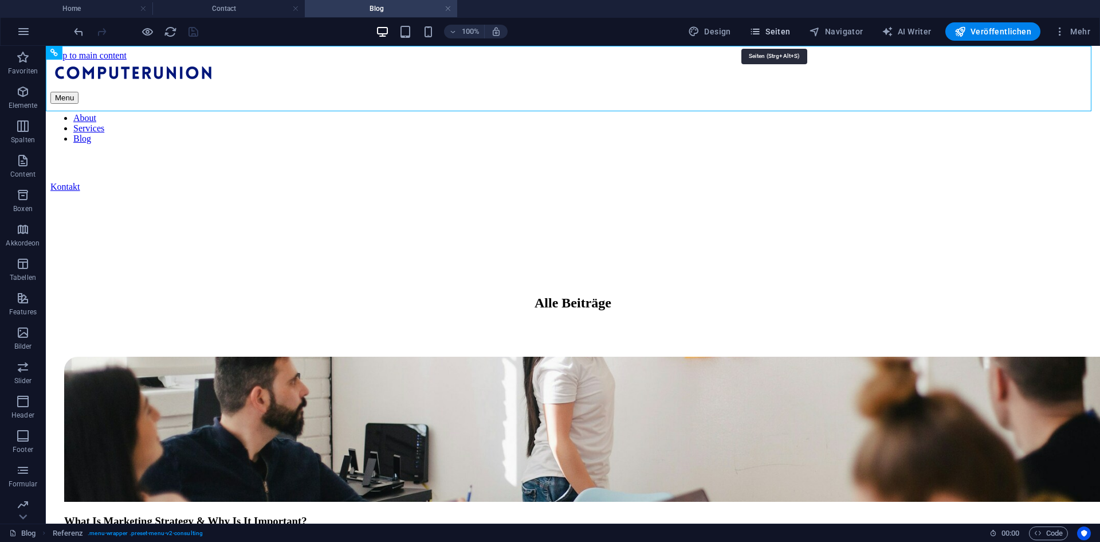
click at [775, 34] on span "Seiten" at bounding box center [770, 31] width 41 height 11
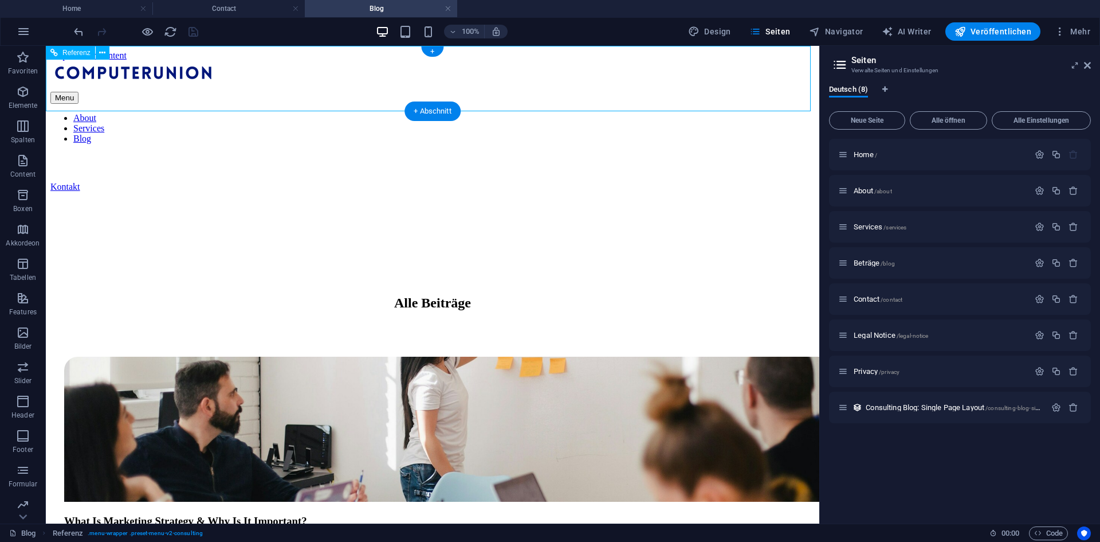
click at [669, 113] on nav "About Services Blog" at bounding box center [432, 128] width 765 height 31
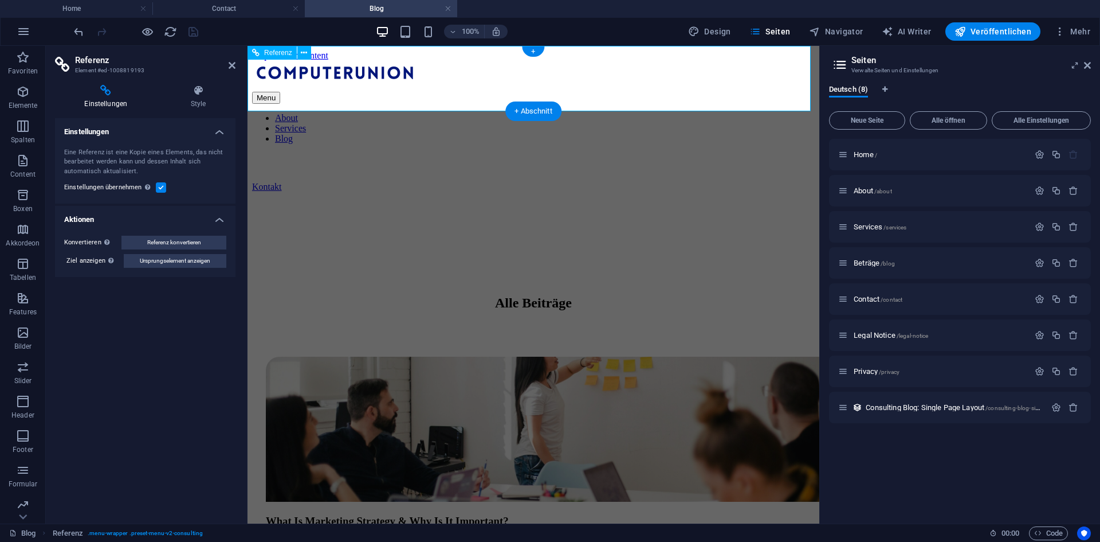
click at [698, 113] on nav "About Services Blog" at bounding box center [533, 128] width 563 height 31
click at [888, 263] on span "/blog" at bounding box center [888, 263] width 14 height 6
click at [689, 113] on nav "About Services Blog" at bounding box center [533, 128] width 563 height 31
click at [696, 113] on nav "About Services Blog" at bounding box center [533, 128] width 563 height 31
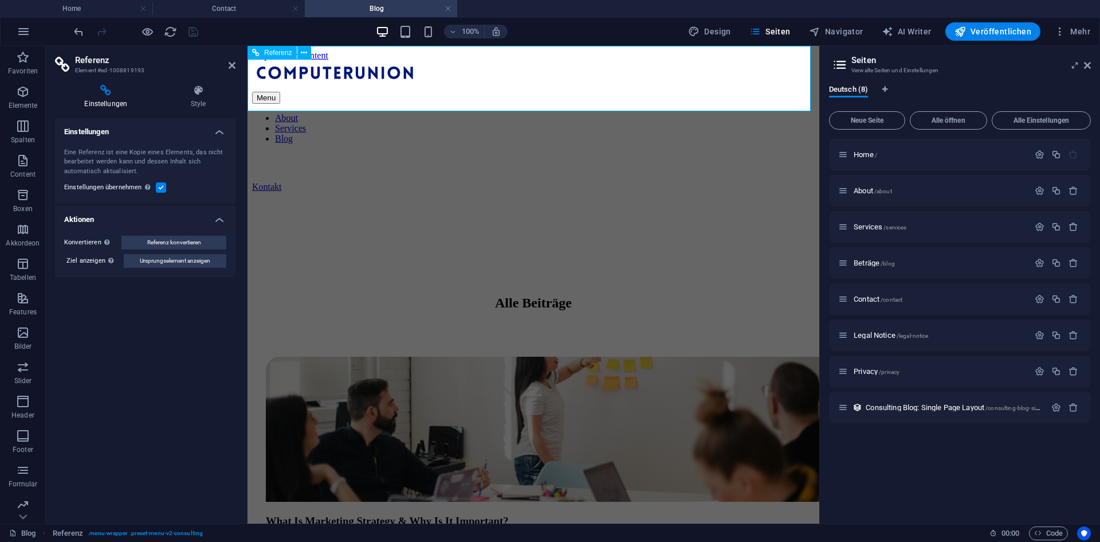
click at [696, 113] on nav "About Services Blog" at bounding box center [533, 128] width 563 height 31
click at [548, 113] on nav "About Services Blog" at bounding box center [533, 128] width 563 height 31
click at [479, 113] on nav "About Services Blog" at bounding box center [533, 128] width 563 height 31
click at [234, 62] on icon at bounding box center [232, 65] width 7 height 9
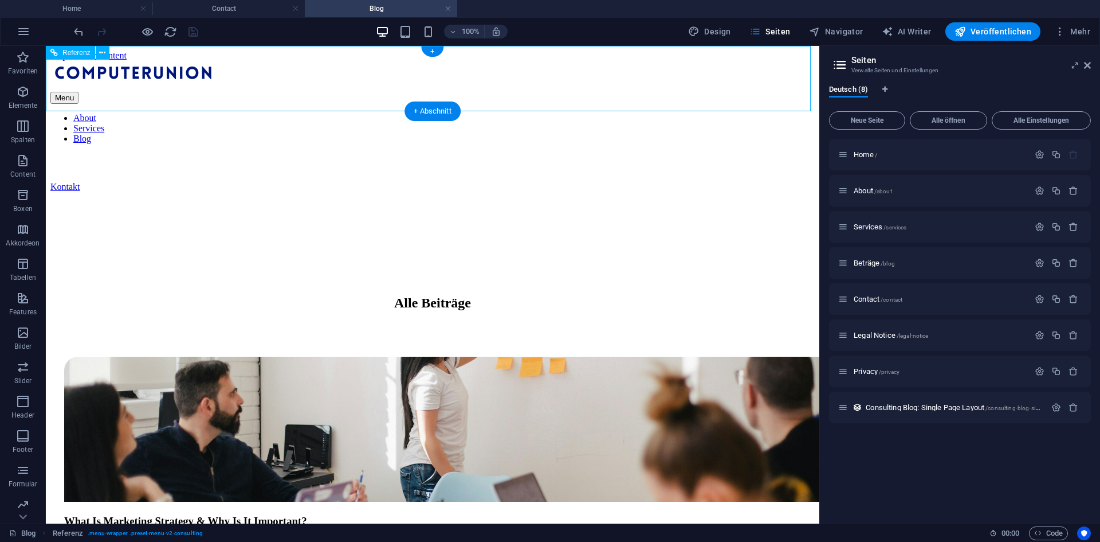
click at [512, 113] on nav "About Services Blog" at bounding box center [432, 128] width 765 height 31
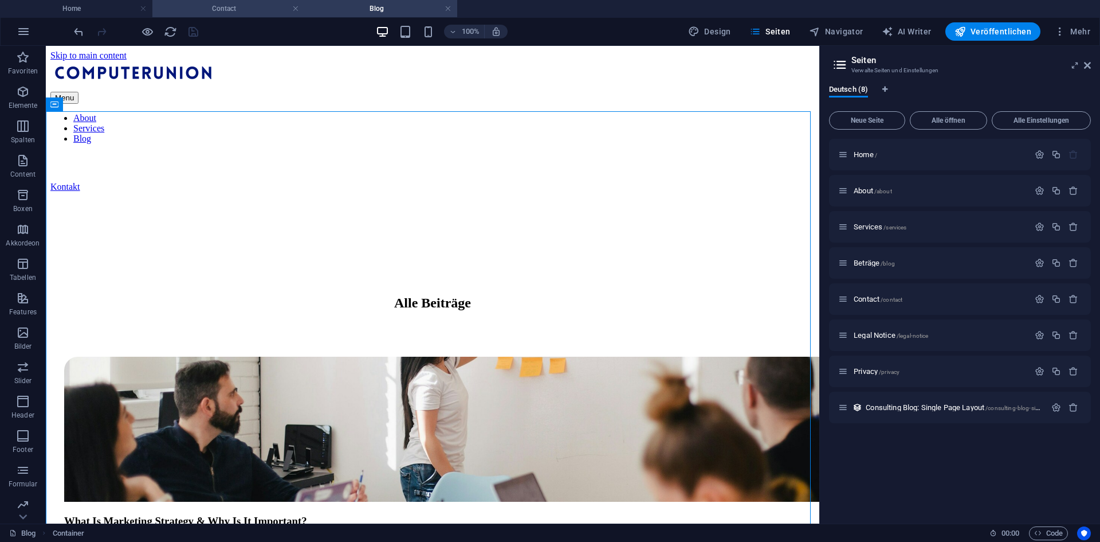
click at [233, 11] on h4 "Contact" at bounding box center [228, 8] width 152 height 13
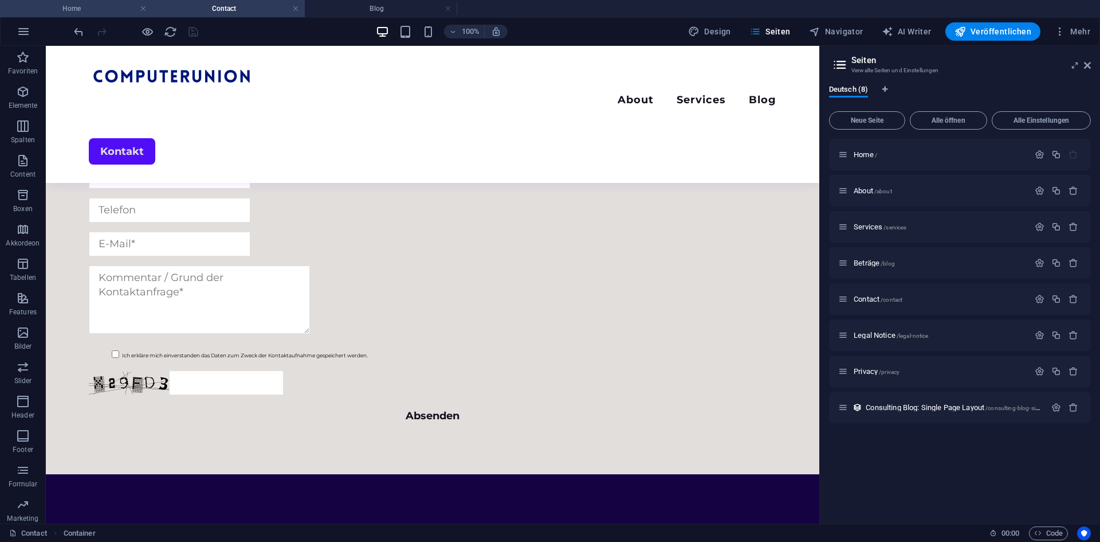
scroll to position [53, 0]
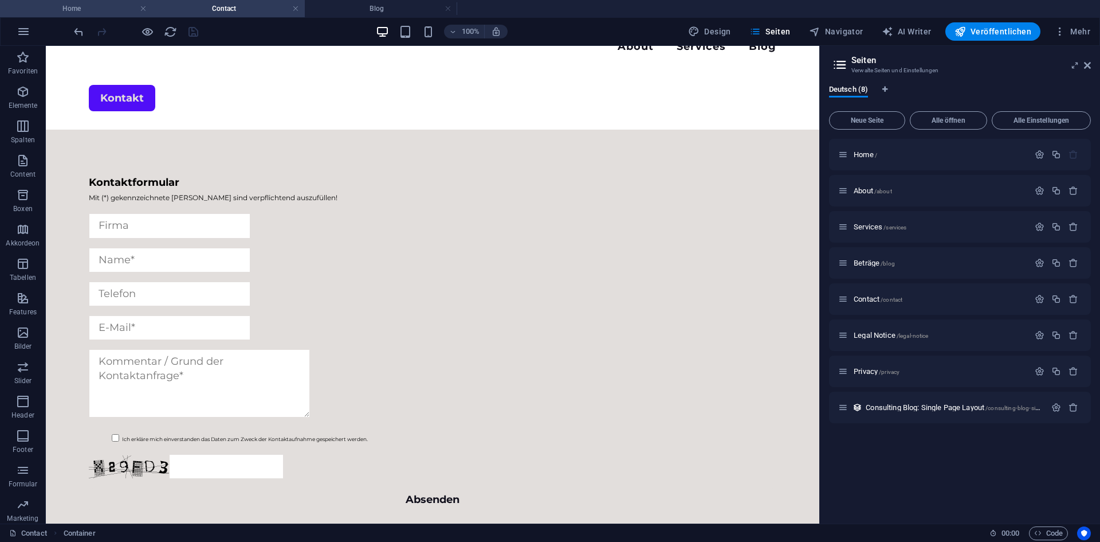
click at [80, 14] on h4 "Home" at bounding box center [76, 8] width 152 height 13
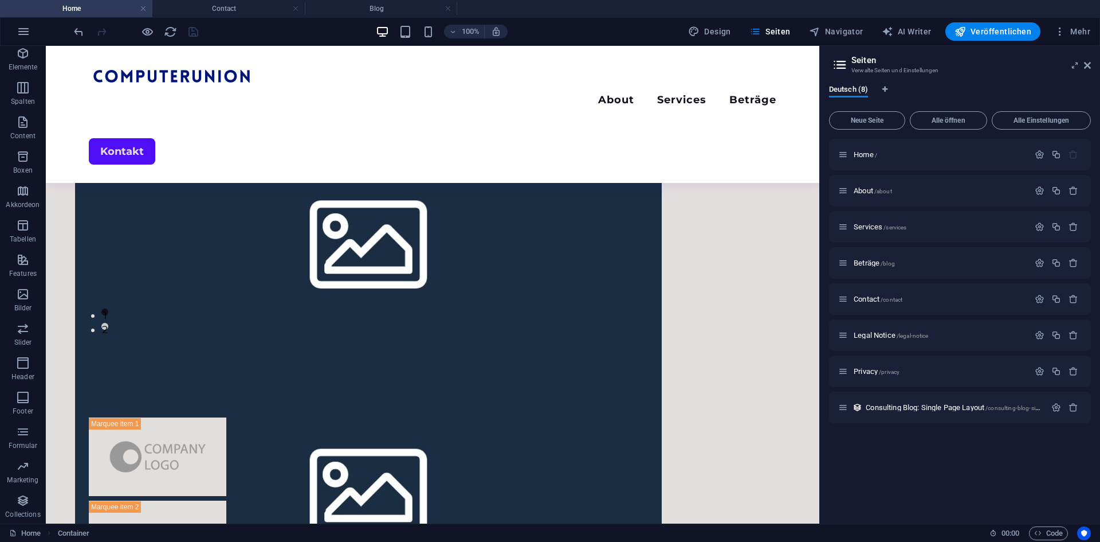
scroll to position [0, 0]
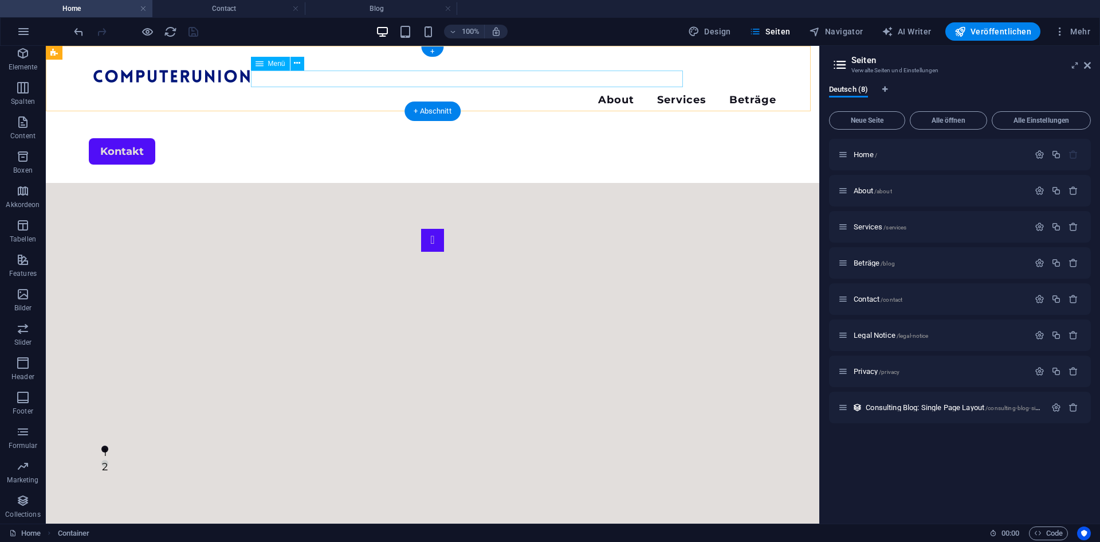
click at [578, 93] on nav "About Services Beträge" at bounding box center [433, 101] width 688 height 17
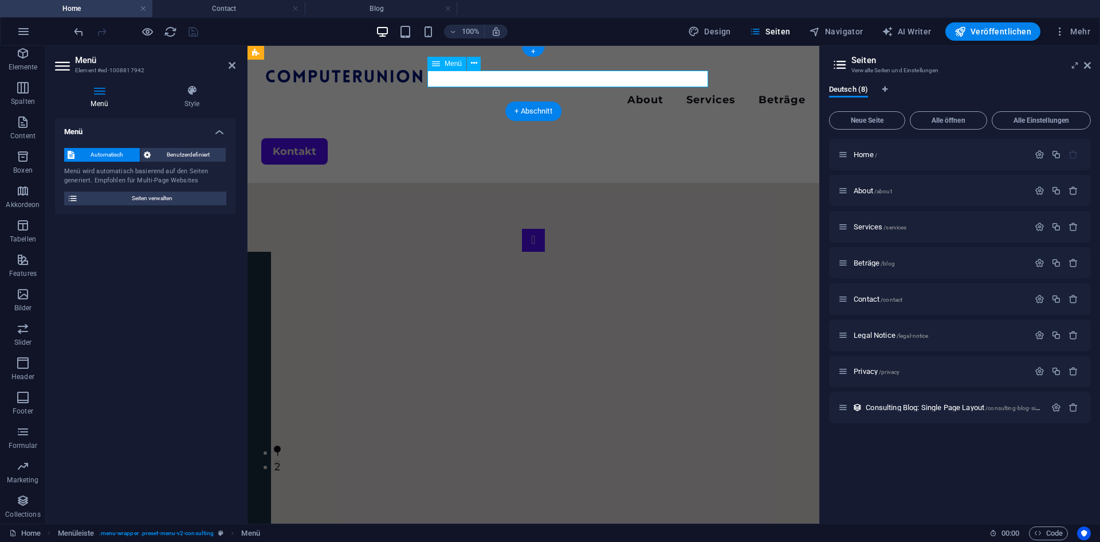
click at [692, 93] on nav "About Services Beträge" at bounding box center [533, 101] width 544 height 17
click at [624, 183] on div "1 2" at bounding box center [534, 343] width 572 height 321
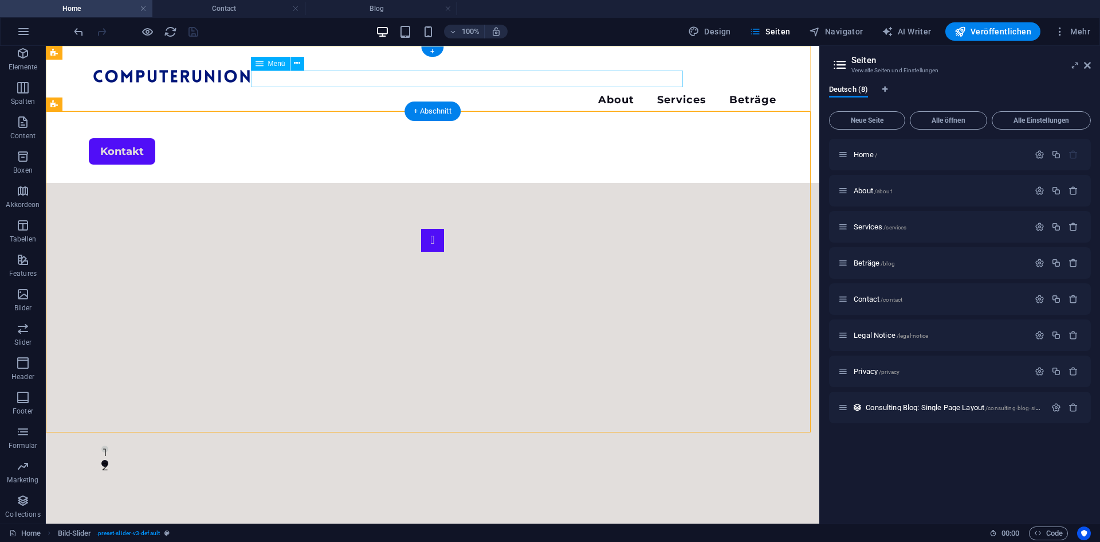
click at [663, 93] on nav "About Services Beträge" at bounding box center [433, 101] width 688 height 17
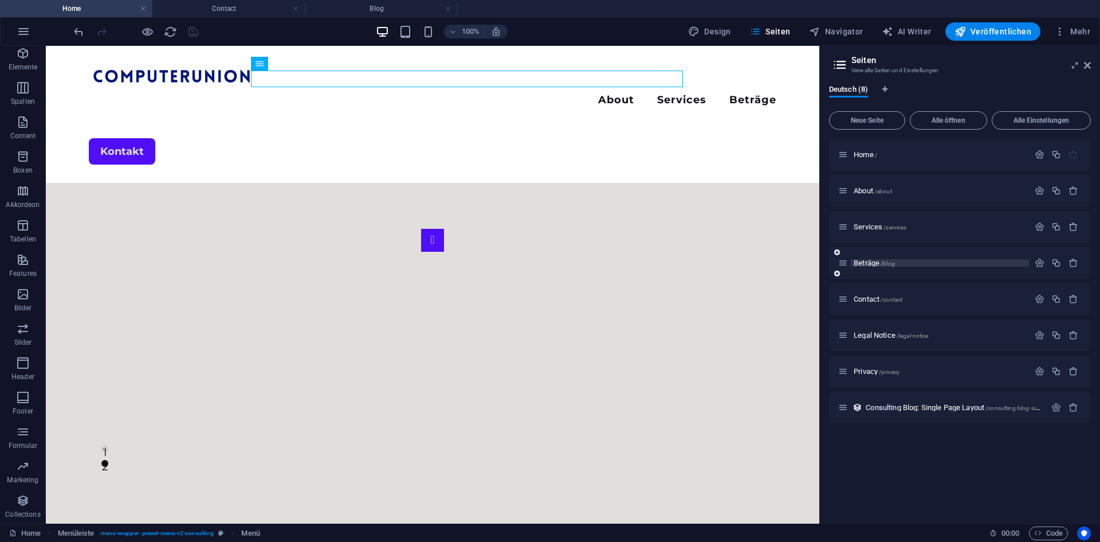
click at [882, 262] on span "/blog" at bounding box center [888, 263] width 14 height 6
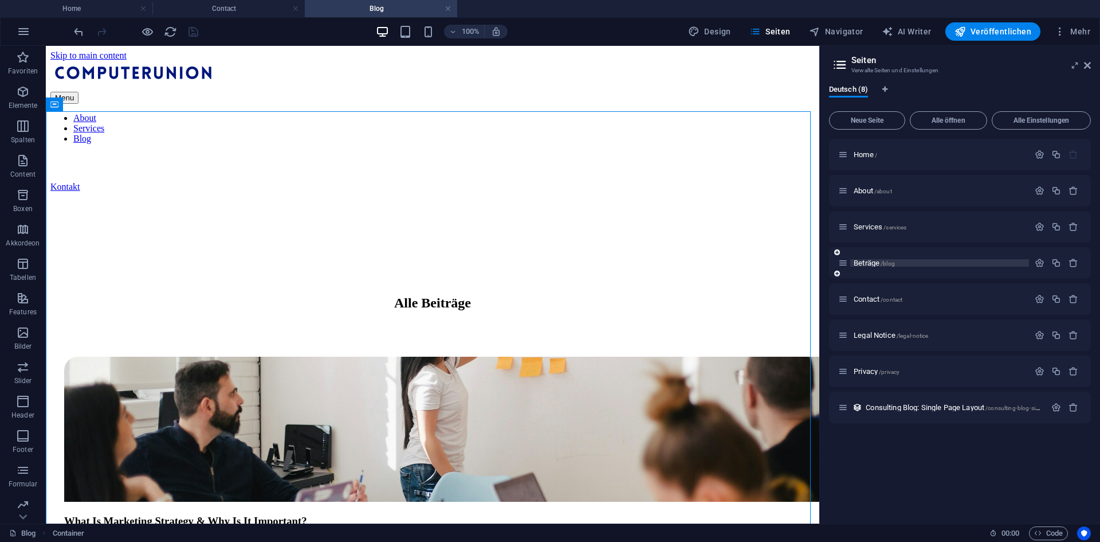
click at [853, 264] on div "Beträge /blog" at bounding box center [940, 262] width 179 height 7
click at [1049, 257] on div at bounding box center [1057, 263] width 50 height 13
click at [1039, 263] on icon "button" at bounding box center [1040, 263] width 10 height 10
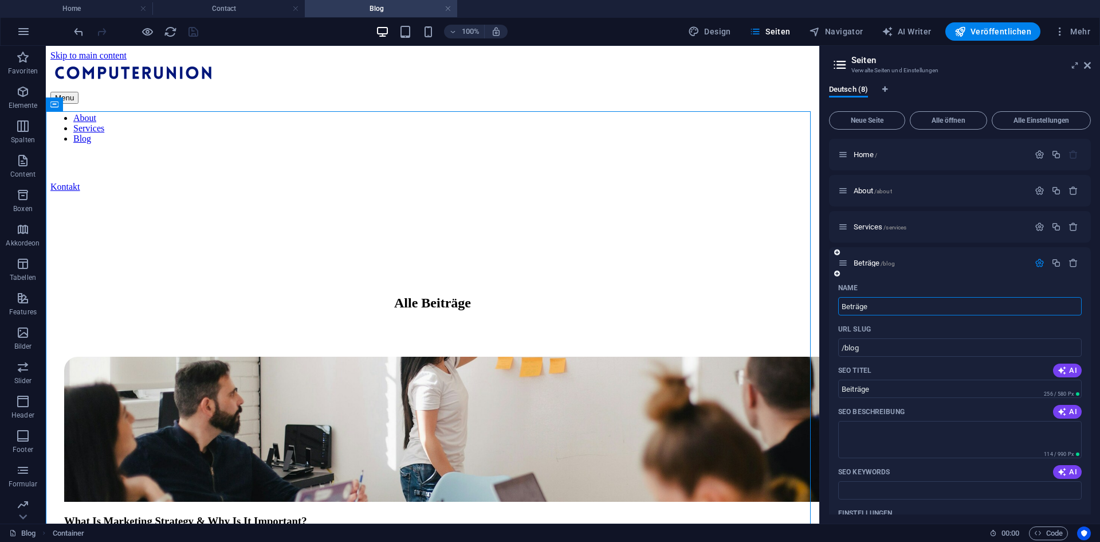
drag, startPoint x: 852, startPoint y: 309, endPoint x: 942, endPoint y: 334, distance: 94.0
click at [853, 311] on input "Beträge" at bounding box center [961, 306] width 244 height 18
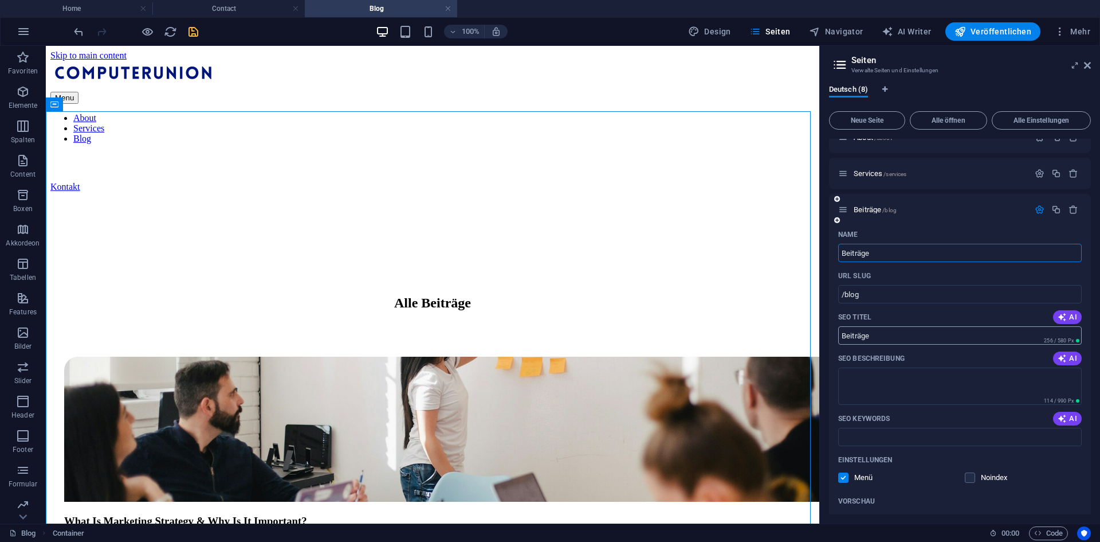
scroll to position [57, 0]
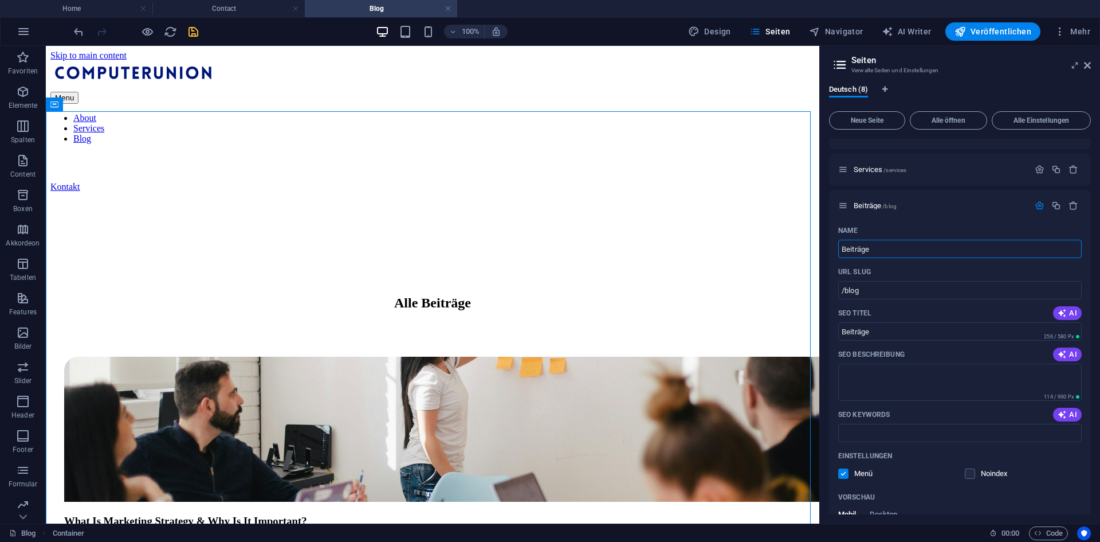
type input "Beiträge"
click at [197, 22] on div at bounding box center [136, 31] width 128 height 18
click at [194, 32] on icon "save" at bounding box center [193, 31] width 13 height 13
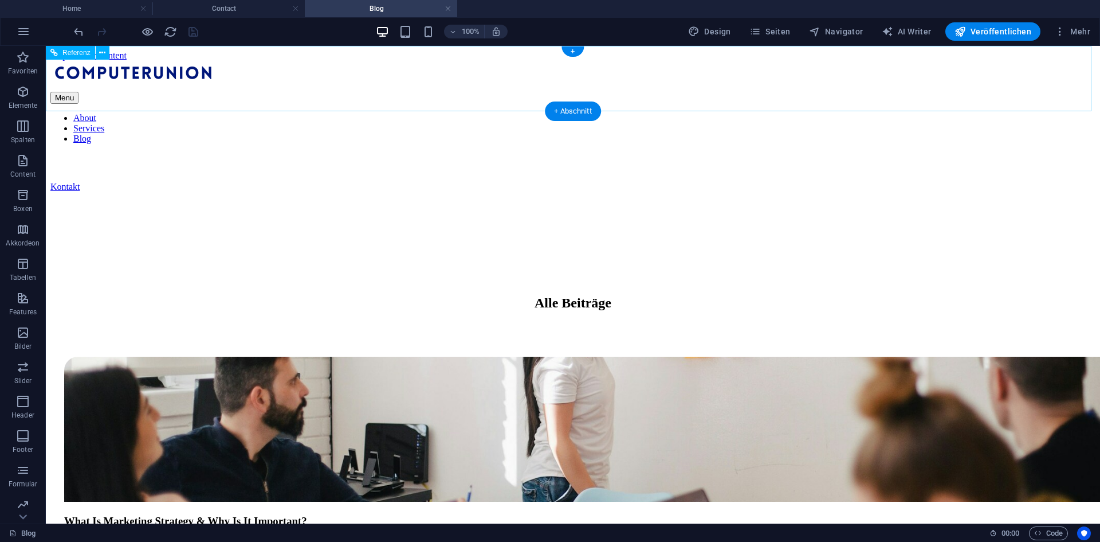
click at [550, 113] on nav "About Services Blog" at bounding box center [572, 128] width 1045 height 31
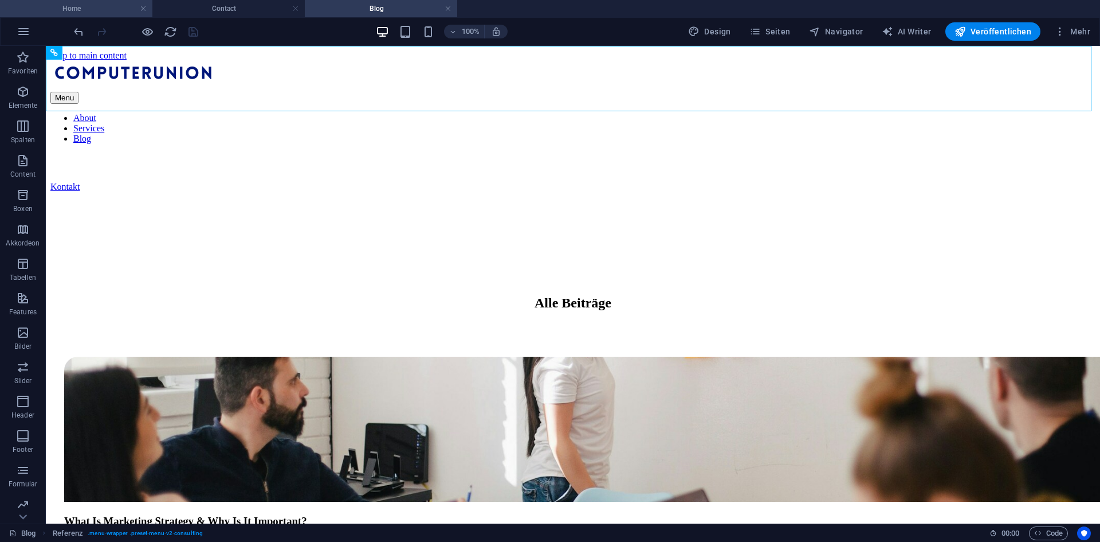
click at [84, 12] on h4 "Home" at bounding box center [76, 8] width 152 height 13
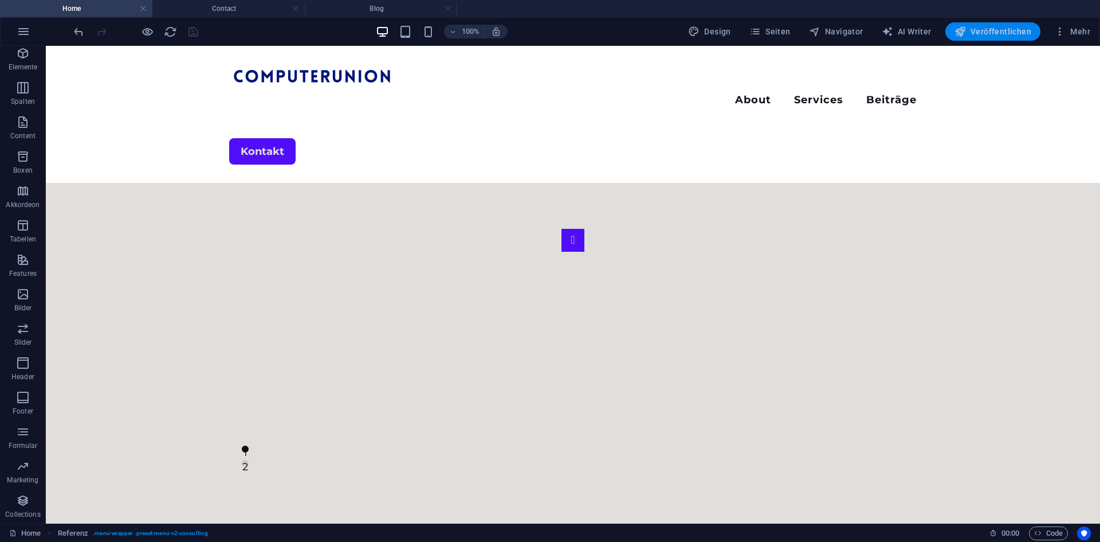
click at [984, 22] on button "Veröffentlichen" at bounding box center [993, 31] width 95 height 18
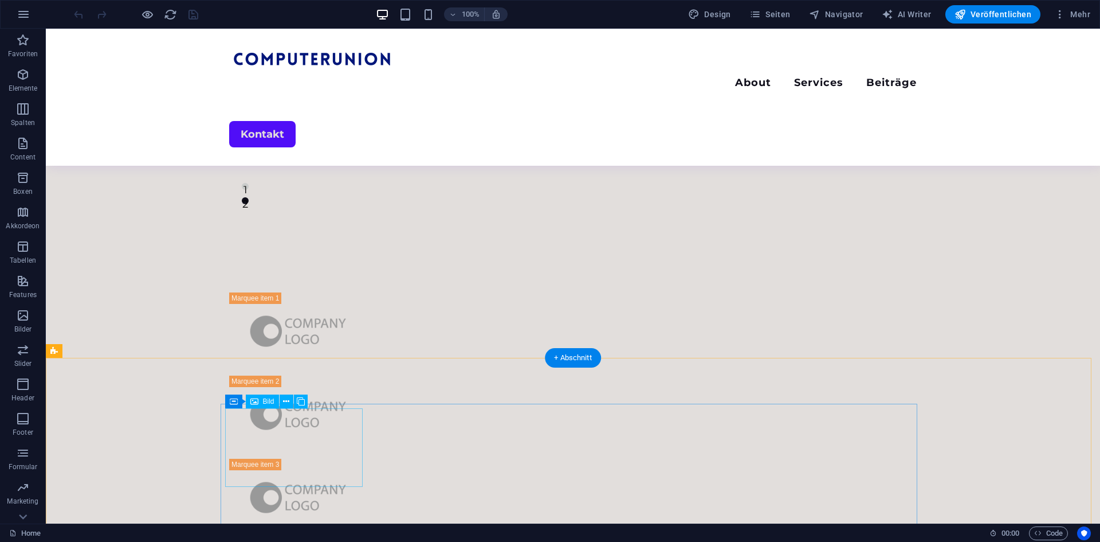
scroll to position [229, 0]
